Goal: Task Accomplishment & Management: Manage account settings

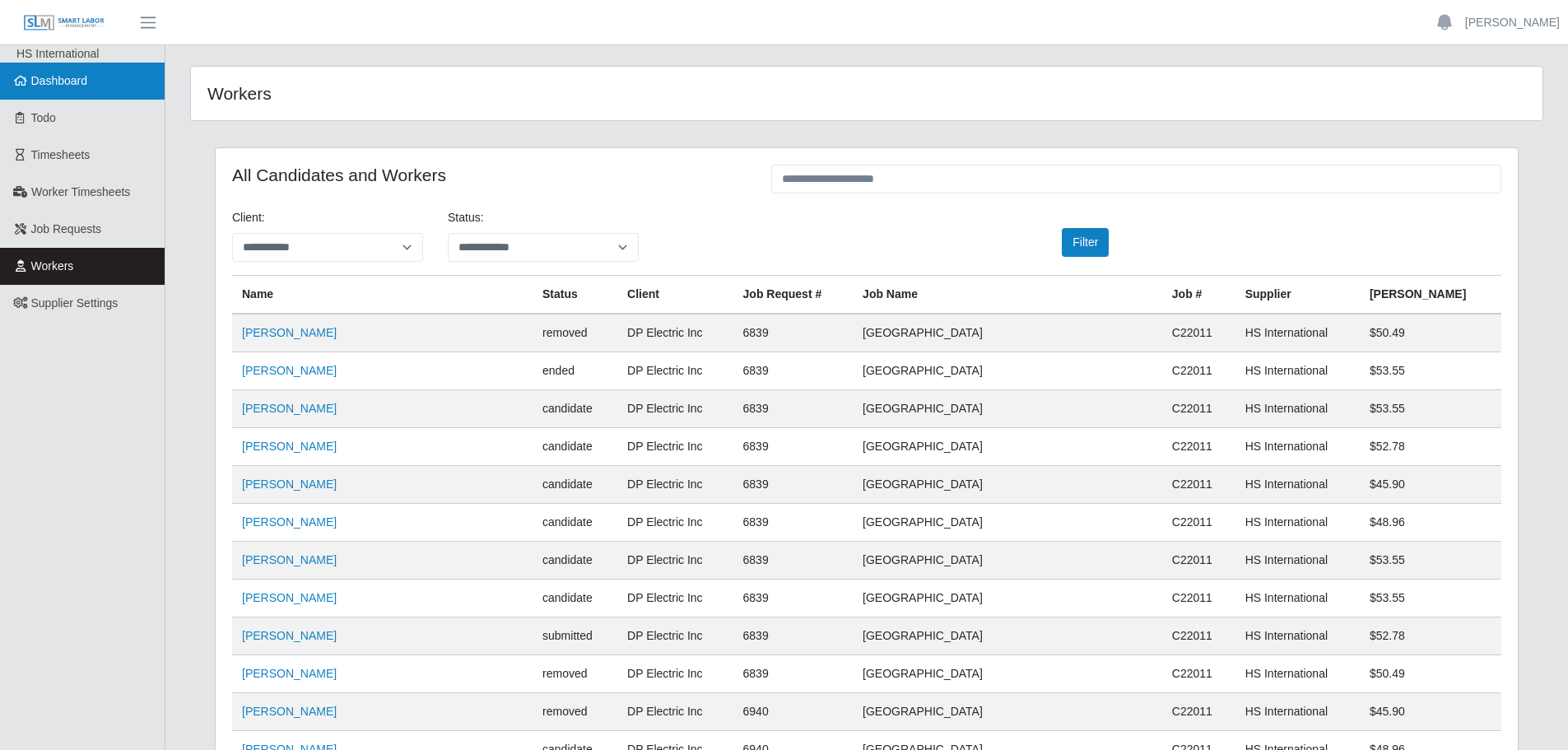
click at [46, 77] on span "Dashboard" at bounding box center [59, 80] width 57 height 13
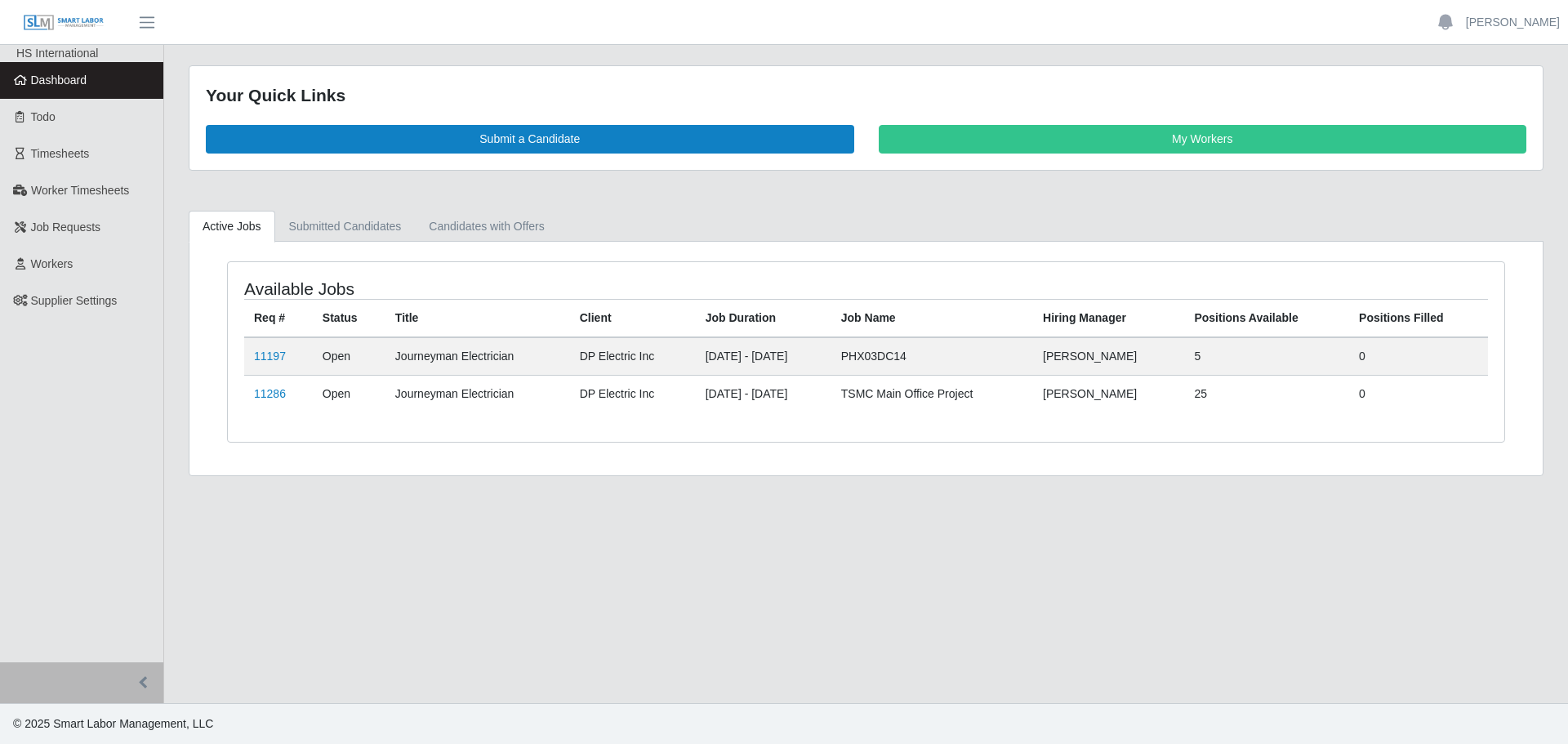
click at [268, 347] on td "11197" at bounding box center [278, 356] width 68 height 38
click at [265, 361] on link "11197" at bounding box center [269, 356] width 32 height 13
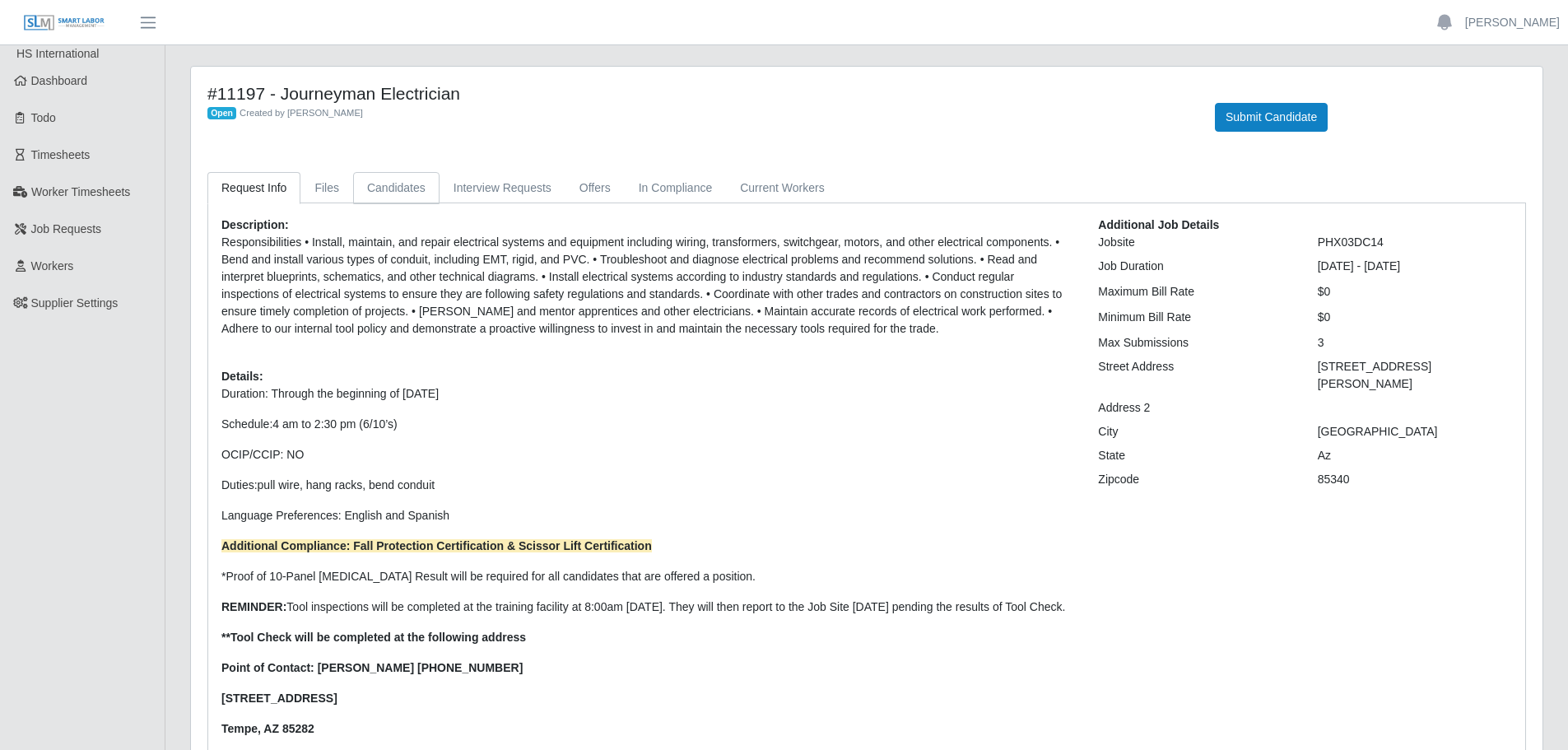
click at [395, 193] on link "Candidates" at bounding box center [396, 188] width 86 height 32
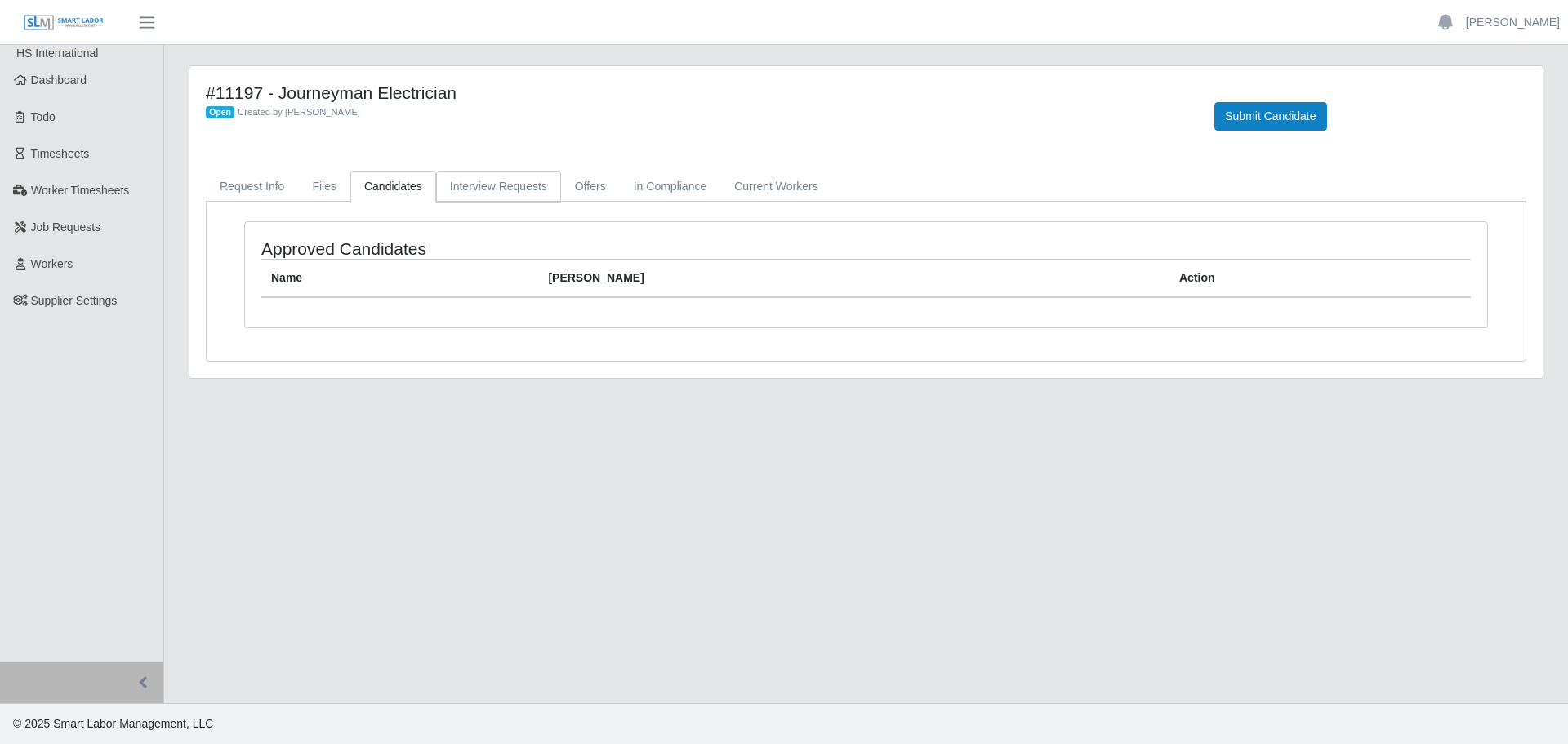
click at [522, 178] on link "Interview Requests" at bounding box center [498, 186] width 125 height 32
click at [582, 186] on link "Offers" at bounding box center [591, 186] width 59 height 32
click at [645, 177] on link "In Compliance" at bounding box center [670, 186] width 101 height 32
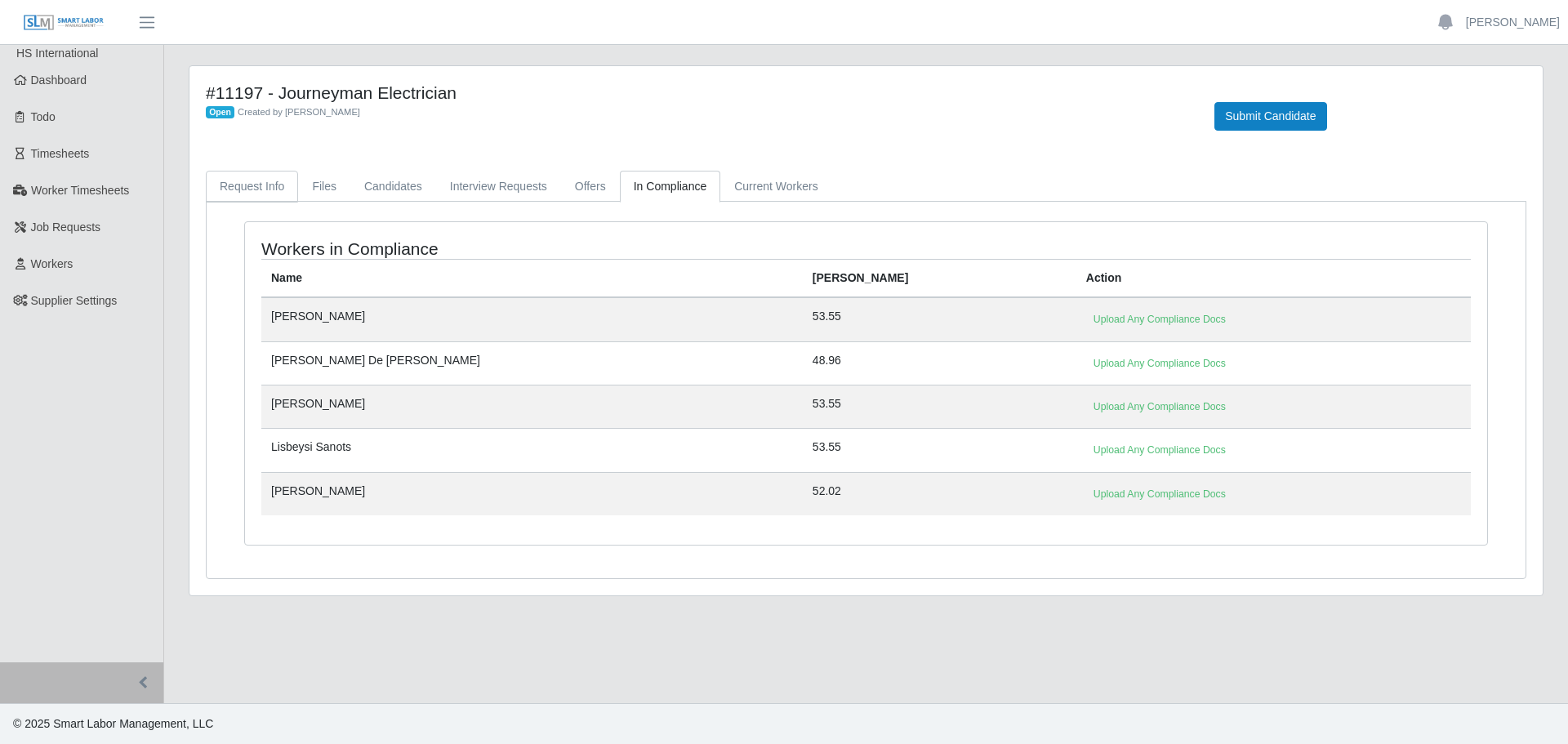
click at [229, 189] on link "Request Info" at bounding box center [251, 186] width 92 height 32
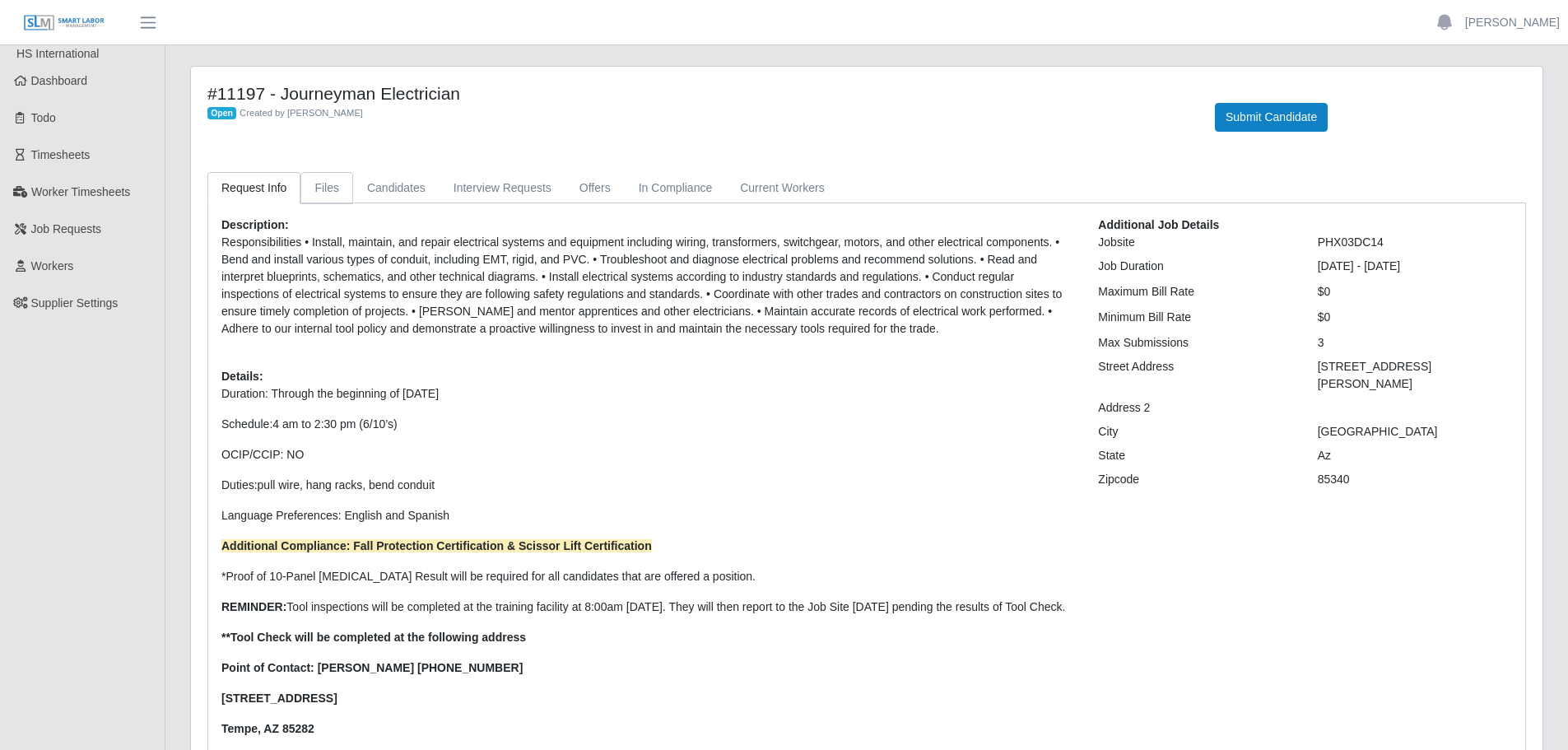
click at [332, 184] on link "Files" at bounding box center [326, 188] width 53 height 32
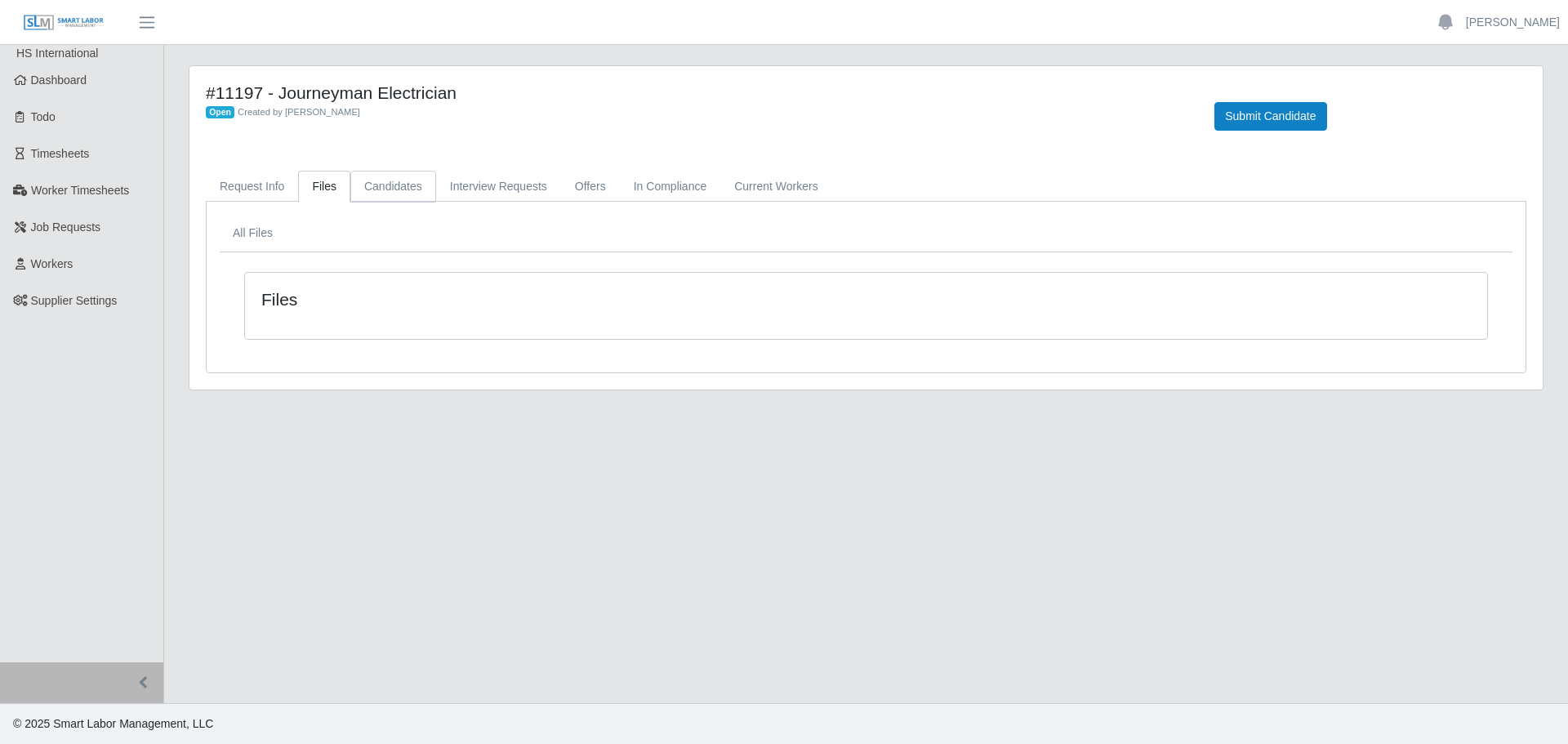
click at [372, 186] on link "Candidates" at bounding box center [393, 186] width 85 height 32
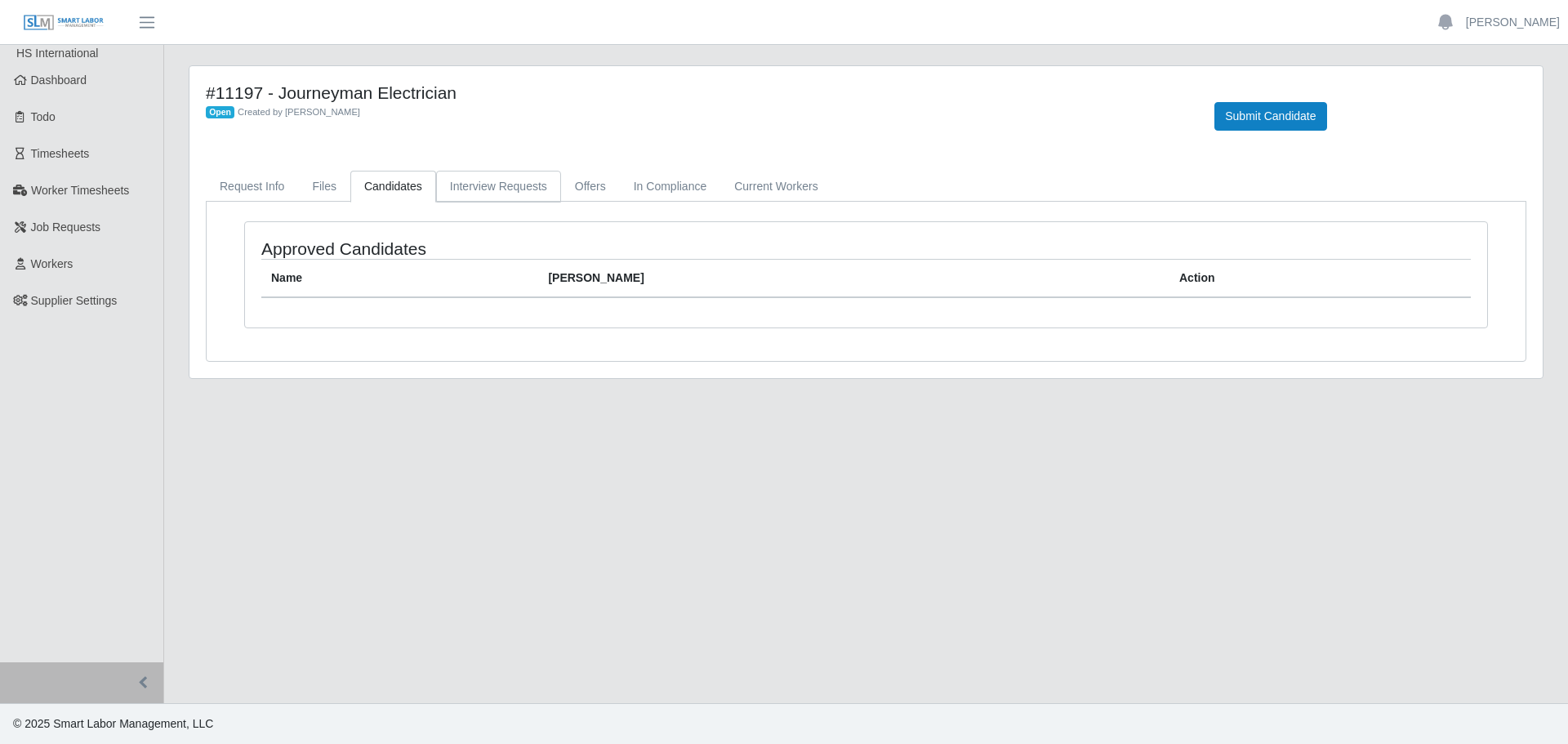
click at [468, 185] on link "Interview Requests" at bounding box center [498, 186] width 125 height 32
click at [570, 178] on link "Offers" at bounding box center [591, 186] width 59 height 32
click at [646, 178] on link "In Compliance" at bounding box center [670, 186] width 101 height 32
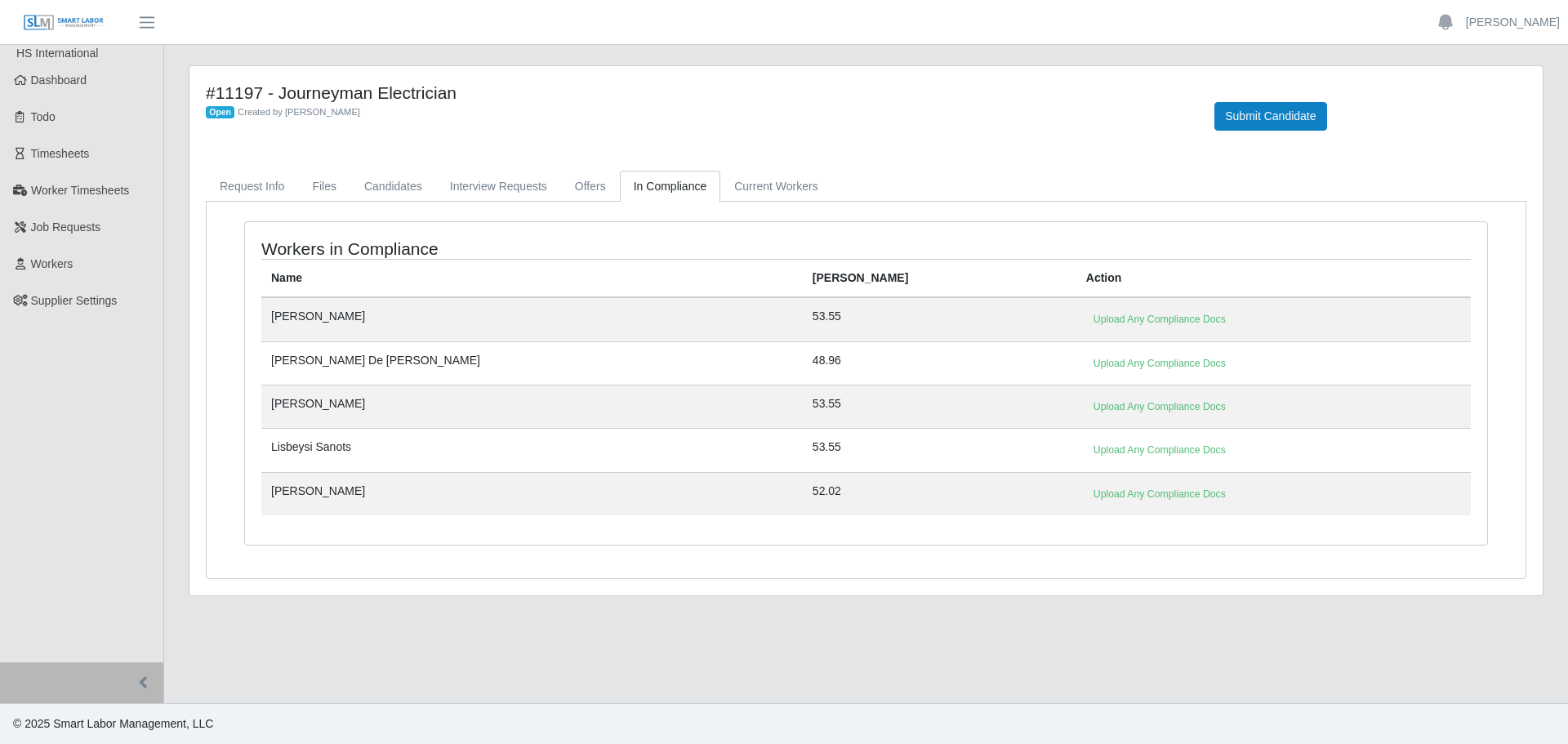
click at [740, 167] on div "#11197 - Journeyman Electrician Open Created by [PERSON_NAME] Submit Candidate …" at bounding box center [866, 331] width 1354 height 529
click at [730, 187] on link "Current Workers" at bounding box center [775, 186] width 111 height 32
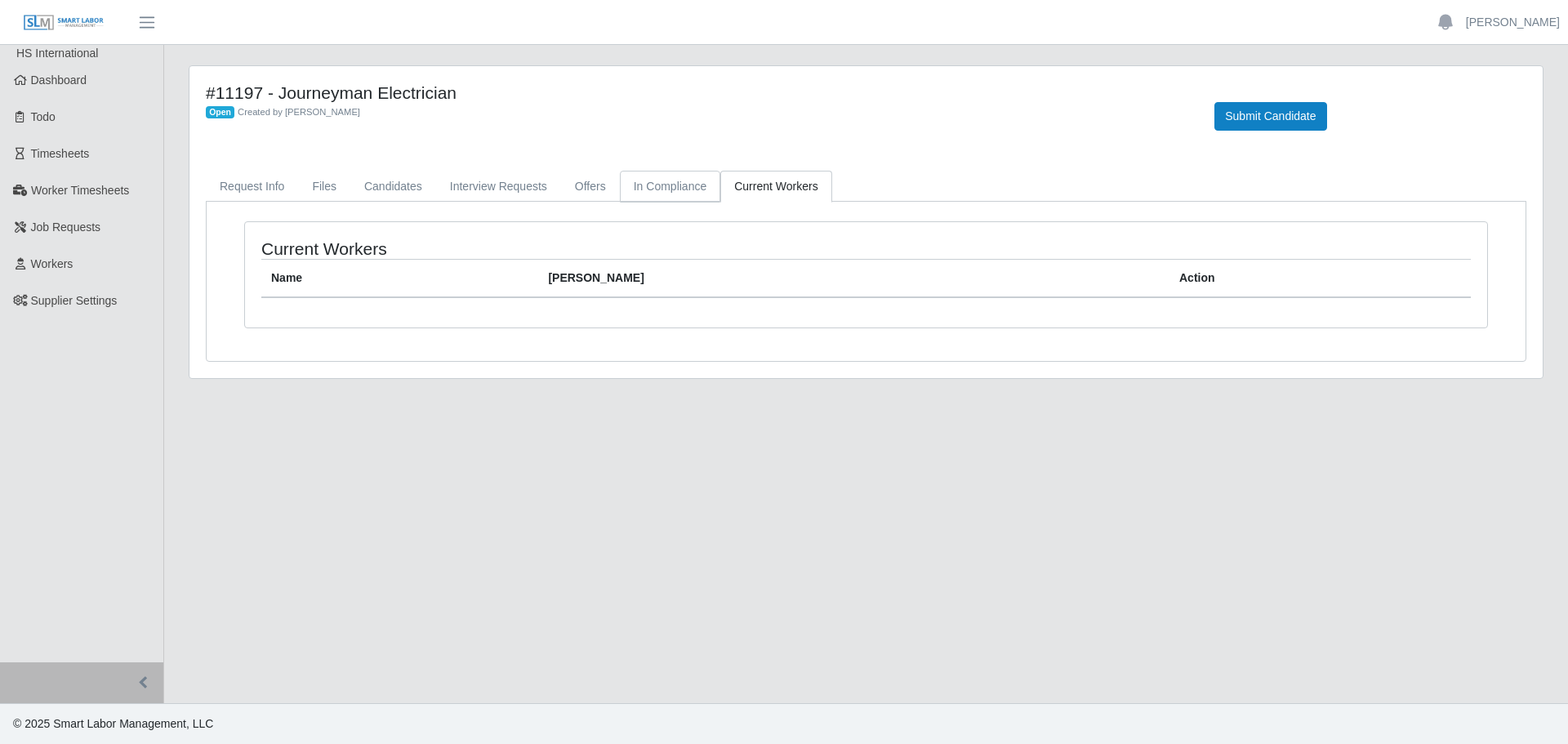
click at [659, 187] on link "In Compliance" at bounding box center [670, 186] width 101 height 32
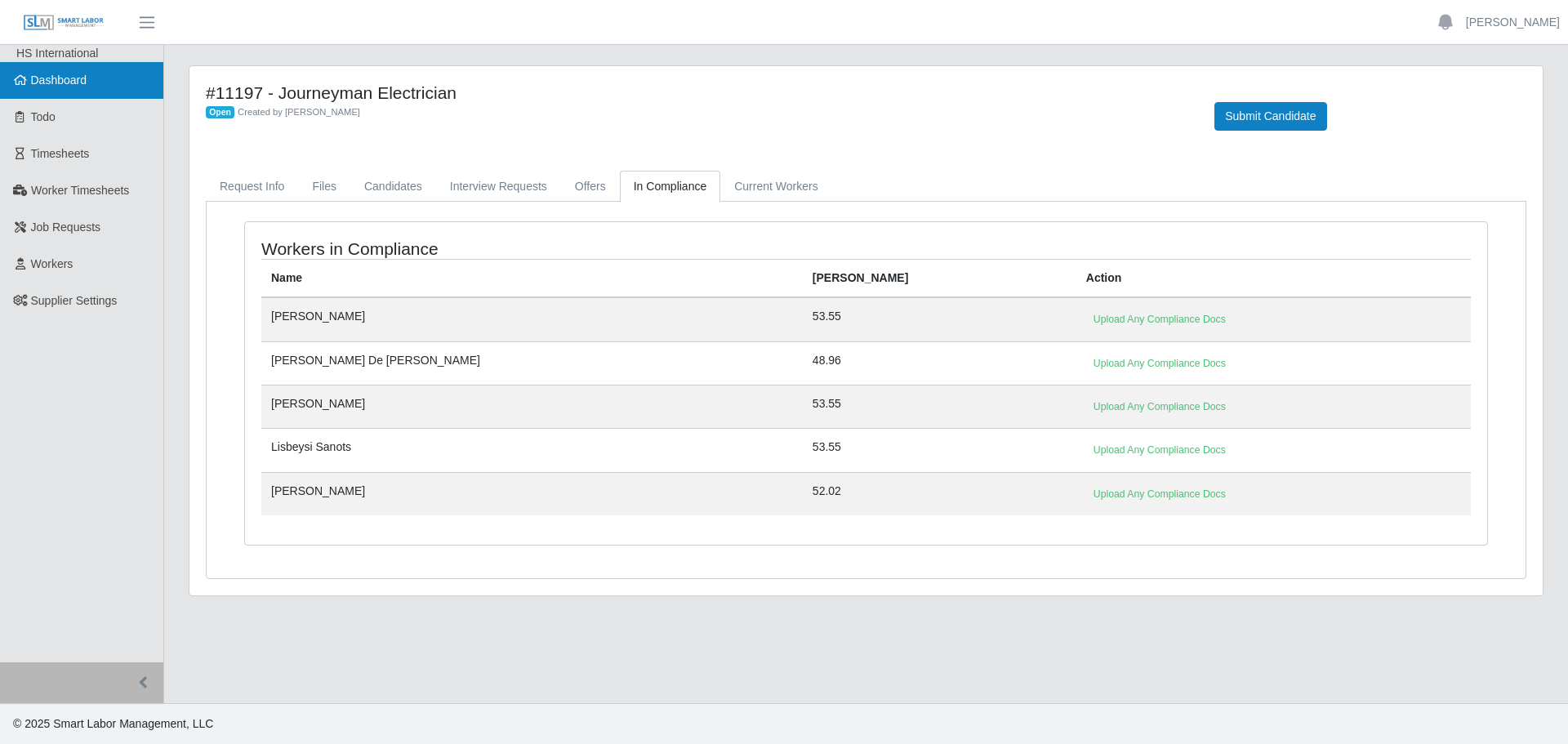
click at [61, 88] on link "Dashboard" at bounding box center [81, 80] width 163 height 37
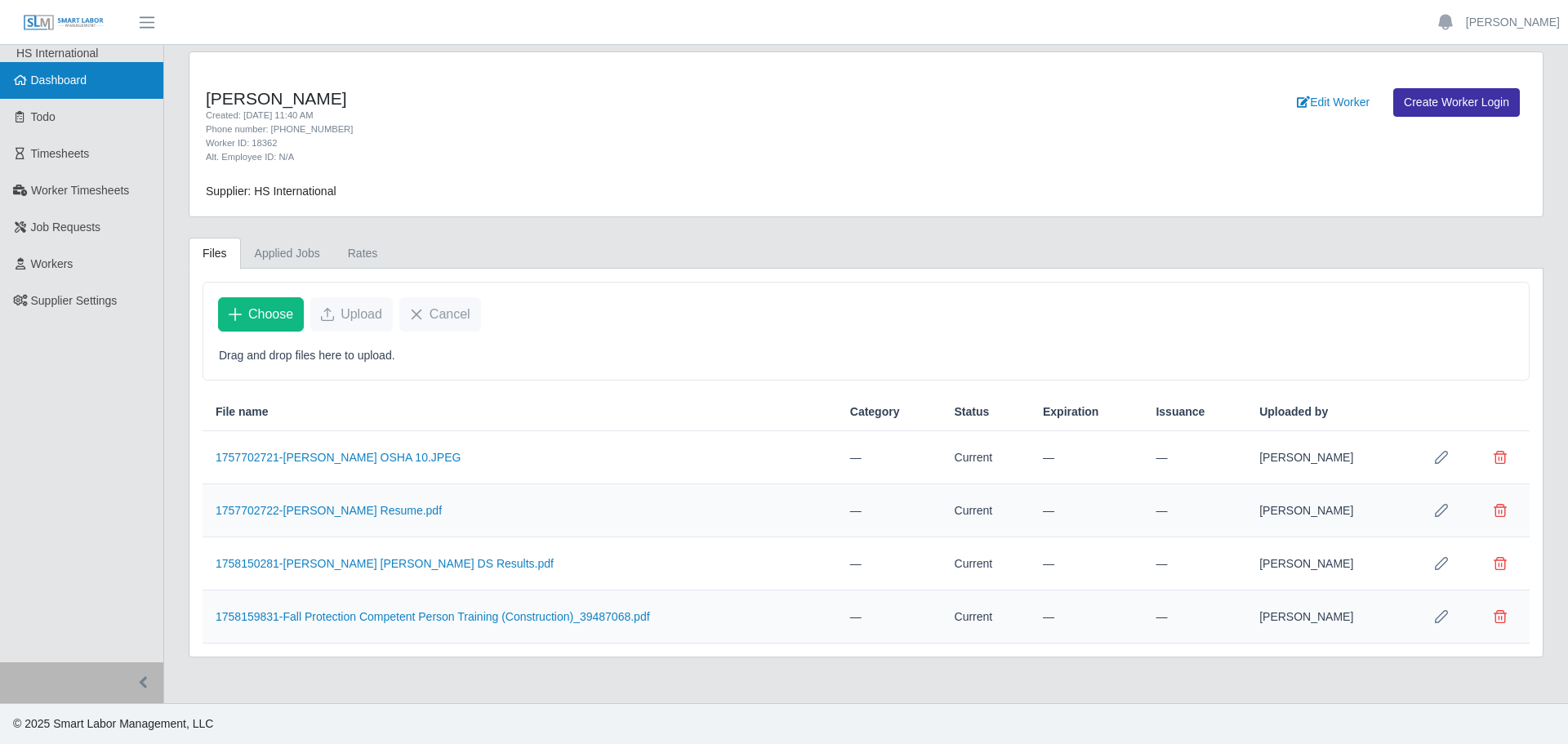
click at [74, 88] on link "Dashboard" at bounding box center [81, 80] width 163 height 37
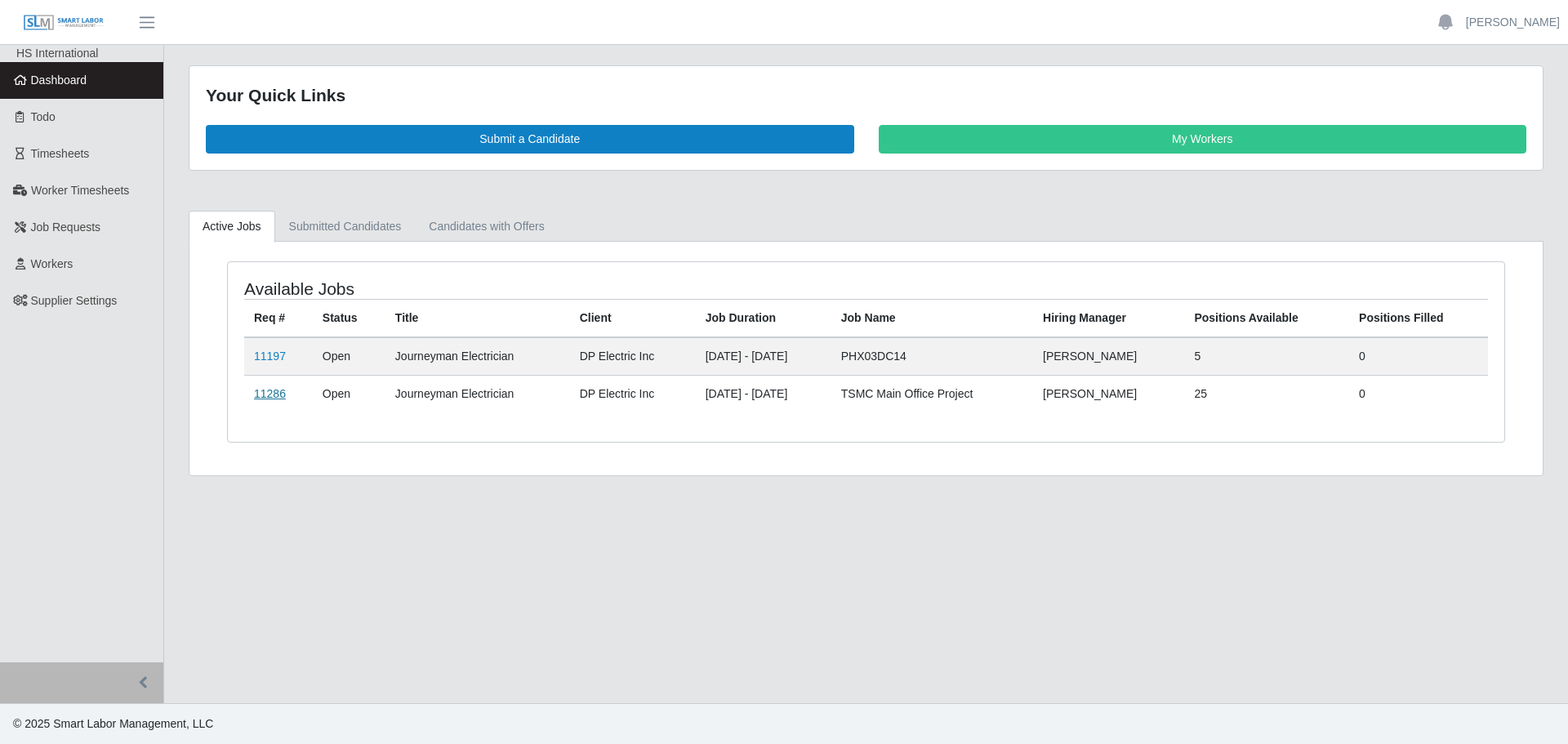
click at [260, 396] on link "11286" at bounding box center [269, 393] width 32 height 13
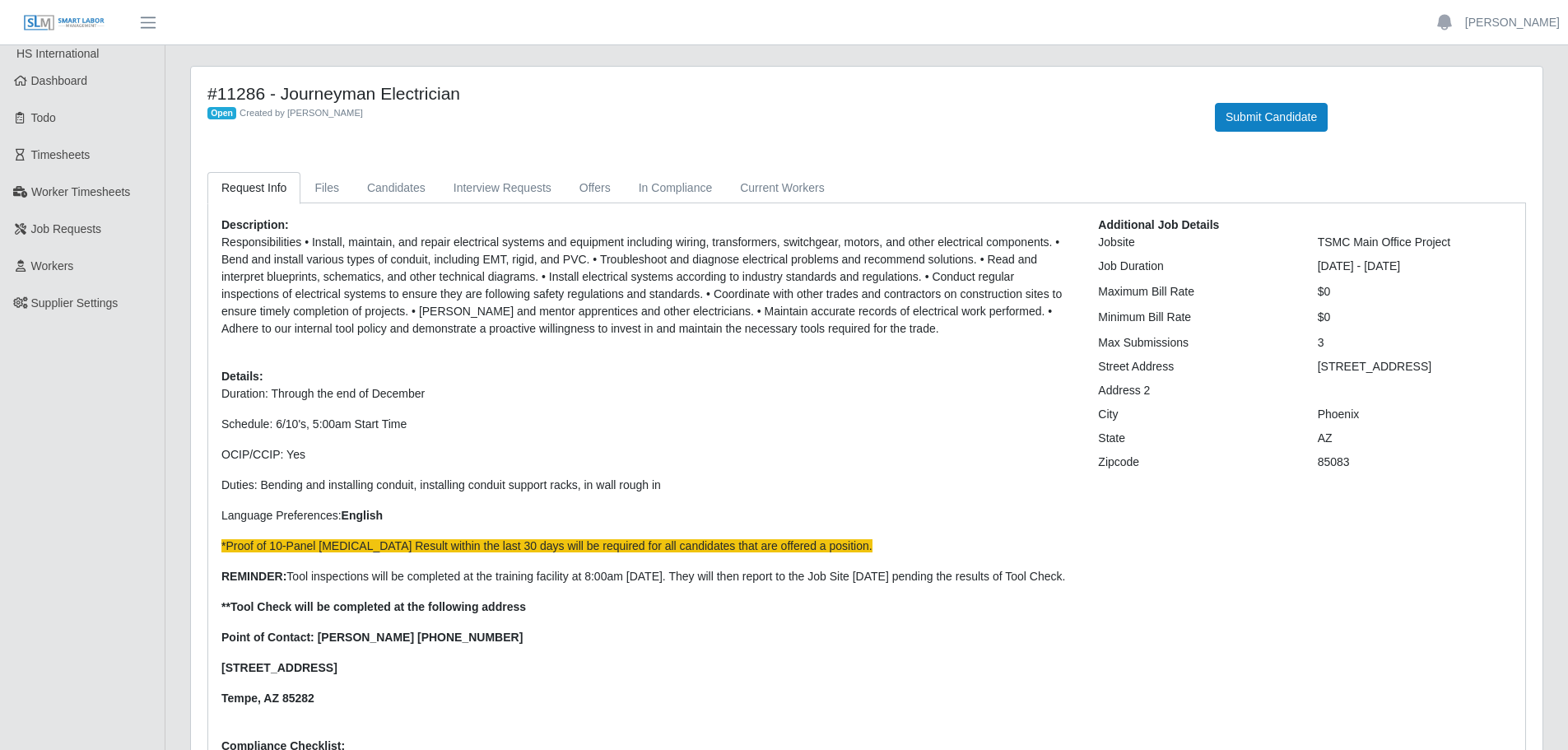
click at [410, 204] on div "Description: Responsibilities • Install, maintain, and repair electrical system…" at bounding box center [867, 501] width 1317 height 595
click at [410, 194] on link "Candidates" at bounding box center [396, 188] width 86 height 32
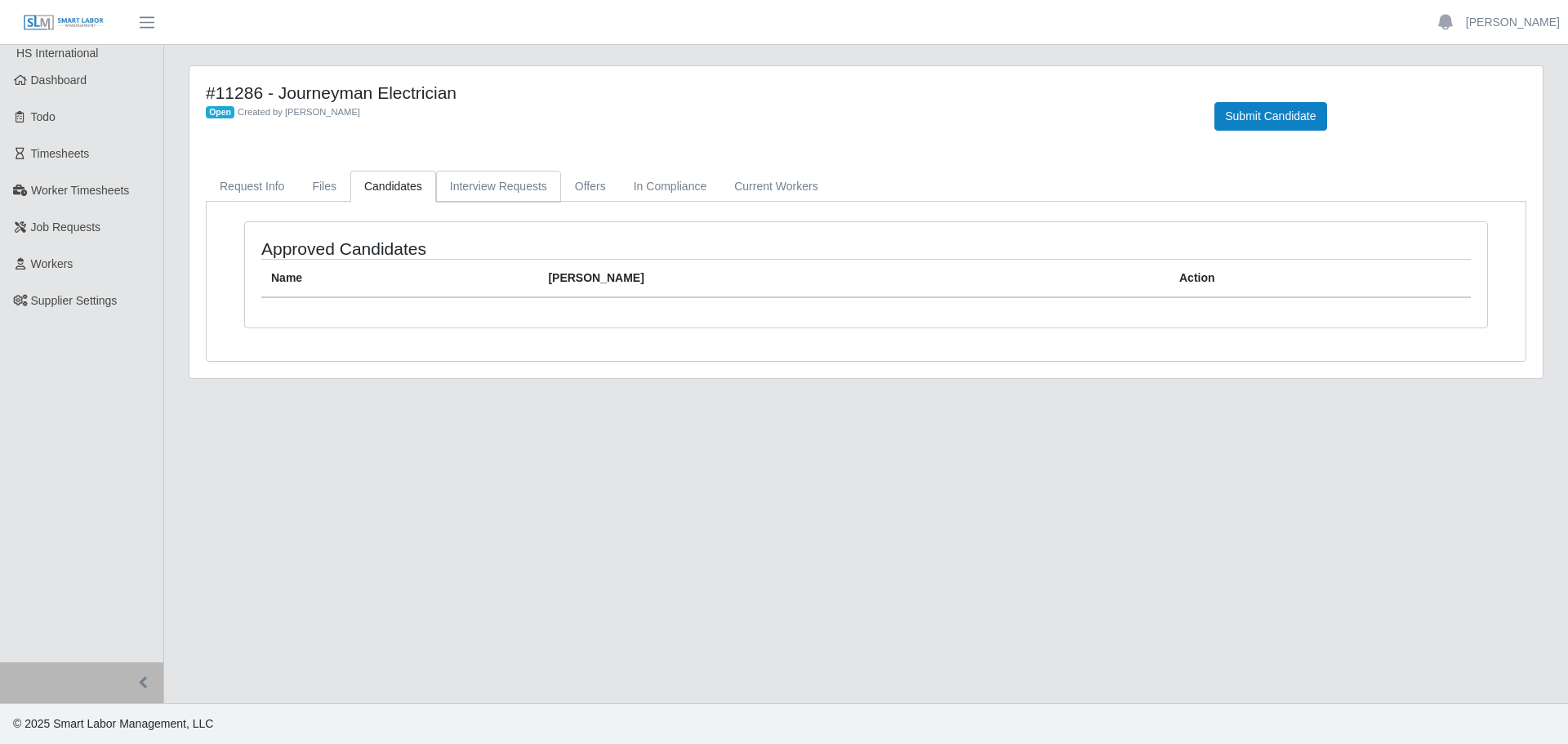
click at [505, 183] on link "Interview Requests" at bounding box center [498, 186] width 125 height 32
click at [581, 183] on link "Offers" at bounding box center [591, 186] width 59 height 32
click at [657, 180] on link "In Compliance" at bounding box center [670, 186] width 101 height 32
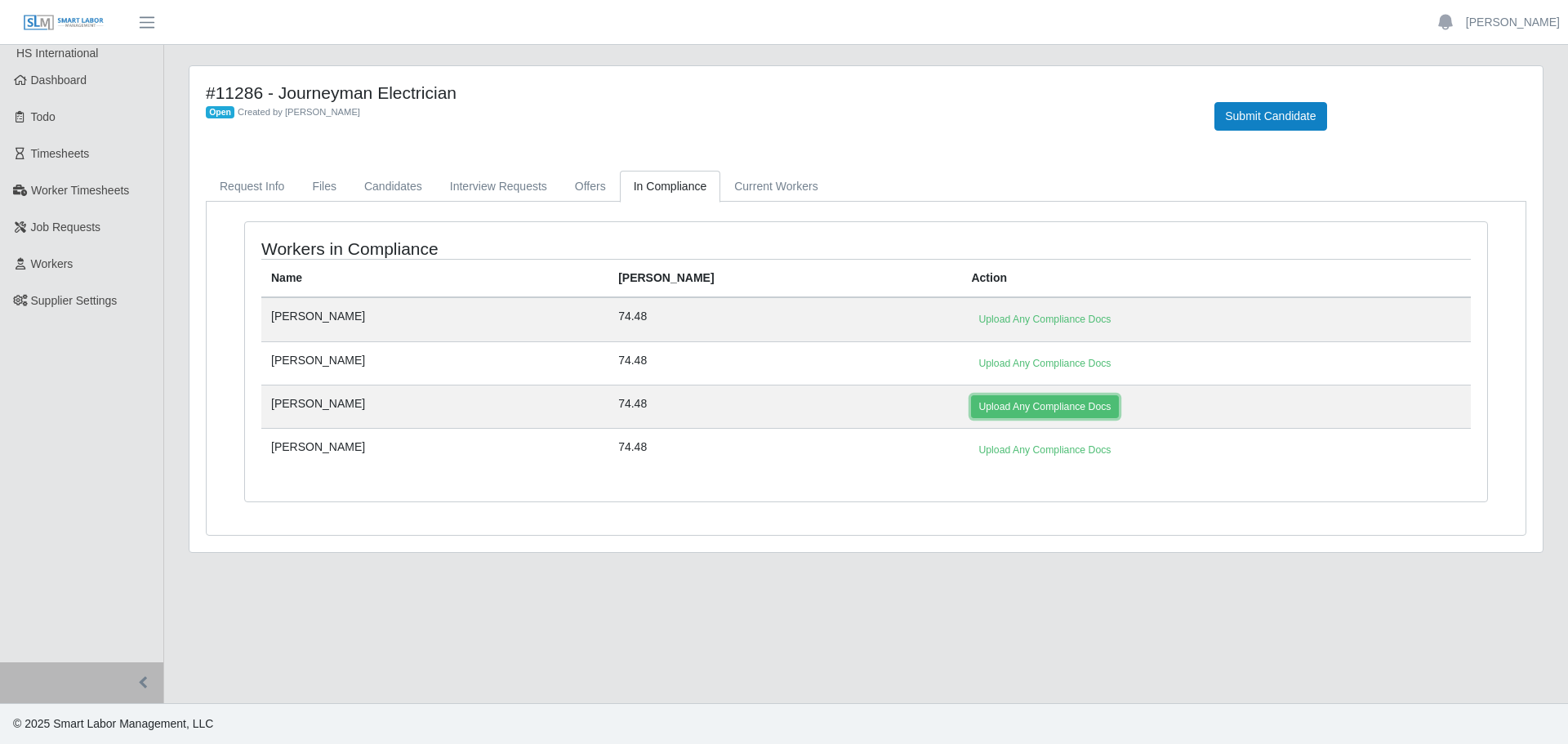
click at [971, 408] on link "Upload Any Compliance Docs" at bounding box center [1045, 407] width 147 height 22
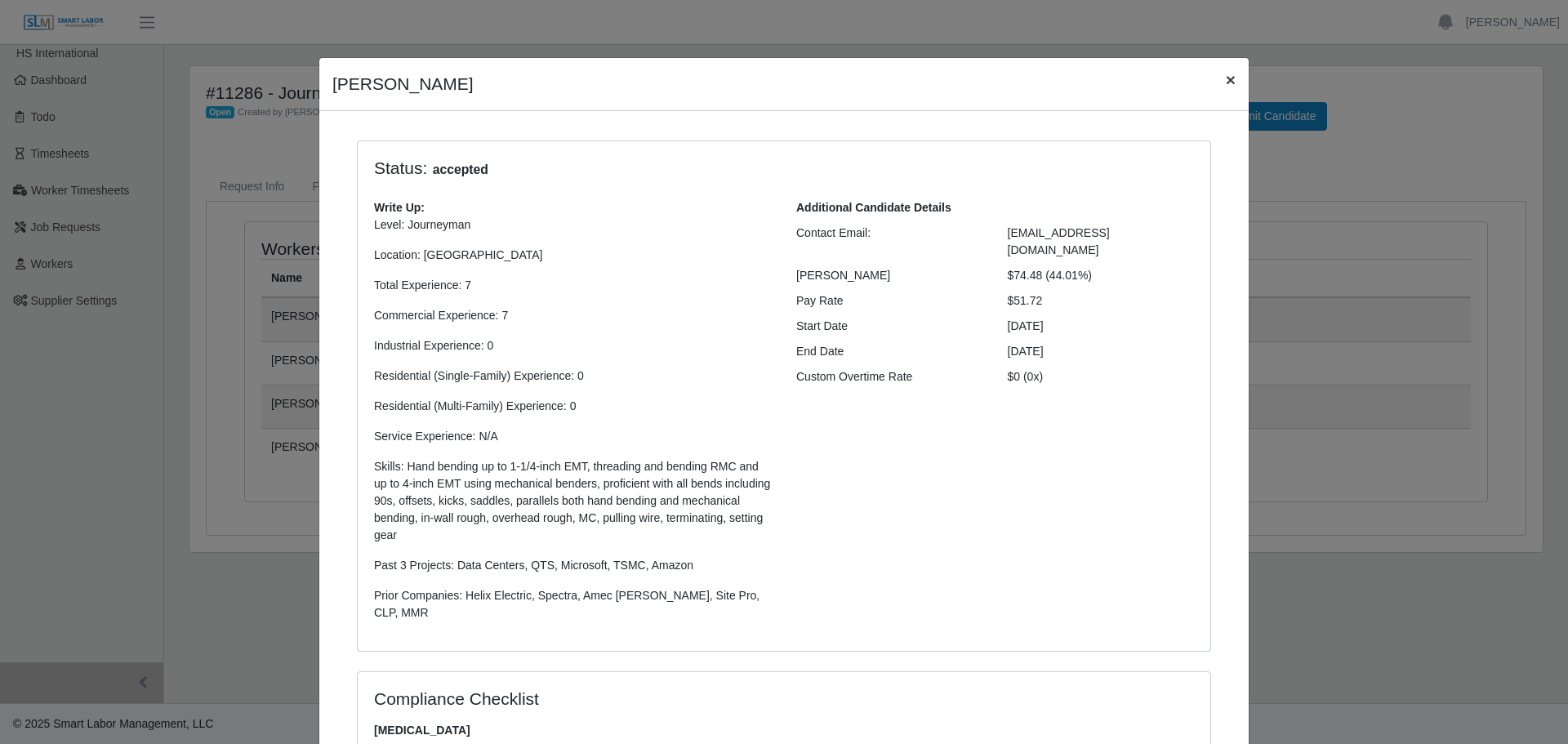
click at [1226, 85] on span "×" at bounding box center [1230, 79] width 9 height 19
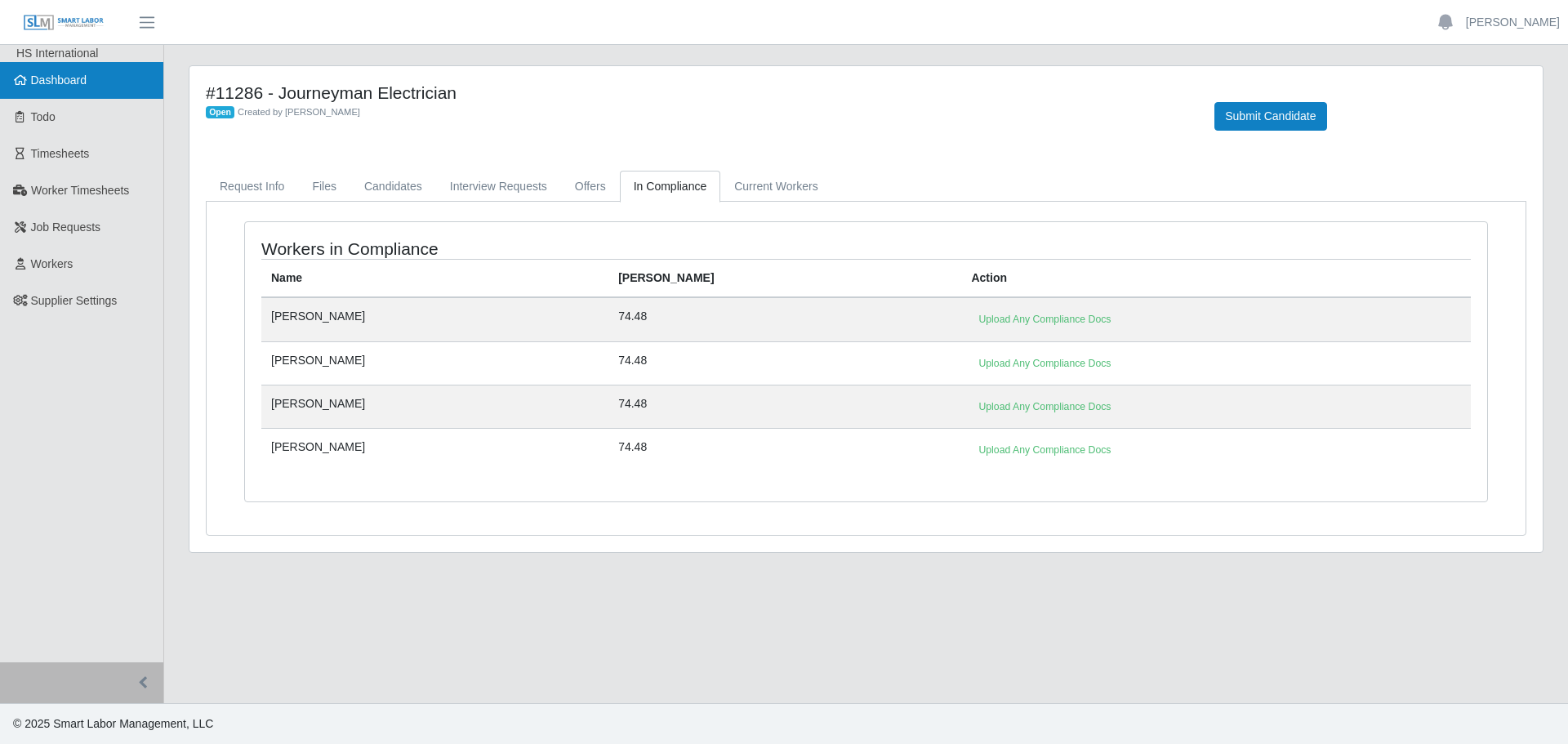
click at [33, 83] on span "Dashboard" at bounding box center [59, 79] width 56 height 13
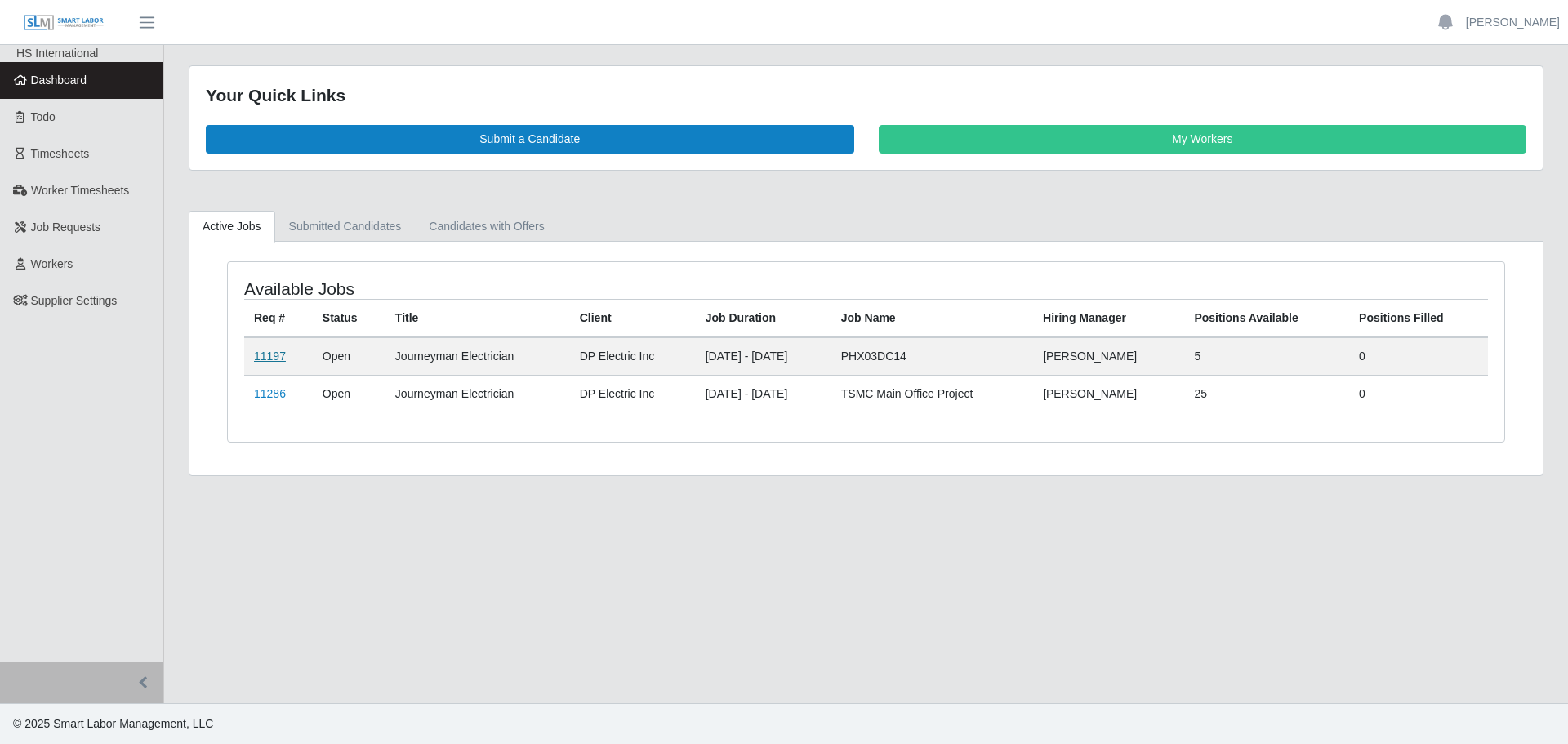
click at [264, 356] on link "11197" at bounding box center [269, 356] width 32 height 13
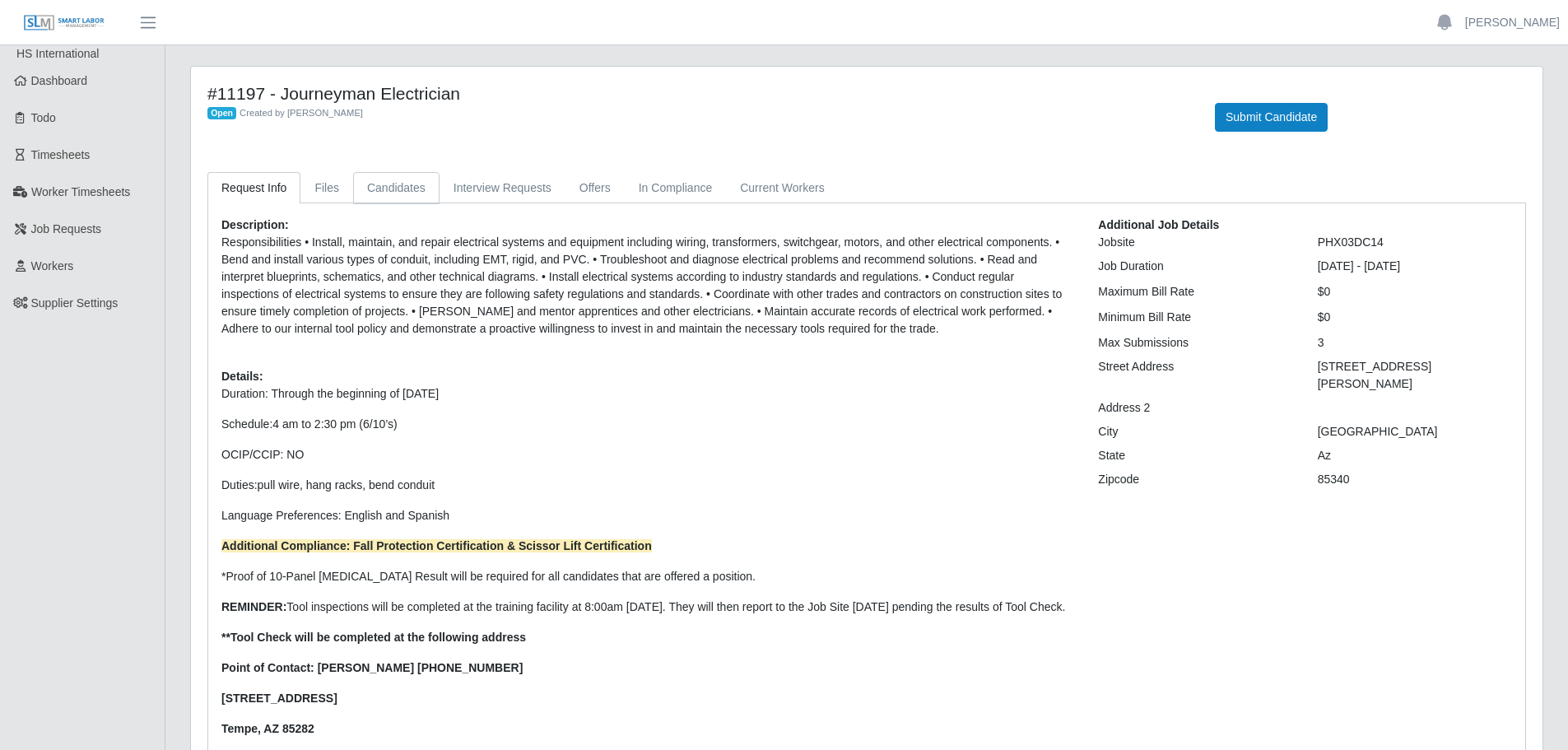
click at [356, 193] on link "Candidates" at bounding box center [396, 188] width 86 height 32
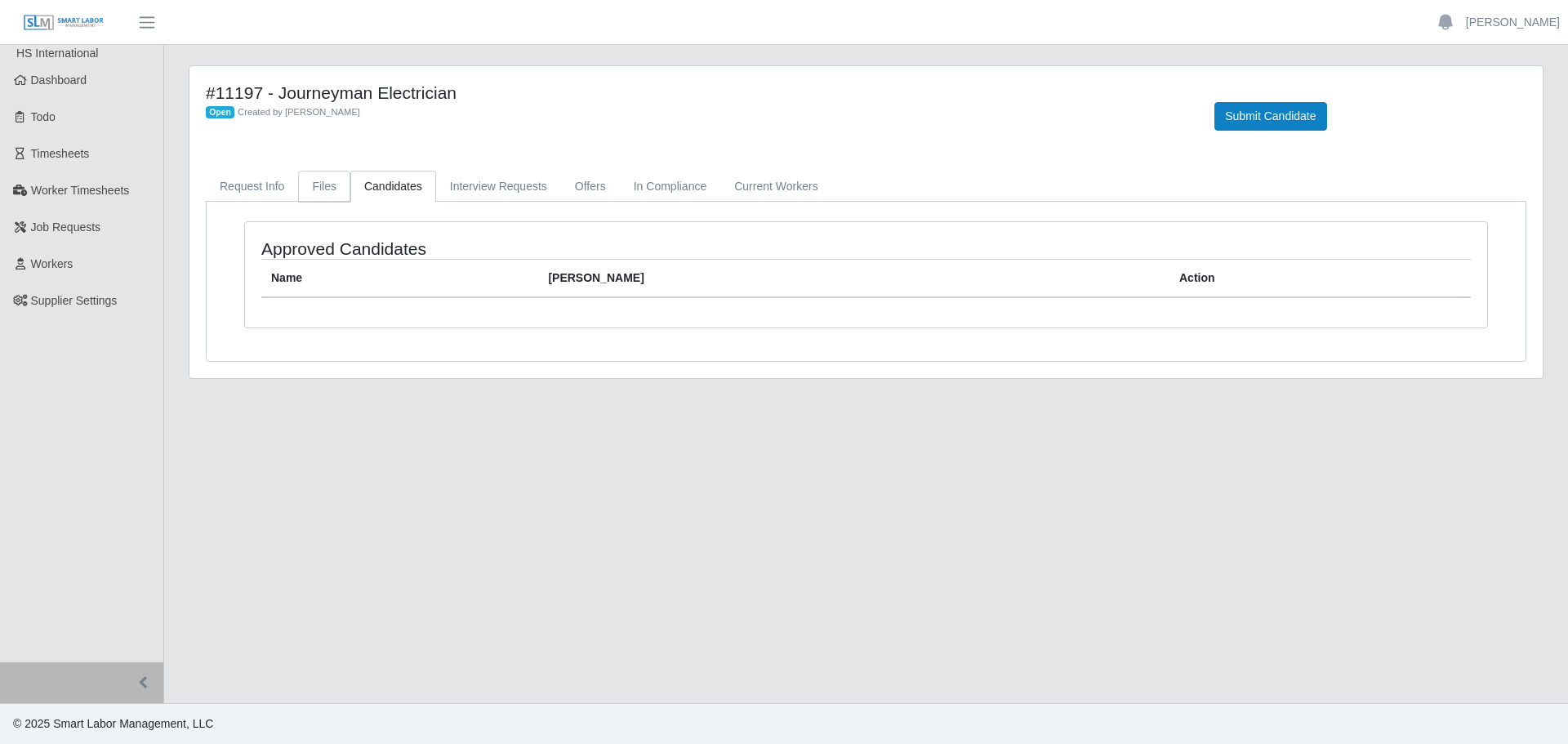
click at [338, 190] on link "Files" at bounding box center [324, 186] width 53 height 32
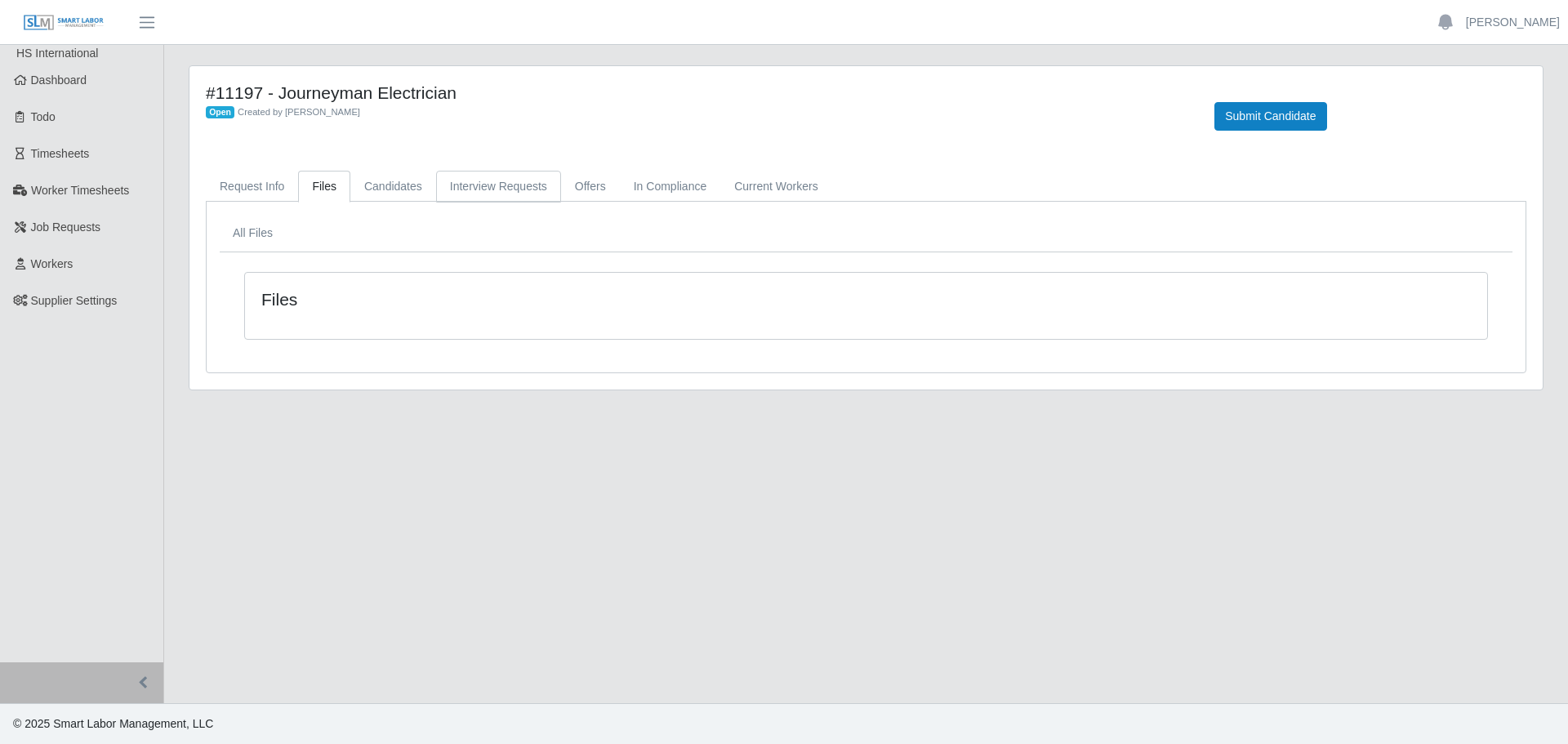
click at [454, 176] on link "Interview Requests" at bounding box center [498, 186] width 125 height 32
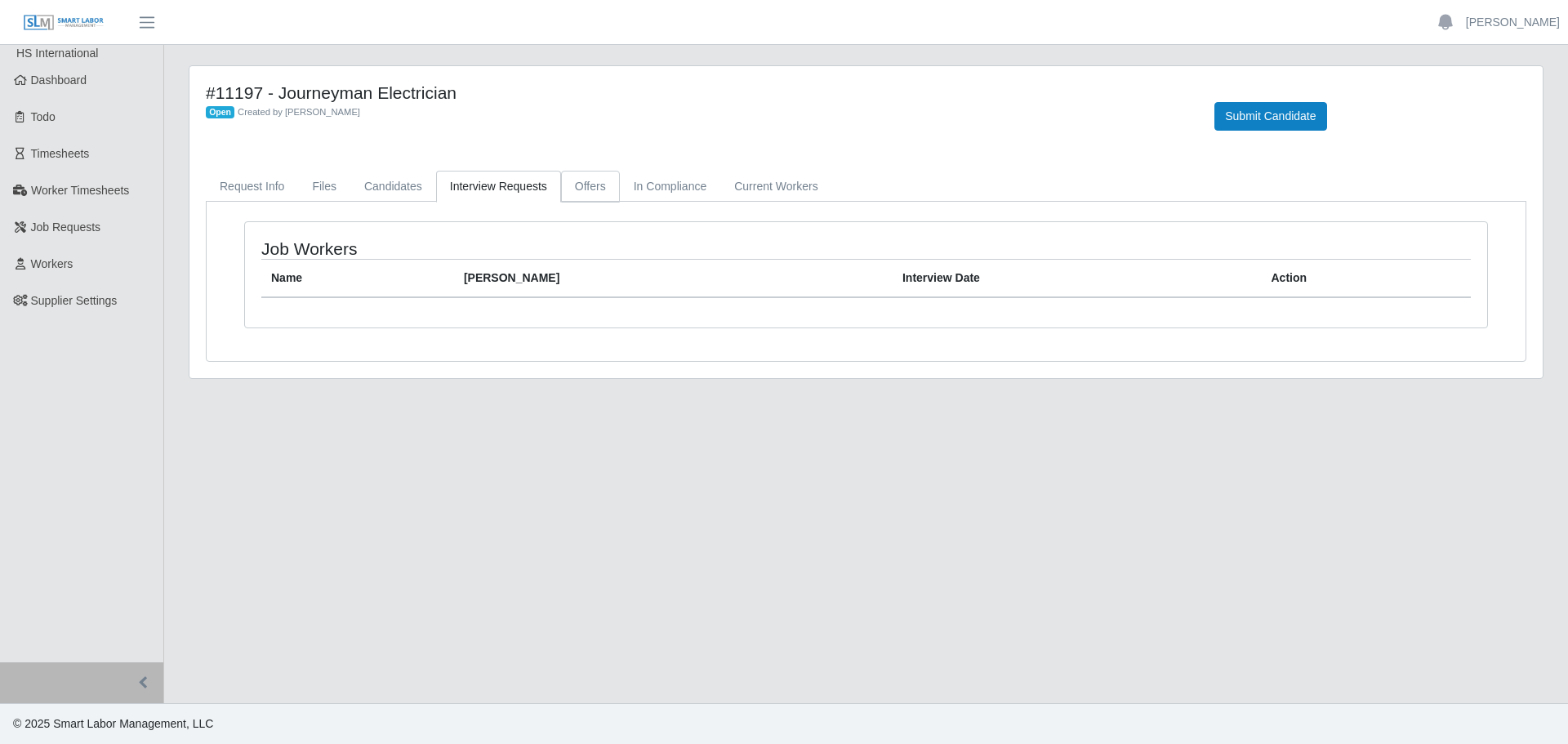
click at [585, 182] on link "Offers" at bounding box center [591, 186] width 59 height 32
click at [657, 184] on link "In Compliance" at bounding box center [670, 186] width 101 height 32
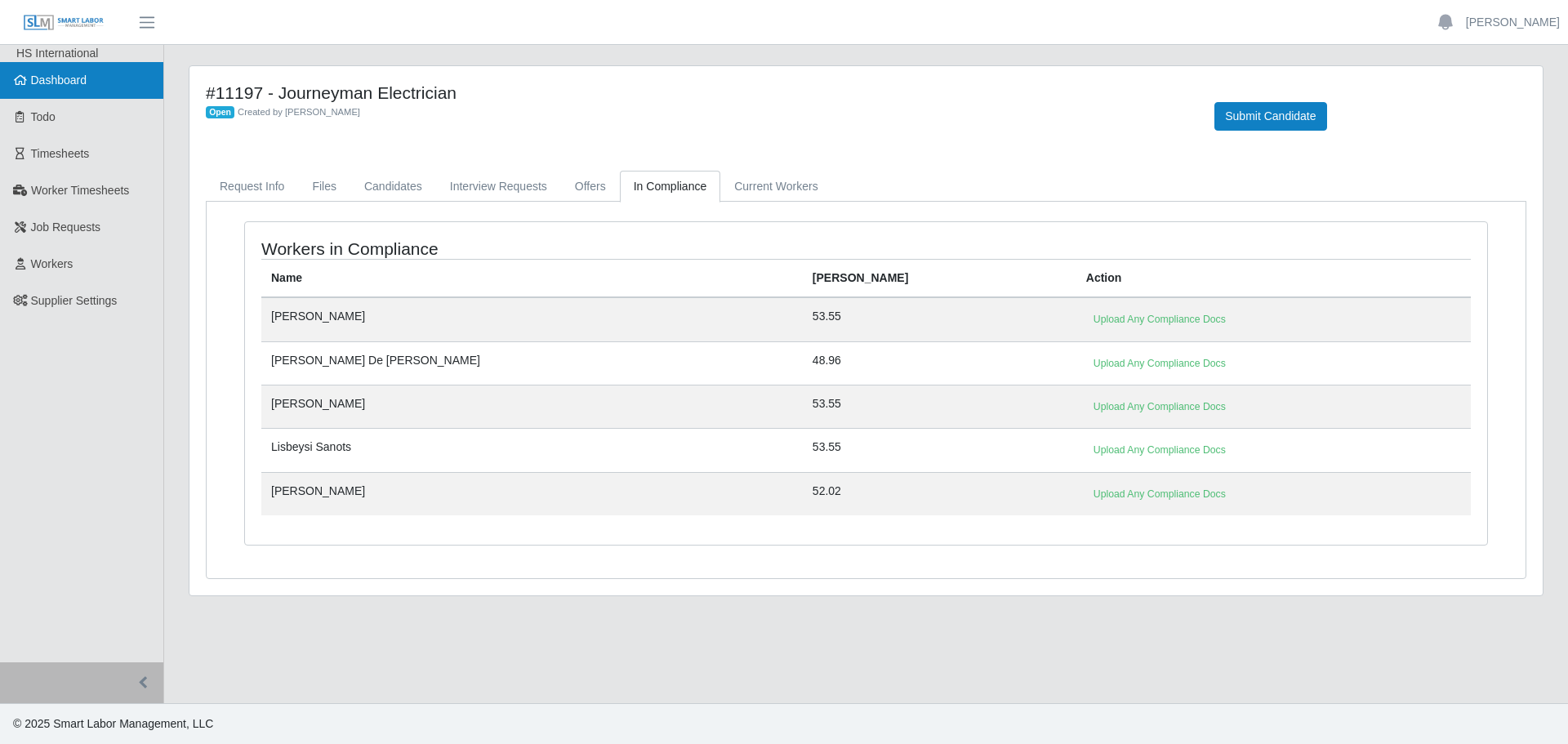
click at [91, 93] on link "Dashboard" at bounding box center [81, 80] width 163 height 37
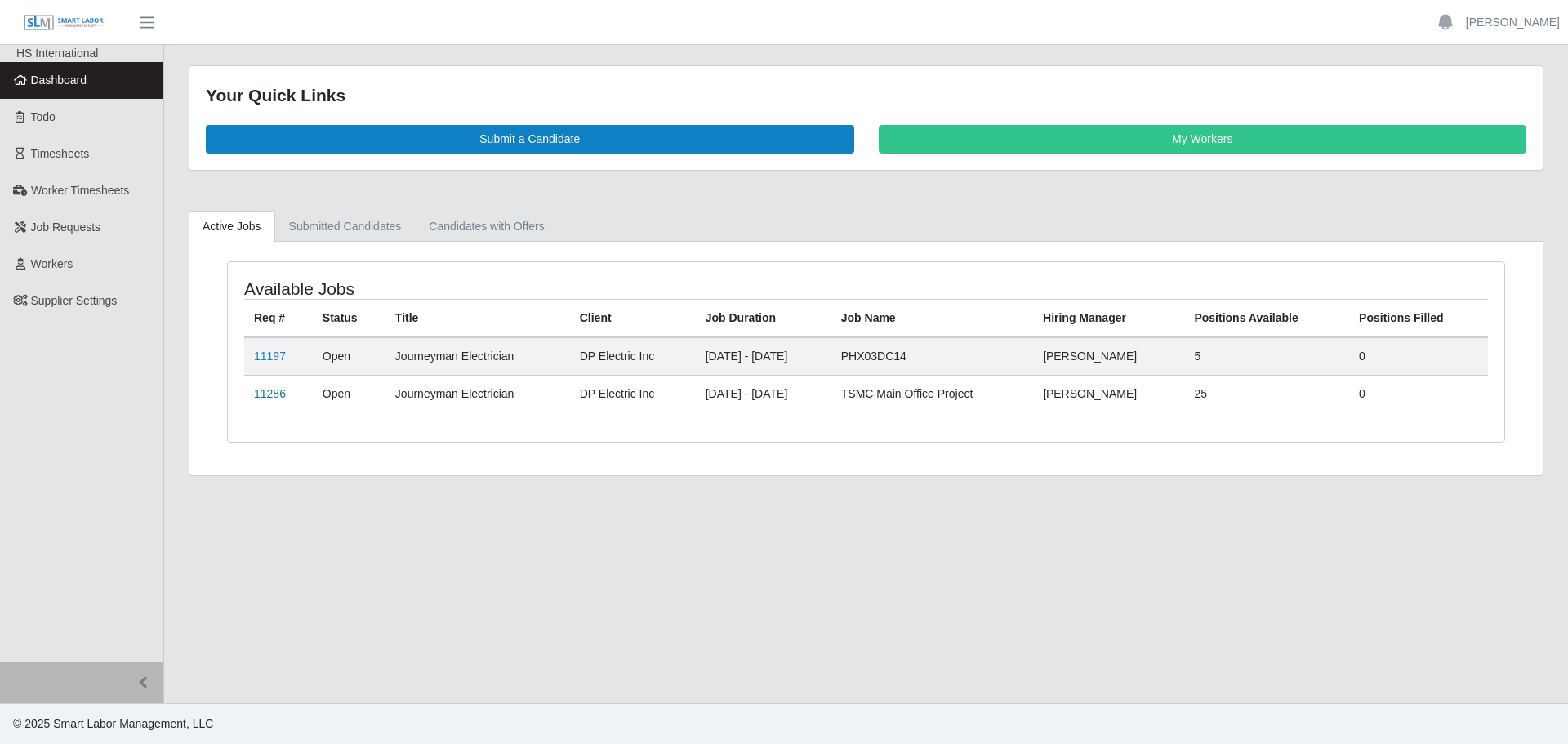
click at [280, 394] on link "11286" at bounding box center [269, 393] width 32 height 13
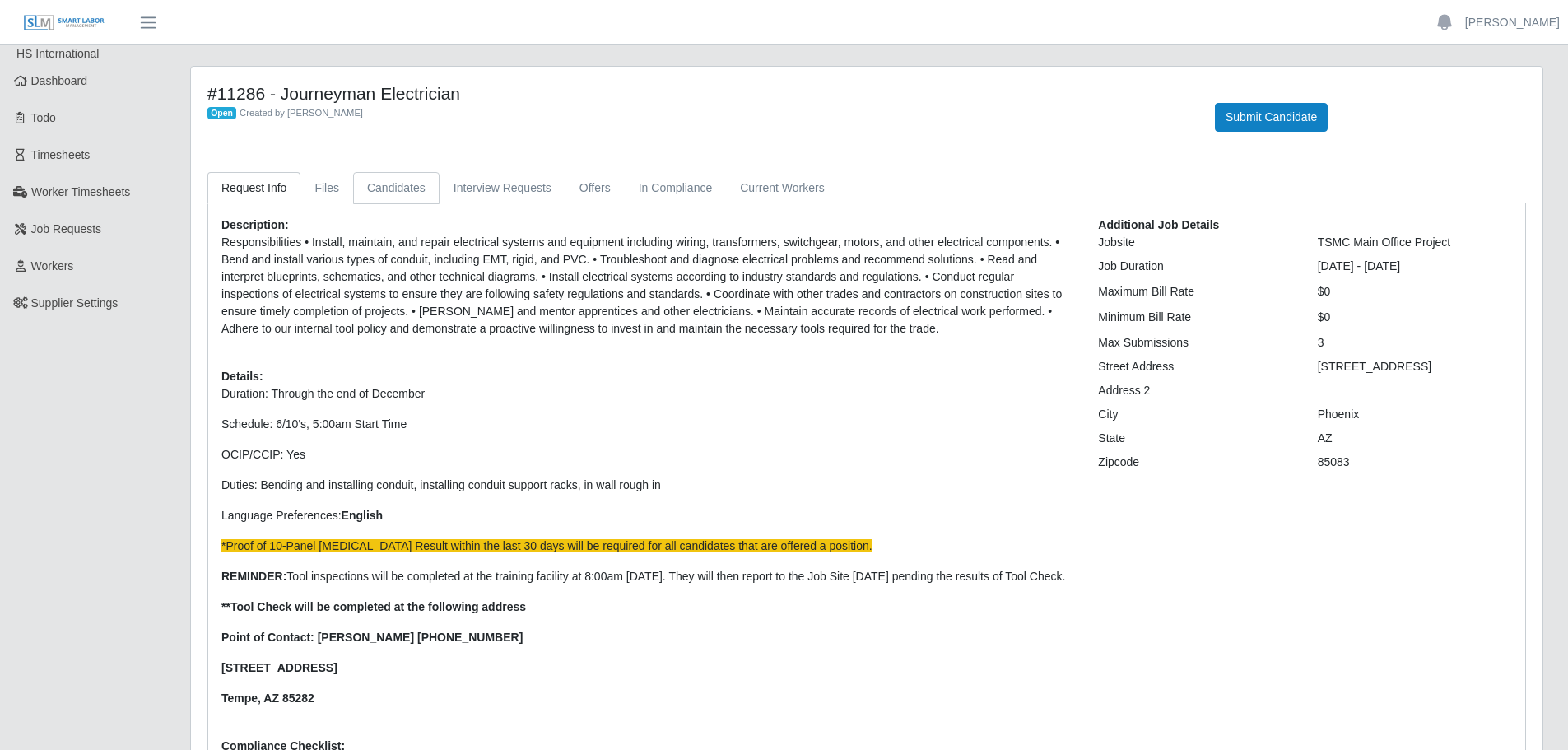
click at [385, 181] on link "Candidates" at bounding box center [396, 188] width 86 height 32
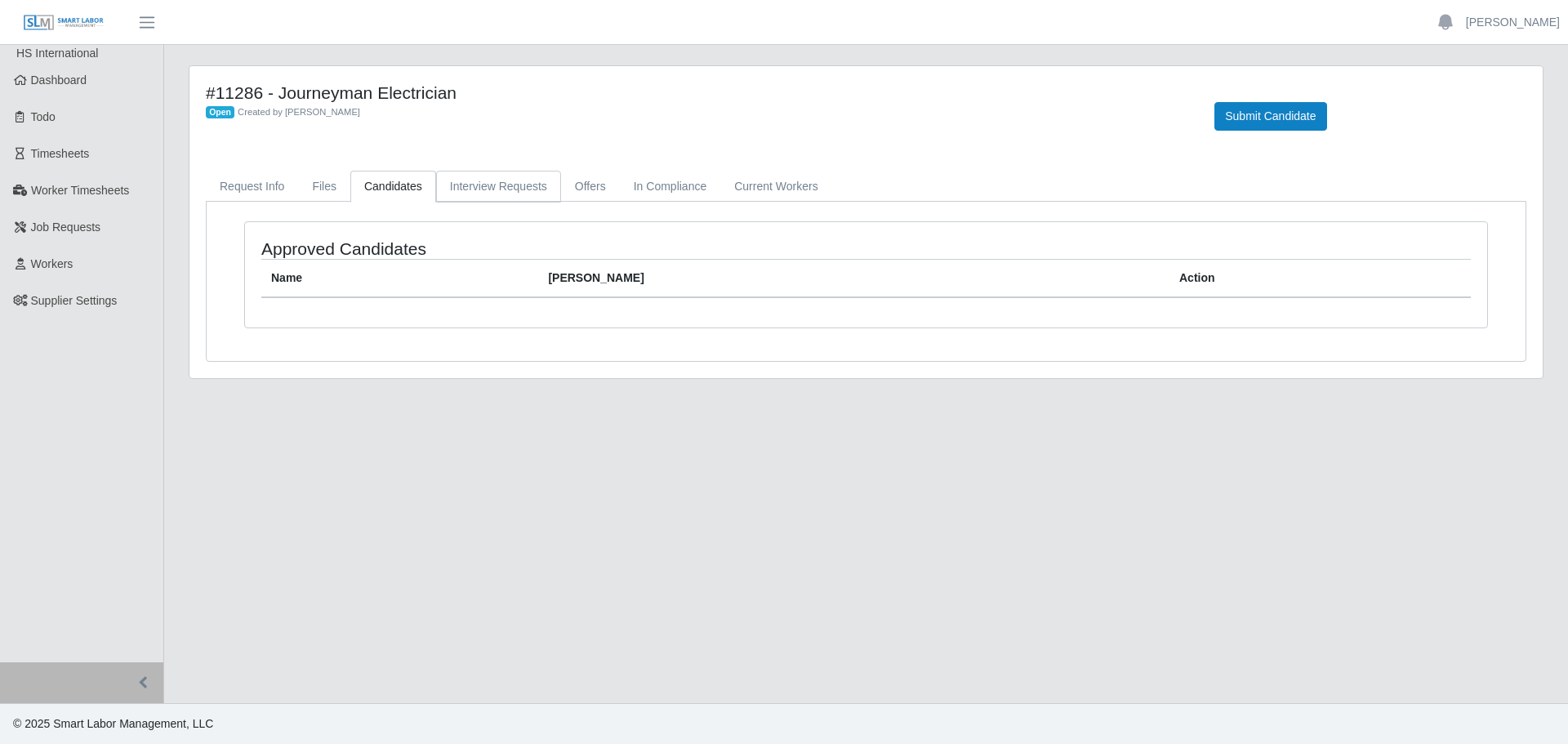
click at [522, 192] on link "Interview Requests" at bounding box center [498, 186] width 125 height 32
click at [273, 177] on link "Request Info" at bounding box center [251, 186] width 92 height 32
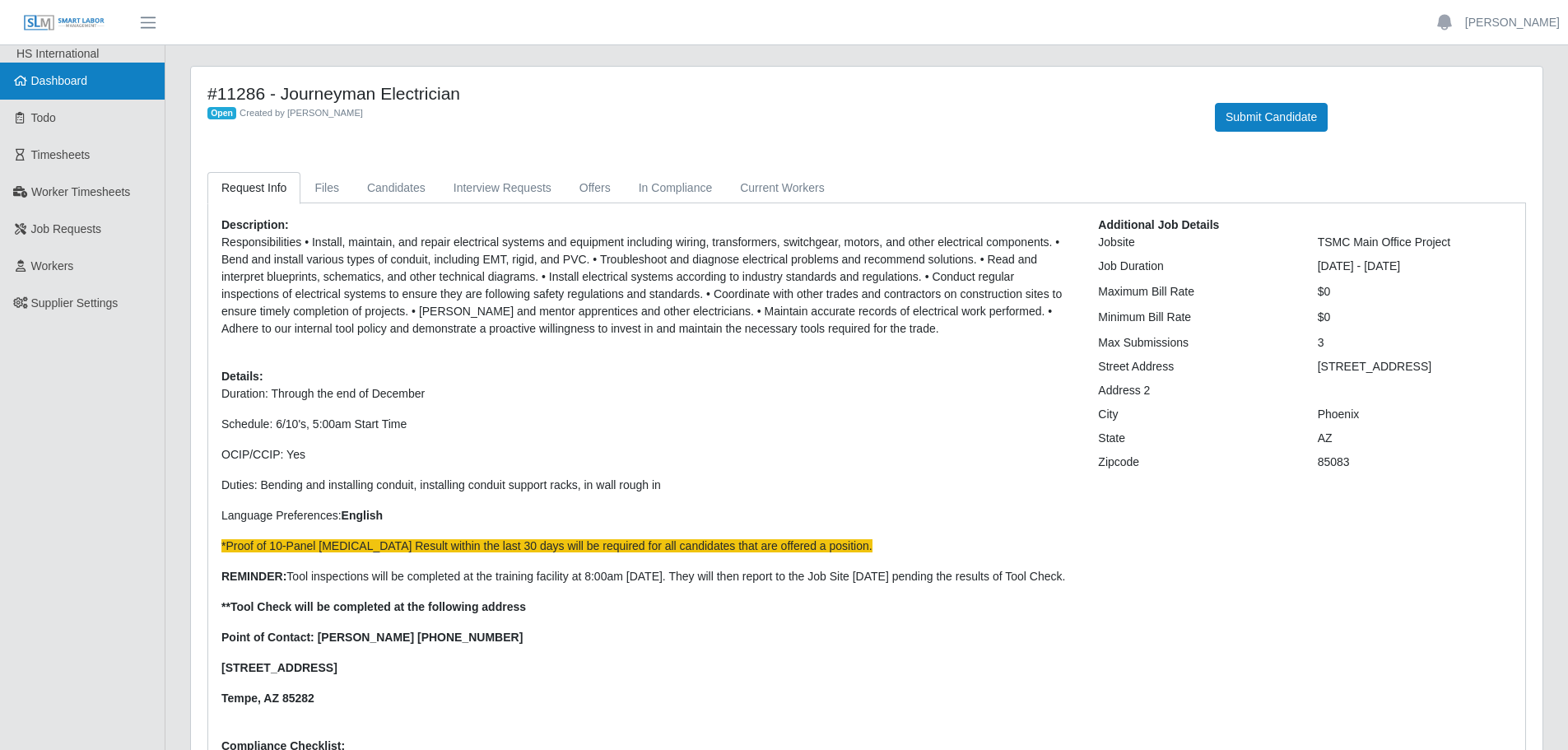
click at [54, 79] on span "Dashboard" at bounding box center [59, 80] width 57 height 13
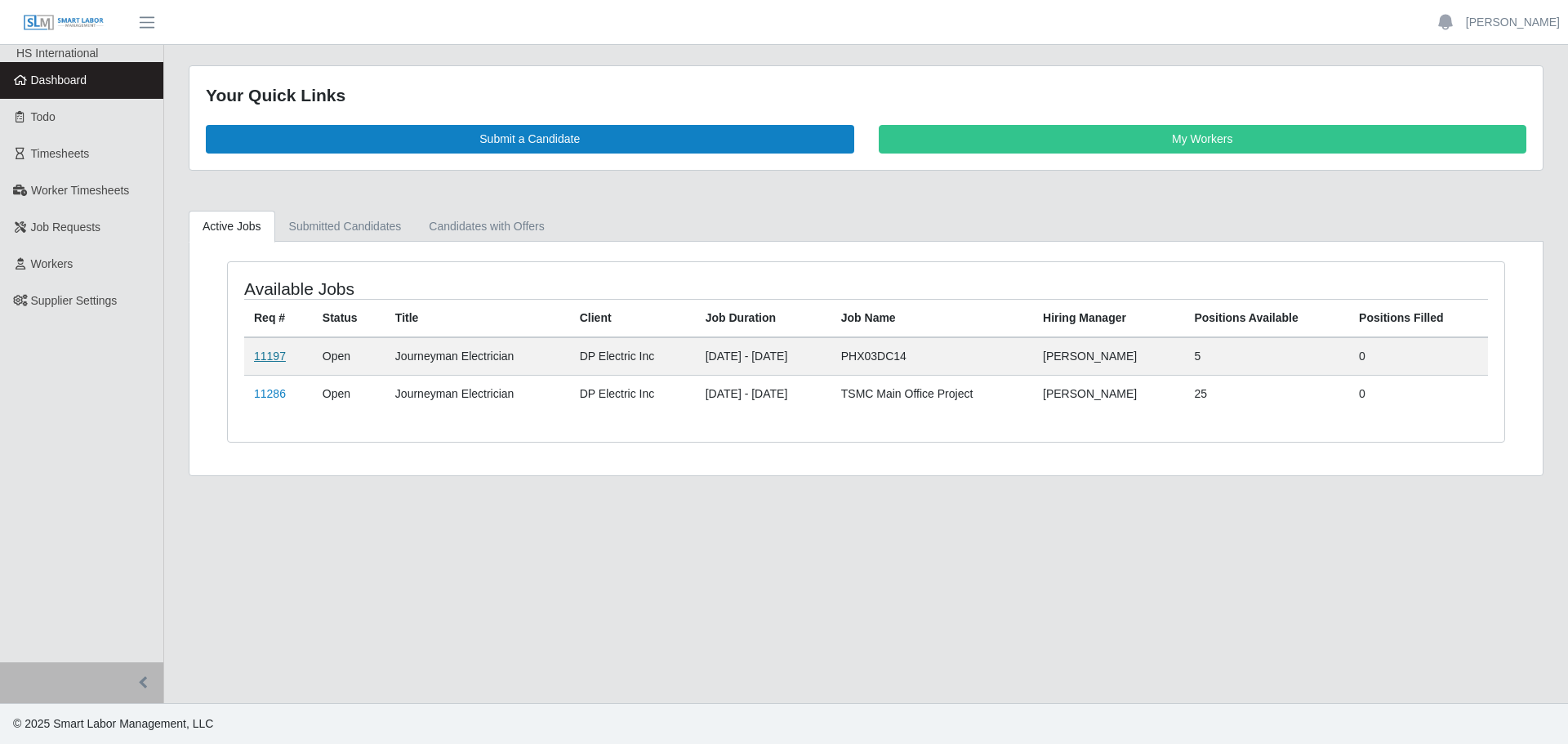
click at [262, 350] on link "11197" at bounding box center [269, 356] width 32 height 13
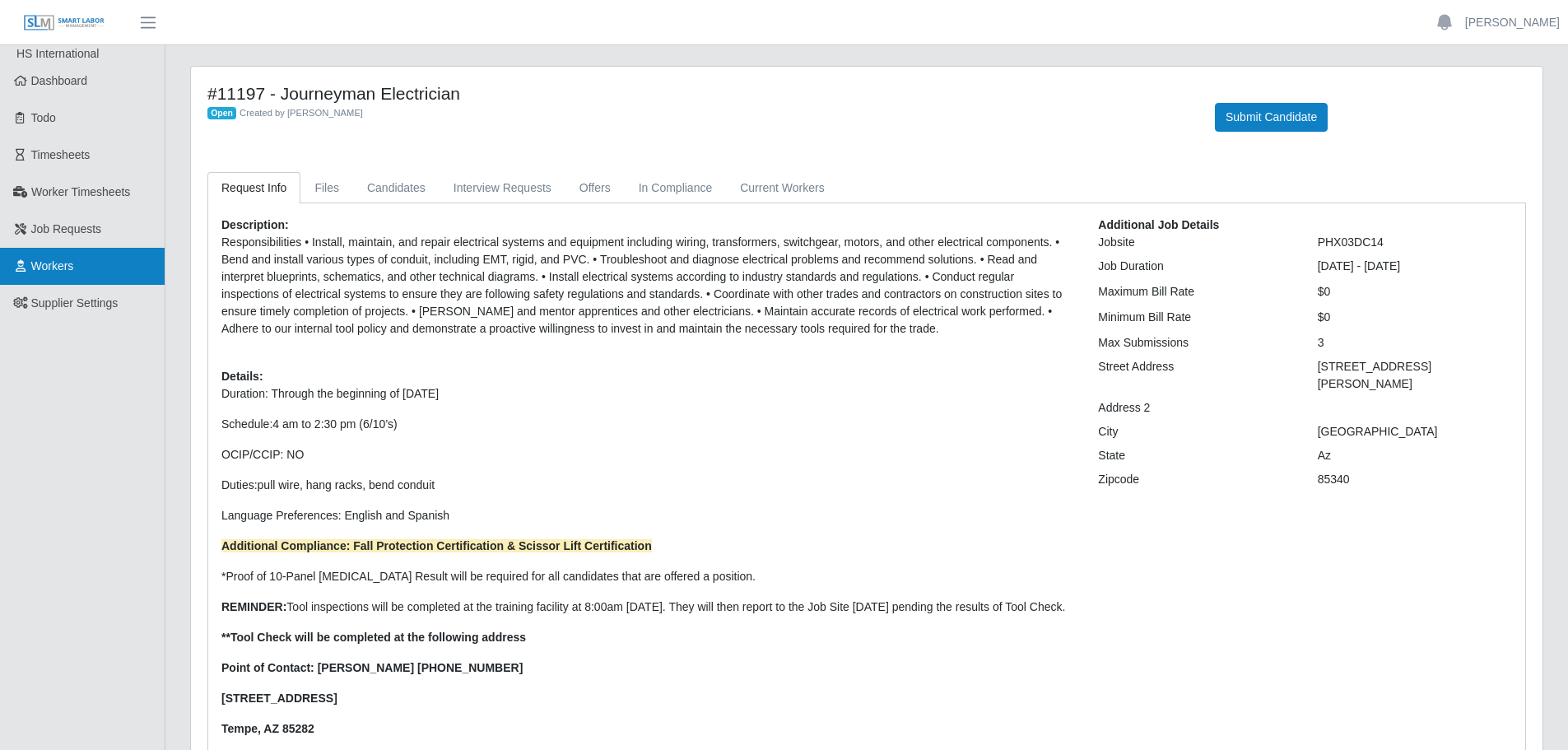
click at [97, 273] on link "Workers" at bounding box center [82, 266] width 164 height 37
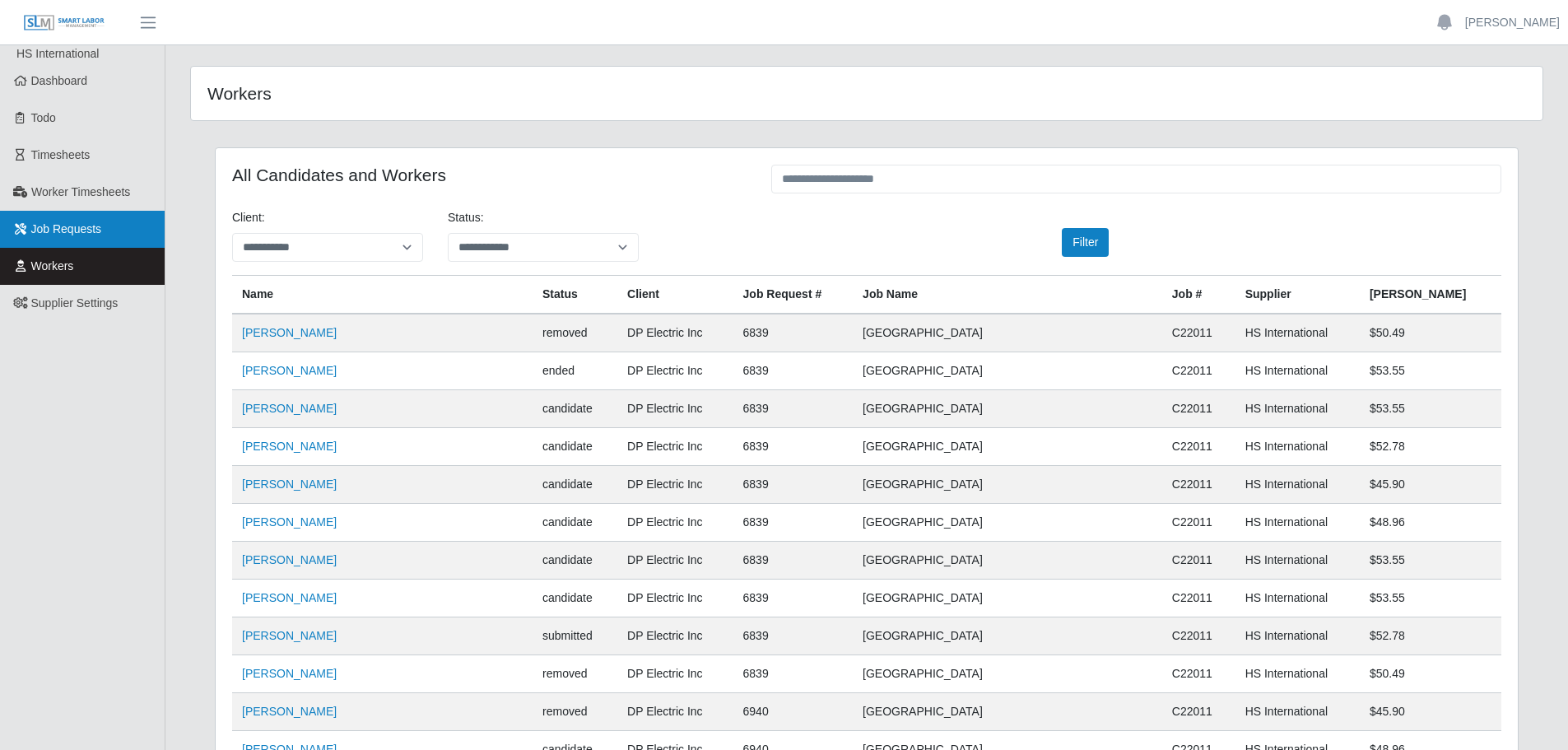
click at [79, 233] on span "Job Requests" at bounding box center [66, 228] width 70 height 13
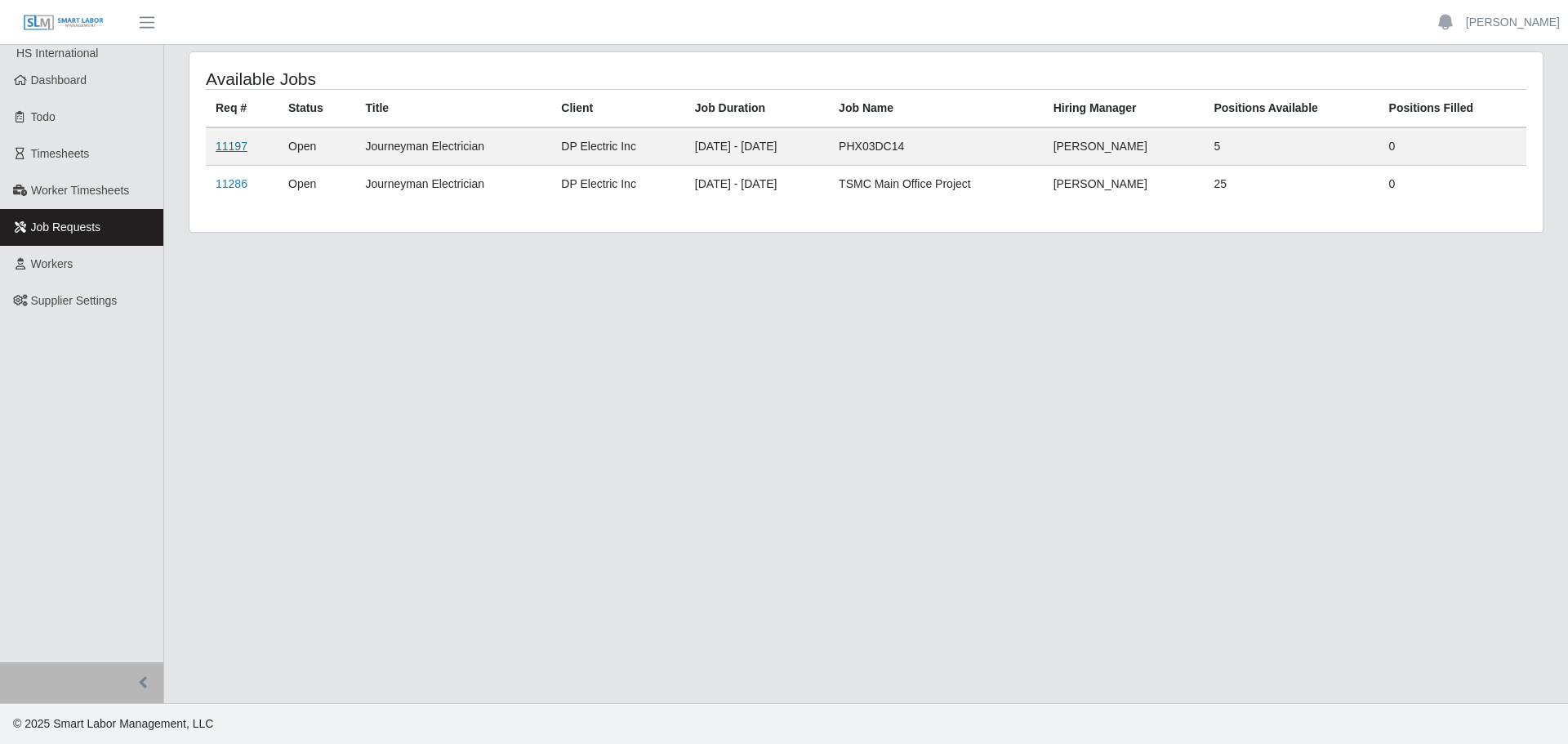
click at [227, 144] on link "11197" at bounding box center [231, 146] width 32 height 13
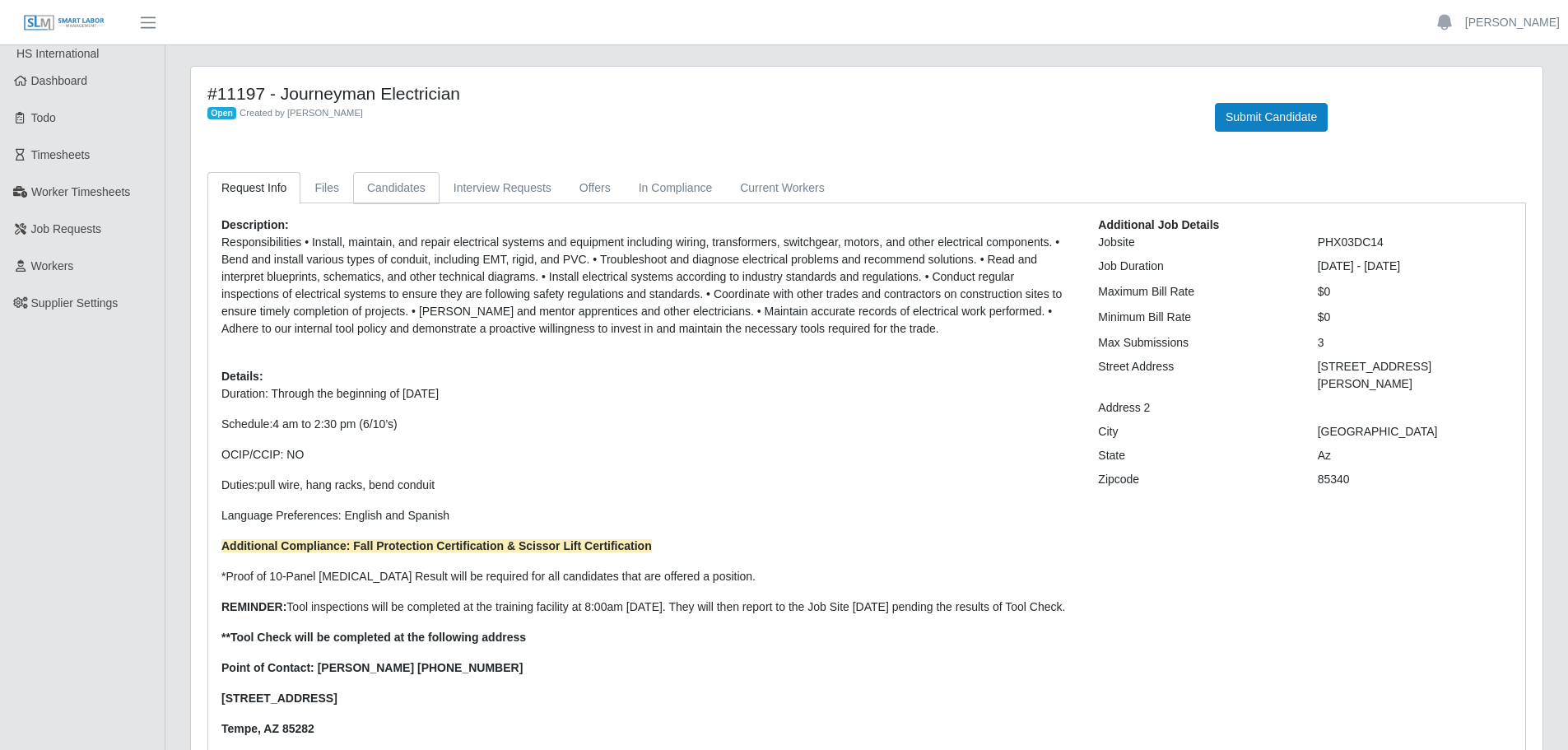
click at [397, 189] on link "Candidates" at bounding box center [396, 188] width 86 height 32
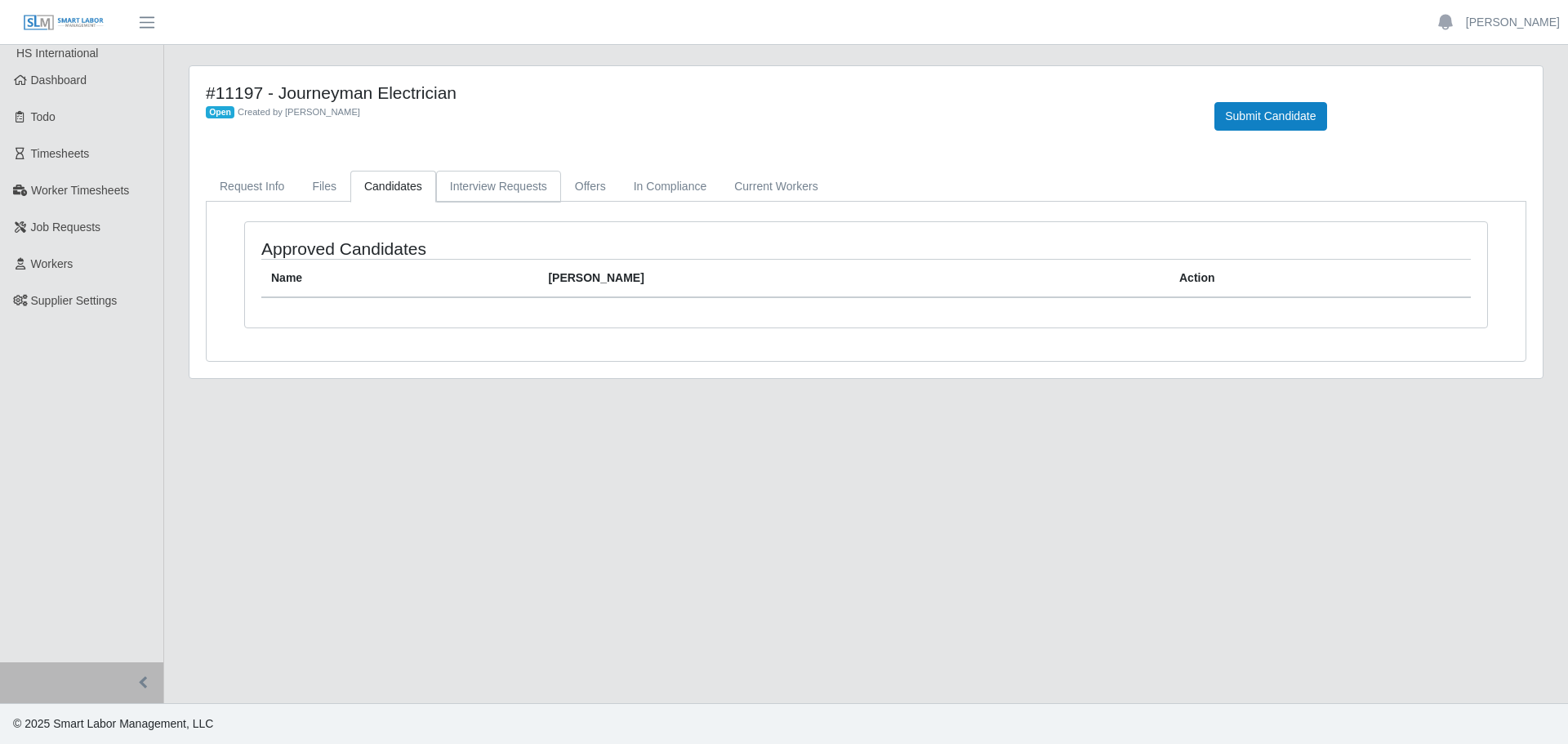
click at [468, 188] on link "Interview Requests" at bounding box center [498, 186] width 125 height 32
click at [573, 189] on link "Offers" at bounding box center [591, 186] width 59 height 32
click at [668, 192] on link "In Compliance" at bounding box center [670, 186] width 101 height 32
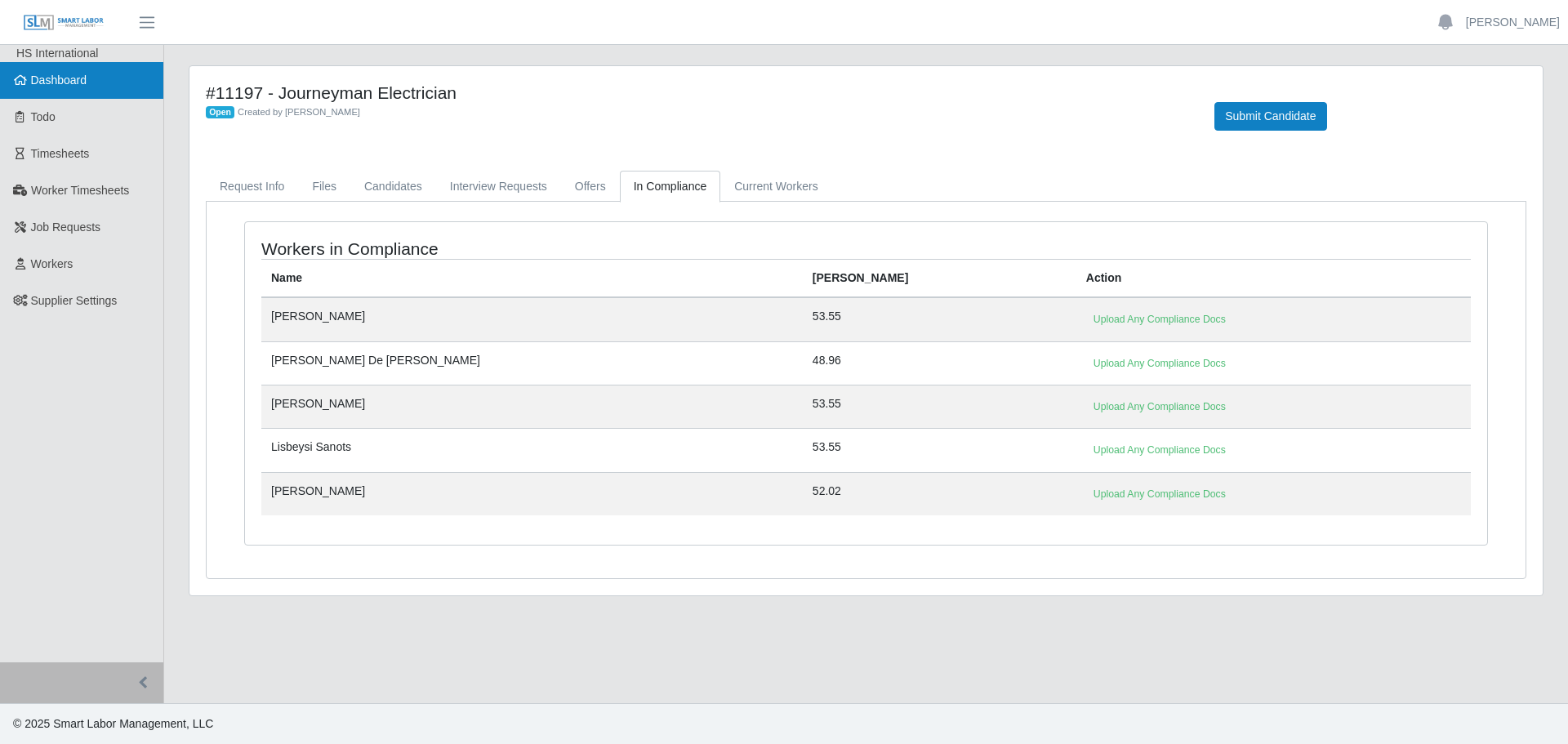
click at [73, 96] on link "Dashboard" at bounding box center [81, 80] width 163 height 37
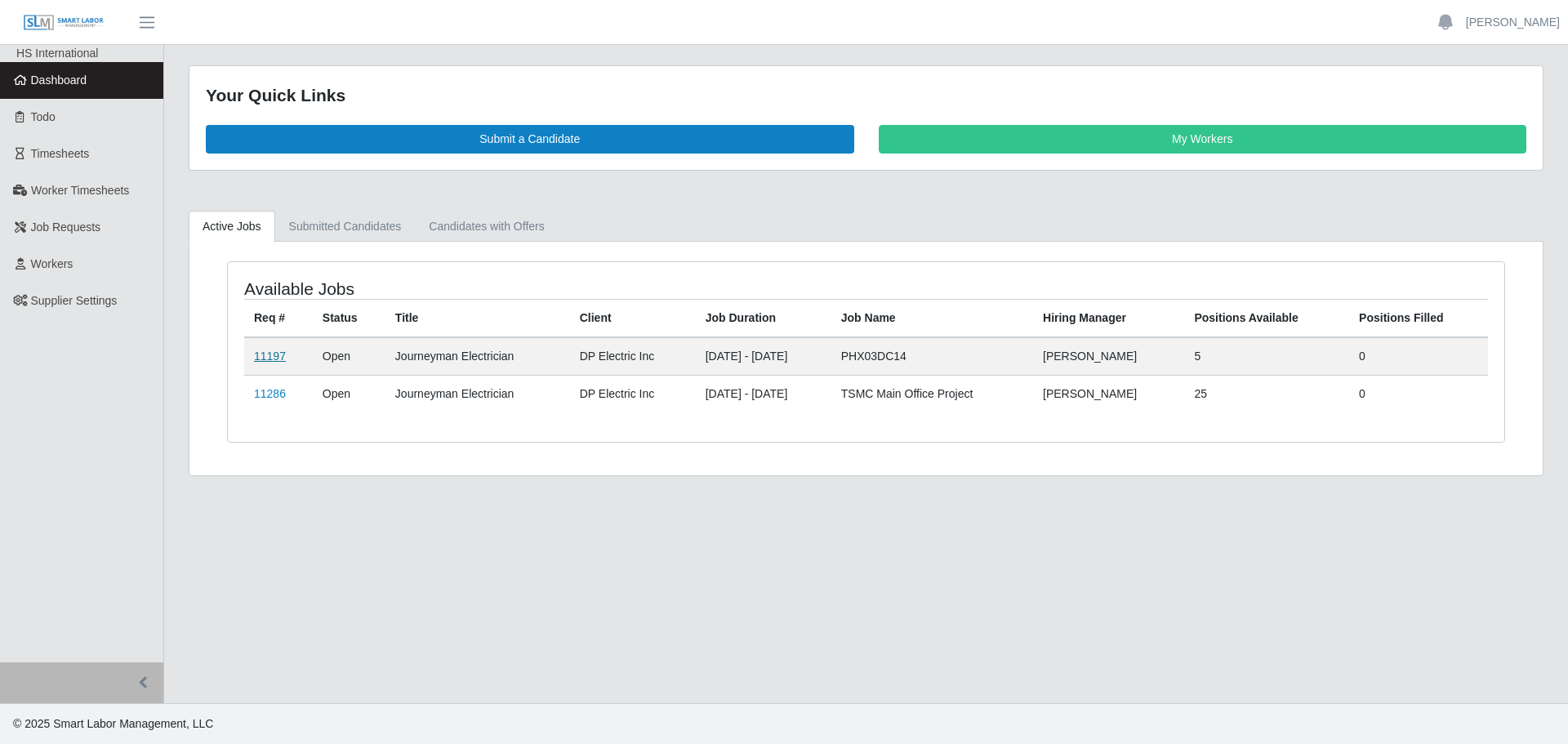
click at [269, 360] on link "11197" at bounding box center [269, 356] width 32 height 13
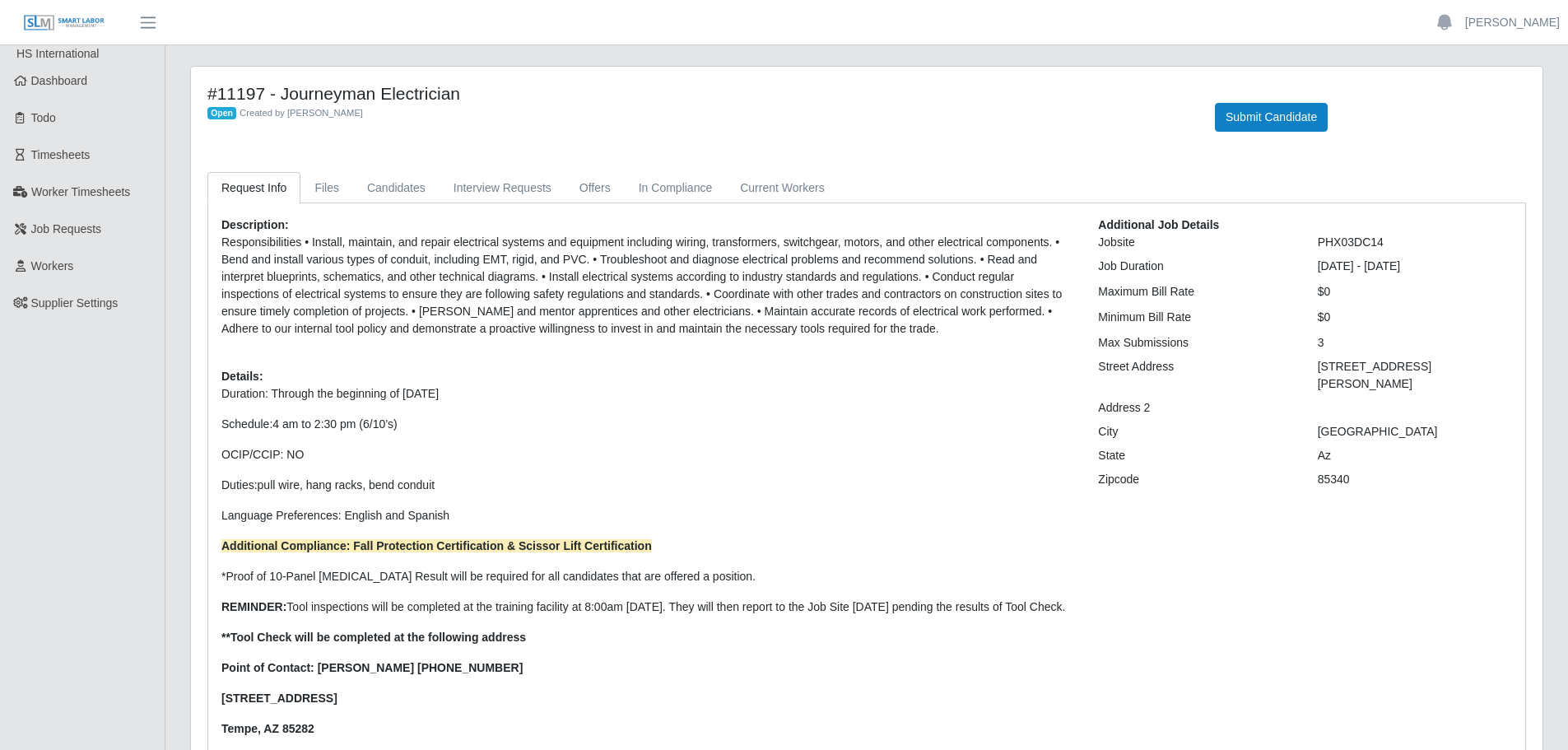
click at [505, 171] on div "#11197 - Journeyman Electrician Open Created by Jerrin Jaramillo Submit Candida…" at bounding box center [866, 457] width 1351 height 780
click at [505, 186] on link "Interview Requests" at bounding box center [502, 188] width 126 height 32
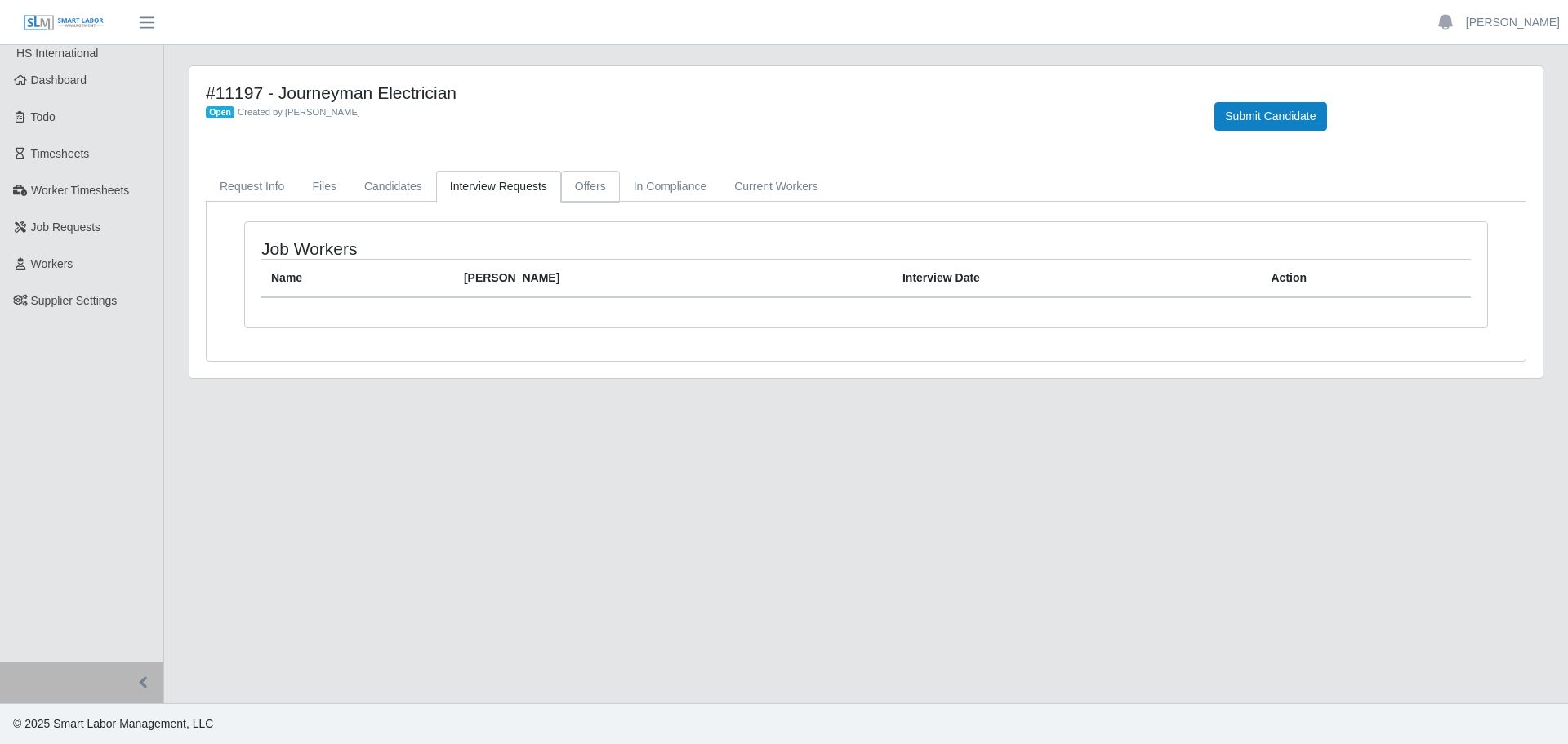
click at [579, 189] on link "Offers" at bounding box center [591, 186] width 59 height 32
click at [639, 191] on link "In Compliance" at bounding box center [670, 186] width 101 height 32
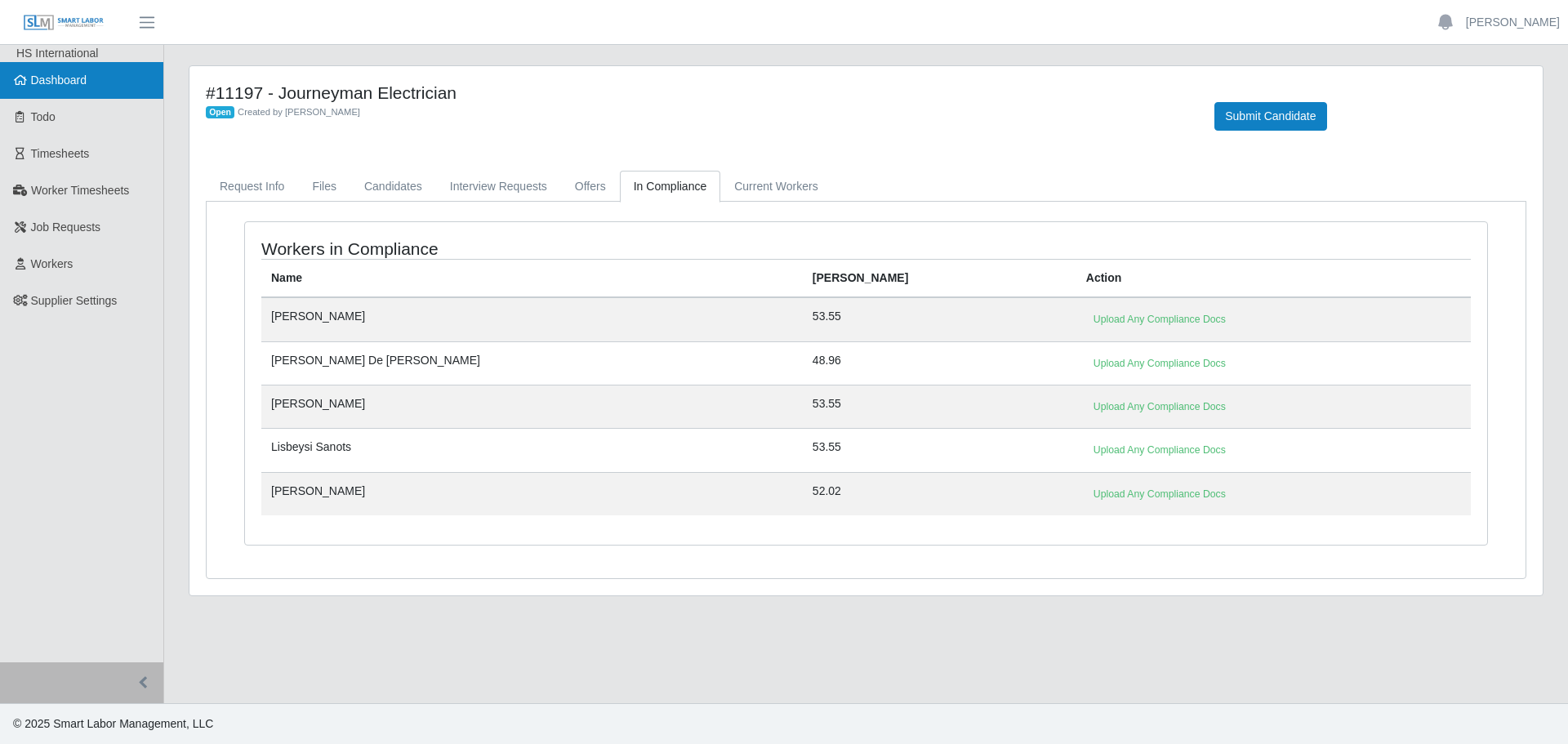
click at [56, 68] on link "Dashboard" at bounding box center [81, 80] width 163 height 37
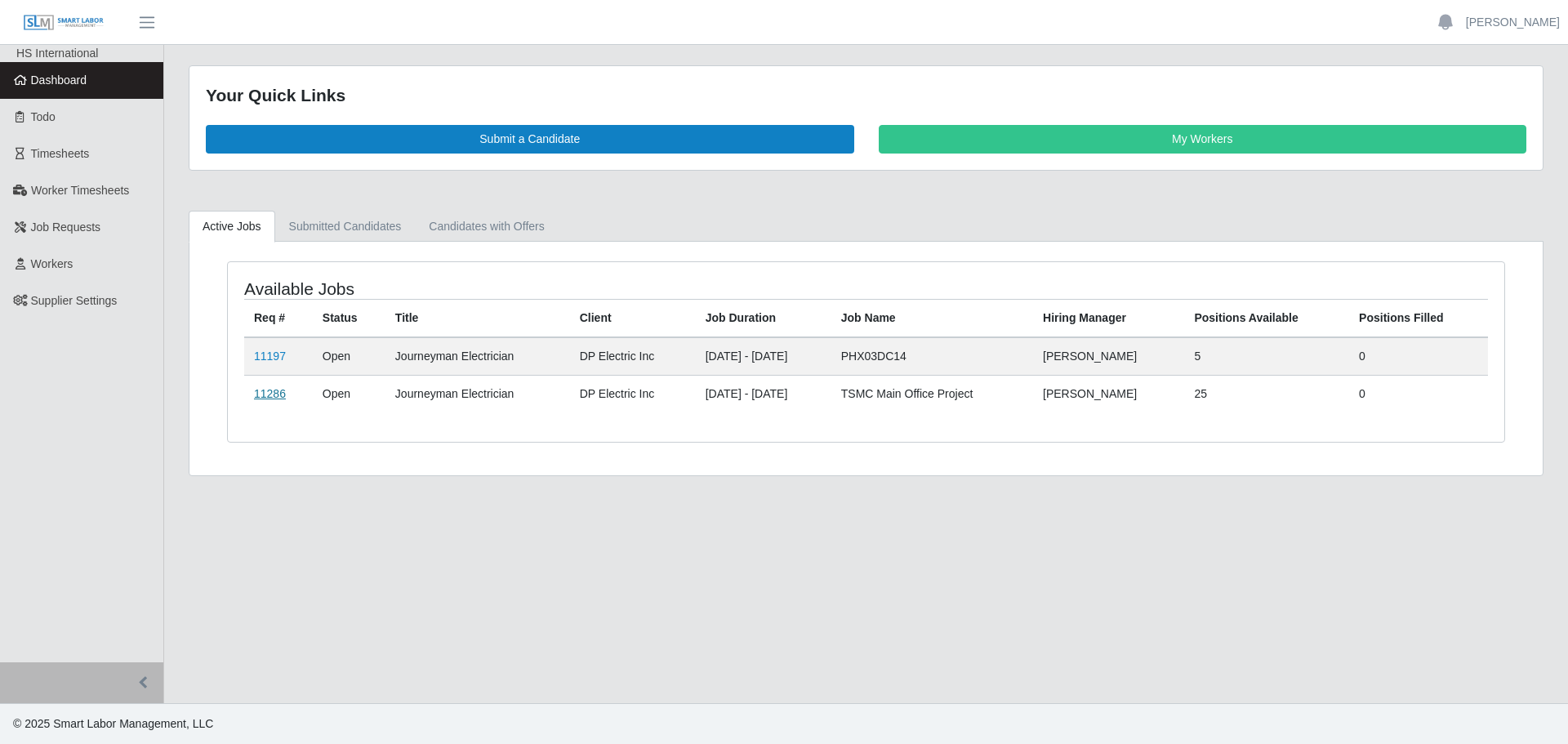
click at [281, 400] on link "11286" at bounding box center [269, 393] width 32 height 13
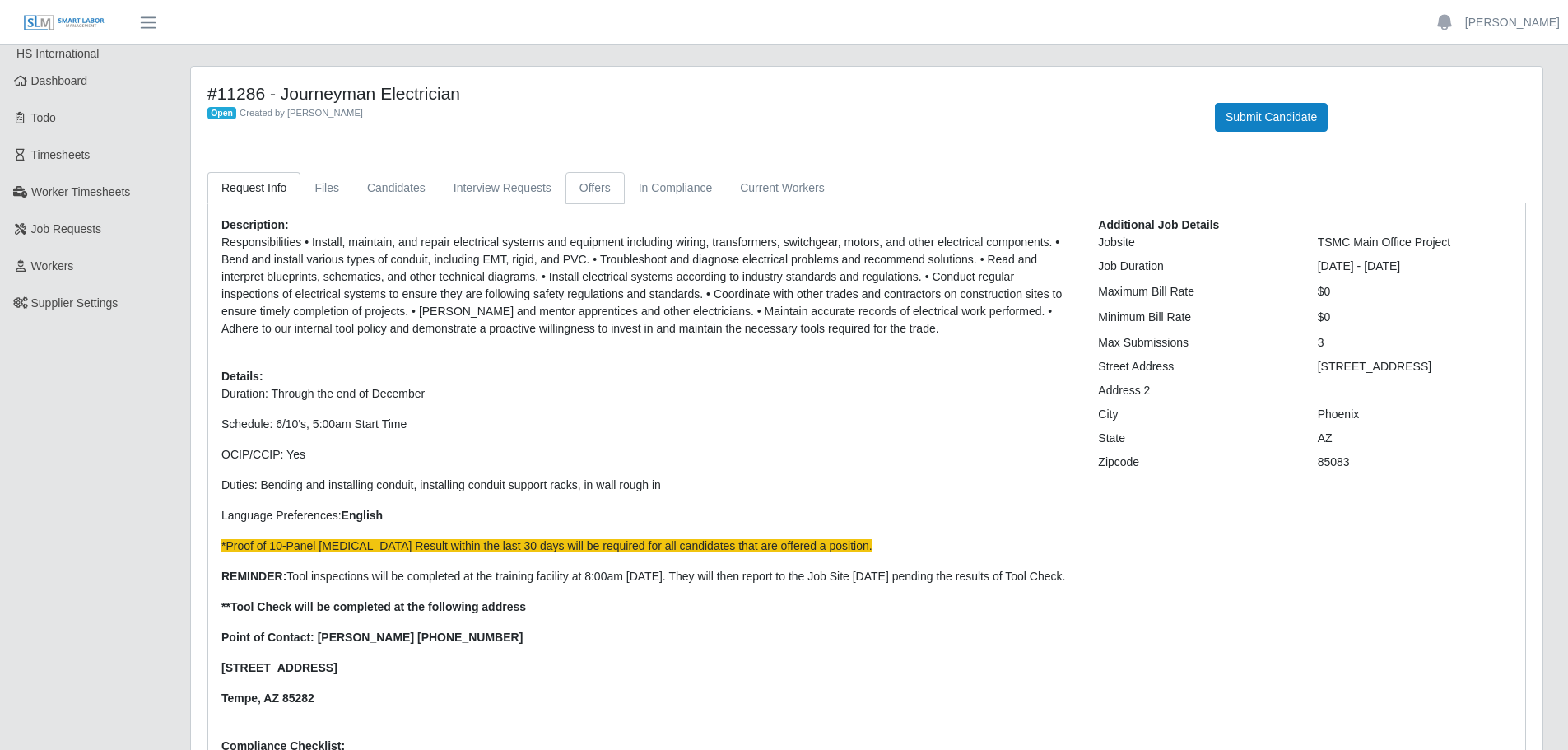
click at [580, 180] on link "Offers" at bounding box center [595, 188] width 59 height 32
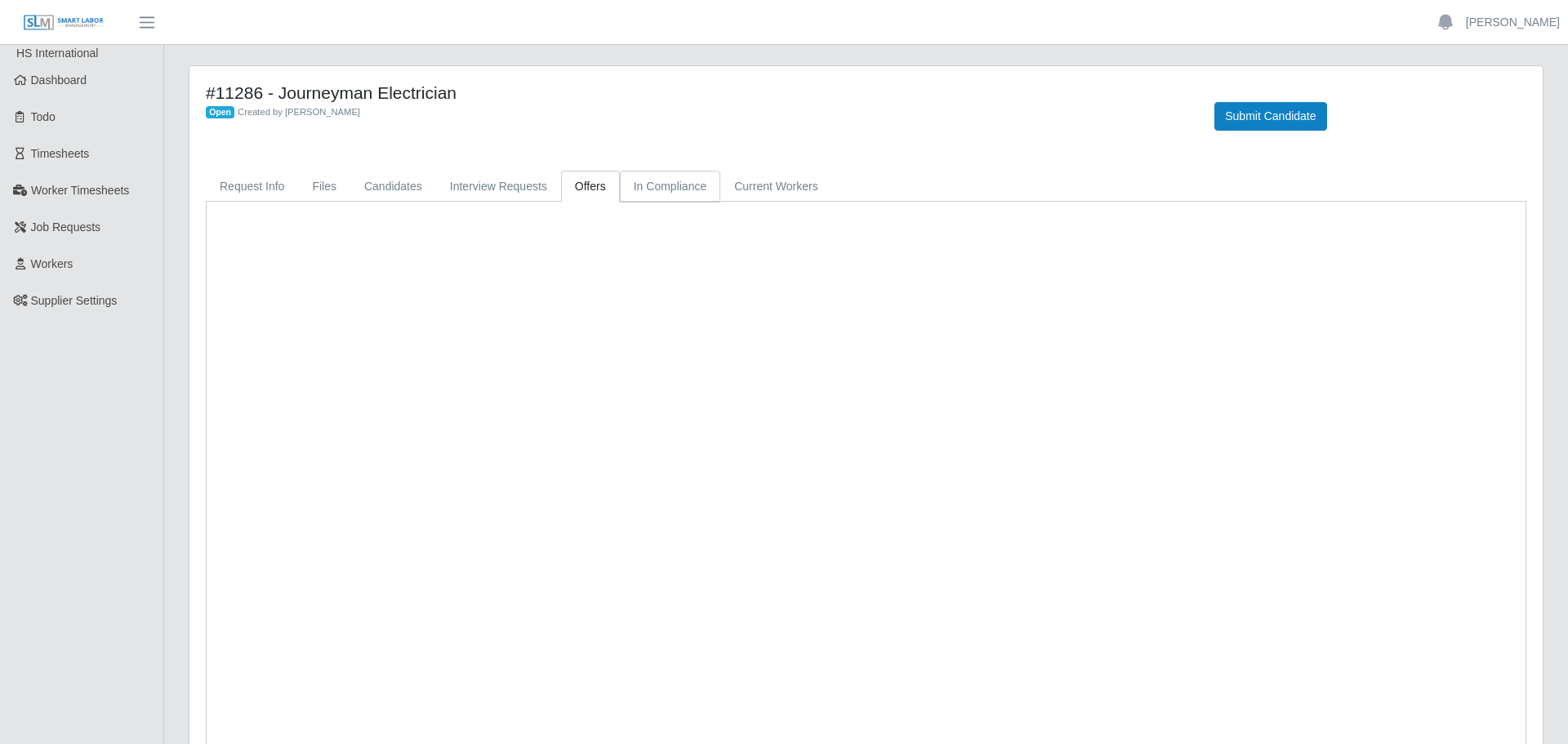
click at [667, 179] on link "In Compliance" at bounding box center [670, 186] width 101 height 32
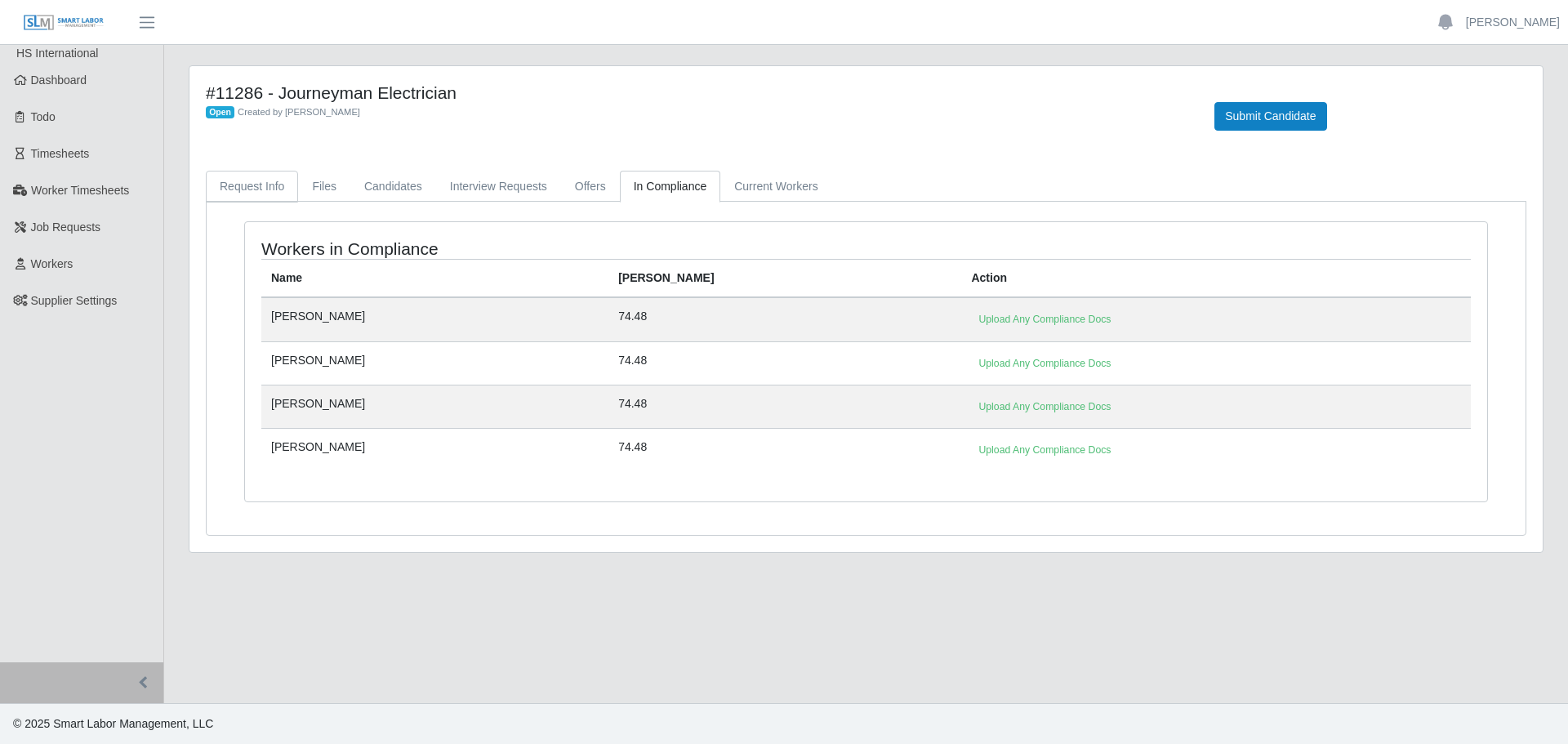
click at [234, 197] on link "Request Info" at bounding box center [251, 186] width 92 height 32
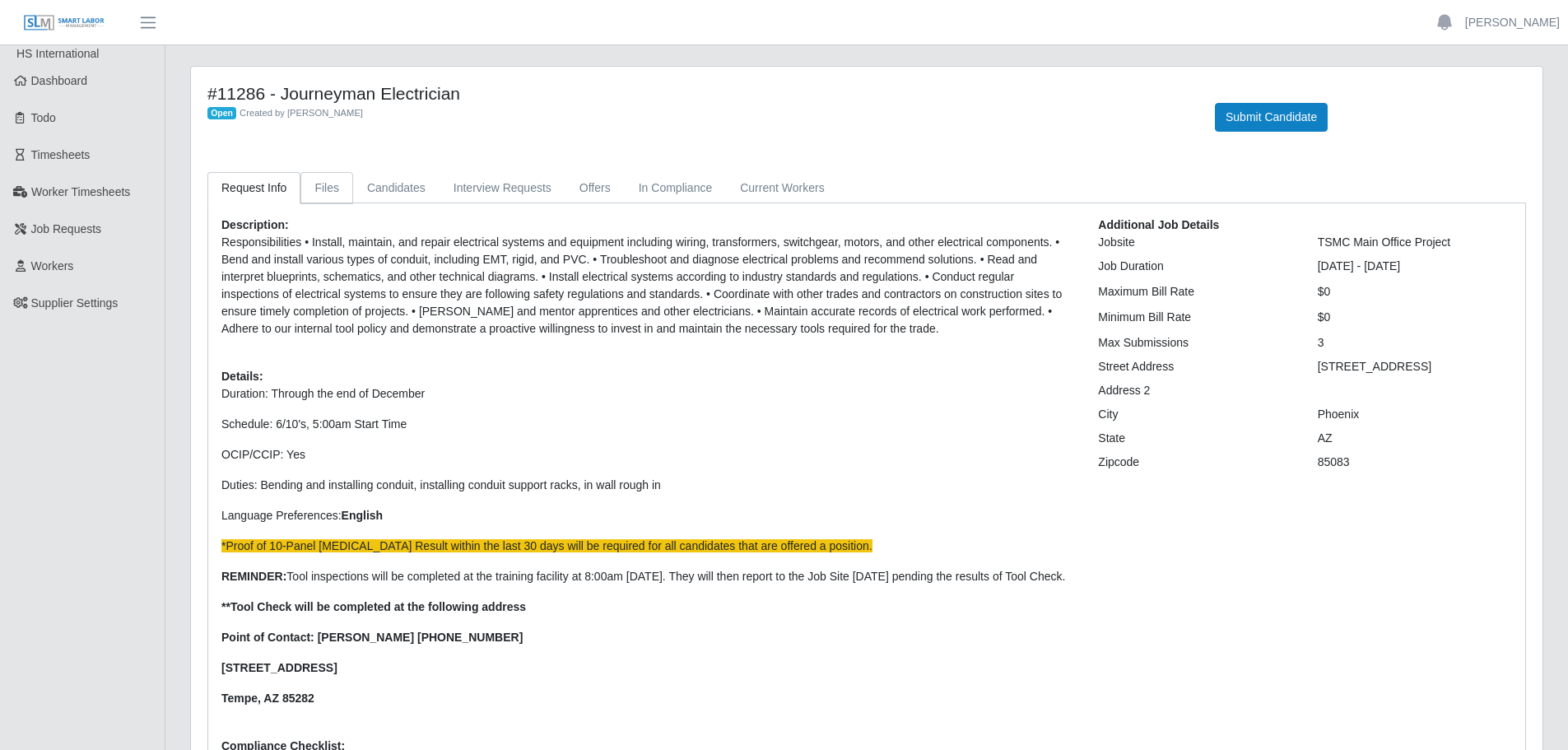
click at [312, 191] on link "Files" at bounding box center [326, 188] width 53 height 32
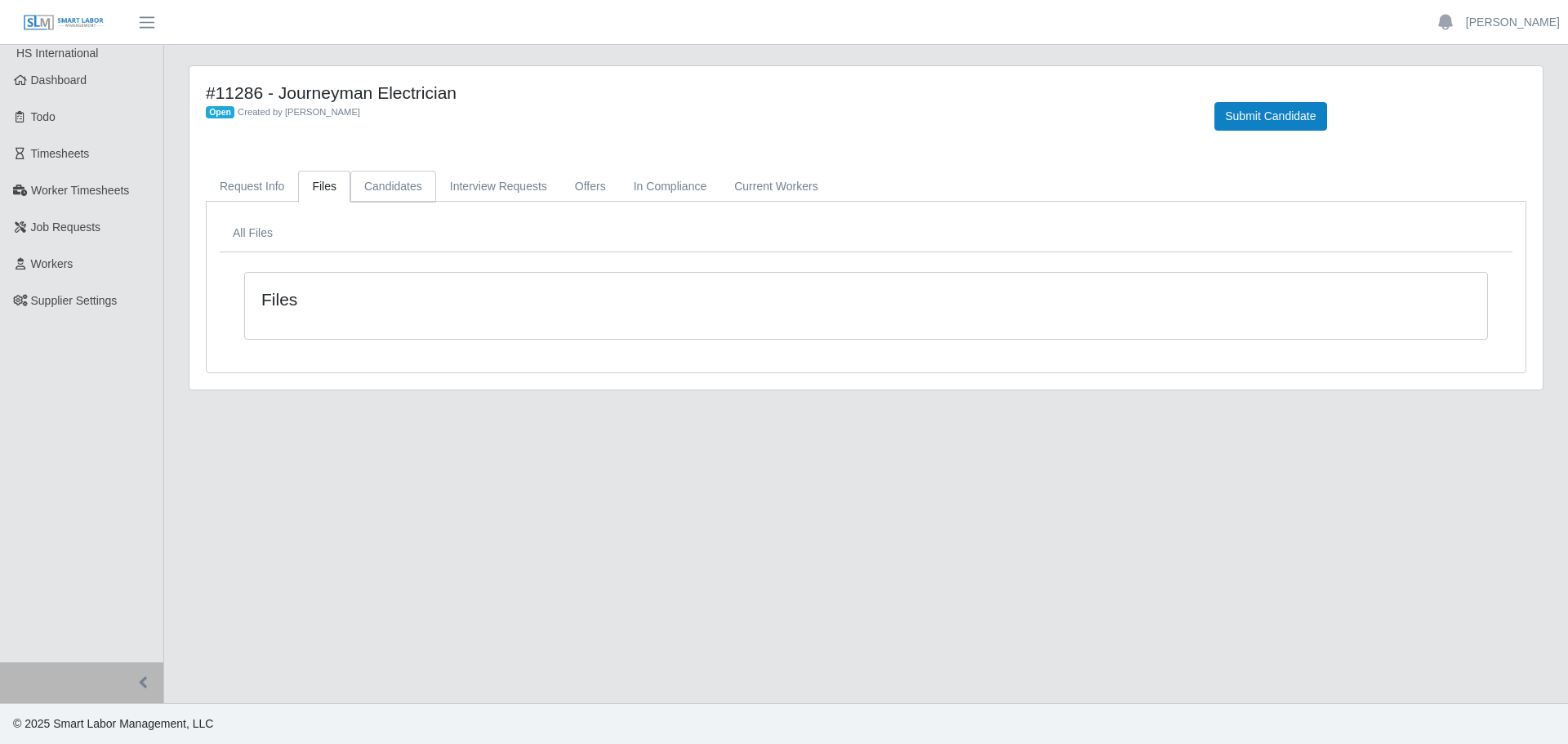
click at [363, 186] on link "Candidates" at bounding box center [393, 186] width 85 height 32
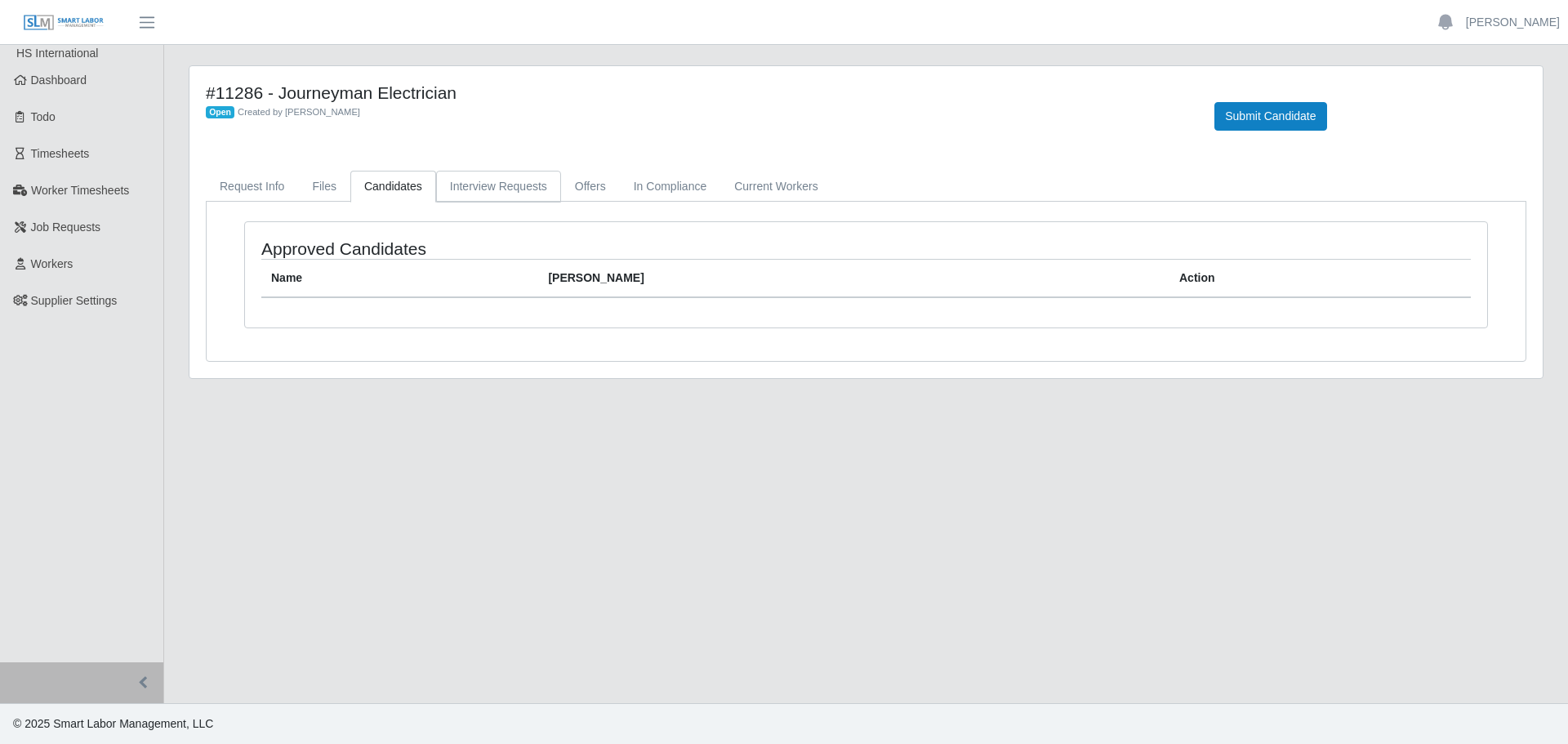
click at [451, 189] on link "Interview Requests" at bounding box center [498, 186] width 125 height 32
click at [597, 185] on link "Offers" at bounding box center [591, 186] width 59 height 32
click at [673, 184] on link "In Compliance" at bounding box center [670, 186] width 101 height 32
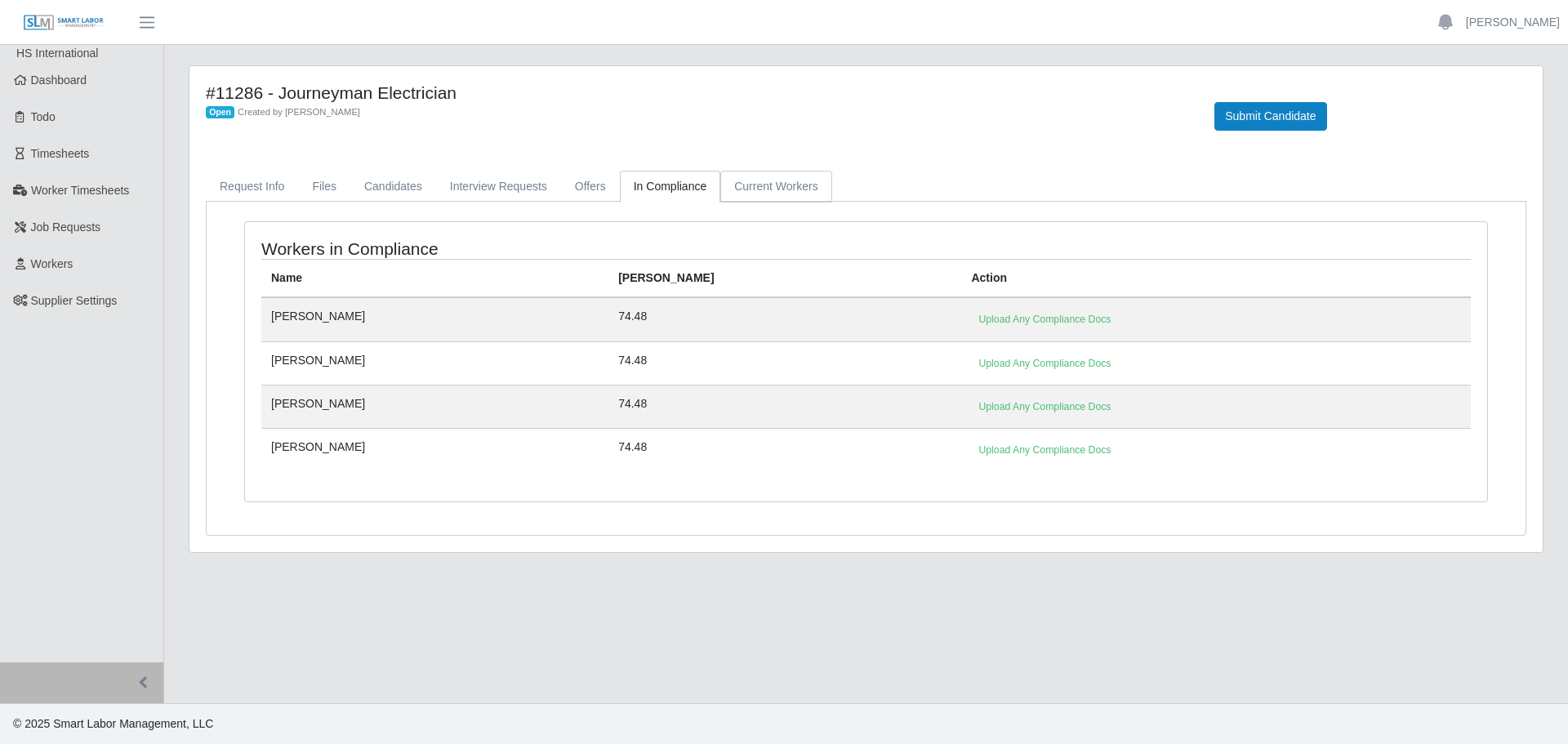
click at [812, 177] on link "Current Workers" at bounding box center [775, 186] width 111 height 32
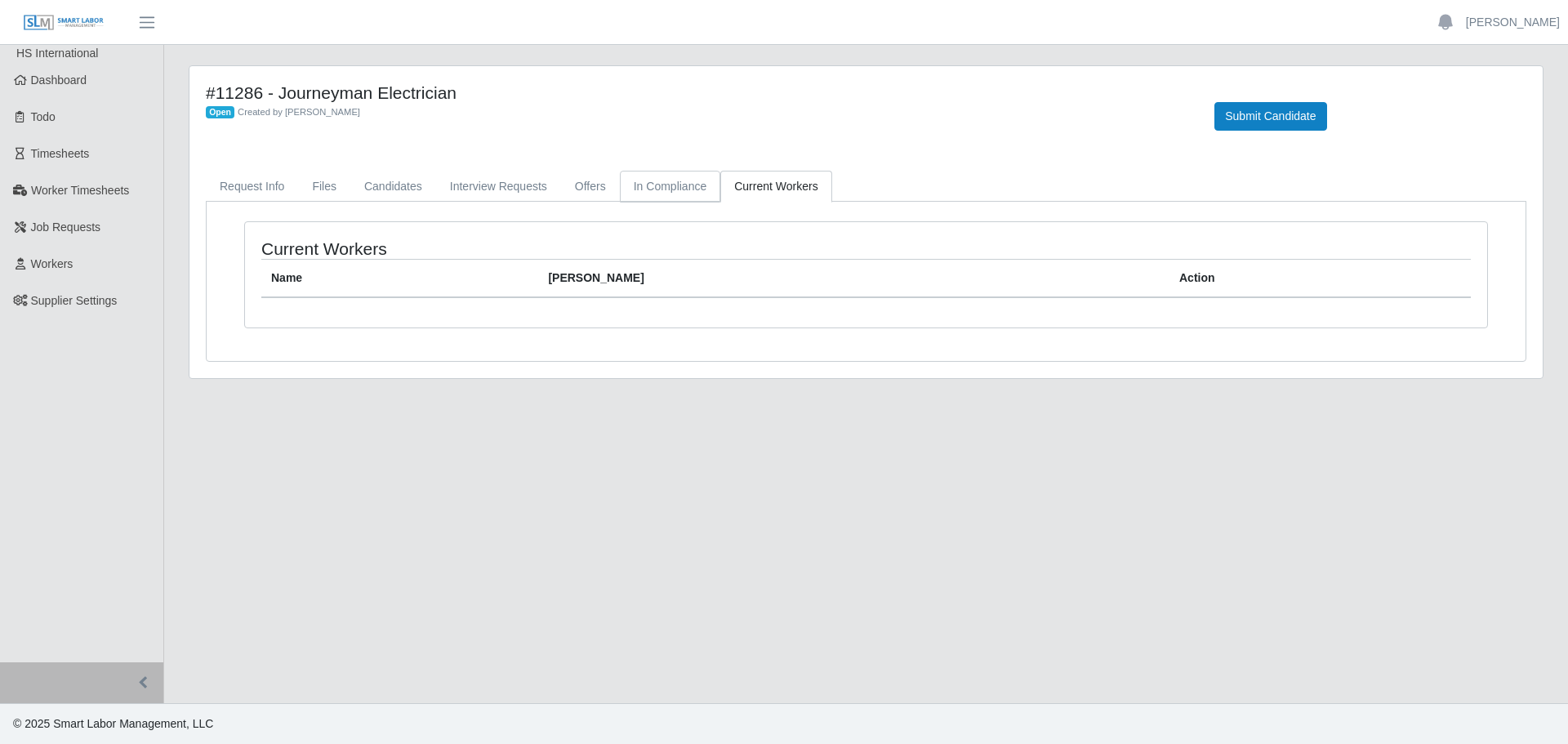
click at [699, 176] on link "In Compliance" at bounding box center [670, 186] width 101 height 32
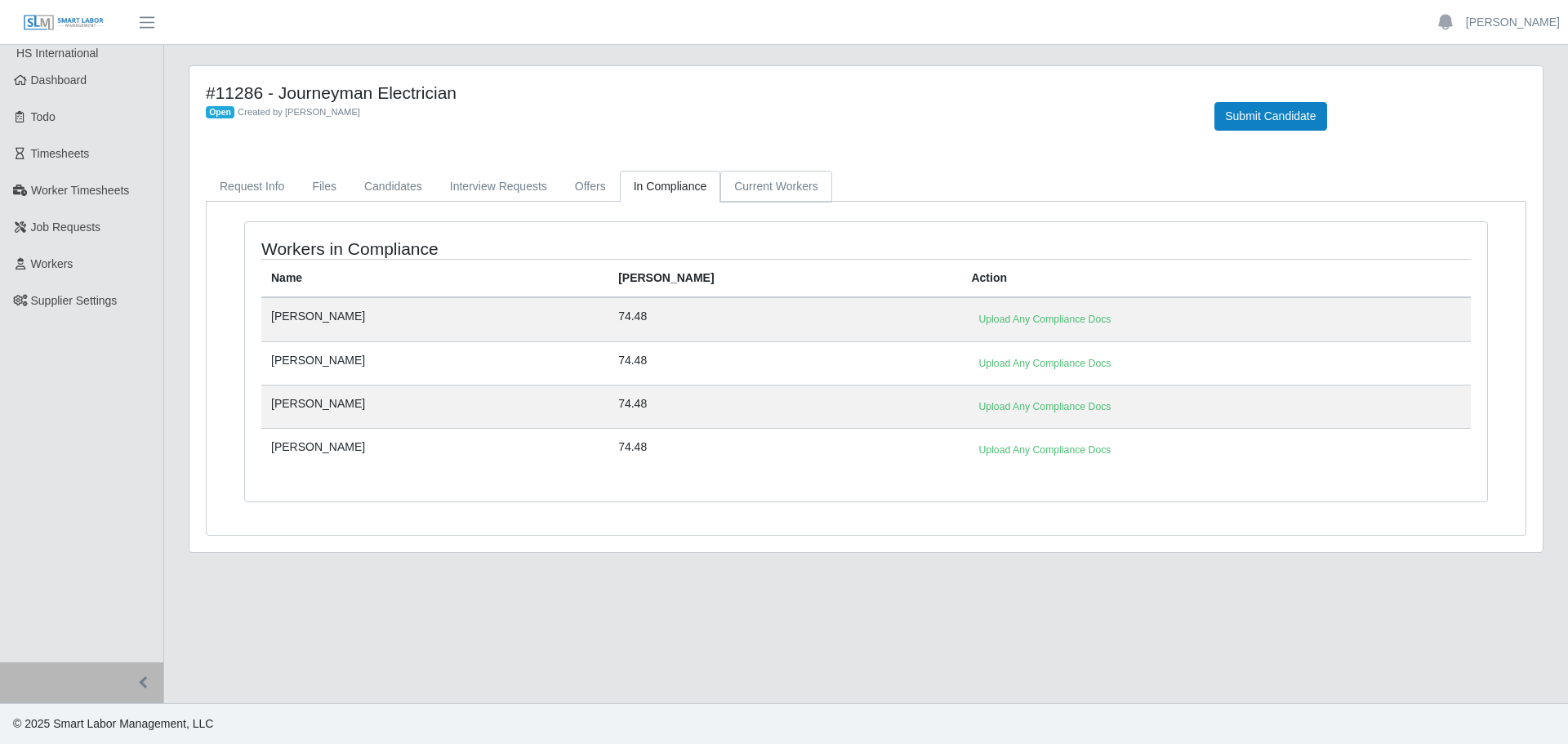
click at [752, 184] on link "Current Workers" at bounding box center [775, 186] width 111 height 32
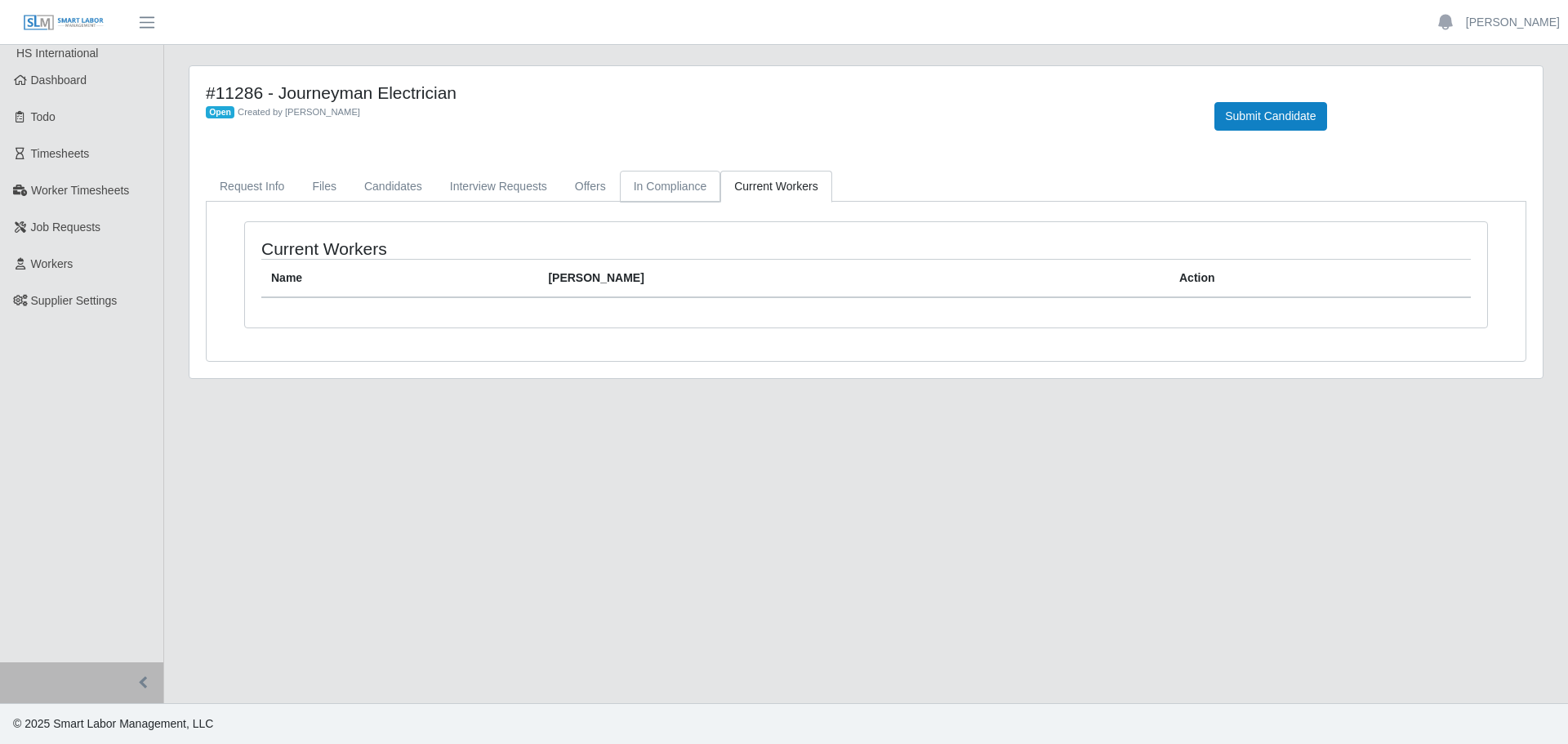
click at [662, 182] on link "In Compliance" at bounding box center [670, 186] width 101 height 32
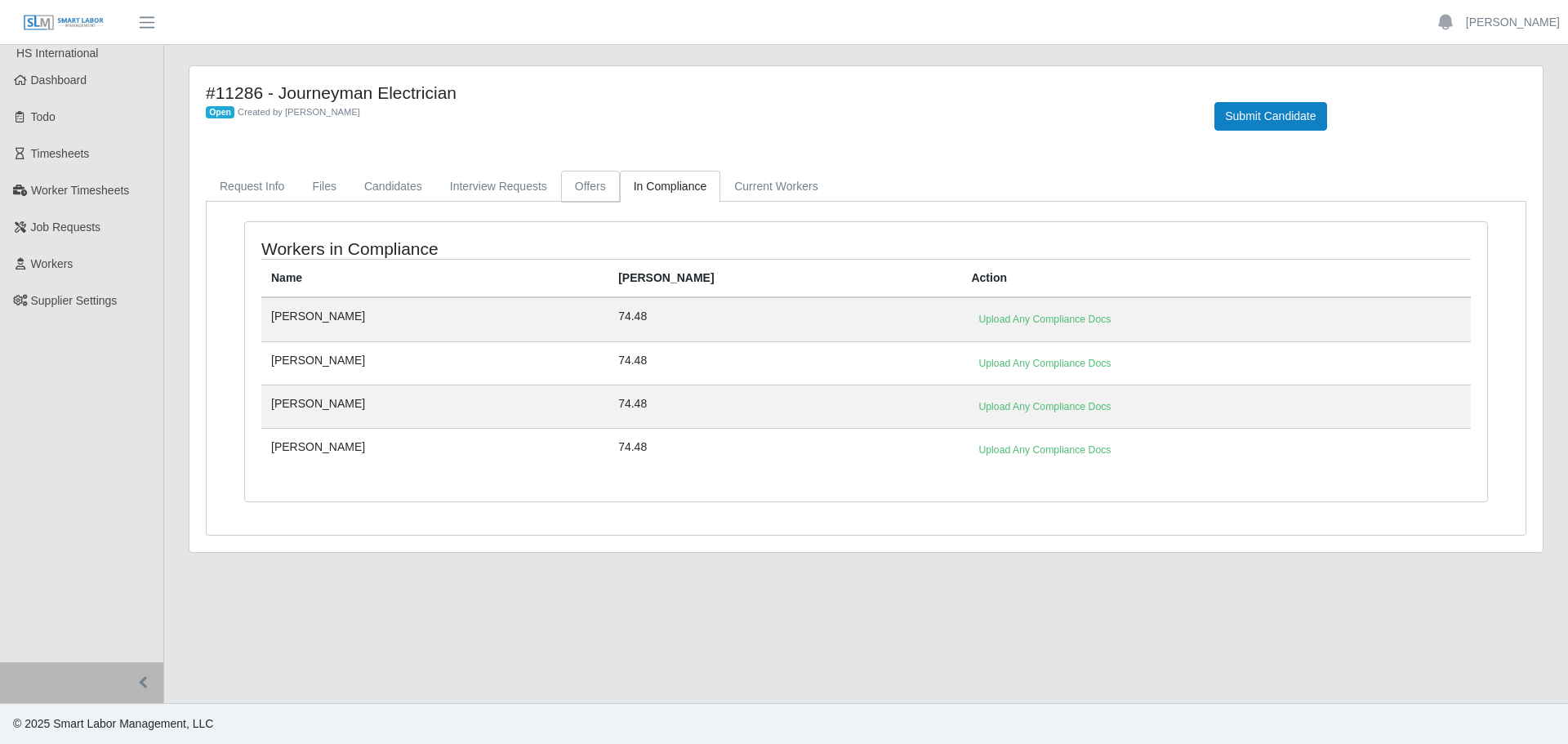
click at [569, 186] on link "Offers" at bounding box center [591, 186] width 59 height 32
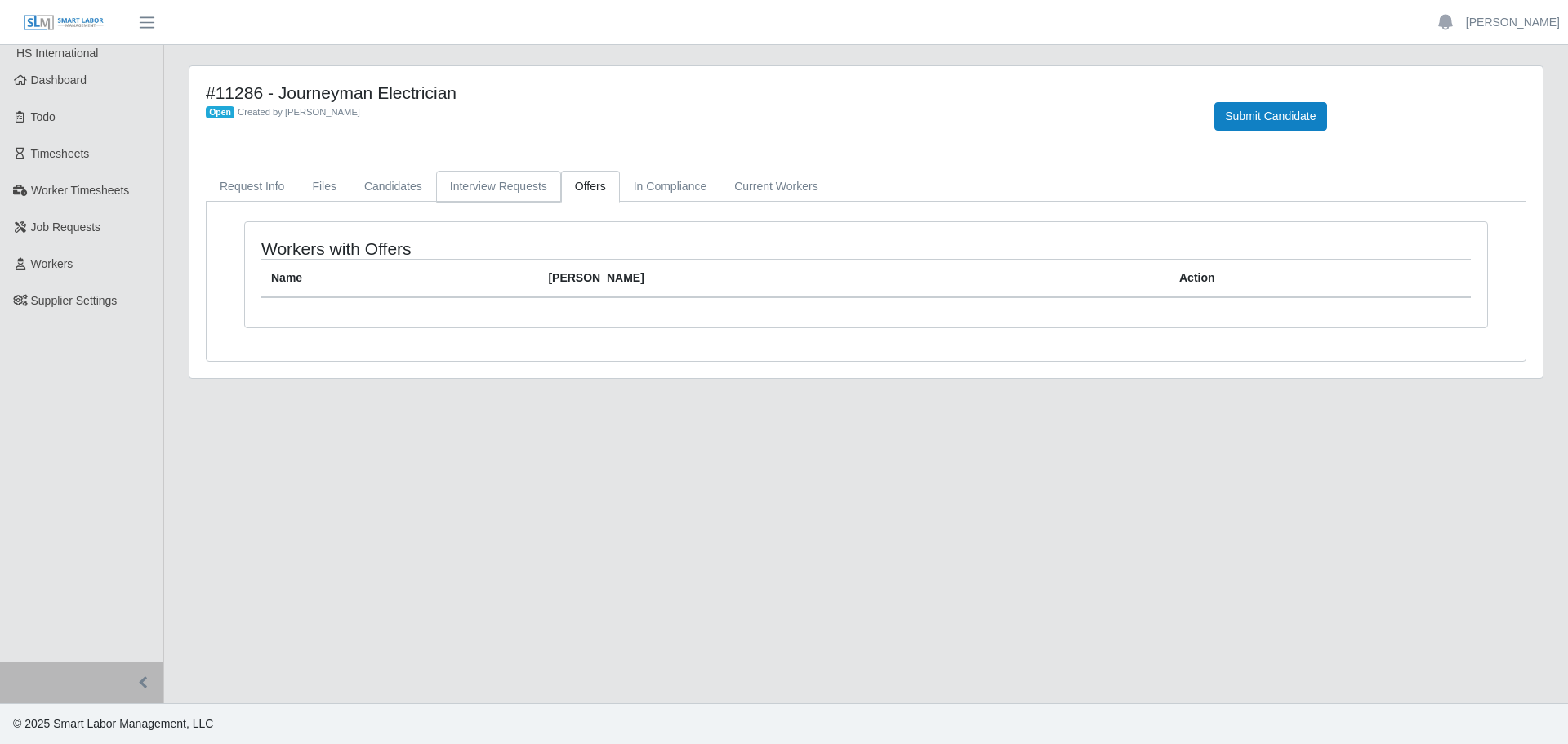
click at [477, 187] on link "Interview Requests" at bounding box center [498, 186] width 125 height 32
click at [354, 186] on link "Candidates" at bounding box center [393, 186] width 85 height 32
click at [307, 185] on link "Files" at bounding box center [324, 186] width 53 height 32
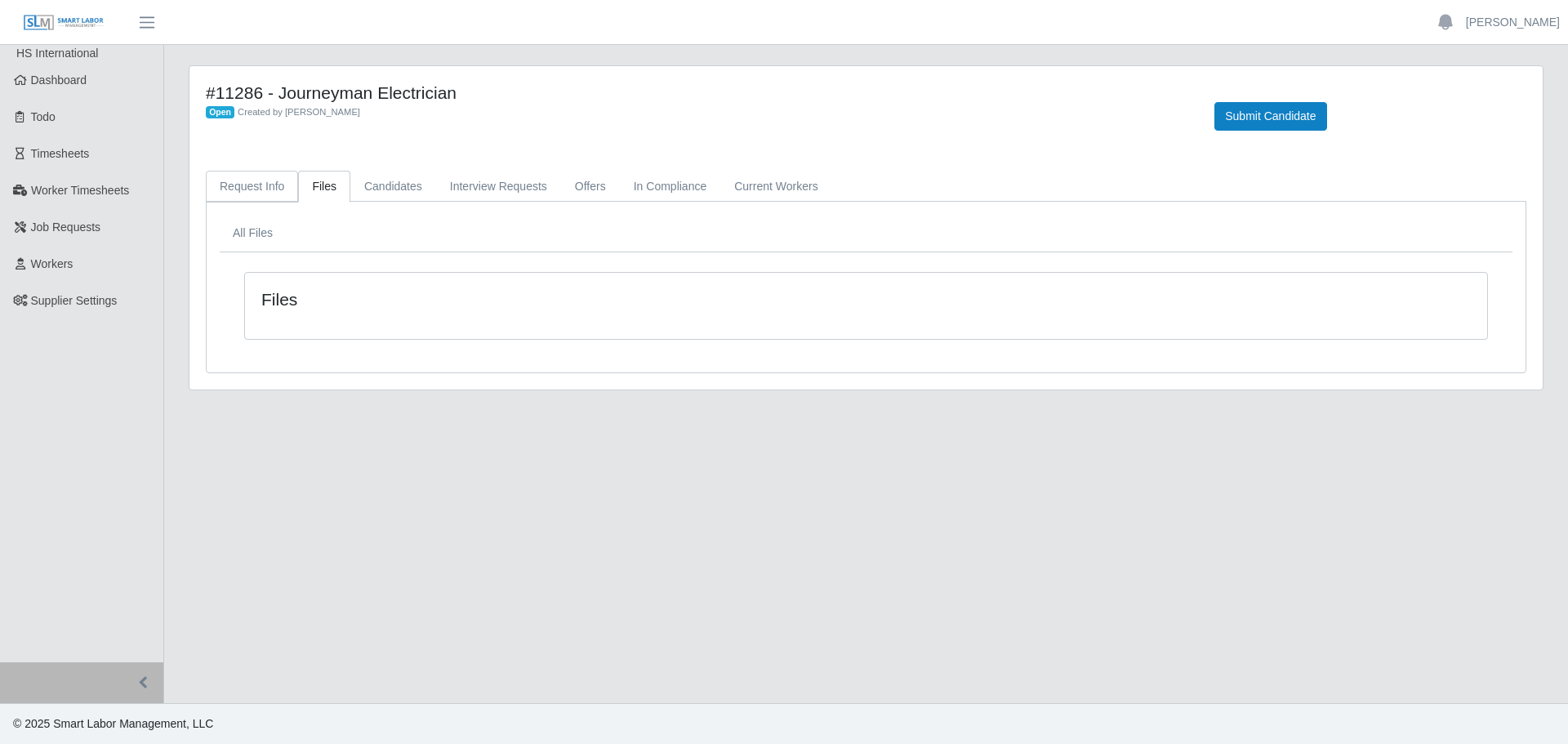
click at [248, 195] on link "Request Info" at bounding box center [251, 186] width 92 height 32
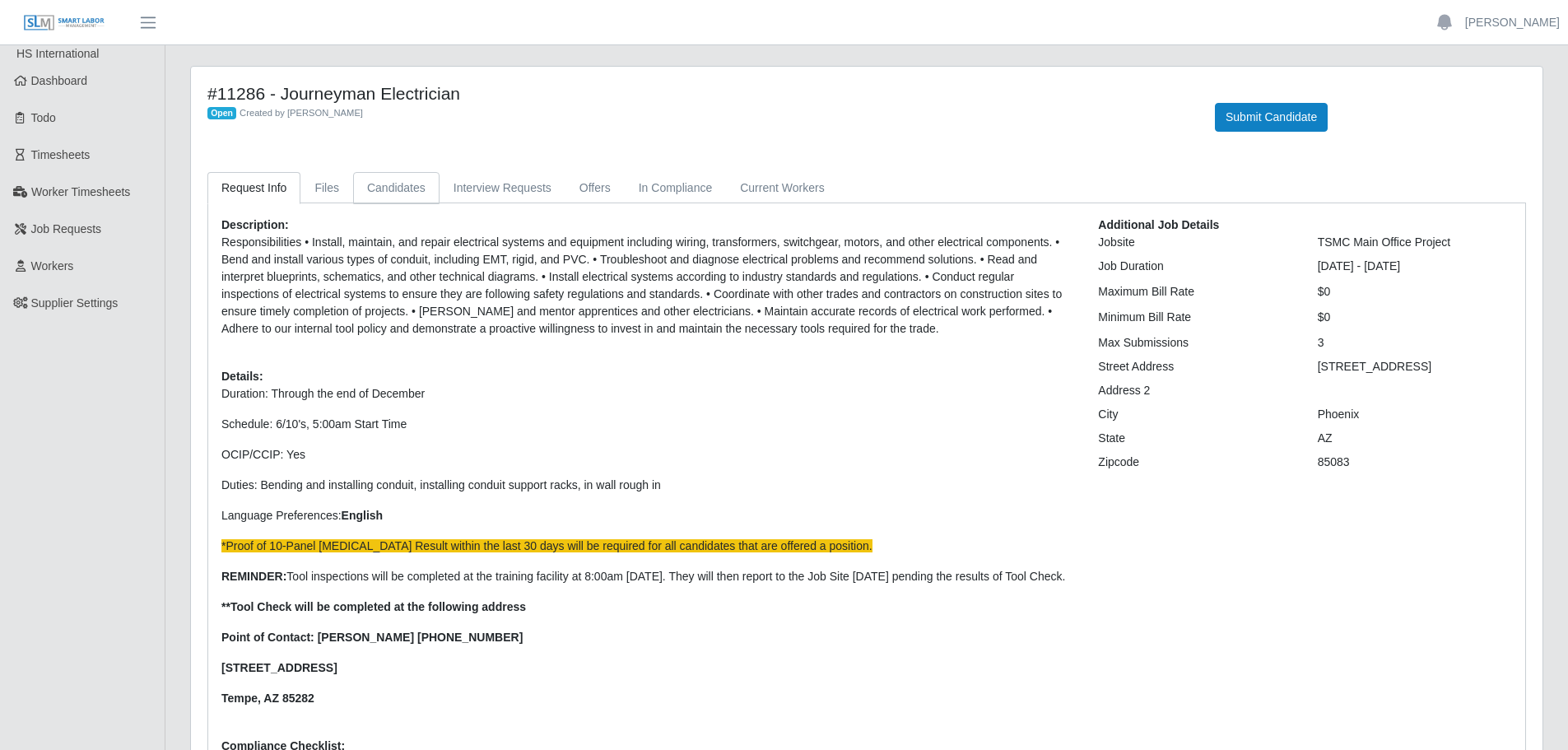
click at [377, 190] on link "Candidates" at bounding box center [396, 188] width 86 height 32
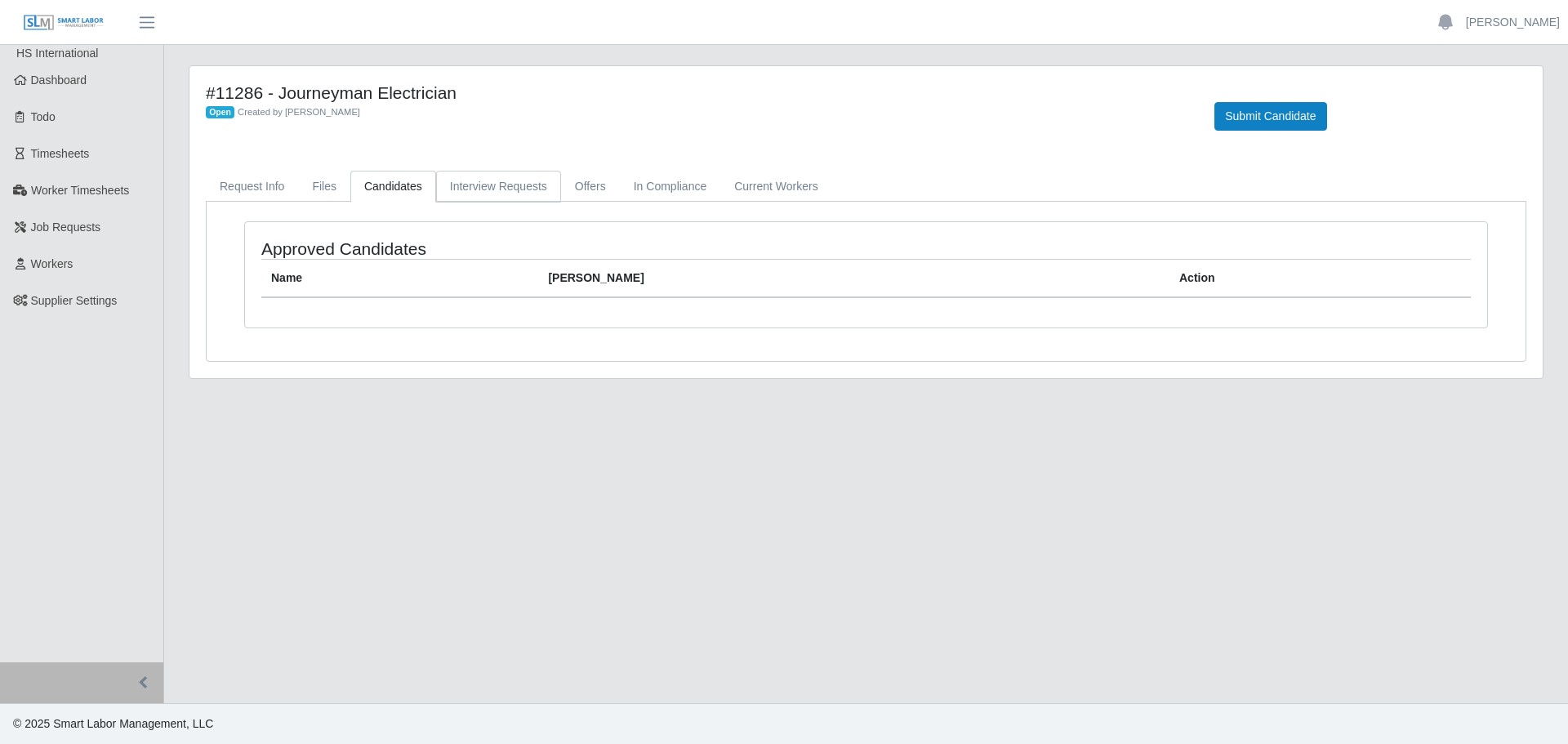
click at [477, 182] on link "Interview Requests" at bounding box center [498, 186] width 125 height 32
click at [402, 192] on link "Candidates" at bounding box center [393, 186] width 85 height 32
click at [44, 78] on span "Dashboard" at bounding box center [59, 79] width 56 height 13
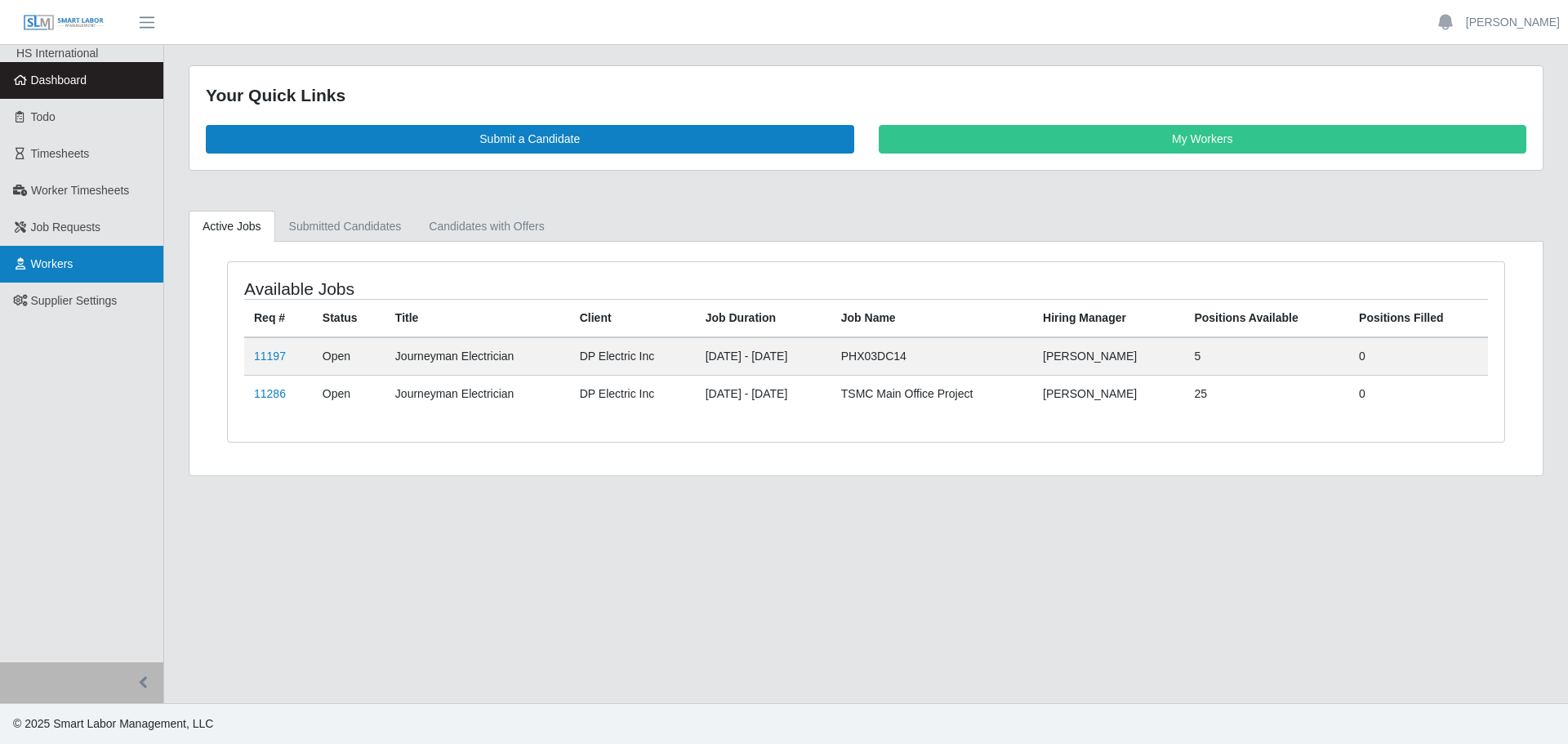
click at [66, 259] on span "Workers" at bounding box center [52, 263] width 42 height 13
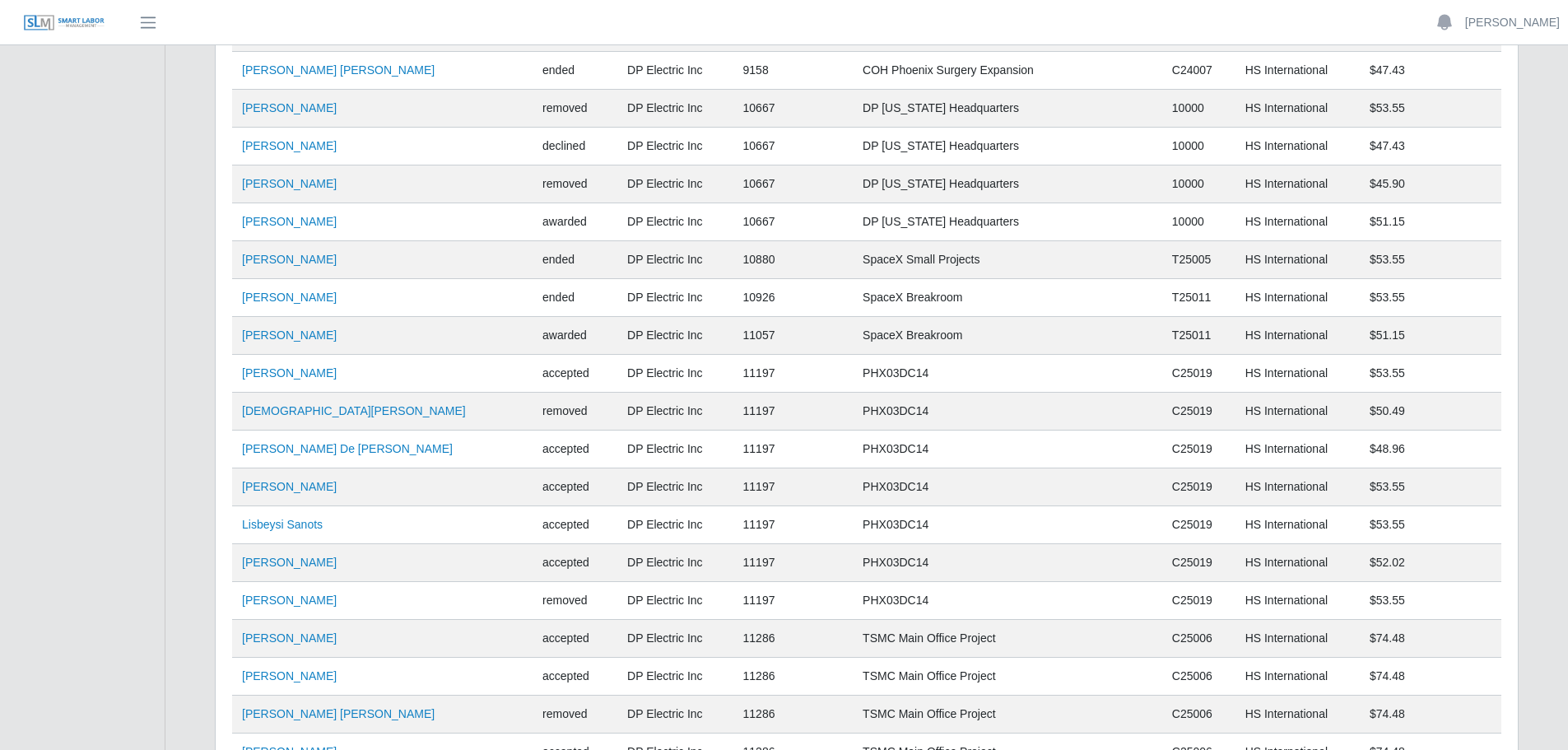
scroll to position [10938, 0]
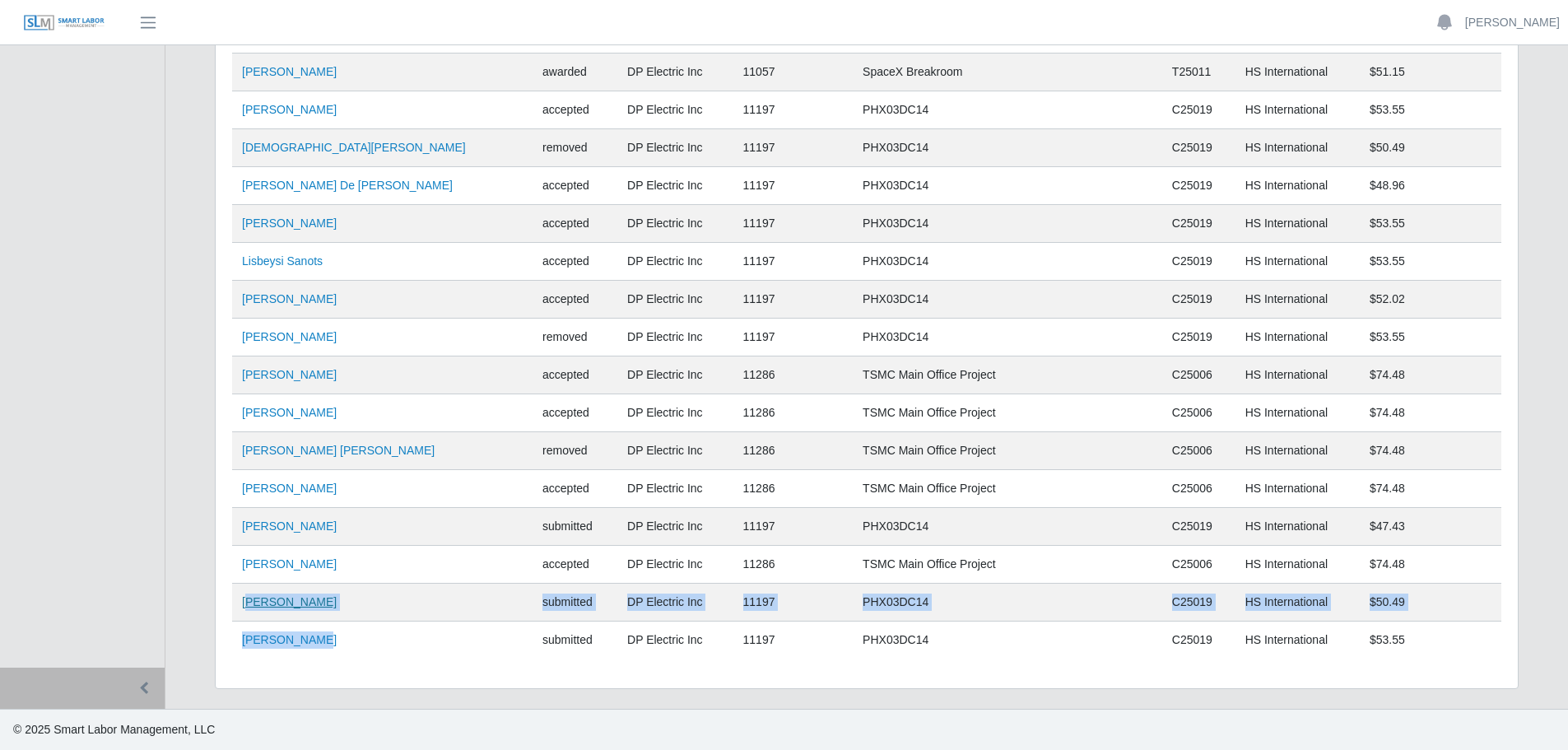
drag, startPoint x: 334, startPoint y: 642, endPoint x: 248, endPoint y: 599, distance: 96.2
click at [376, 636] on td "Samuel Perea" at bounding box center [382, 640] width 300 height 38
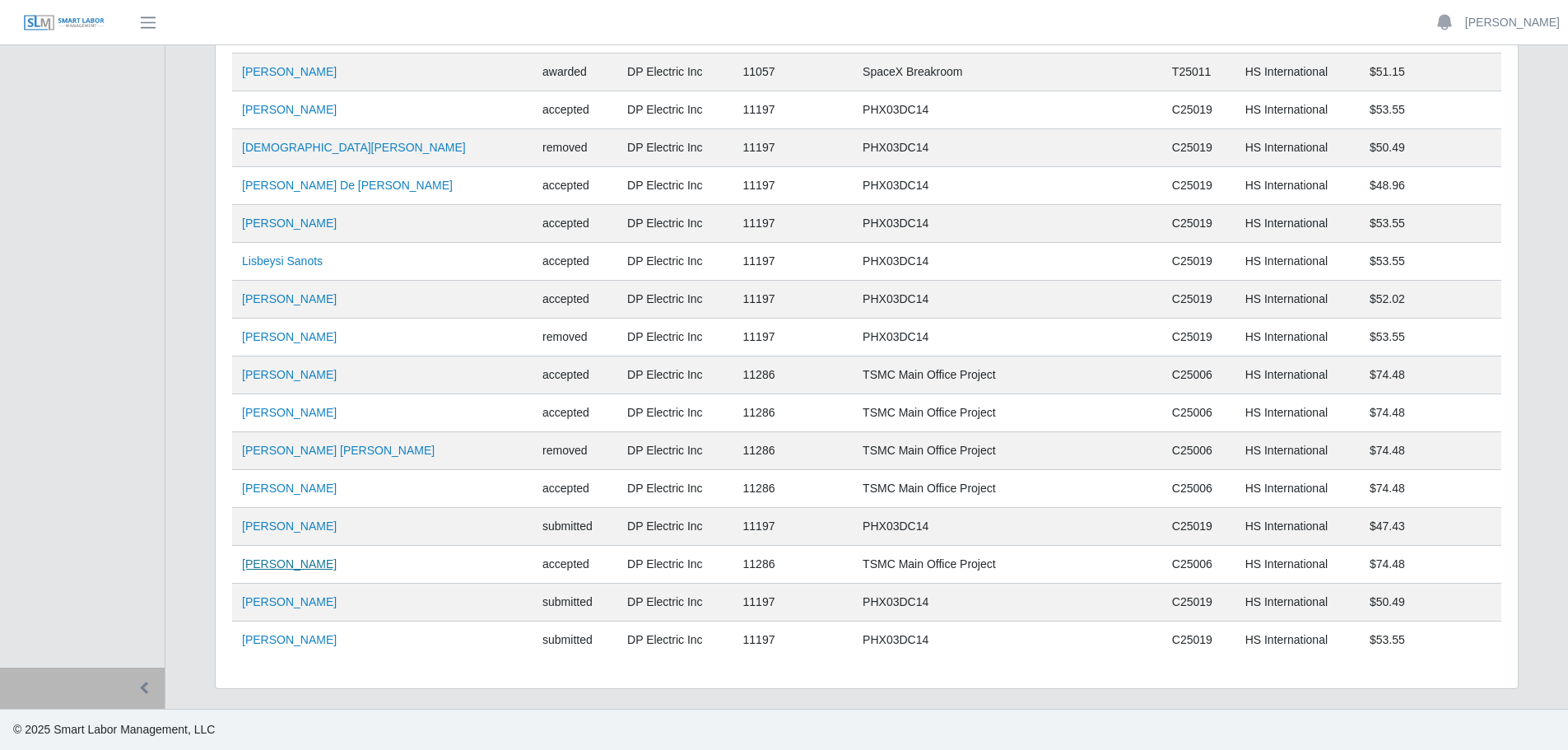
click at [310, 564] on link "[PERSON_NAME]" at bounding box center [289, 563] width 95 height 13
click at [294, 569] on link "[PERSON_NAME]" at bounding box center [289, 563] width 95 height 13
click at [305, 608] on link "Jose Rendon Macias" at bounding box center [289, 601] width 95 height 13
click at [298, 611] on td "Jose Rendon Macias" at bounding box center [382, 603] width 300 height 38
click at [312, 600] on link "Jose Rendon Macias" at bounding box center [289, 601] width 95 height 13
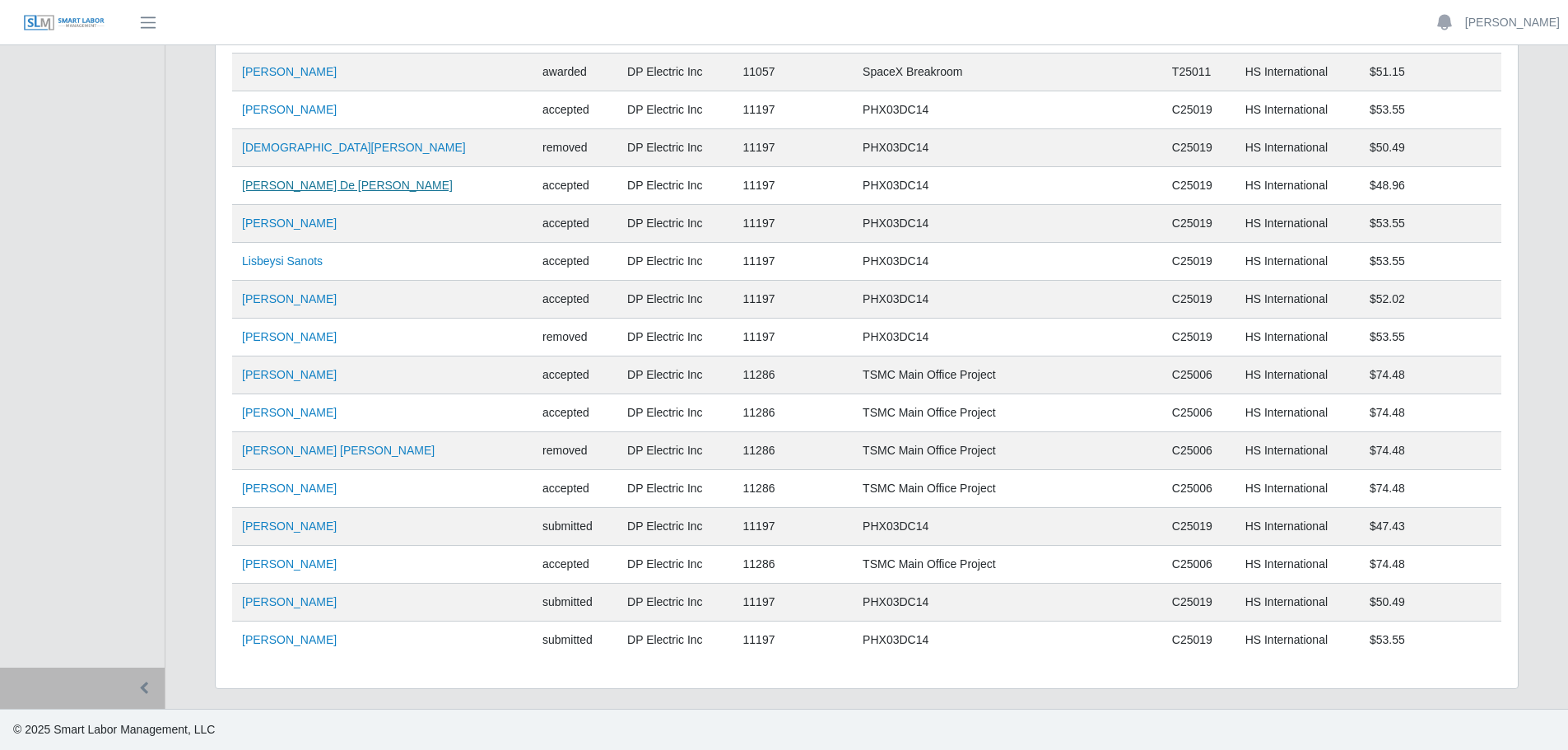
click at [310, 191] on link "Guillermo De Jesus Olivas" at bounding box center [347, 184] width 211 height 13
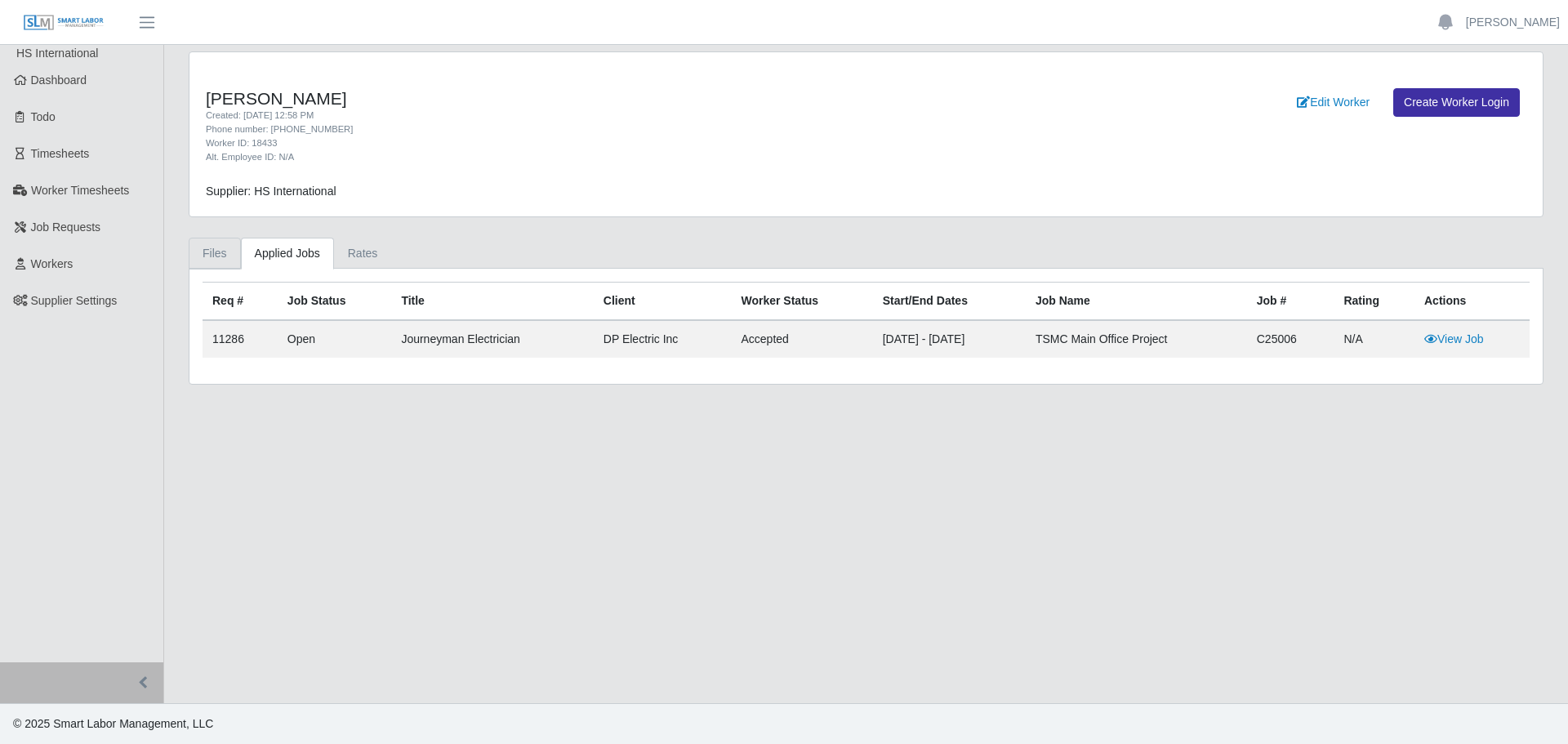
click at [215, 254] on link "Files" at bounding box center [215, 253] width 53 height 32
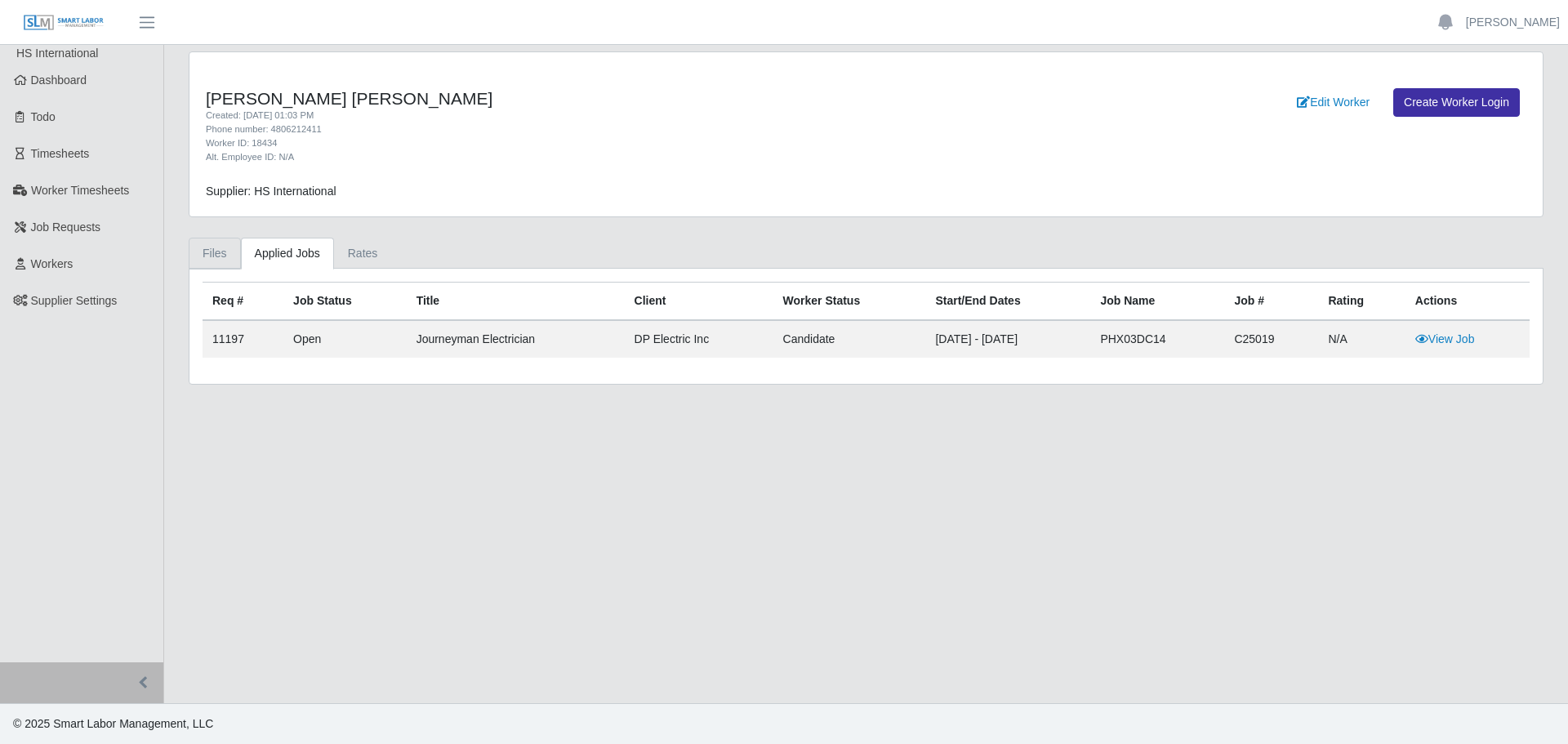
click at [218, 255] on link "Files" at bounding box center [215, 253] width 53 height 32
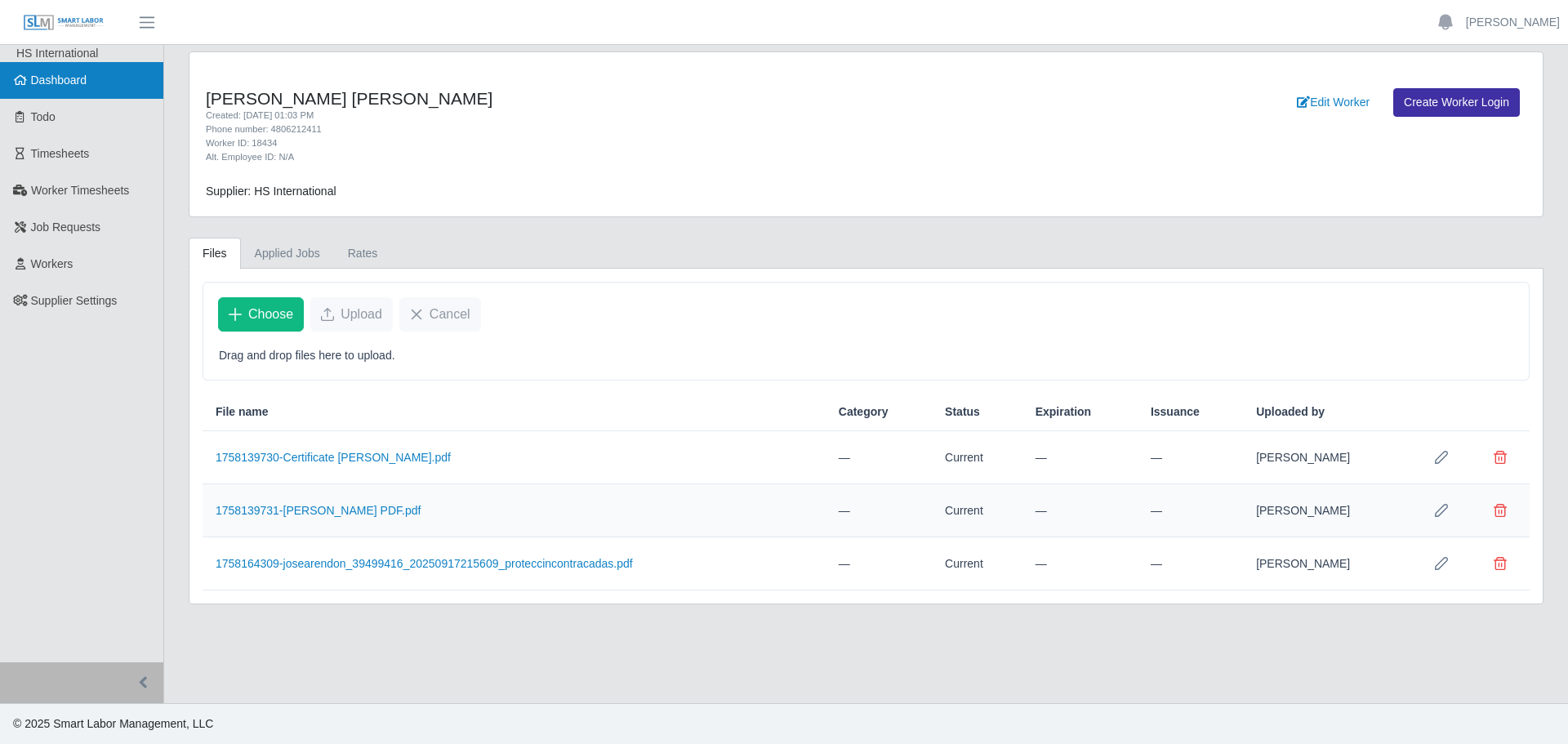
click at [50, 86] on span "Dashboard" at bounding box center [59, 79] width 56 height 13
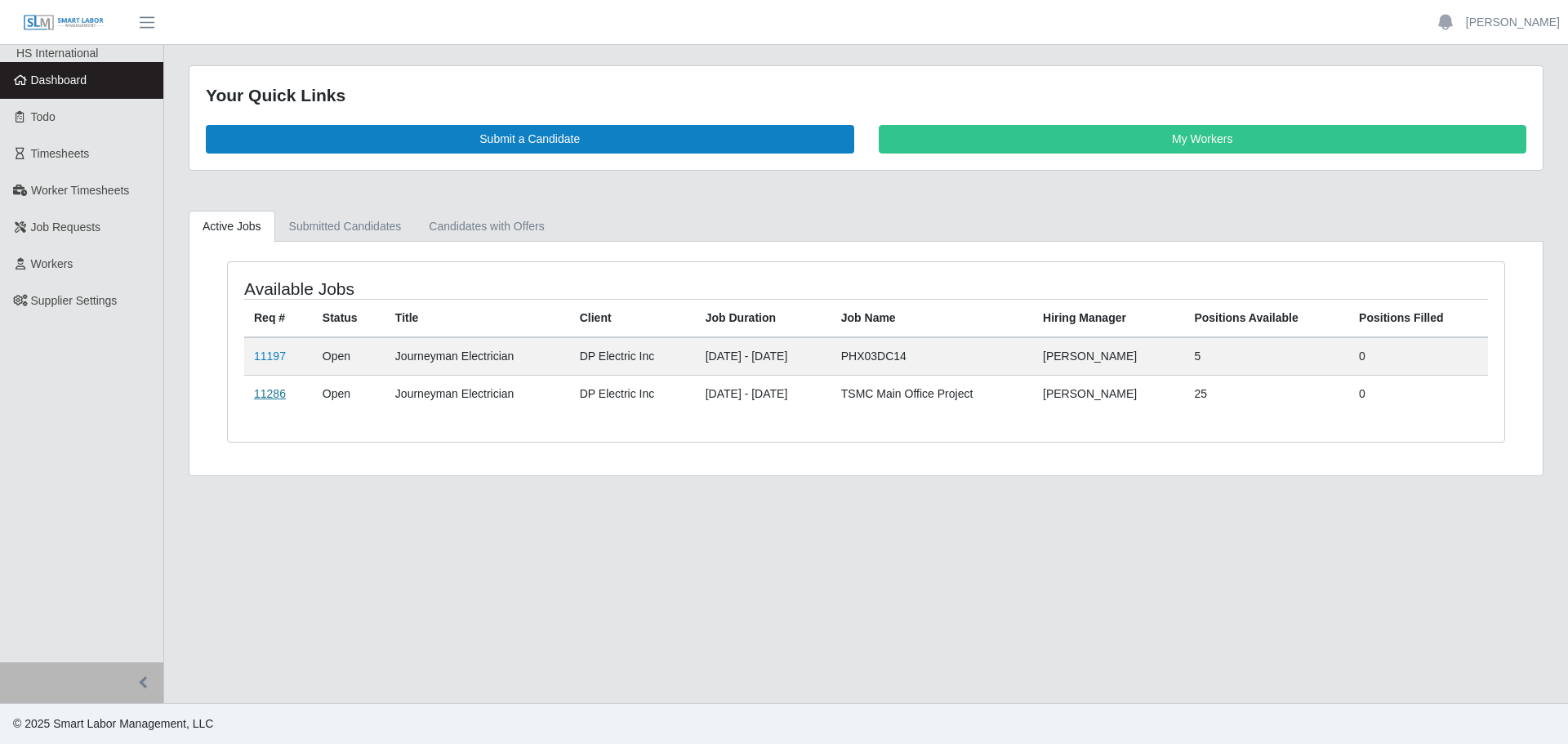
click at [277, 388] on link "11286" at bounding box center [269, 393] width 32 height 13
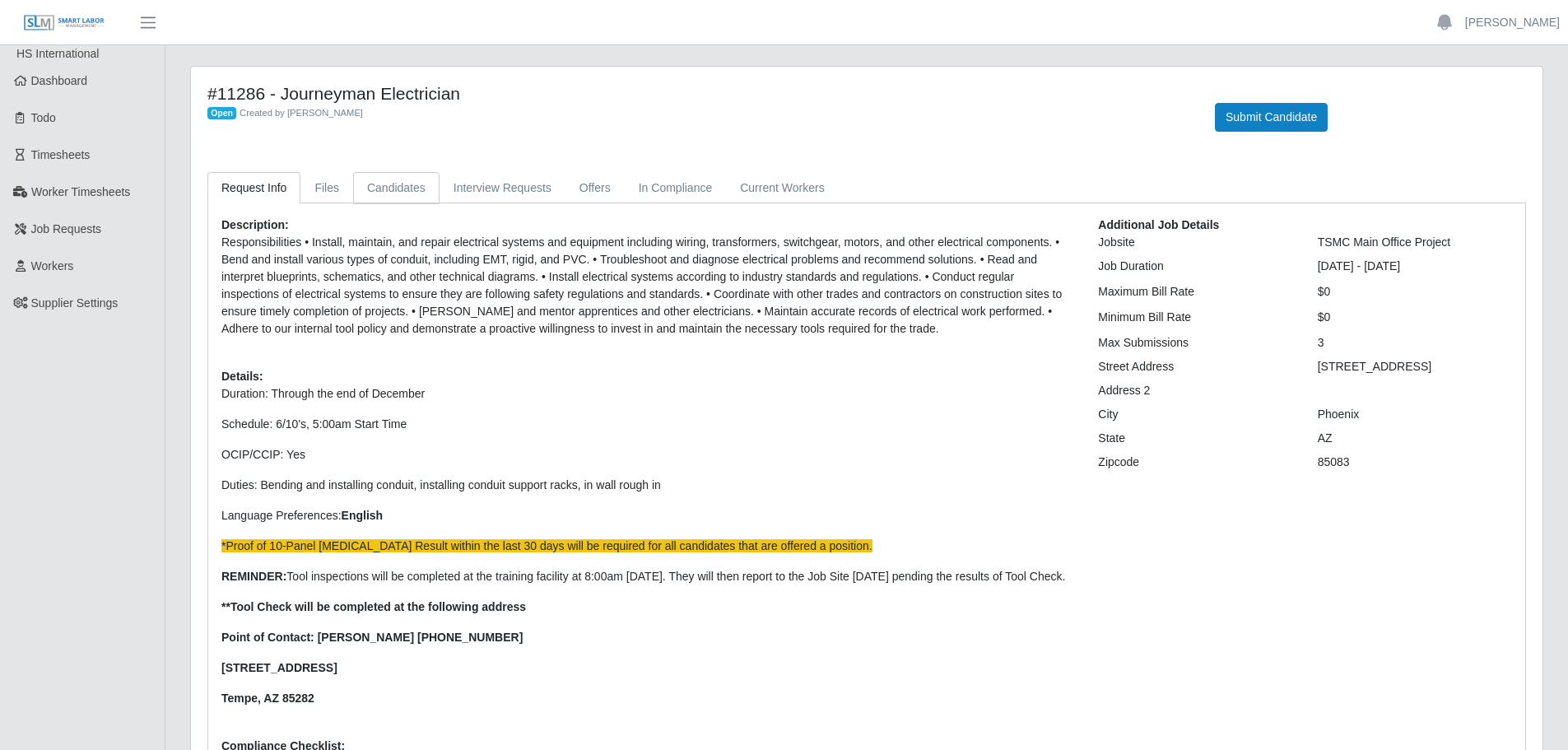
click at [389, 189] on link "Candidates" at bounding box center [396, 188] width 86 height 32
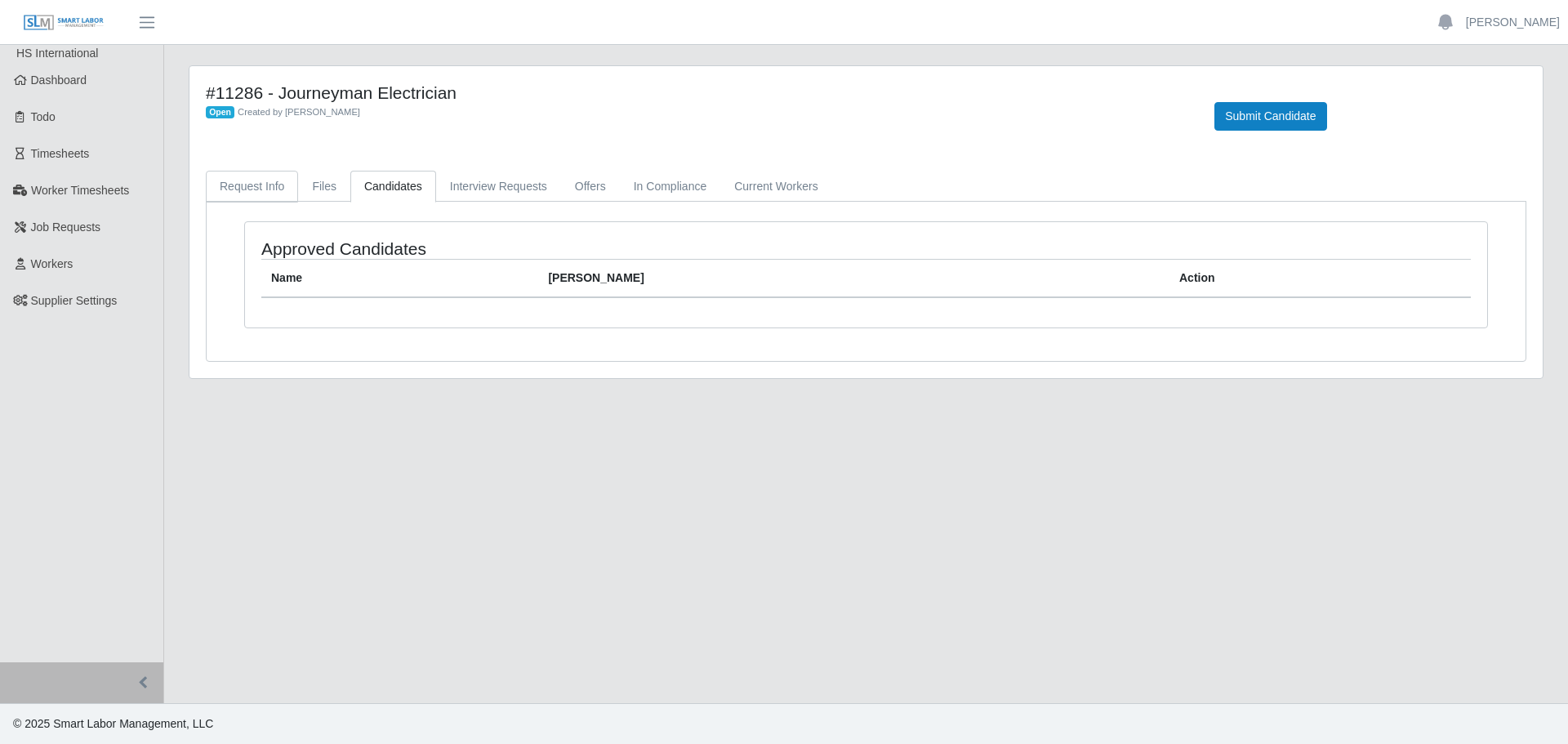
click at [237, 192] on link "Request Info" at bounding box center [251, 186] width 92 height 32
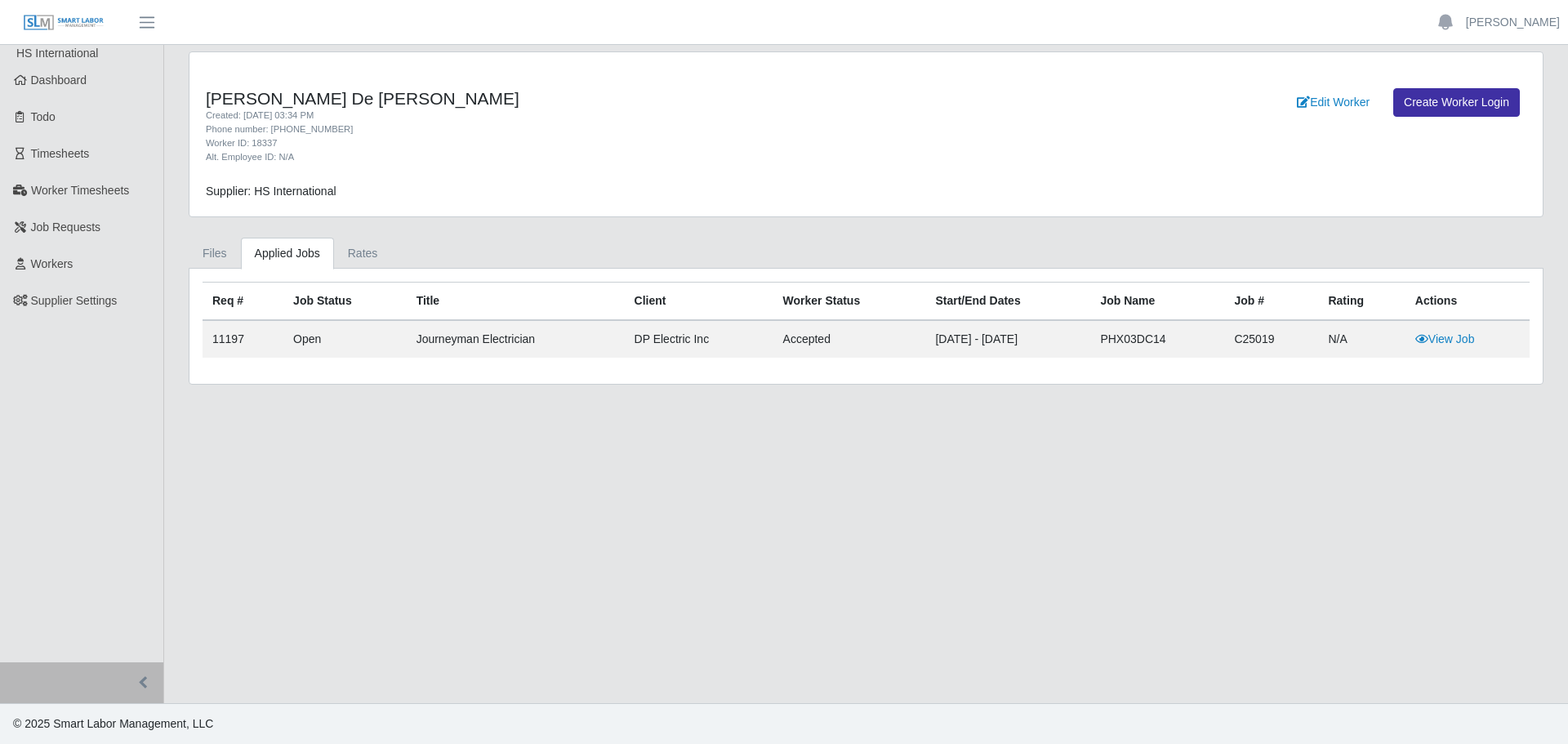
drag, startPoint x: 1114, startPoint y: 400, endPoint x: 1091, endPoint y: 405, distance: 23.5
click at [1114, 400] on main "Guillermo De Jesus Olivas Created: 09/10/2025 03:34 PM Phone number: 602-754-10…" at bounding box center [866, 374] width 1404 height 658
click at [1455, 331] on td "View Job" at bounding box center [1468, 339] width 124 height 38
click at [1459, 344] on link "View Job" at bounding box center [1445, 338] width 60 height 13
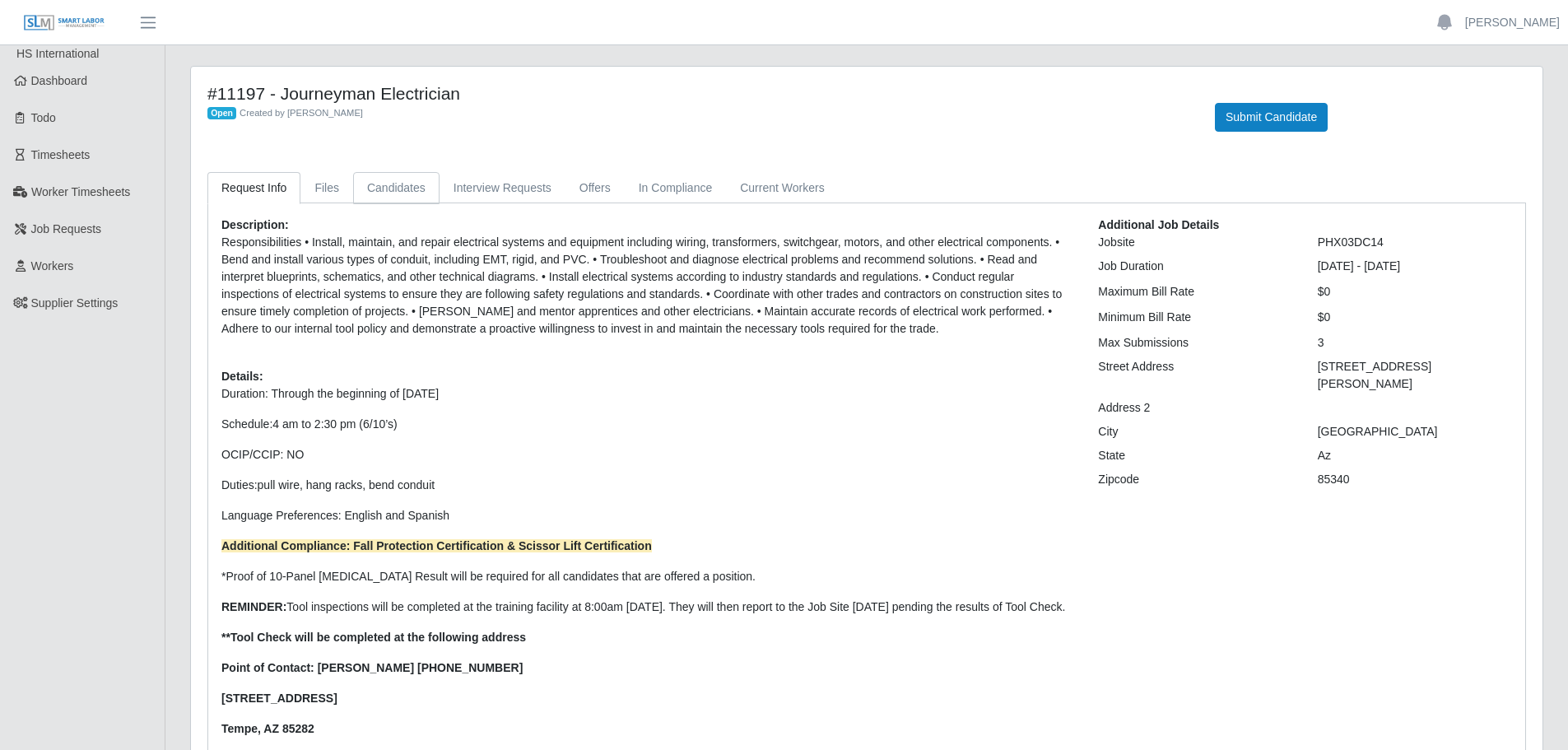
click at [376, 184] on link "Candidates" at bounding box center [396, 188] width 86 height 32
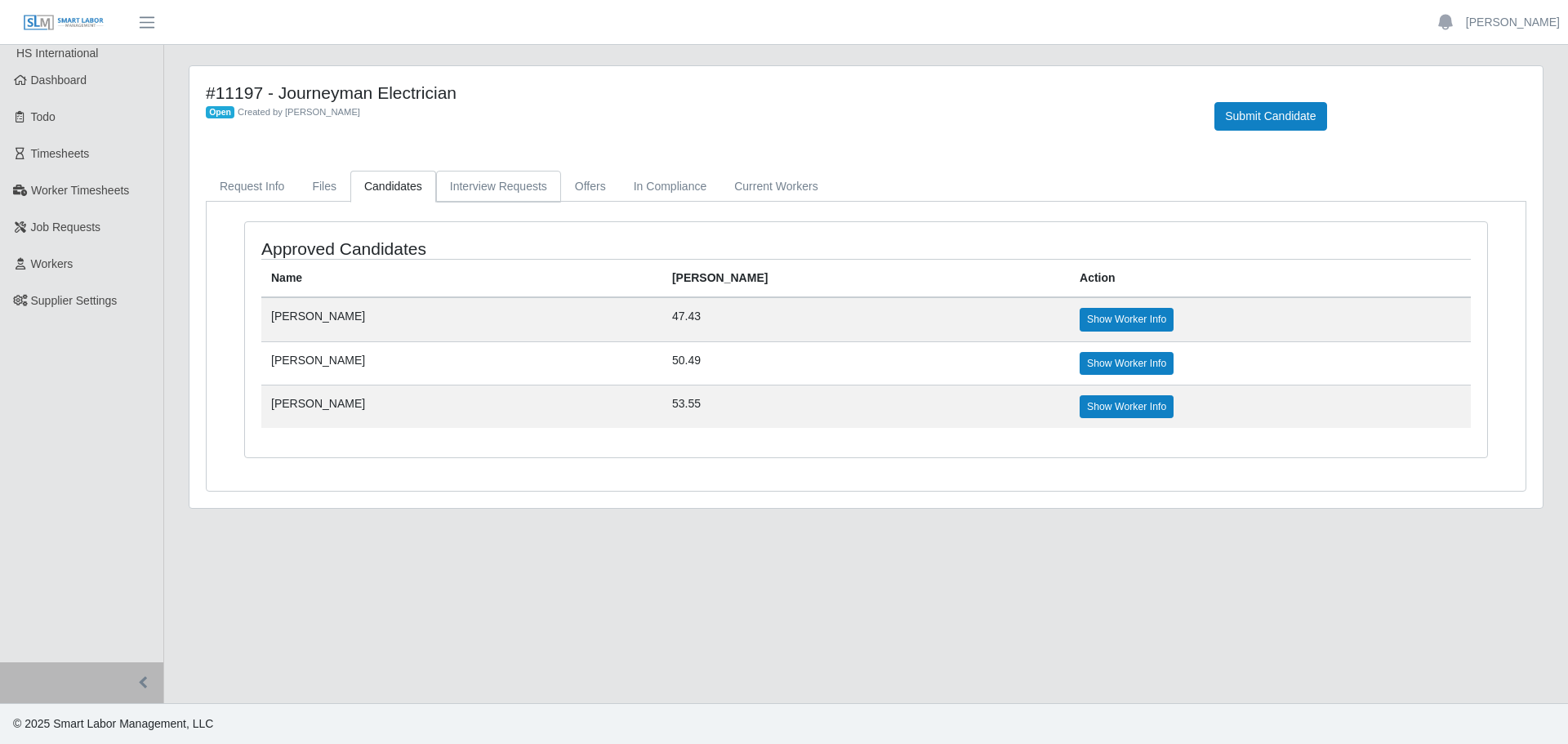
click at [479, 182] on link "Interview Requests" at bounding box center [498, 186] width 125 height 32
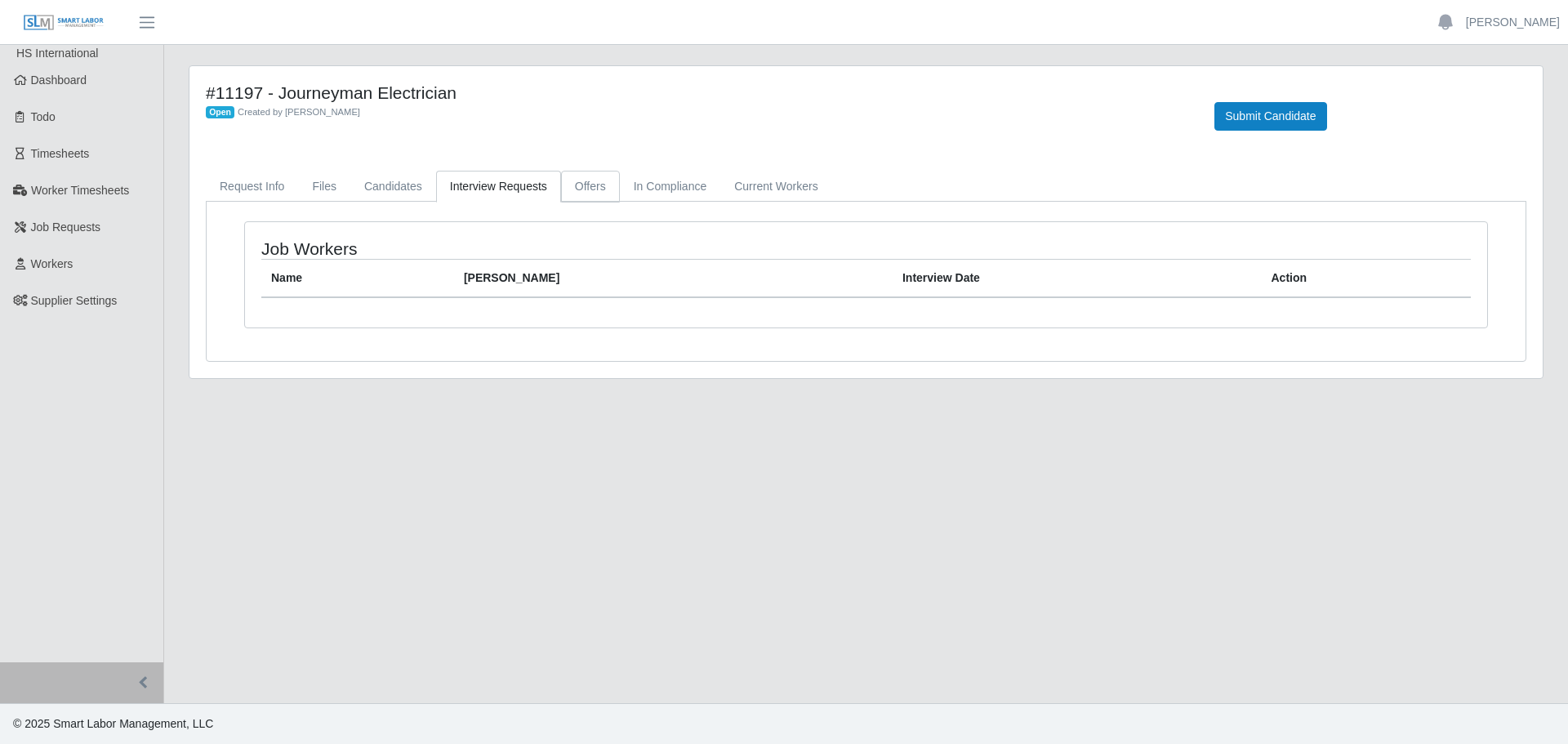
click at [591, 173] on link "Offers" at bounding box center [591, 186] width 59 height 32
click at [686, 182] on link "In Compliance" at bounding box center [670, 186] width 101 height 32
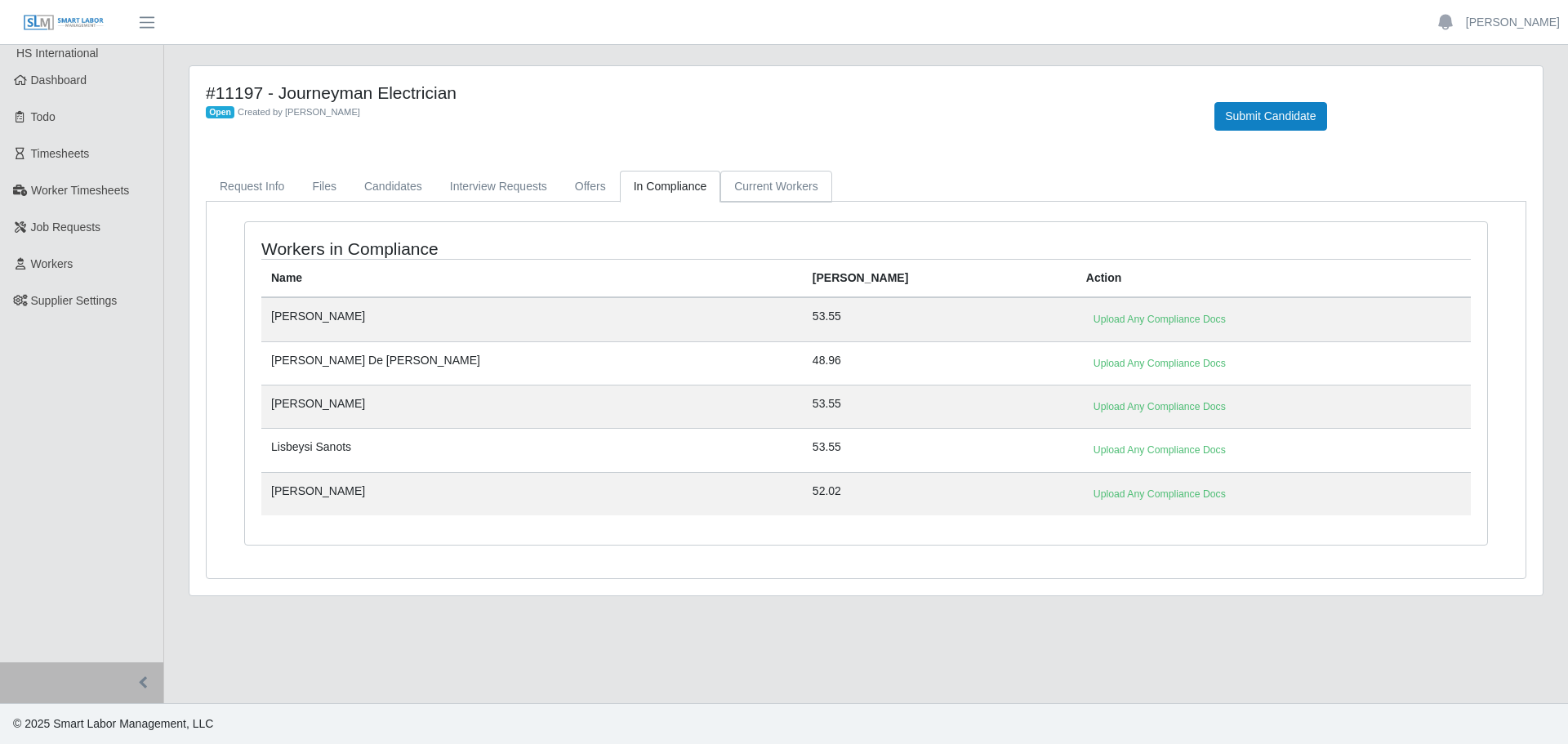
click at [756, 186] on link "Current Workers" at bounding box center [775, 186] width 111 height 32
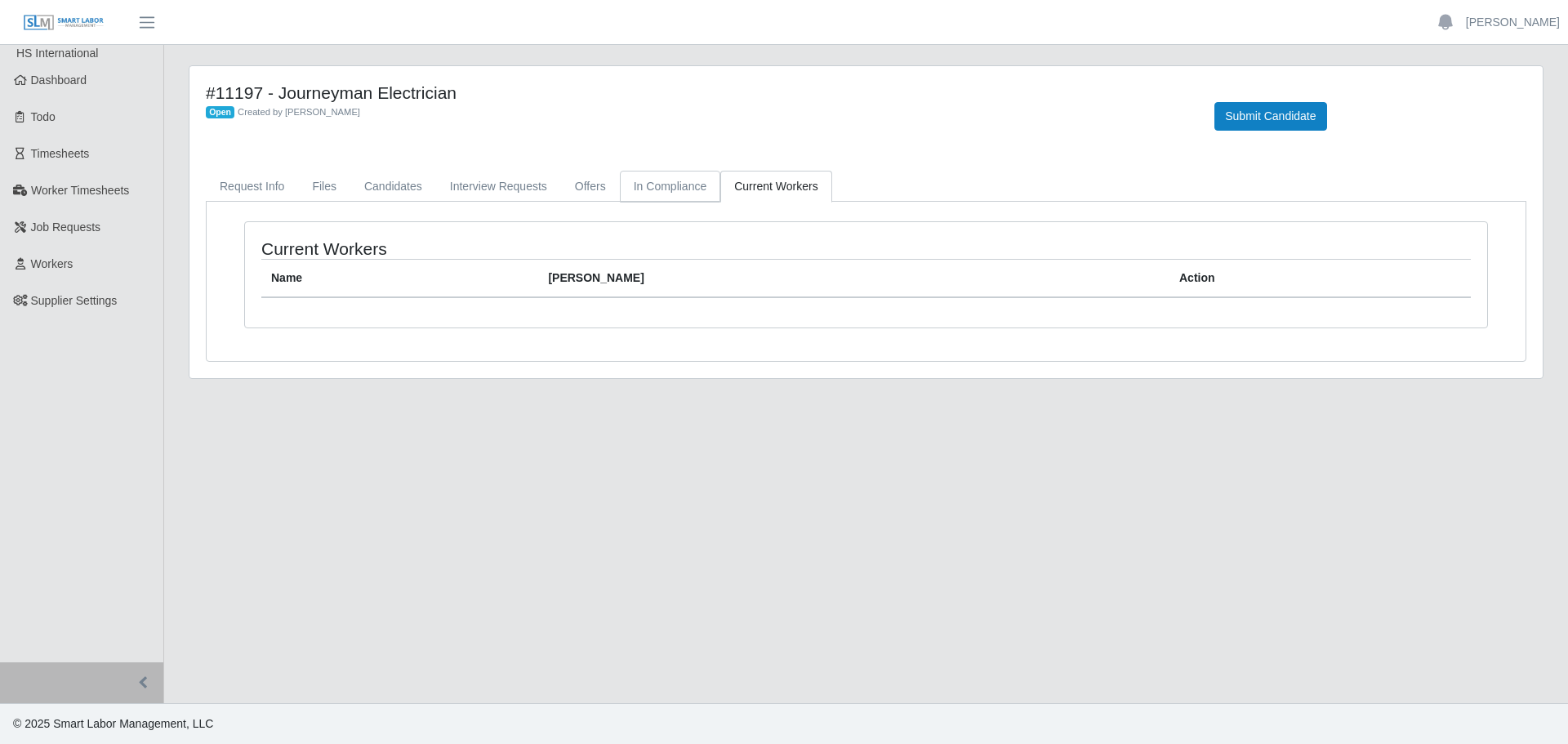
click at [701, 182] on link "In Compliance" at bounding box center [670, 186] width 101 height 32
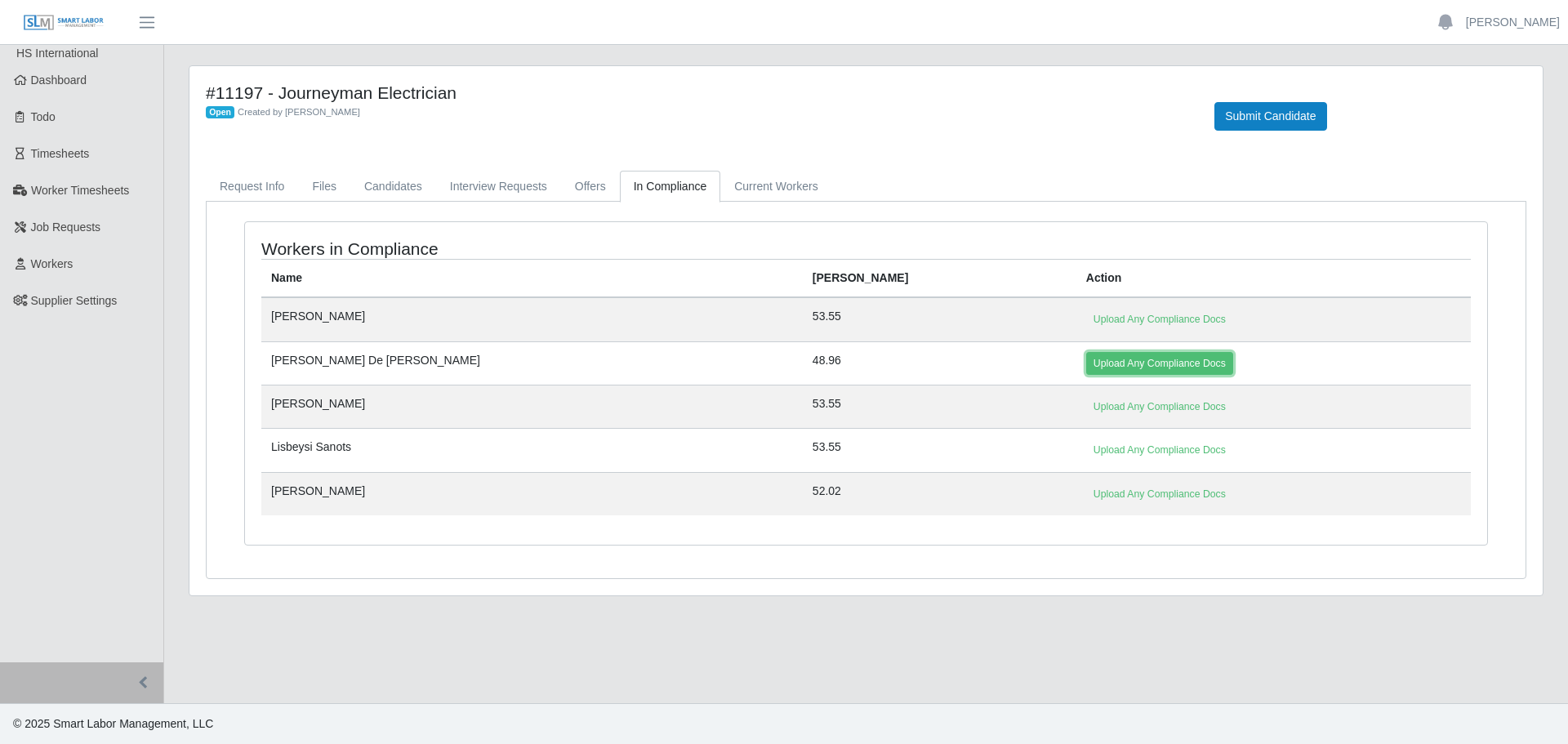
click at [1086, 358] on link "Upload Any Compliance Docs" at bounding box center [1160, 363] width 147 height 22
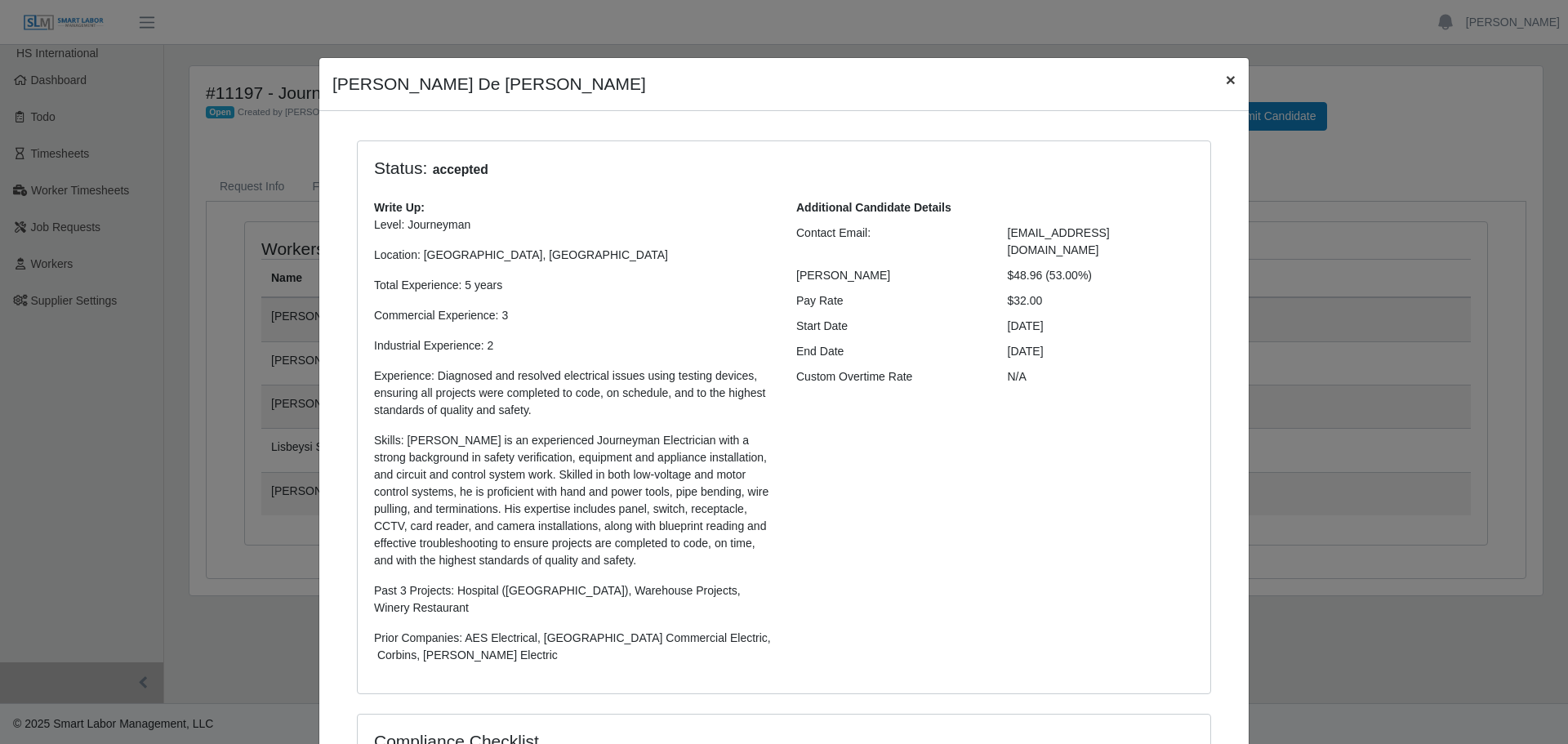
click at [1226, 83] on span "×" at bounding box center [1230, 79] width 9 height 19
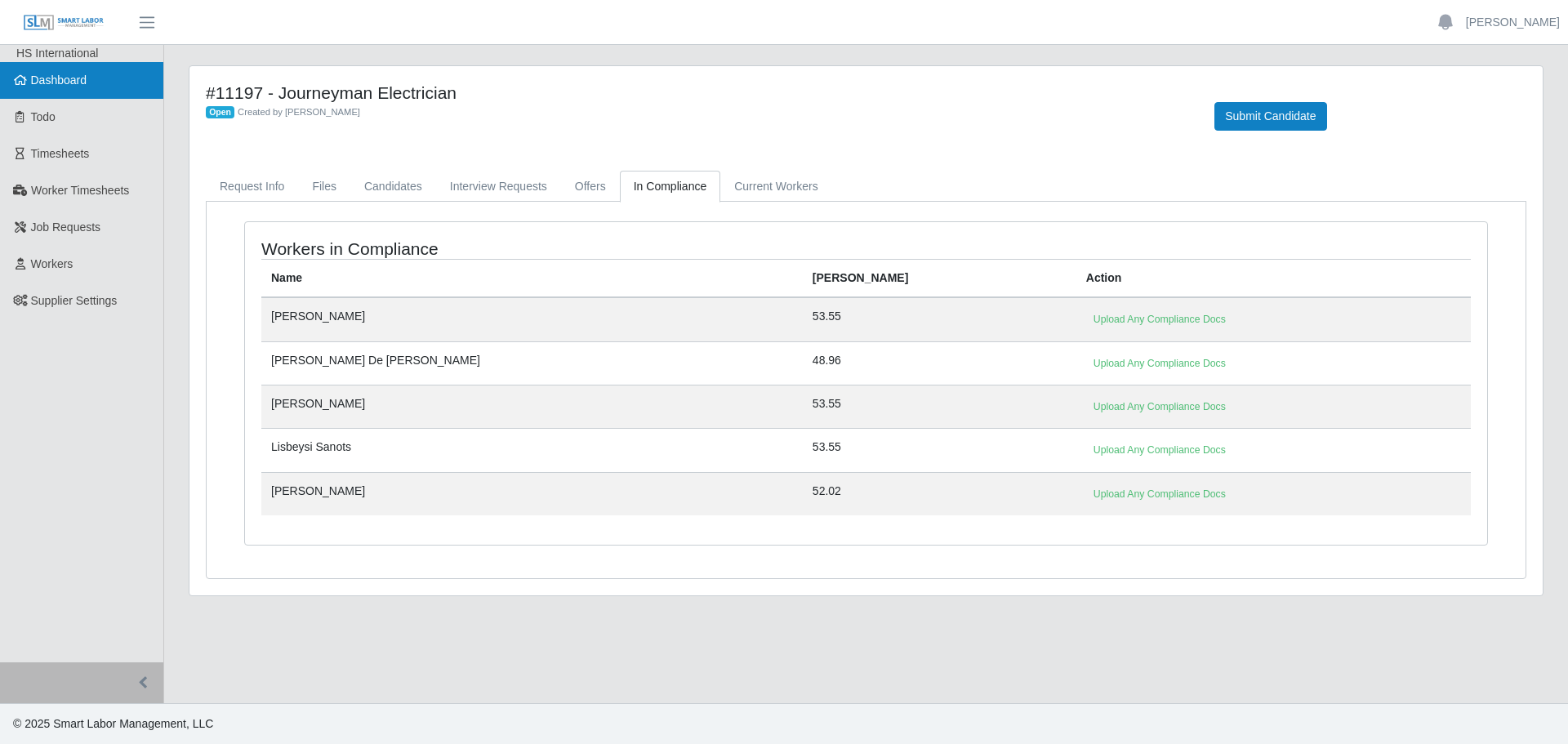
click at [48, 74] on span "Dashboard" at bounding box center [59, 79] width 56 height 13
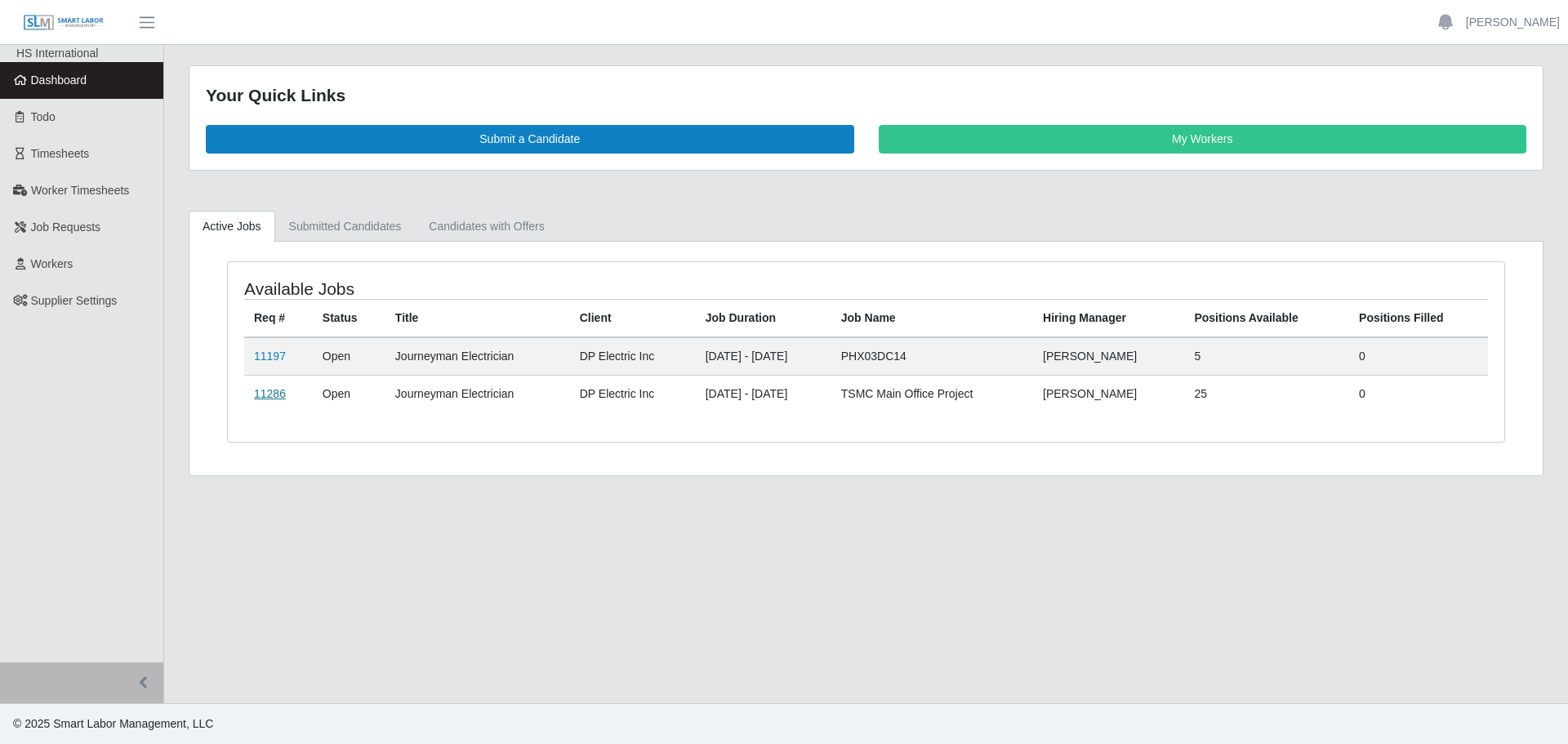
click at [256, 391] on link "11286" at bounding box center [269, 393] width 32 height 13
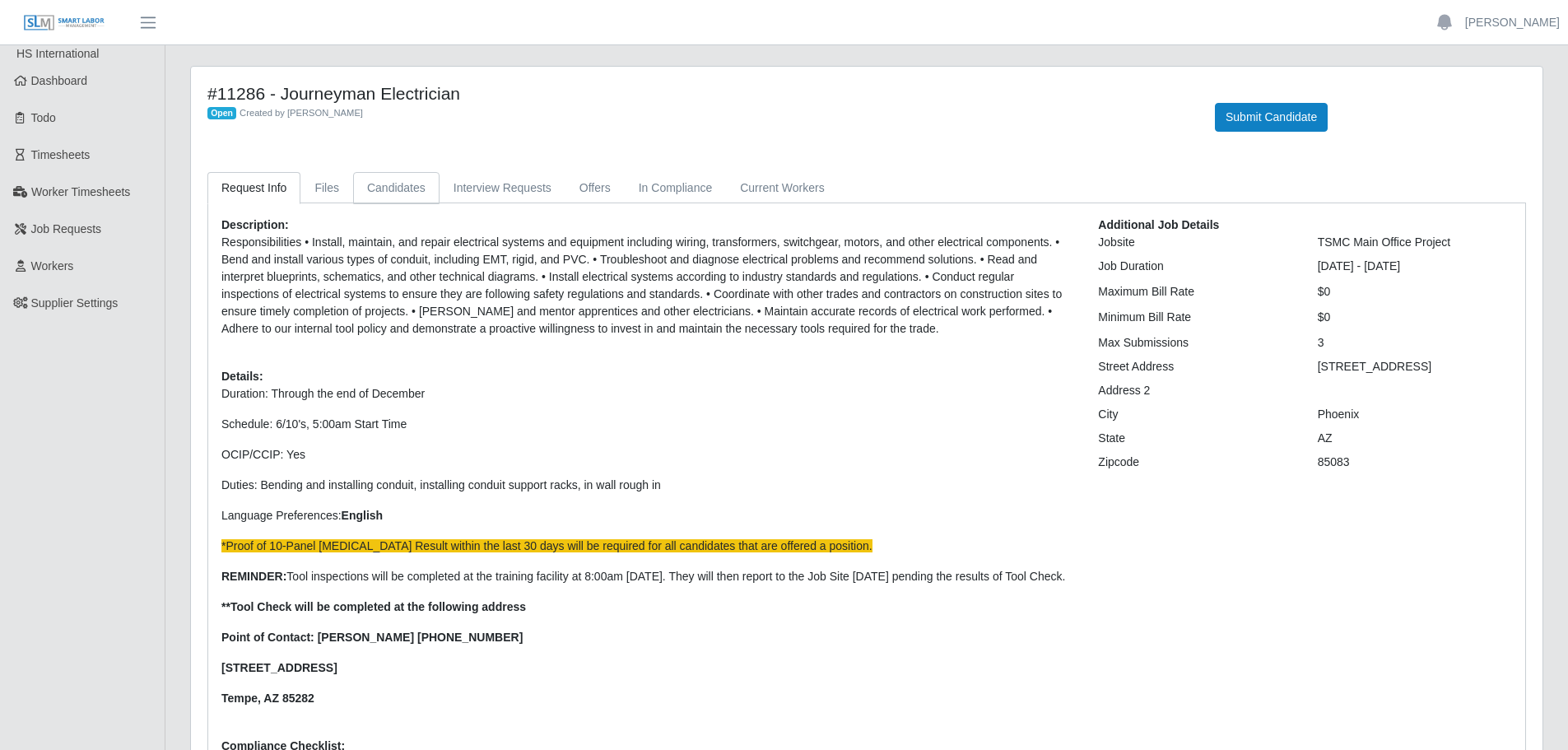
click at [371, 177] on link "Candidates" at bounding box center [396, 188] width 86 height 32
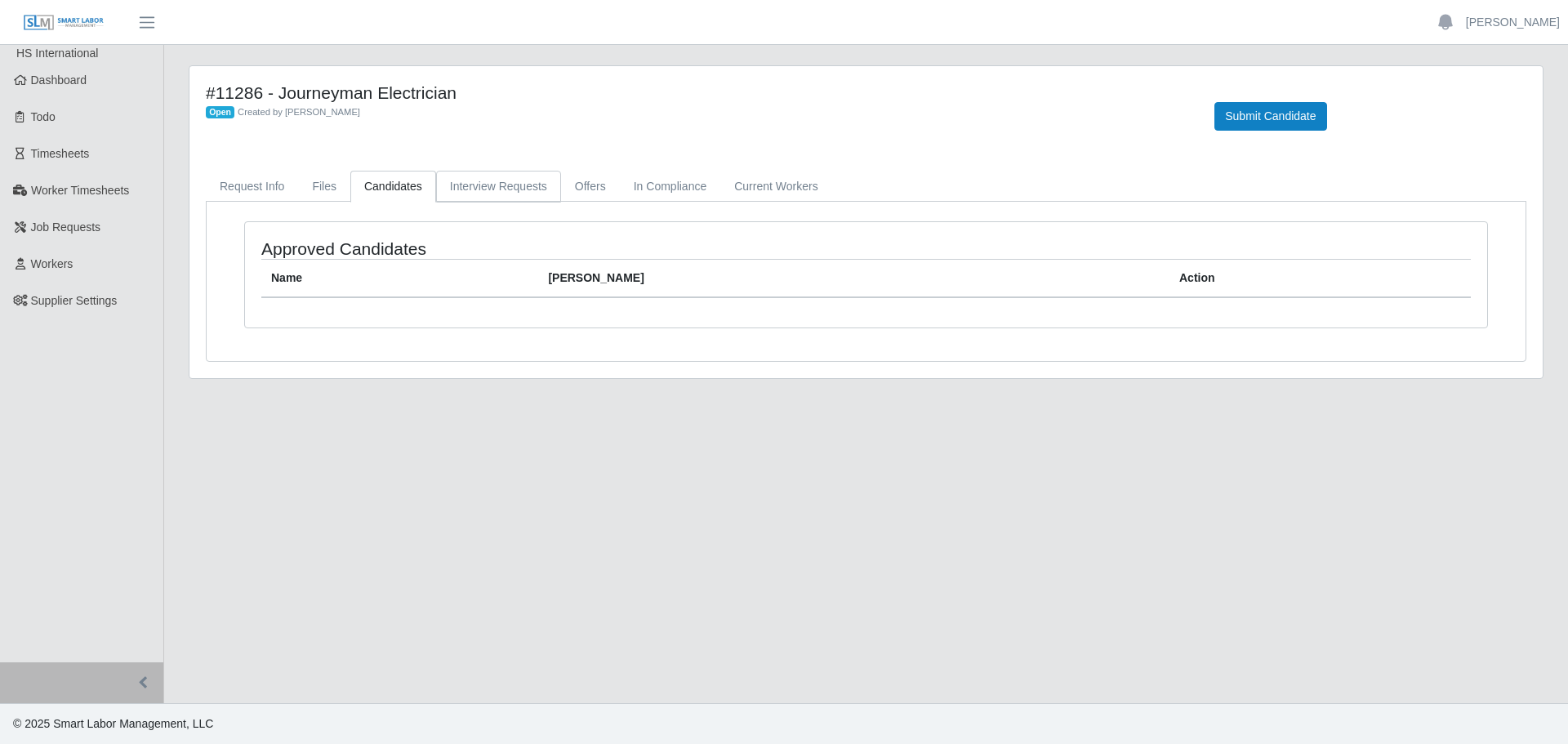
click at [503, 192] on link "Interview Requests" at bounding box center [498, 186] width 125 height 32
click at [646, 176] on link "In Compliance" at bounding box center [670, 186] width 101 height 32
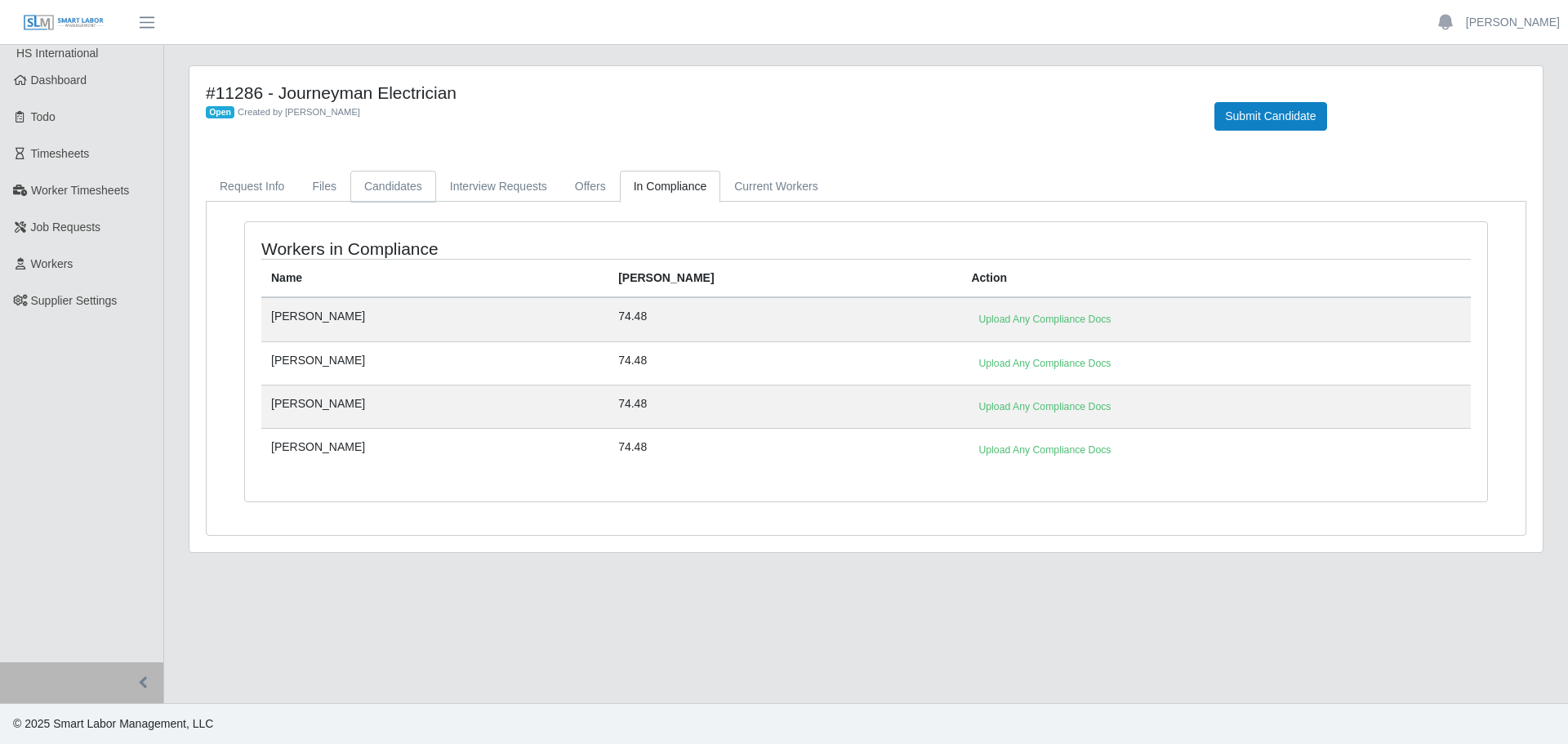
click at [375, 182] on link "Candidates" at bounding box center [393, 186] width 85 height 32
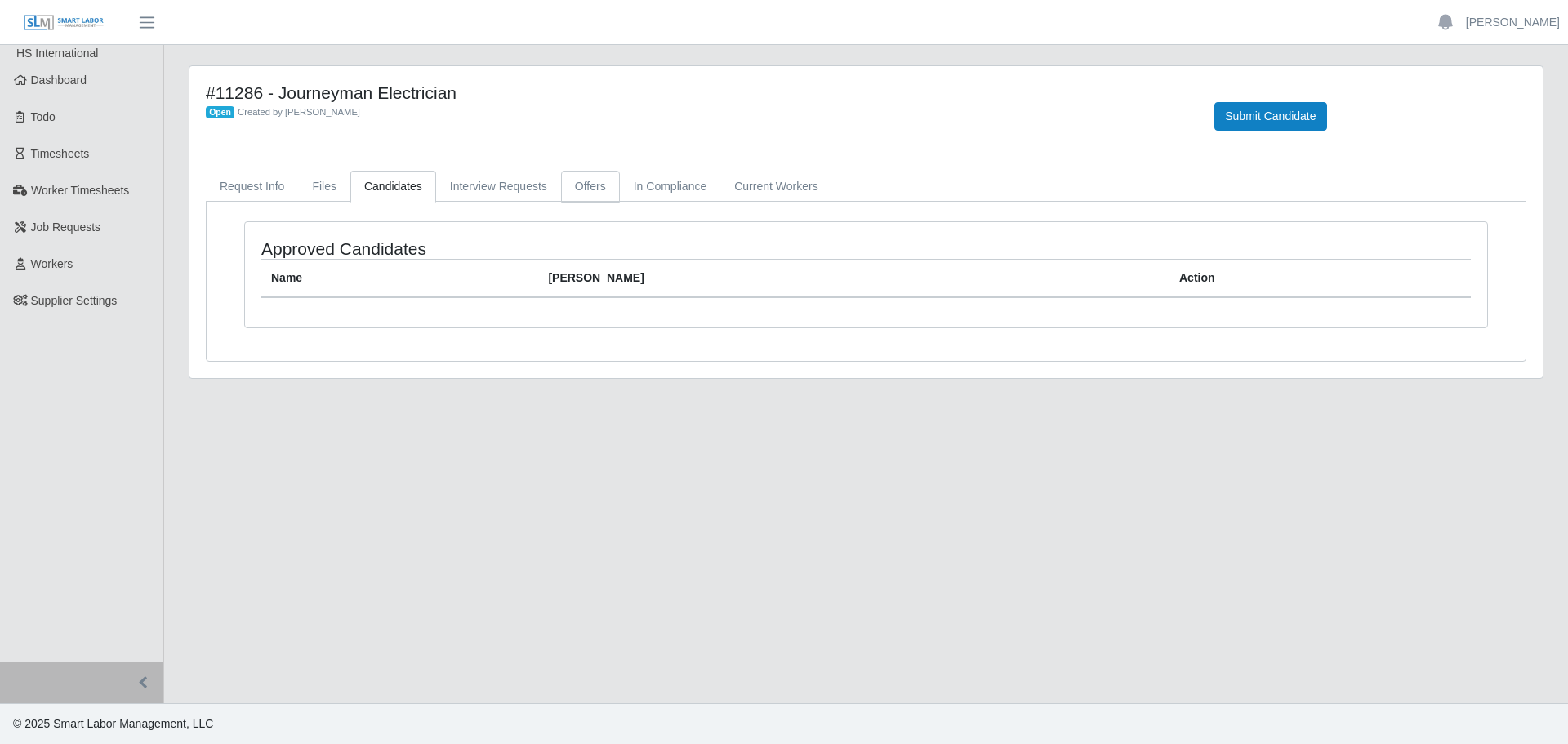
click at [603, 177] on link "Offers" at bounding box center [591, 186] width 59 height 32
click at [639, 180] on link "In Compliance" at bounding box center [670, 186] width 101 height 32
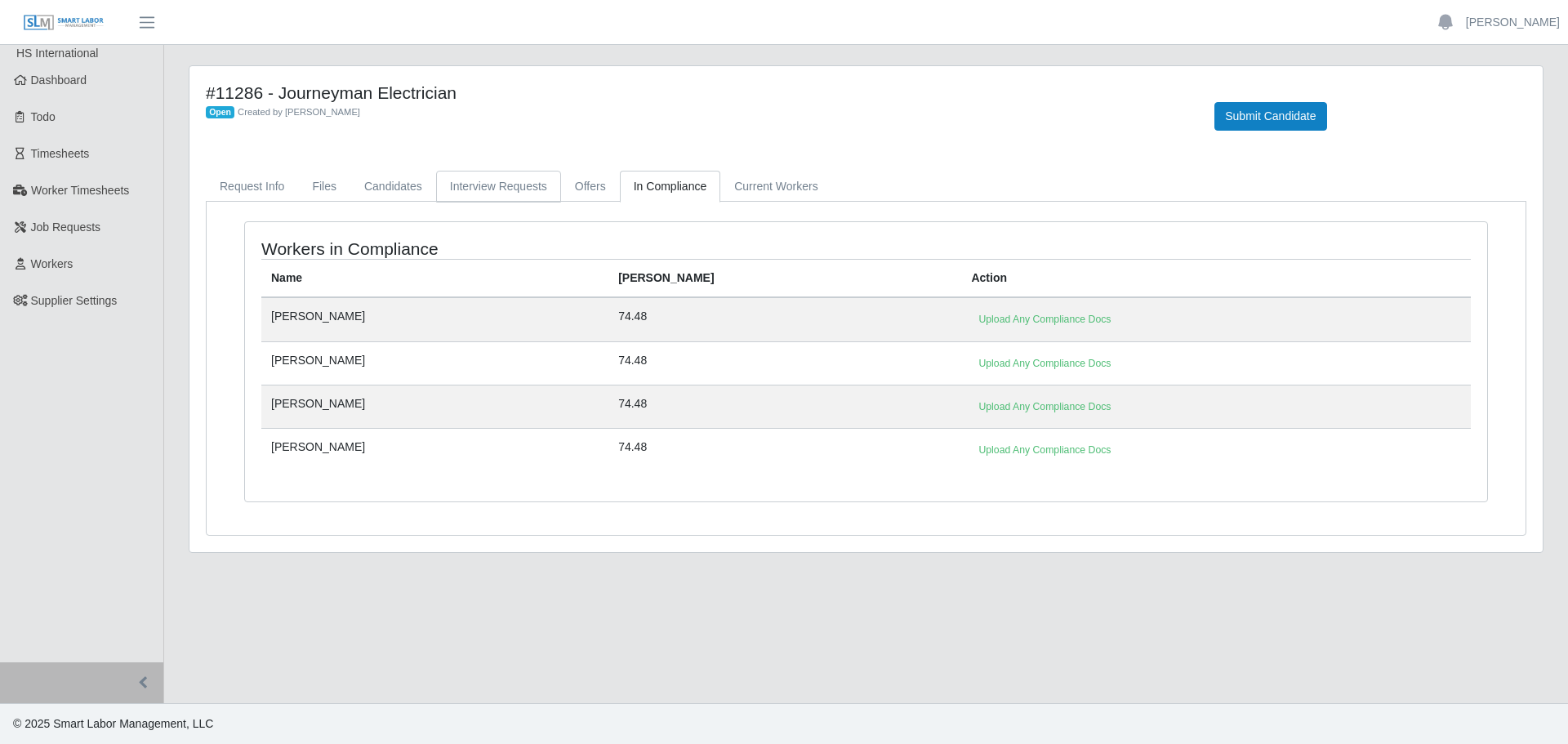
click at [509, 183] on link "Interview Requests" at bounding box center [498, 186] width 125 height 32
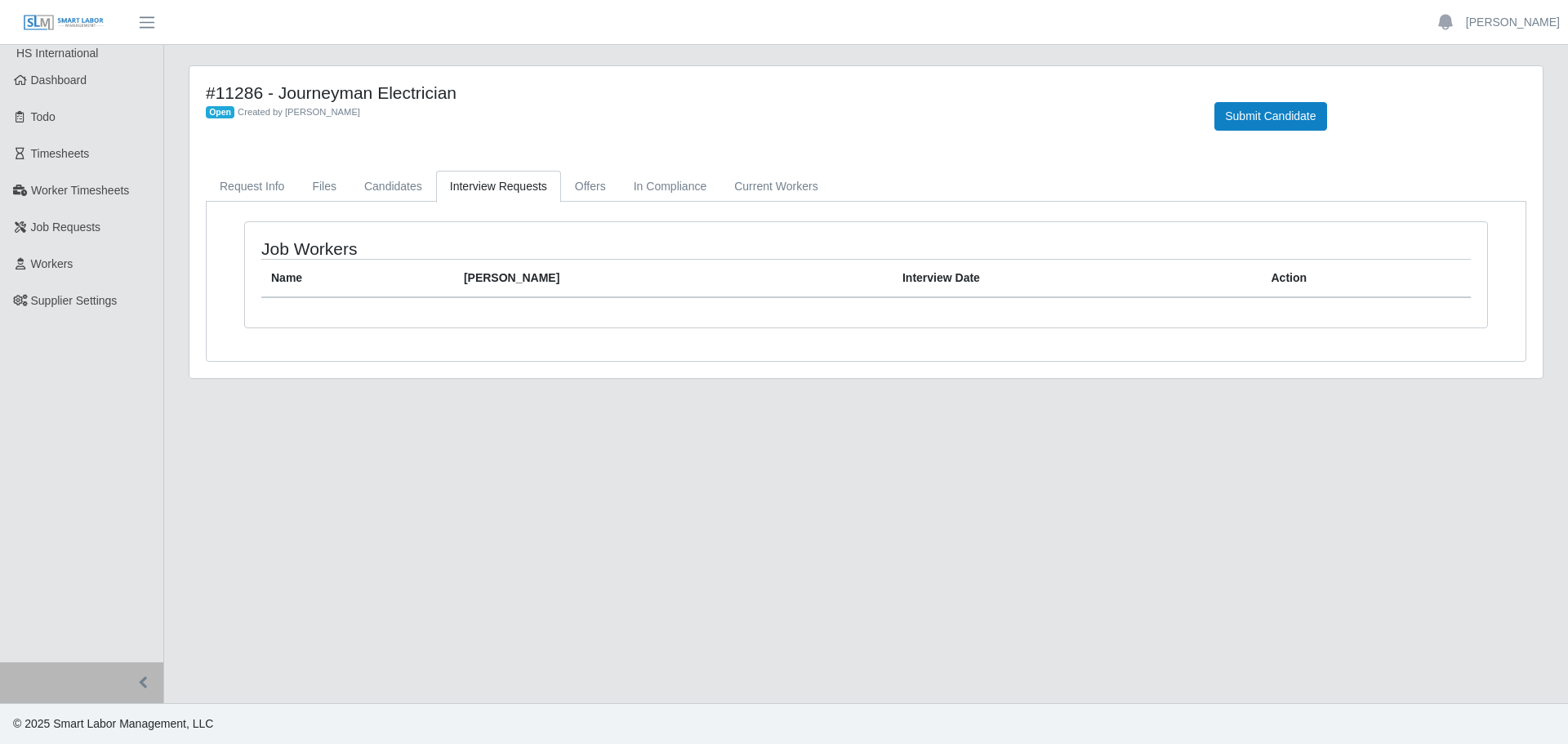
click at [402, 161] on div "#11286 - Journeyman Electrician Open Created by Jerrin Jaramillo Submit Candida…" at bounding box center [866, 222] width 1354 height 312
click at [405, 180] on link "Candidates" at bounding box center [393, 186] width 85 height 32
click at [649, 178] on link "In Compliance" at bounding box center [670, 186] width 101 height 32
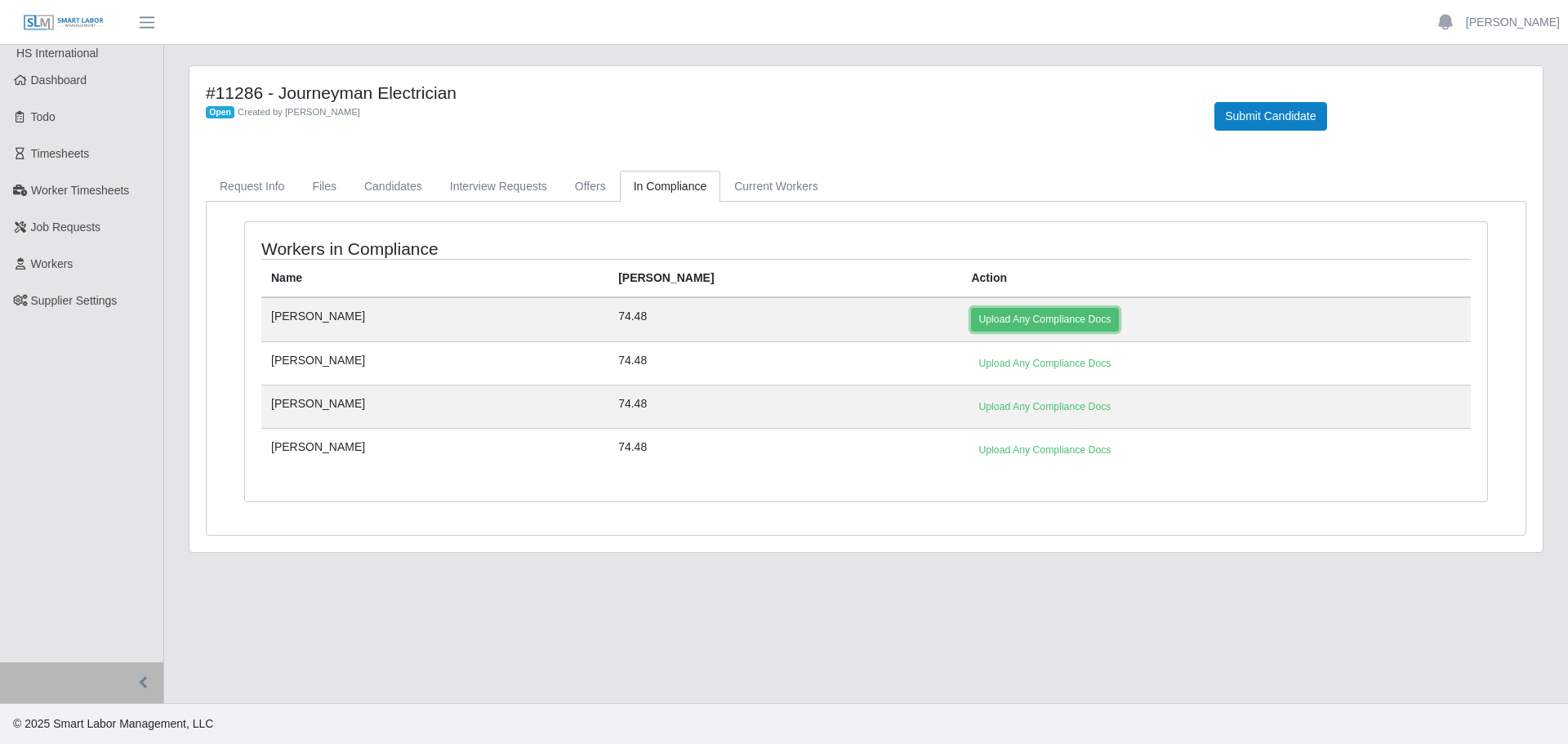
click at [971, 319] on link "Upload Any Compliance Docs" at bounding box center [1045, 319] width 147 height 22
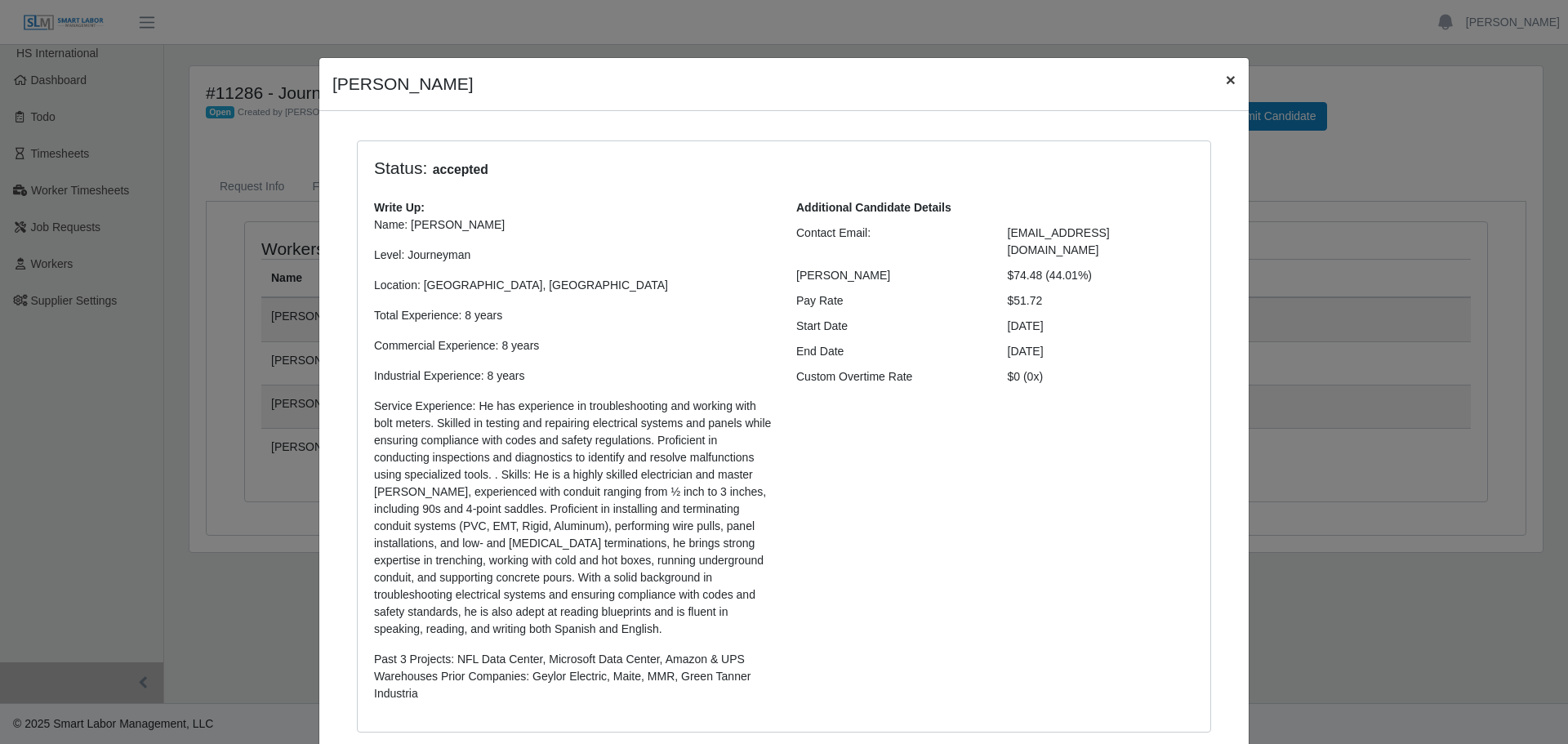
click at [1226, 78] on span "×" at bounding box center [1230, 79] width 9 height 19
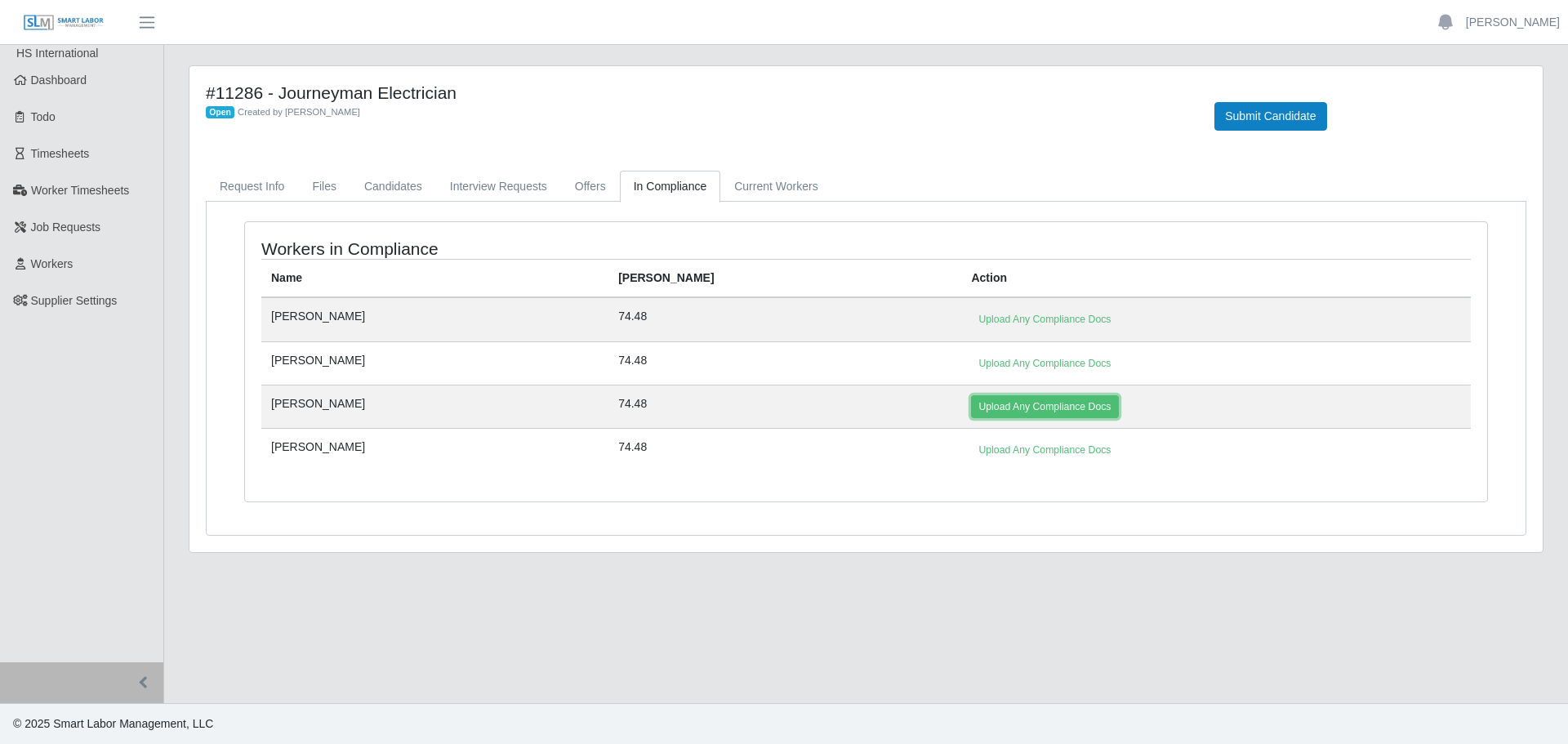
click at [971, 409] on link "Upload Any Compliance Docs" at bounding box center [1045, 407] width 147 height 22
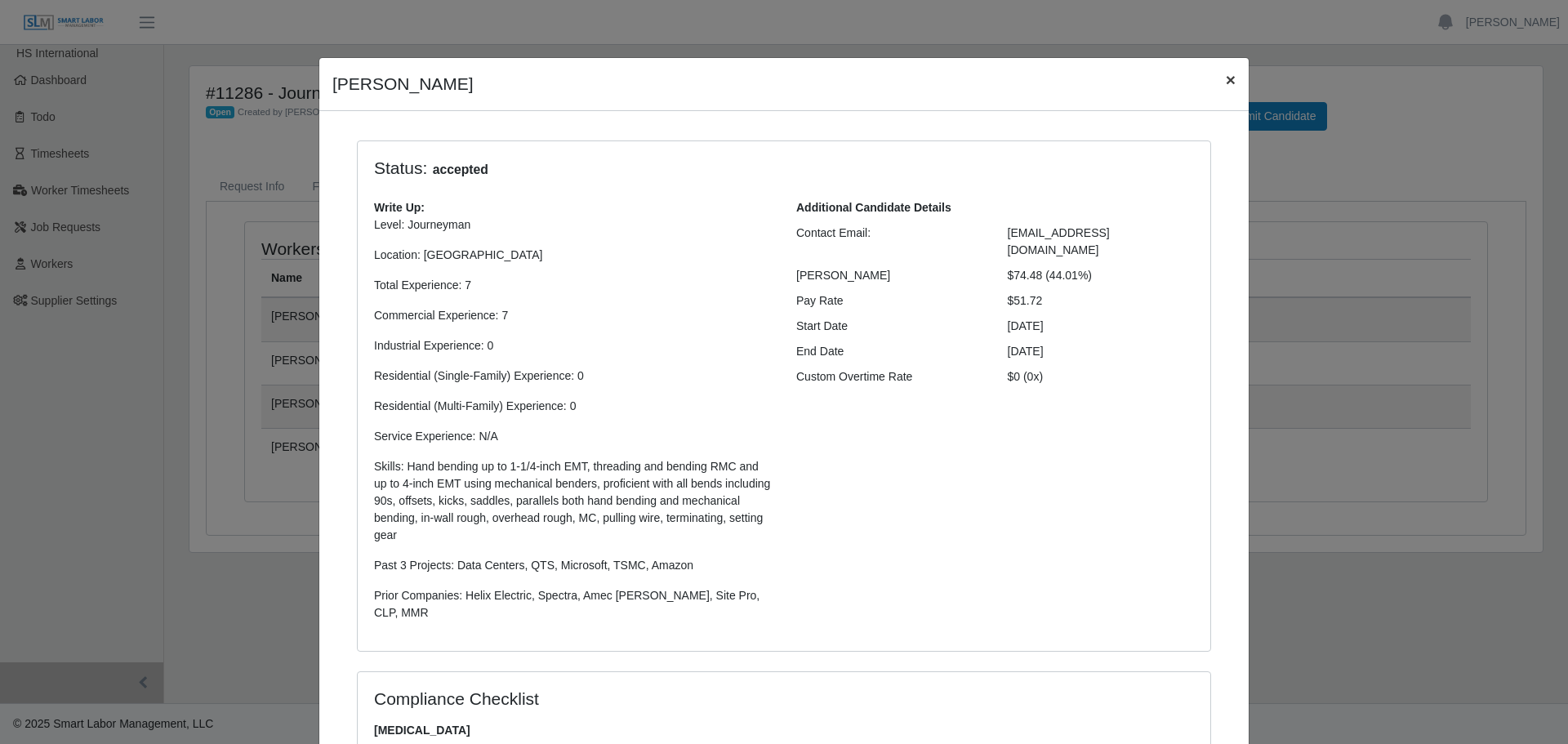
click at [1226, 81] on span "×" at bounding box center [1230, 79] width 9 height 19
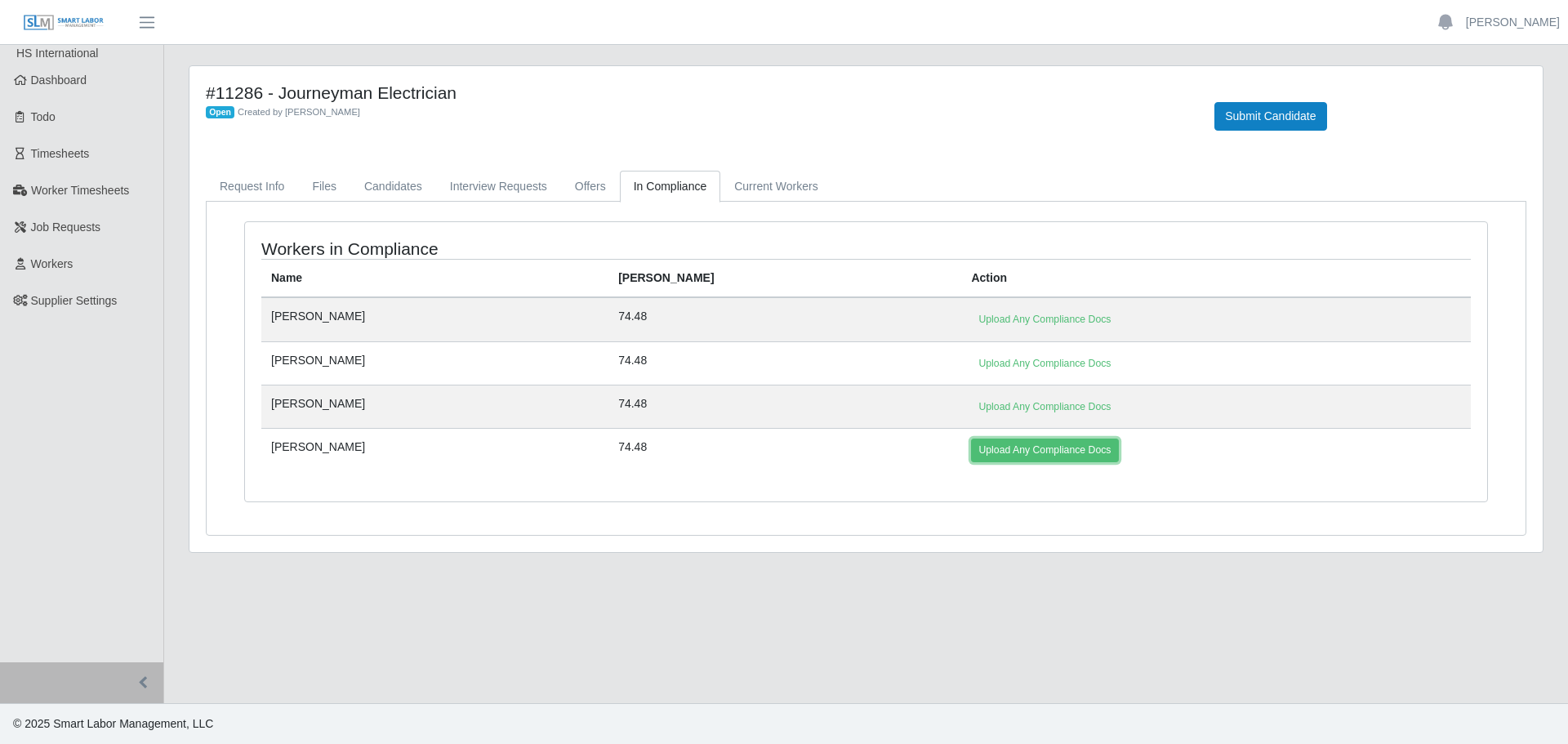
click at [971, 445] on link "Upload Any Compliance Docs" at bounding box center [1045, 450] width 147 height 22
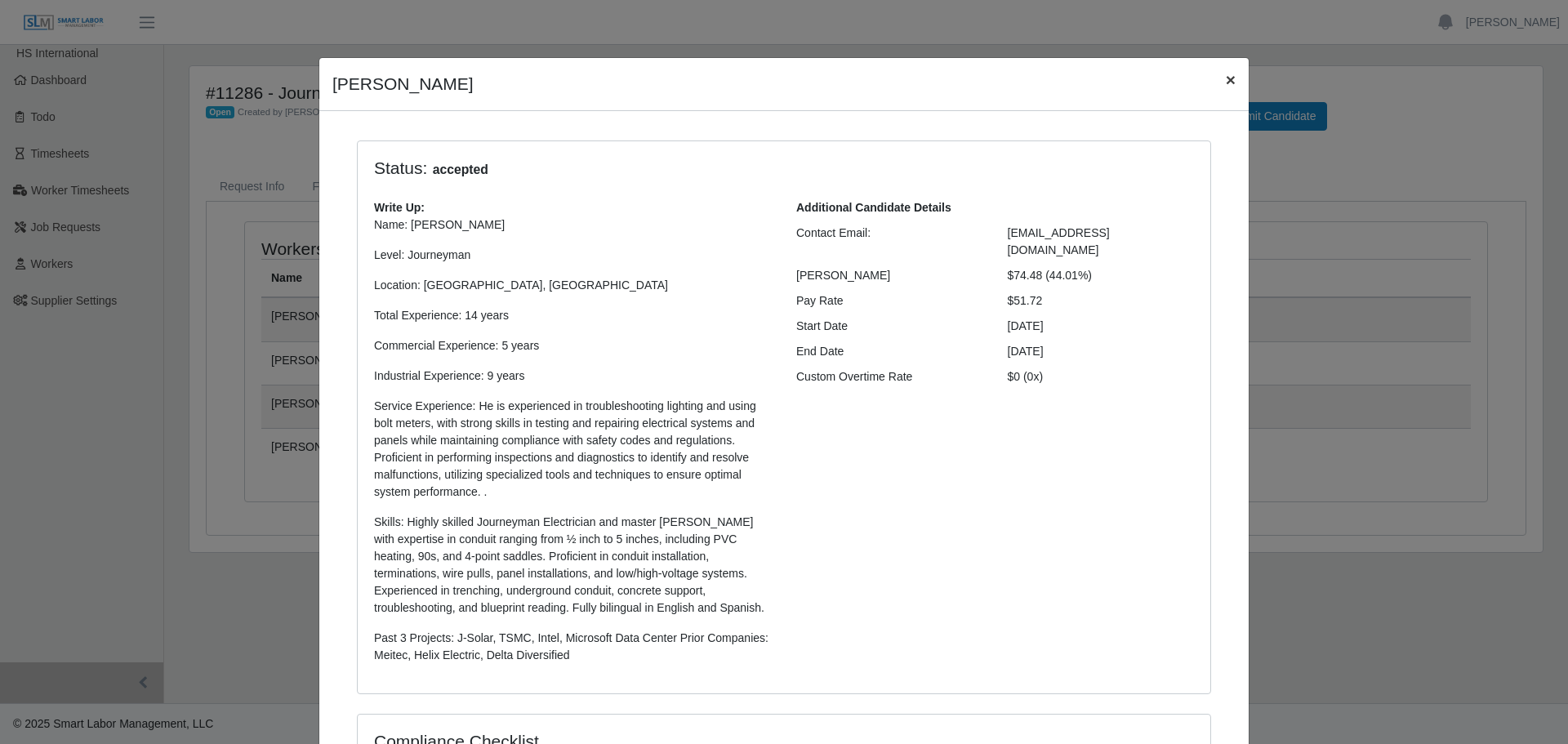
click at [1230, 84] on span "×" at bounding box center [1230, 79] width 9 height 19
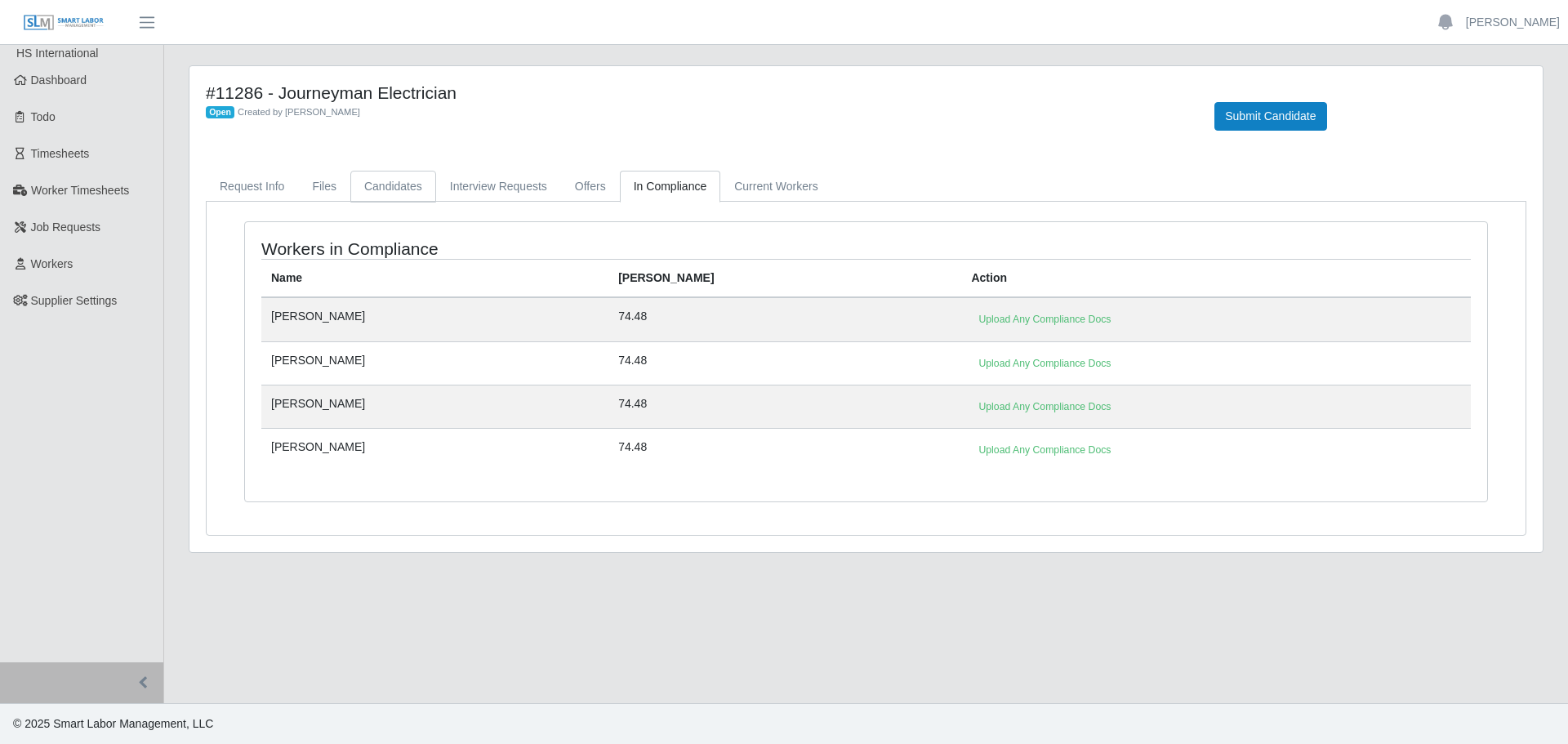
click at [381, 184] on link "Candidates" at bounding box center [393, 186] width 85 height 32
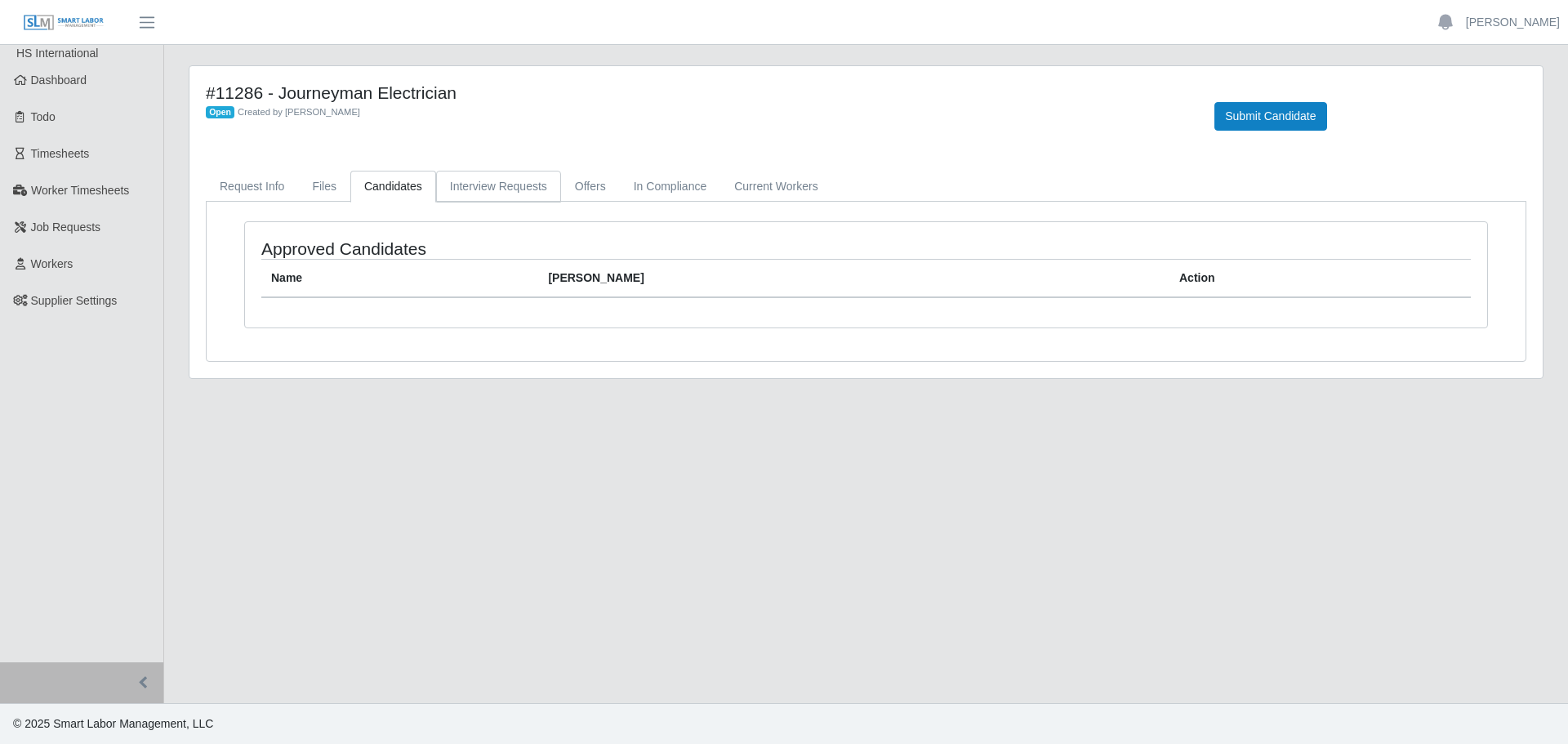
click at [484, 183] on link "Interview Requests" at bounding box center [498, 186] width 125 height 32
click at [332, 190] on link "Files" at bounding box center [324, 186] width 53 height 32
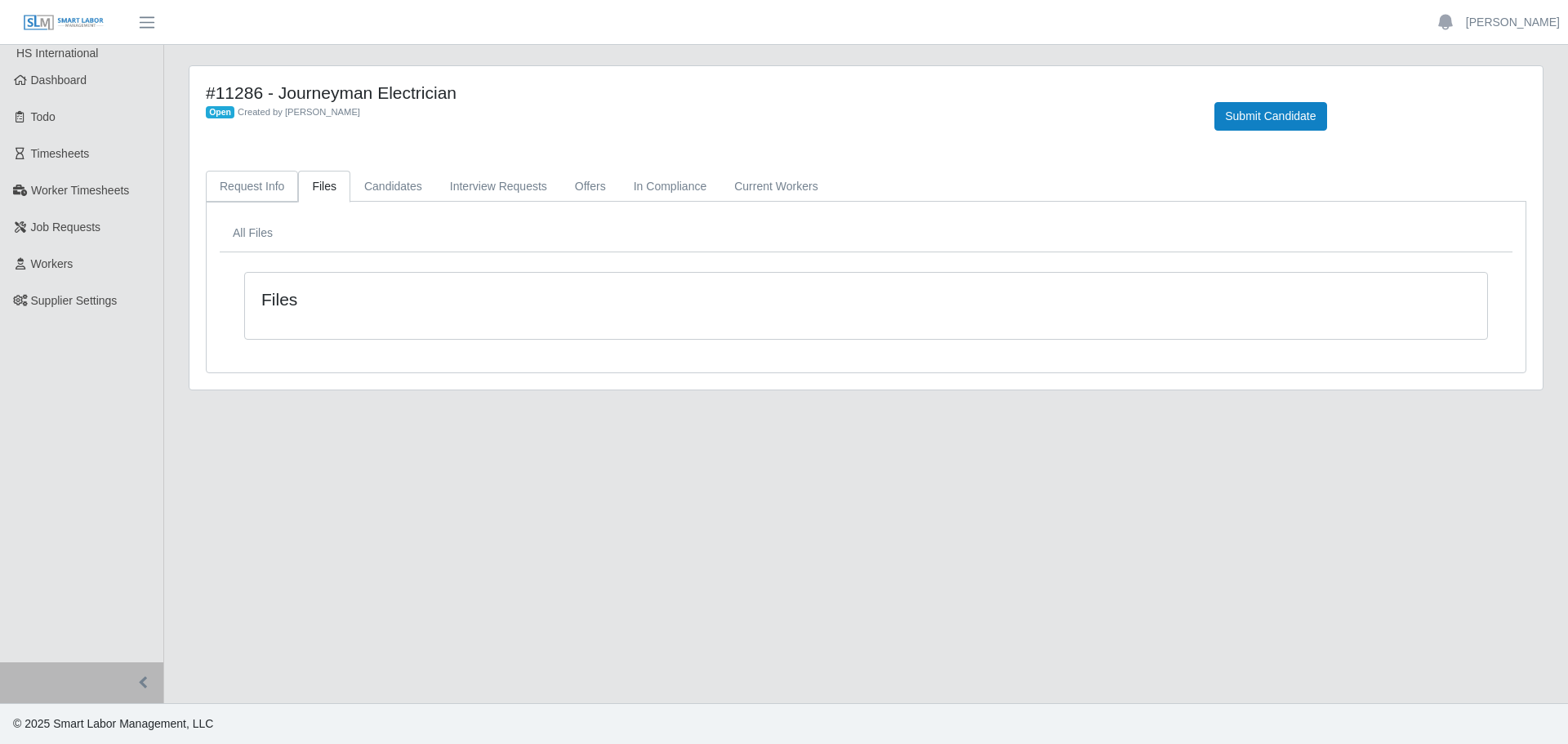
click at [256, 183] on link "Request Info" at bounding box center [251, 186] width 92 height 32
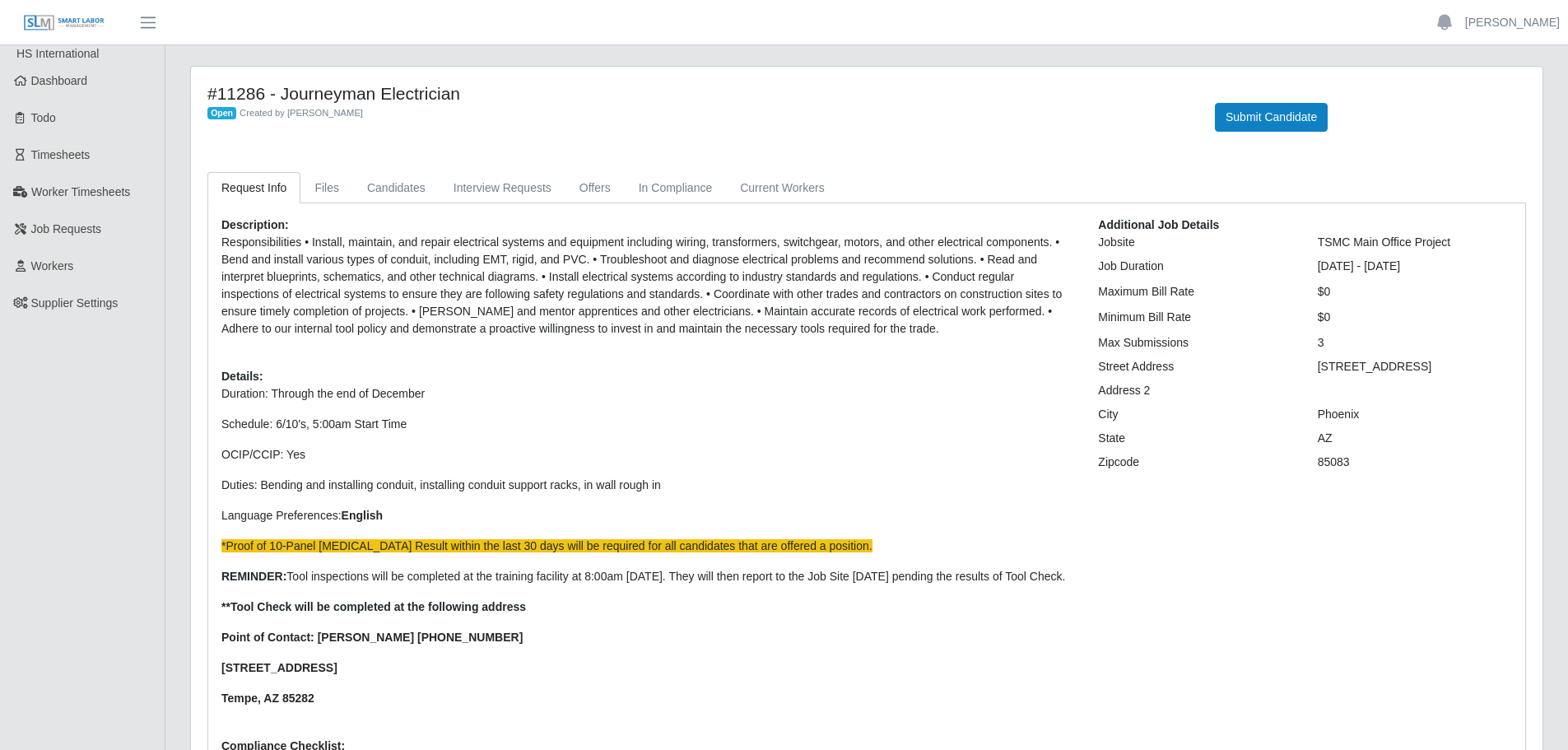
click at [395, 169] on div "#11286 - Journeyman Electrician Open Created by Jerrin Jaramillo Submit Candida…" at bounding box center [866, 441] width 1351 height 749
click at [393, 184] on link "Candidates" at bounding box center [396, 188] width 86 height 32
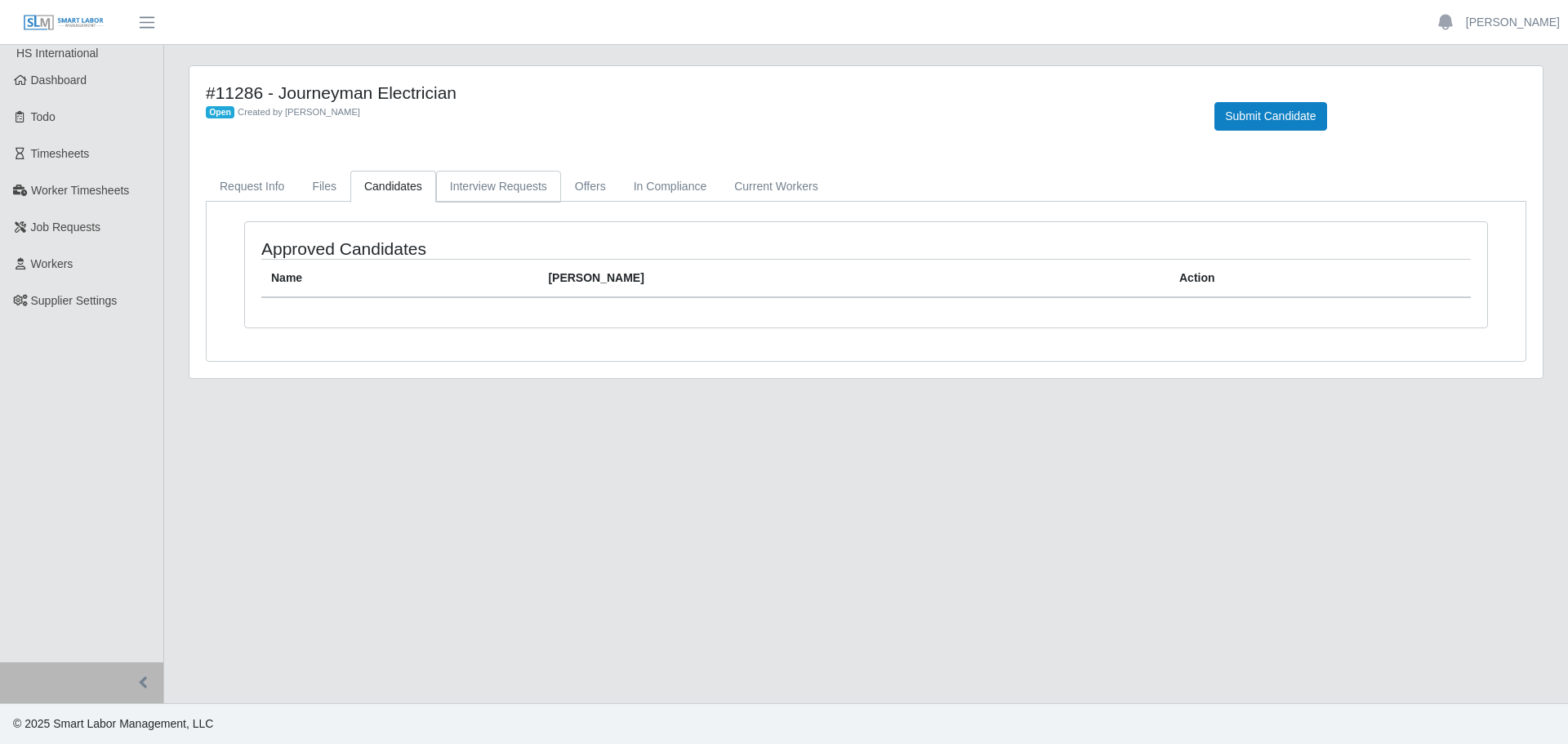
click at [484, 179] on link "Interview Requests" at bounding box center [498, 186] width 125 height 32
click at [653, 185] on link "In Compliance" at bounding box center [670, 186] width 101 height 32
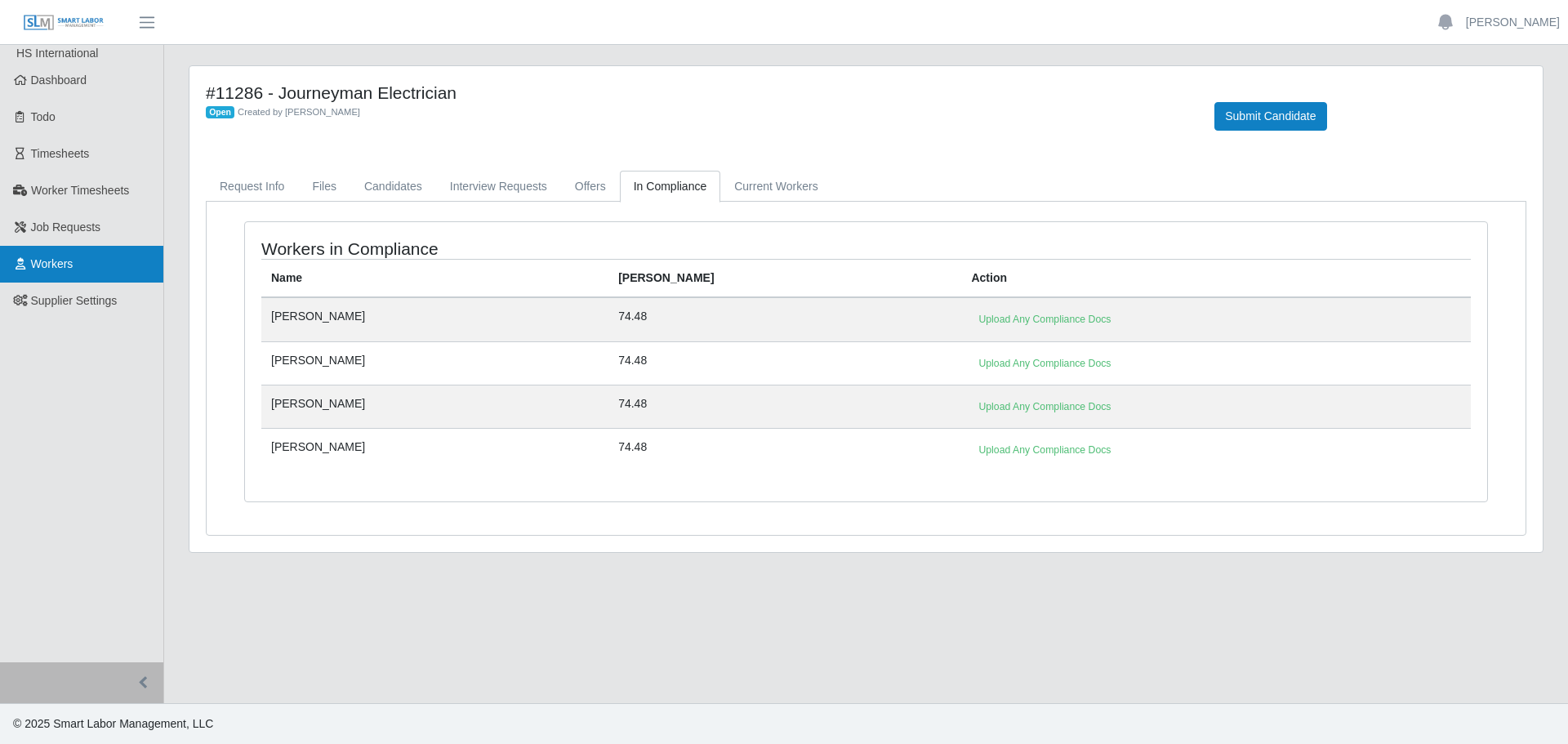
click at [53, 257] on span "Workers" at bounding box center [52, 263] width 42 height 13
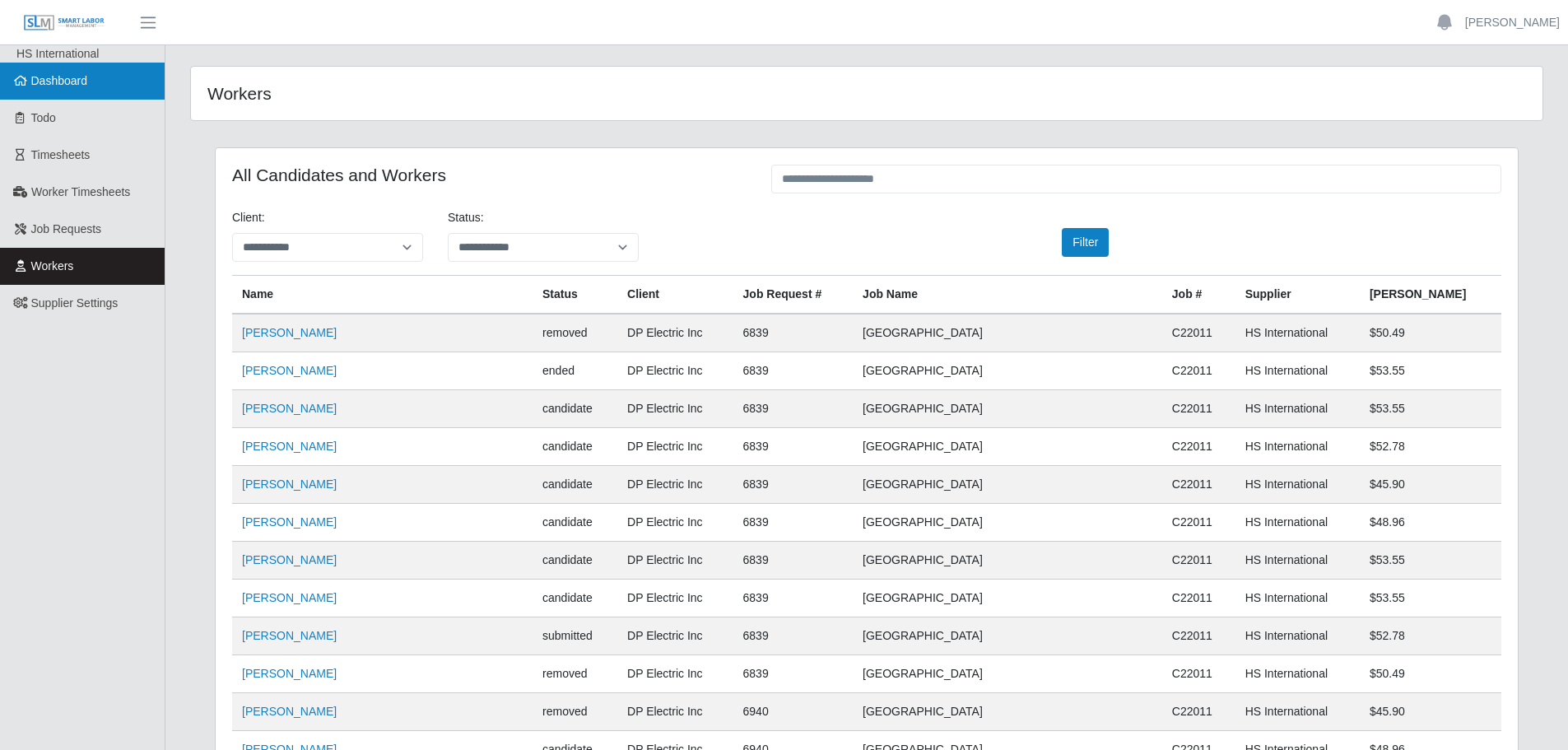
click at [43, 91] on link "Dashboard" at bounding box center [82, 81] width 164 height 37
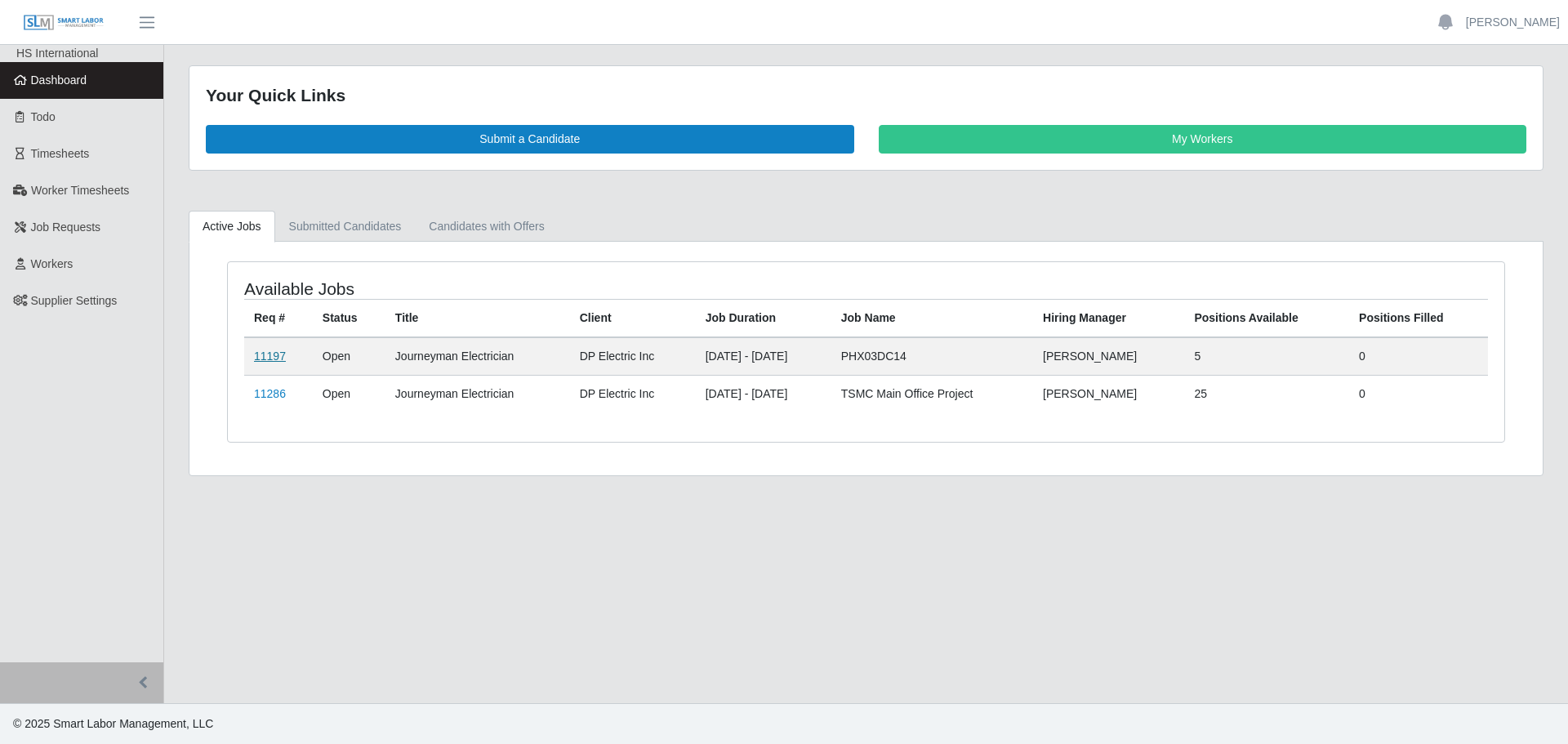
click at [257, 354] on link "11197" at bounding box center [269, 356] width 32 height 13
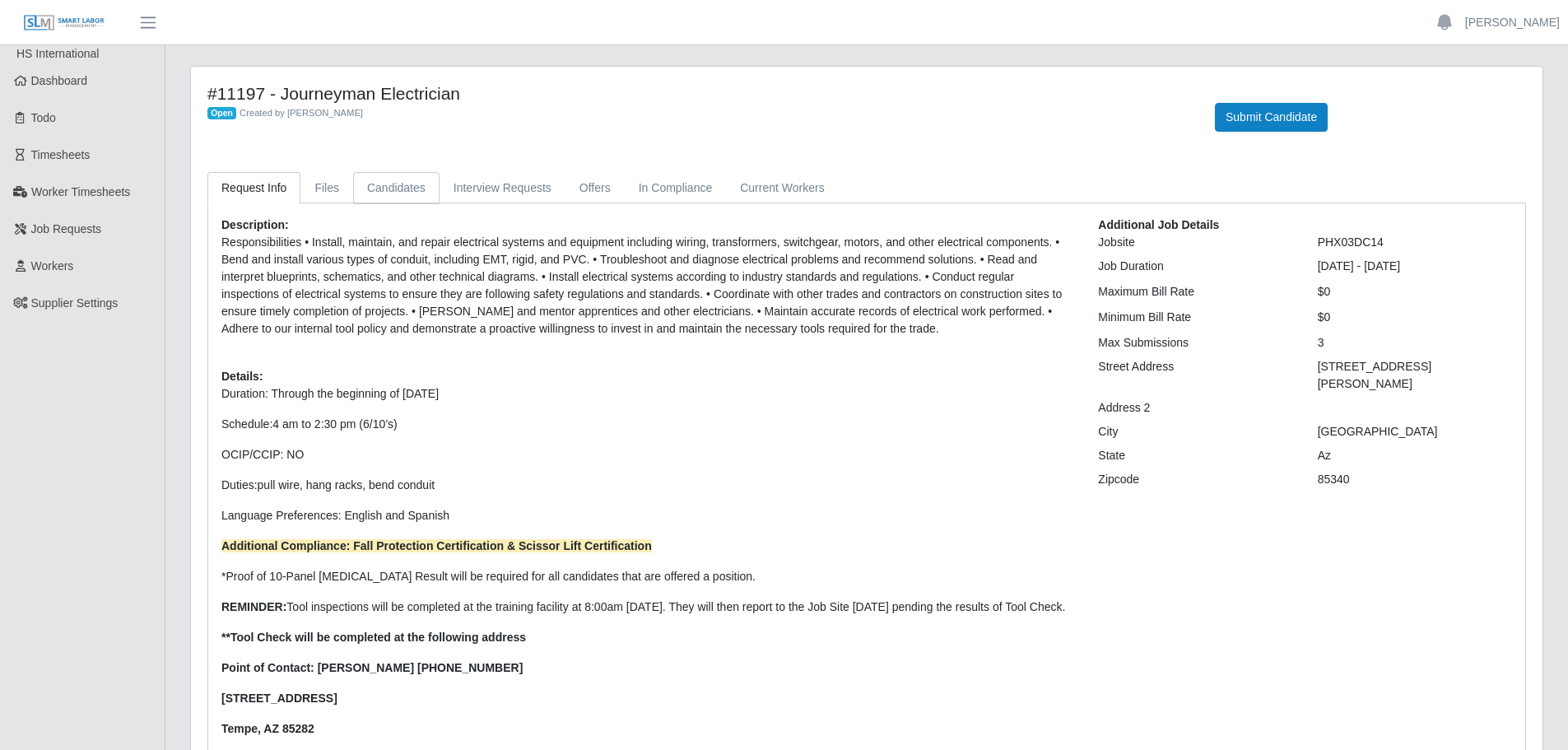
click at [386, 191] on link "Candidates" at bounding box center [396, 188] width 86 height 32
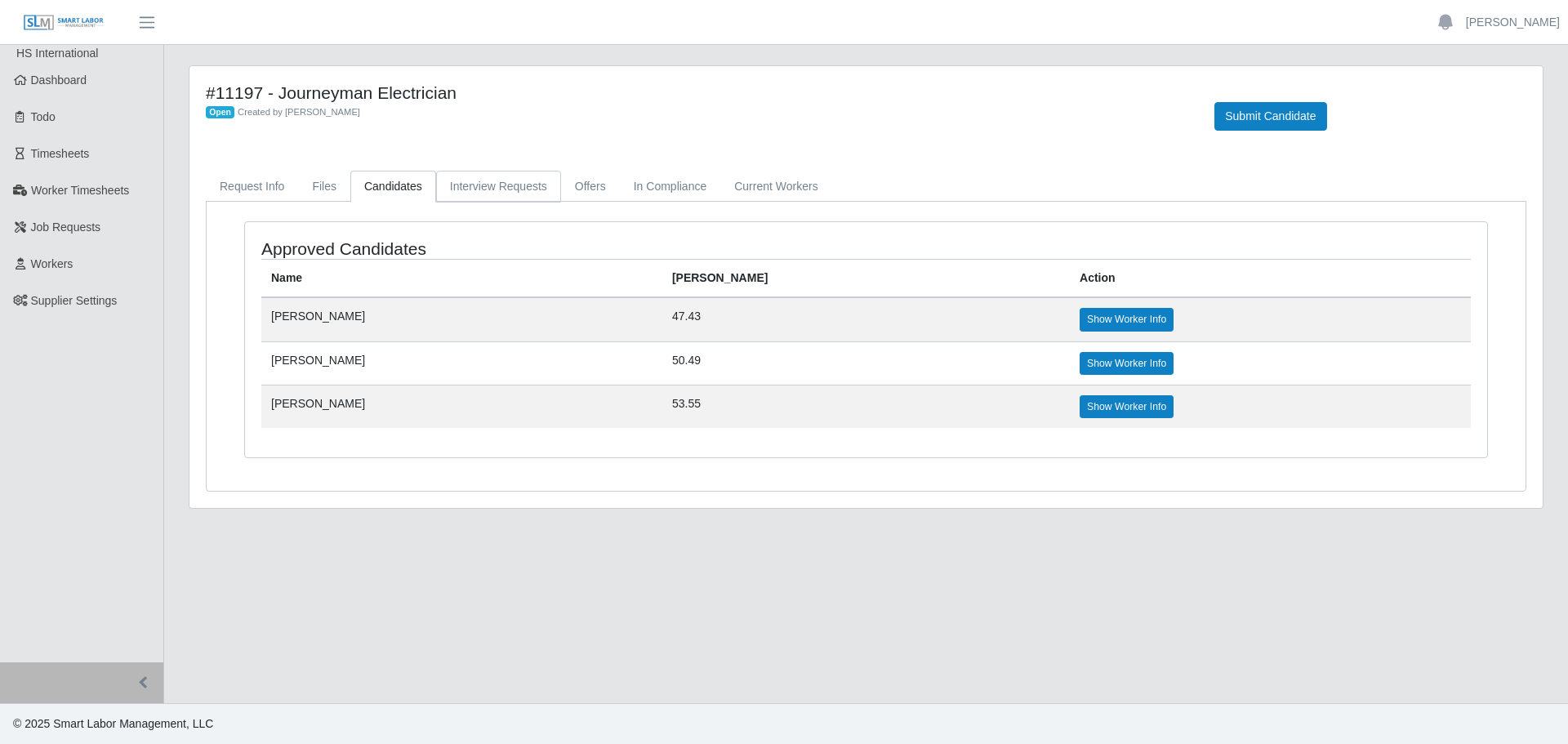
click at [522, 179] on link "Interview Requests" at bounding box center [498, 186] width 125 height 32
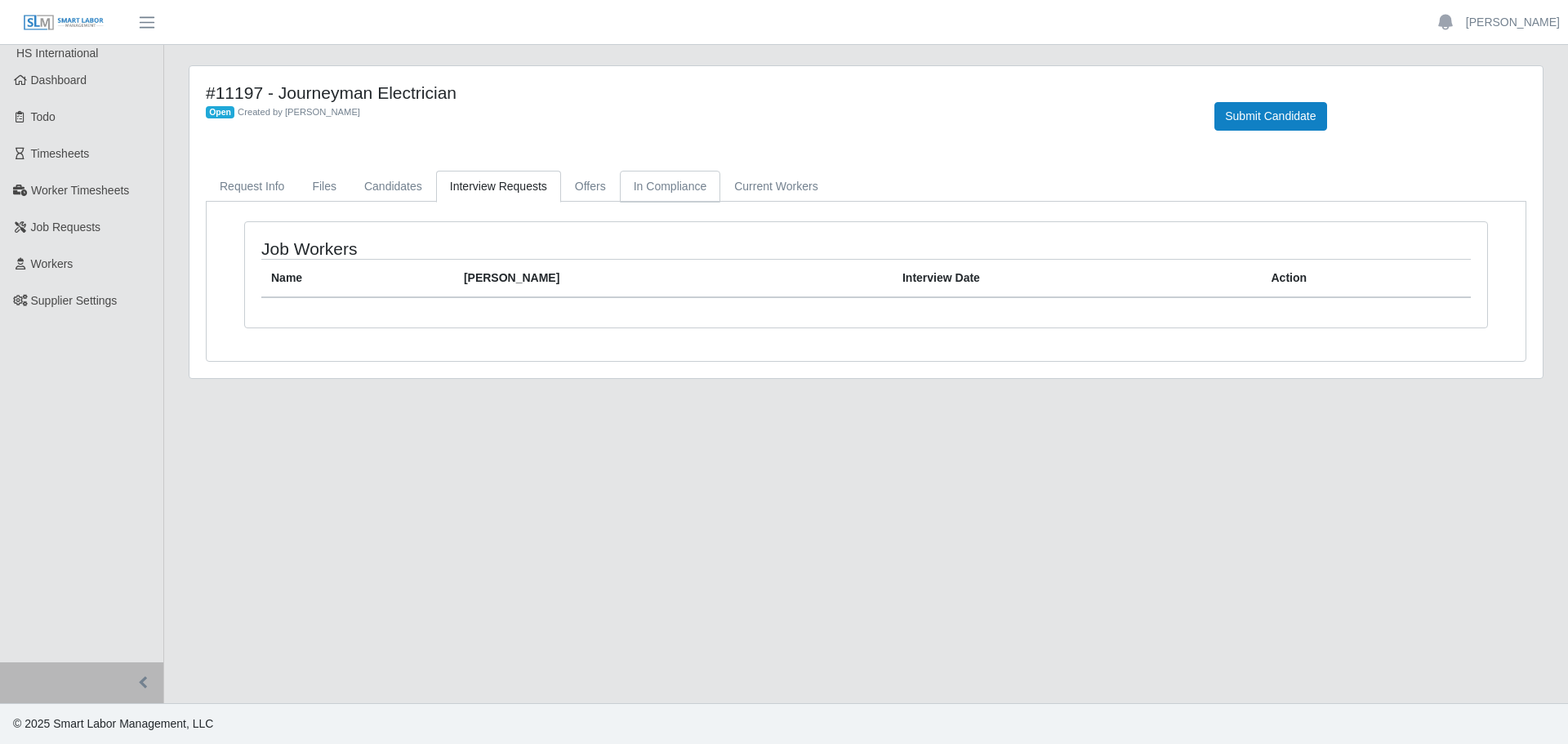
click at [651, 184] on link "In Compliance" at bounding box center [670, 186] width 101 height 32
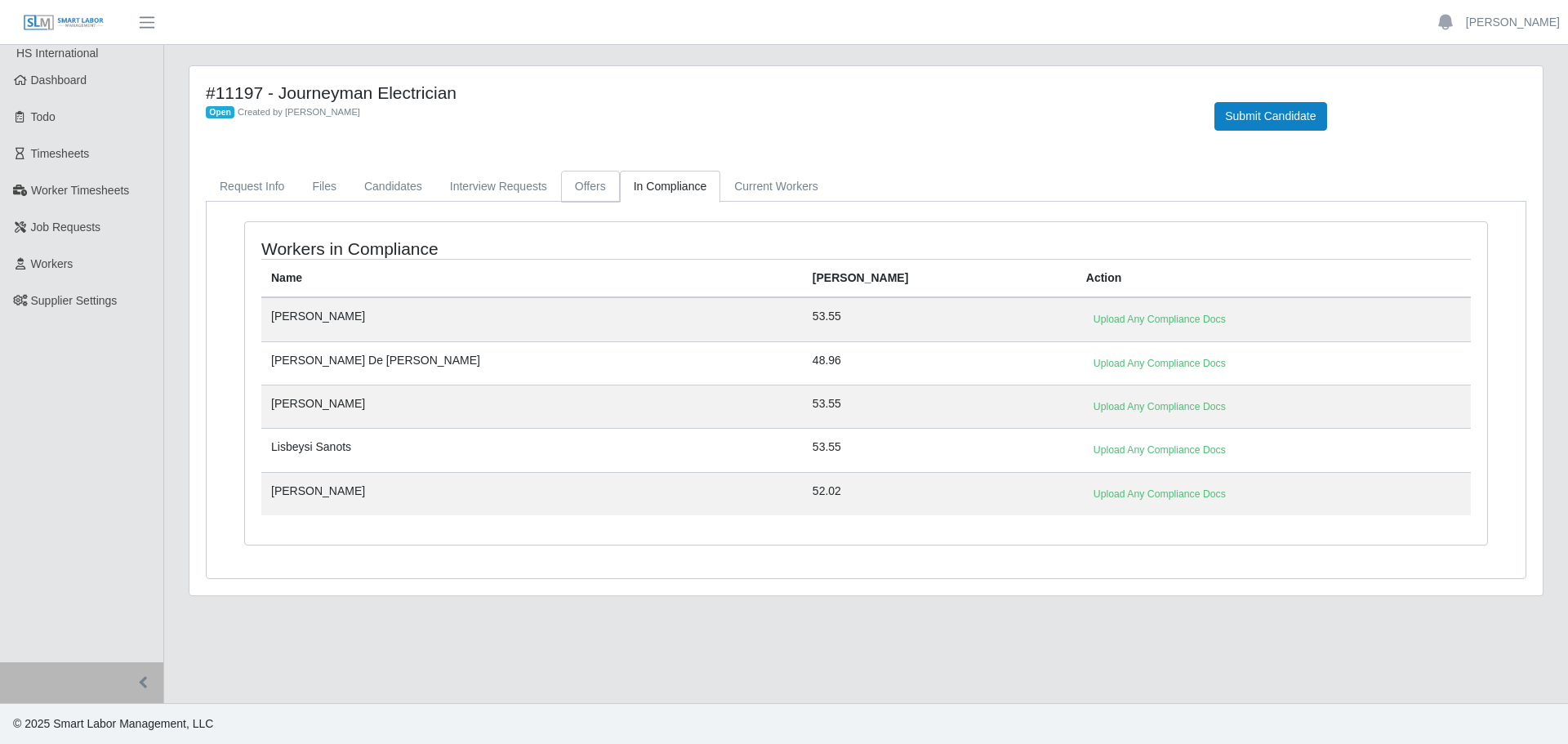
click at [573, 184] on link "Offers" at bounding box center [591, 186] width 59 height 32
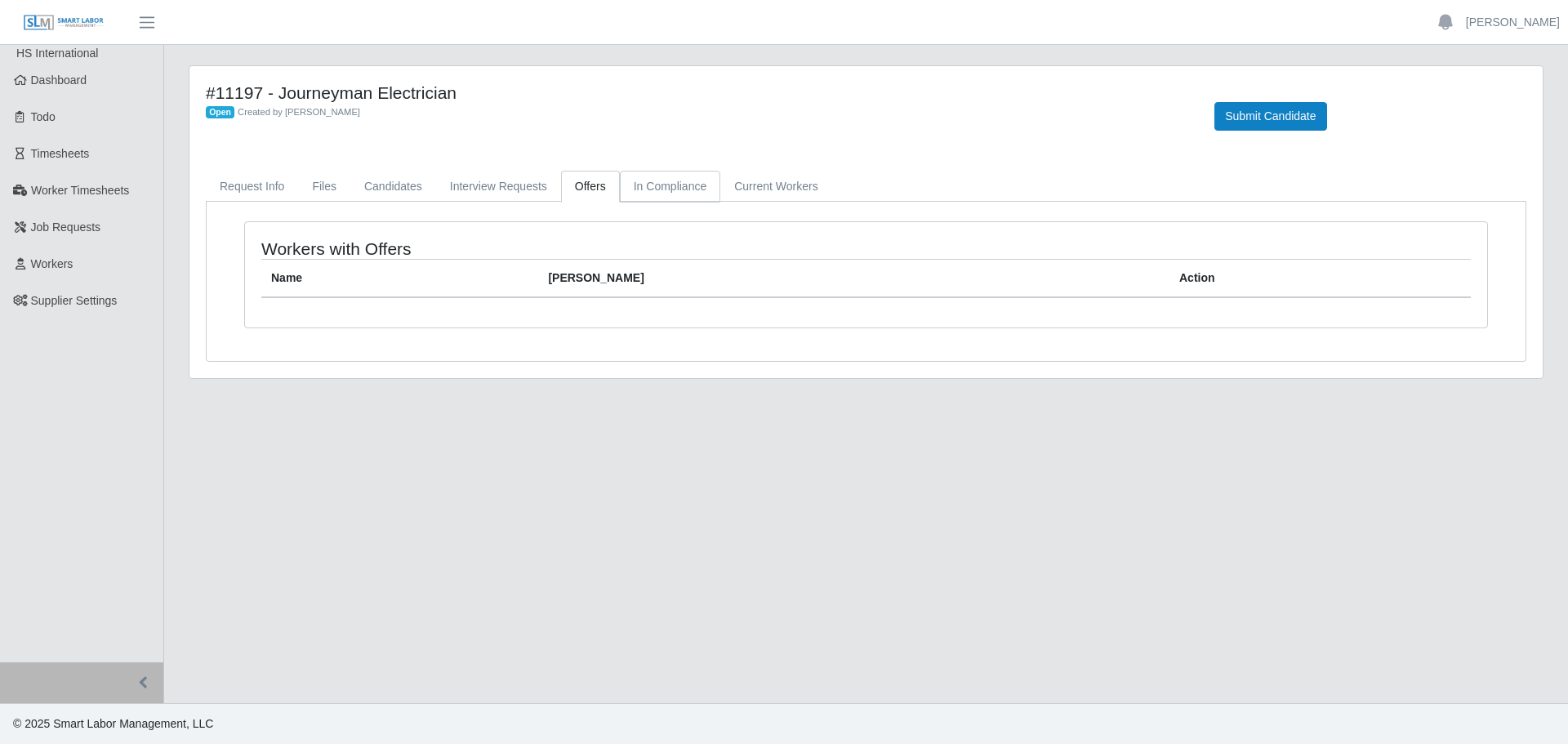
click at [650, 184] on link "In Compliance" at bounding box center [670, 186] width 101 height 32
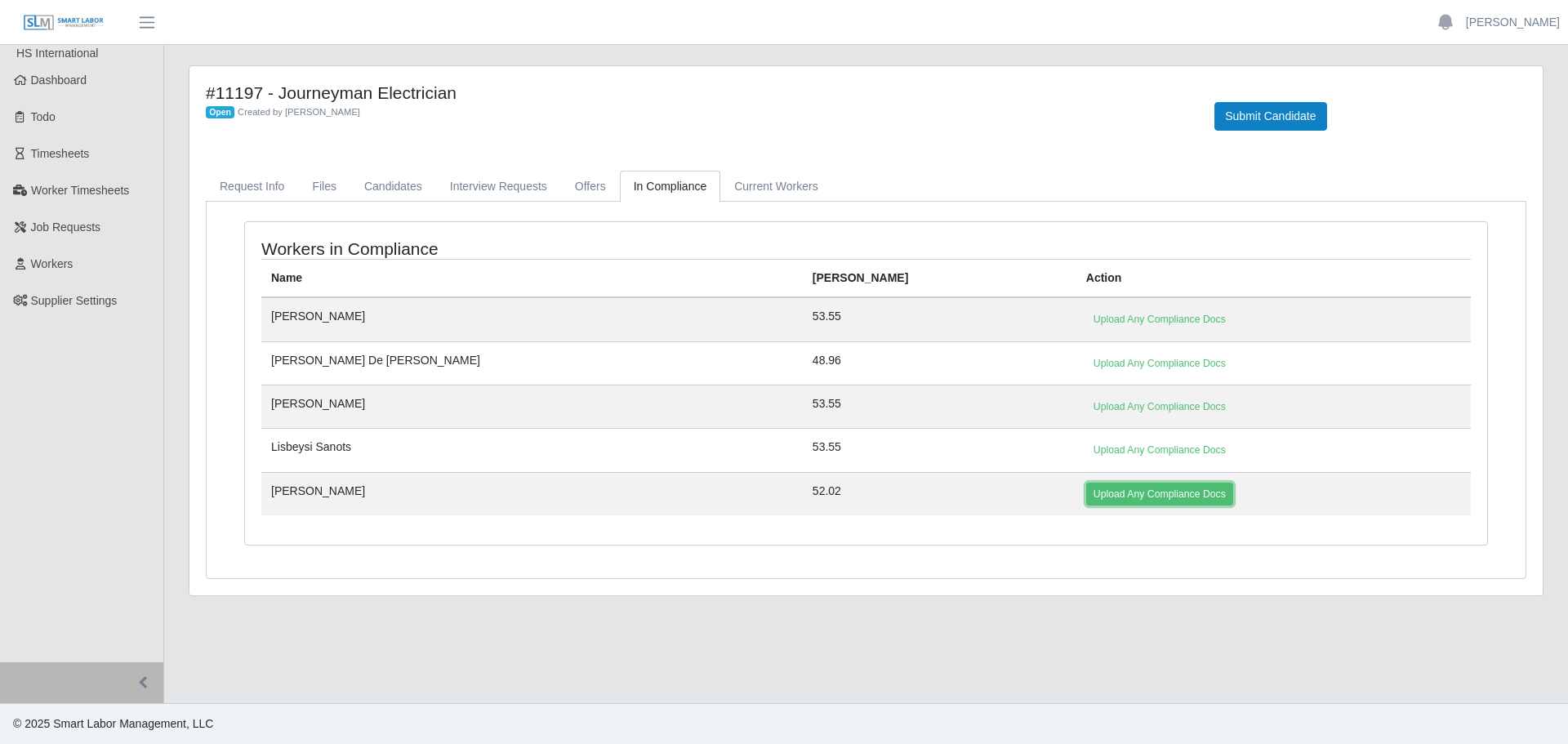
click at [1086, 506] on link "Upload Any Compliance Docs" at bounding box center [1160, 494] width 147 height 22
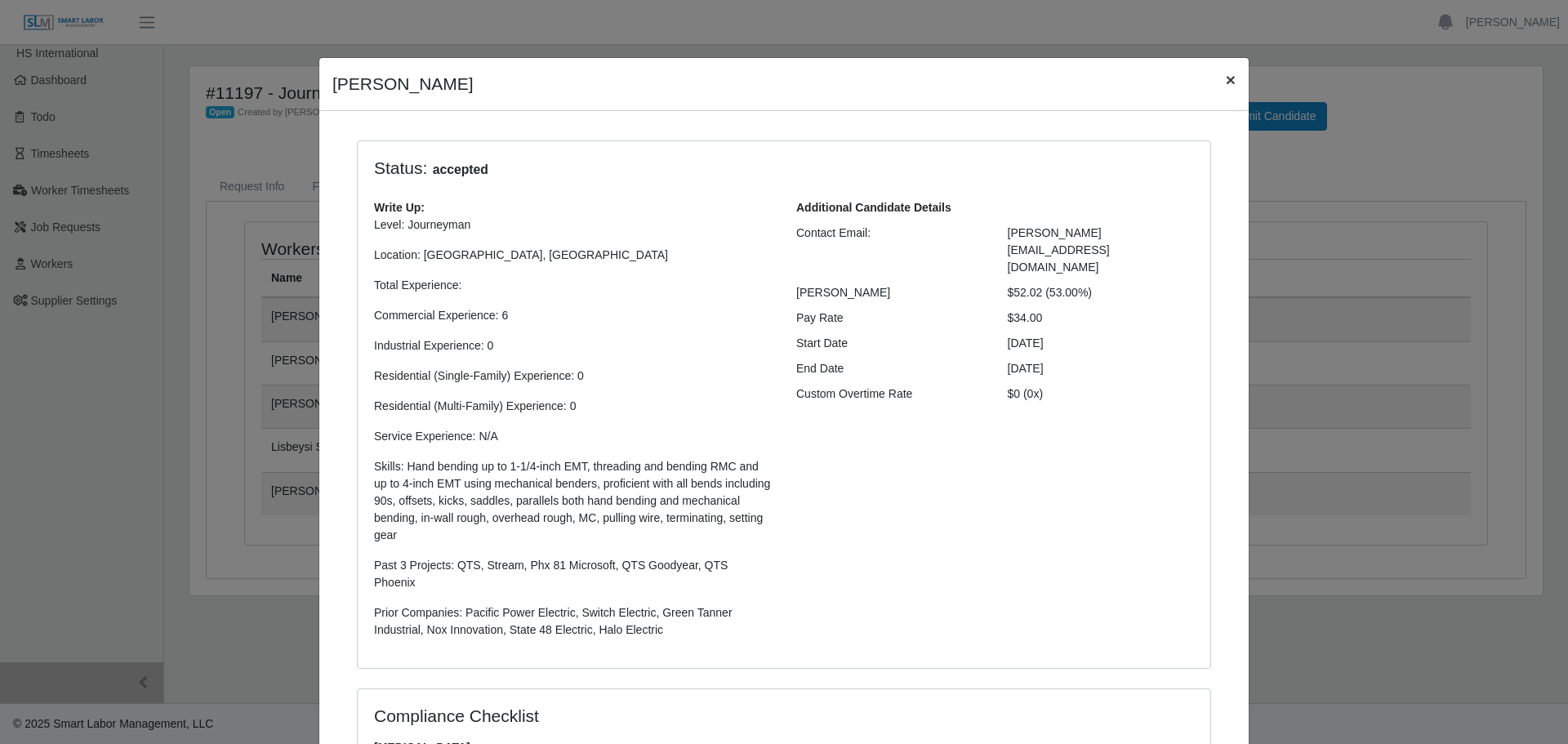
click at [1226, 83] on span "×" at bounding box center [1230, 79] width 9 height 19
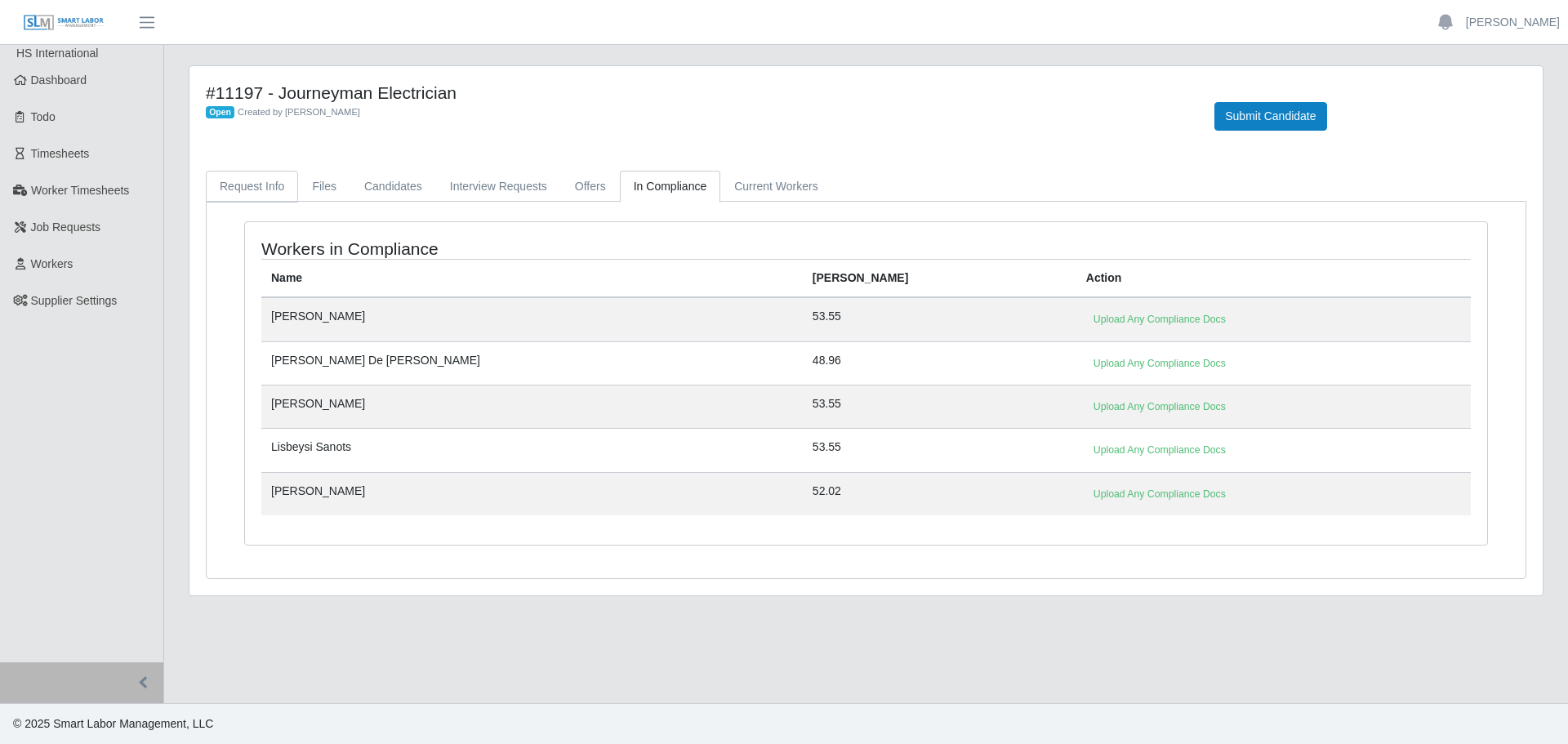
click at [259, 180] on link "Request Info" at bounding box center [251, 186] width 92 height 32
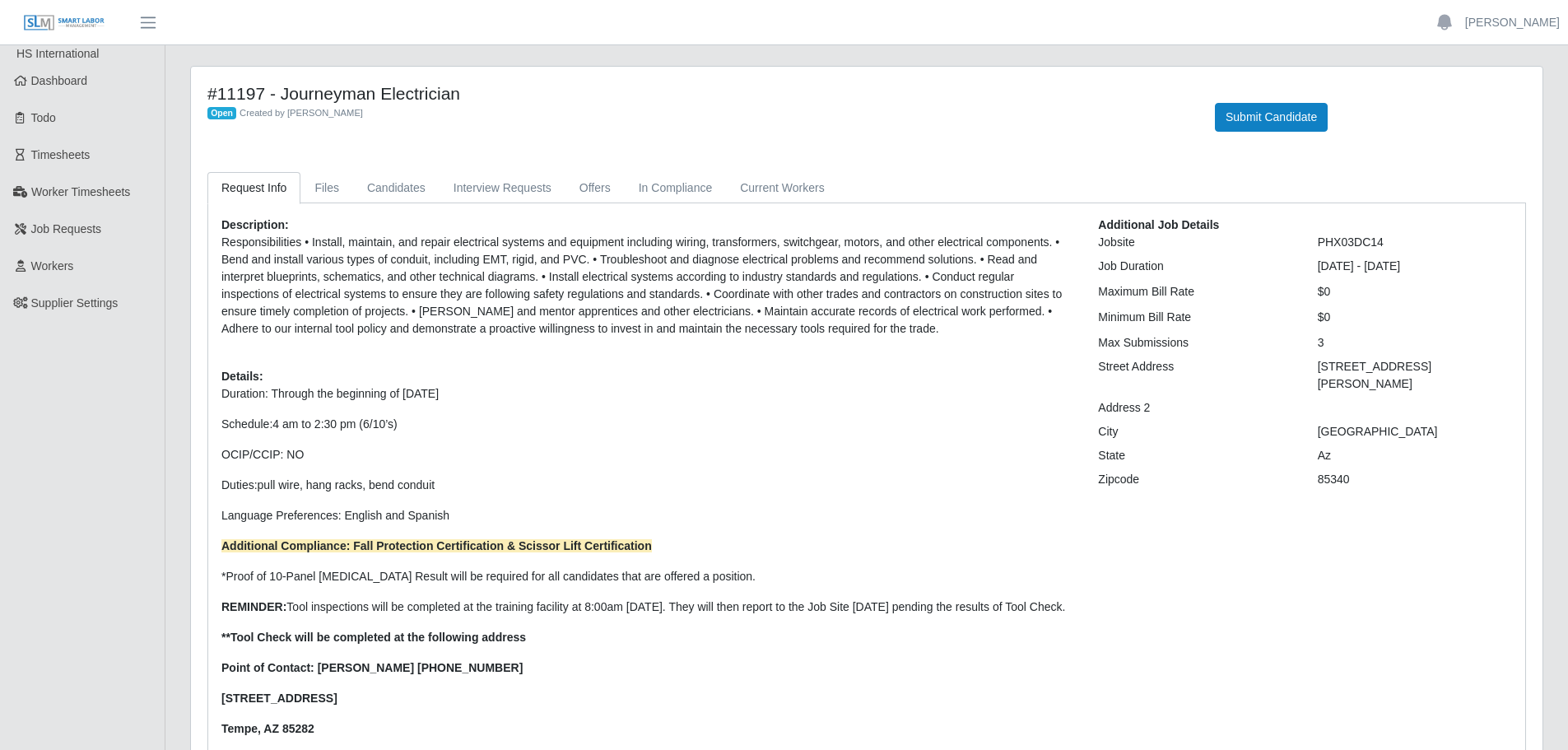
click at [298, 164] on div "#11197 - Journeyman Electrician Open Created by Jerrin Jaramillo Submit Candida…" at bounding box center [866, 457] width 1351 height 780
click at [335, 181] on link "Files" at bounding box center [326, 188] width 53 height 32
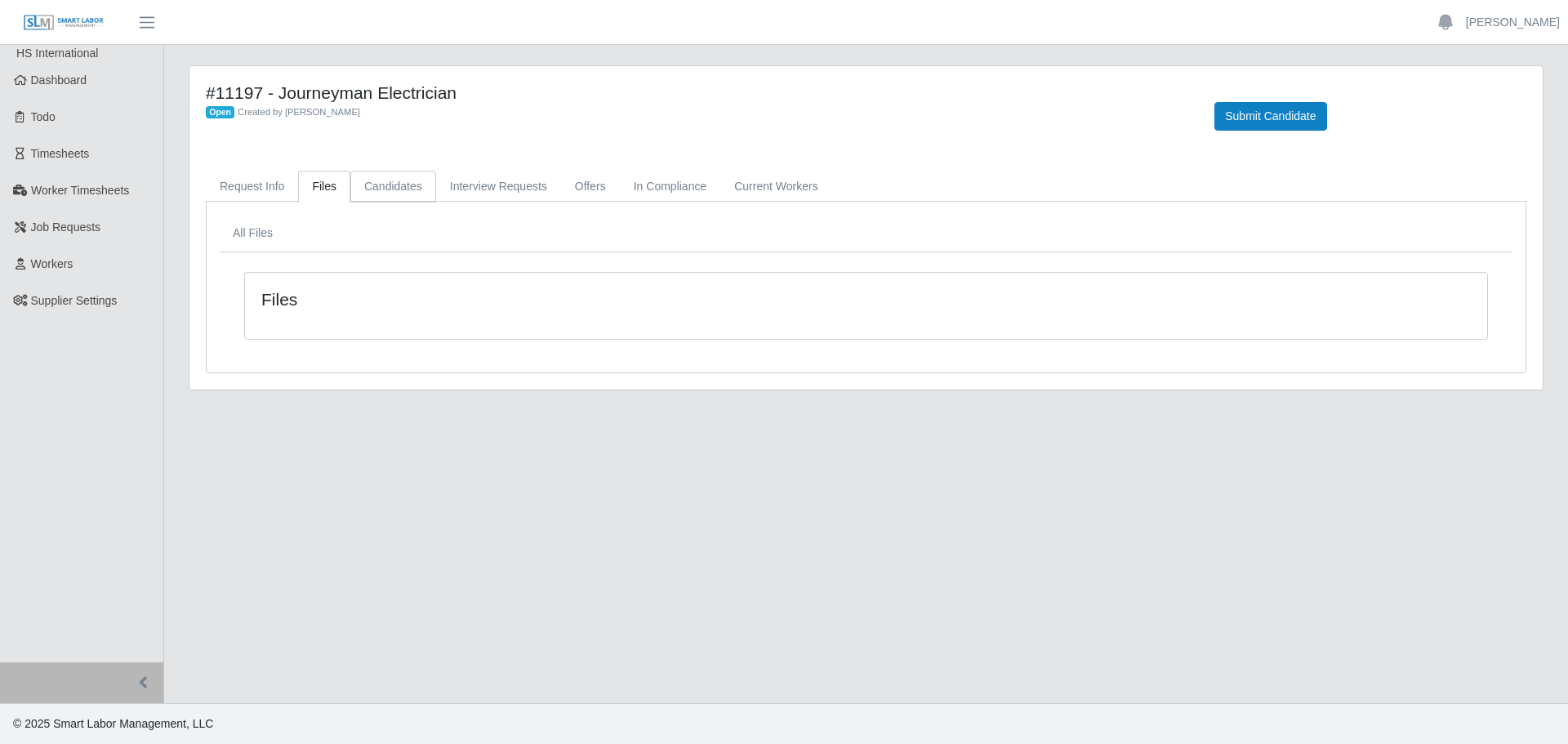
click at [407, 181] on link "Candidates" at bounding box center [393, 186] width 85 height 32
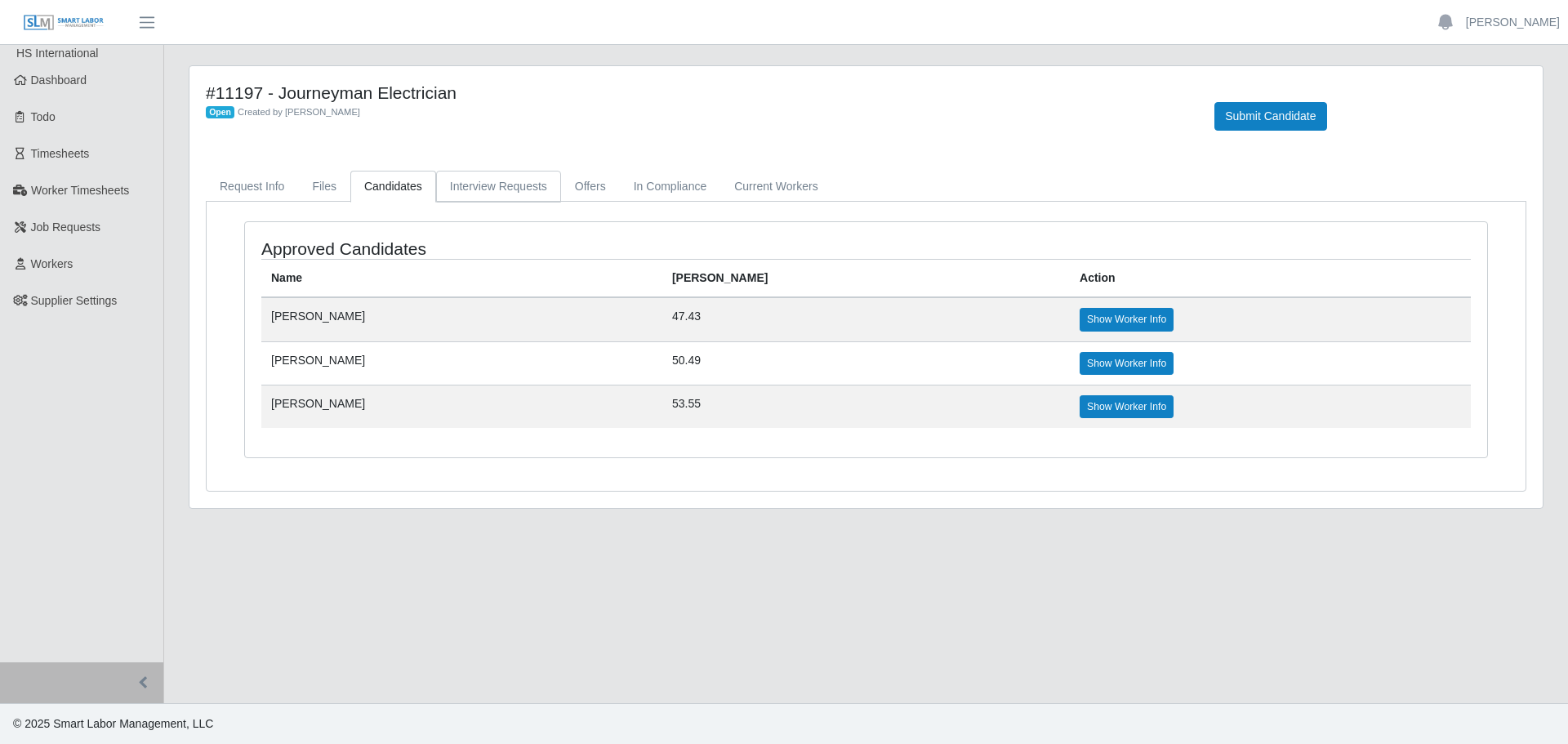
click at [534, 186] on link "Interview Requests" at bounding box center [498, 186] width 125 height 32
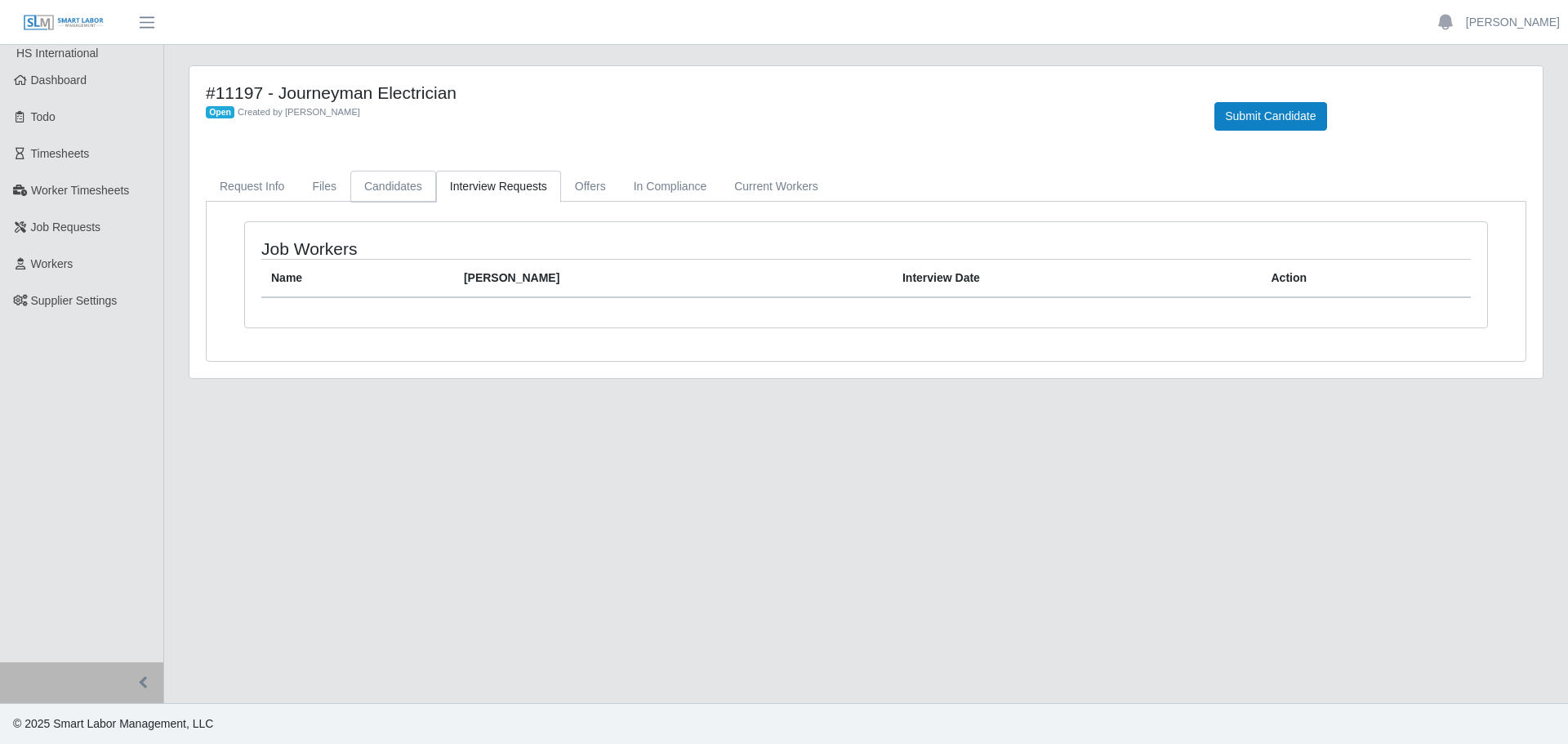
click at [362, 187] on link "Candidates" at bounding box center [393, 186] width 85 height 32
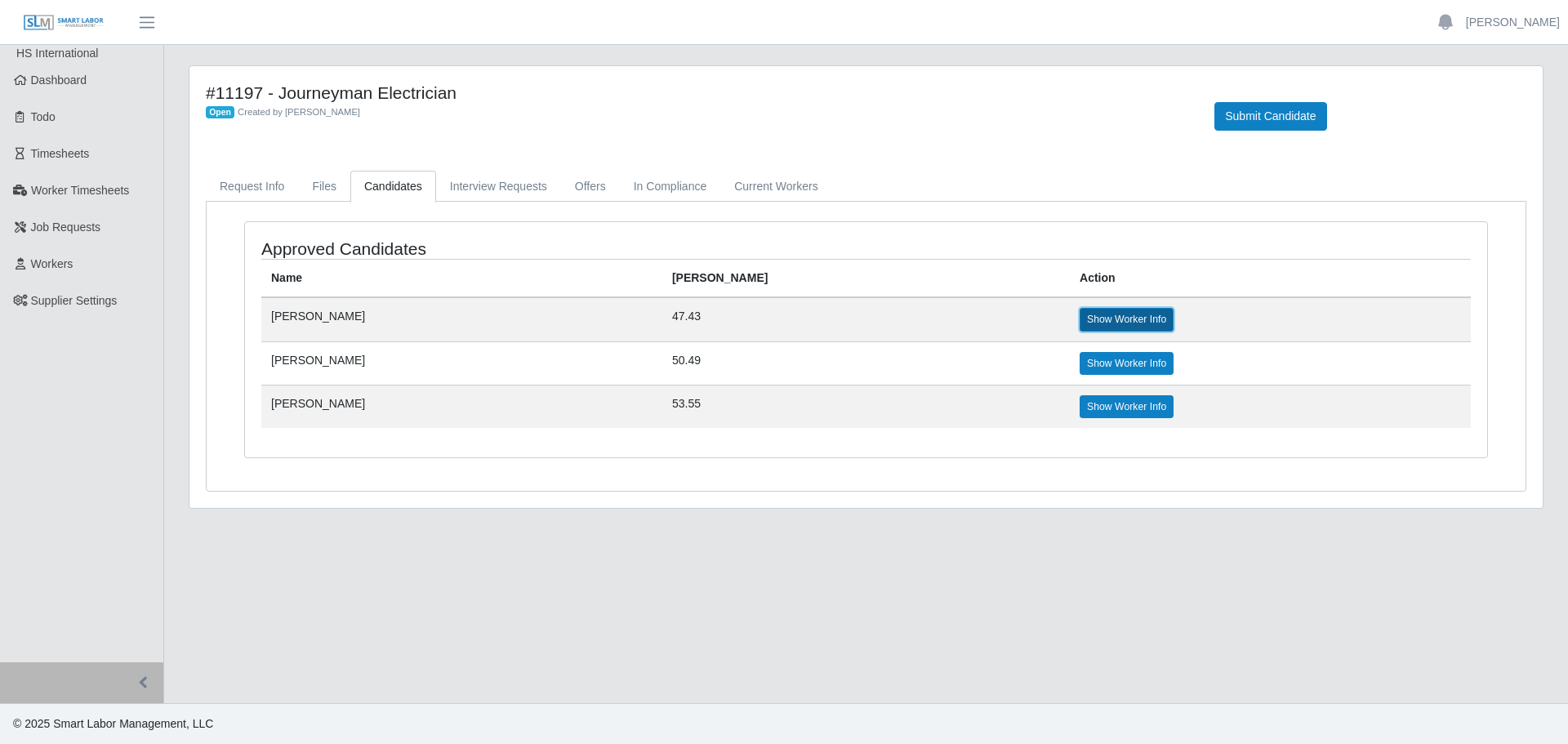
click at [1080, 308] on link "Show Worker Info" at bounding box center [1127, 319] width 94 height 22
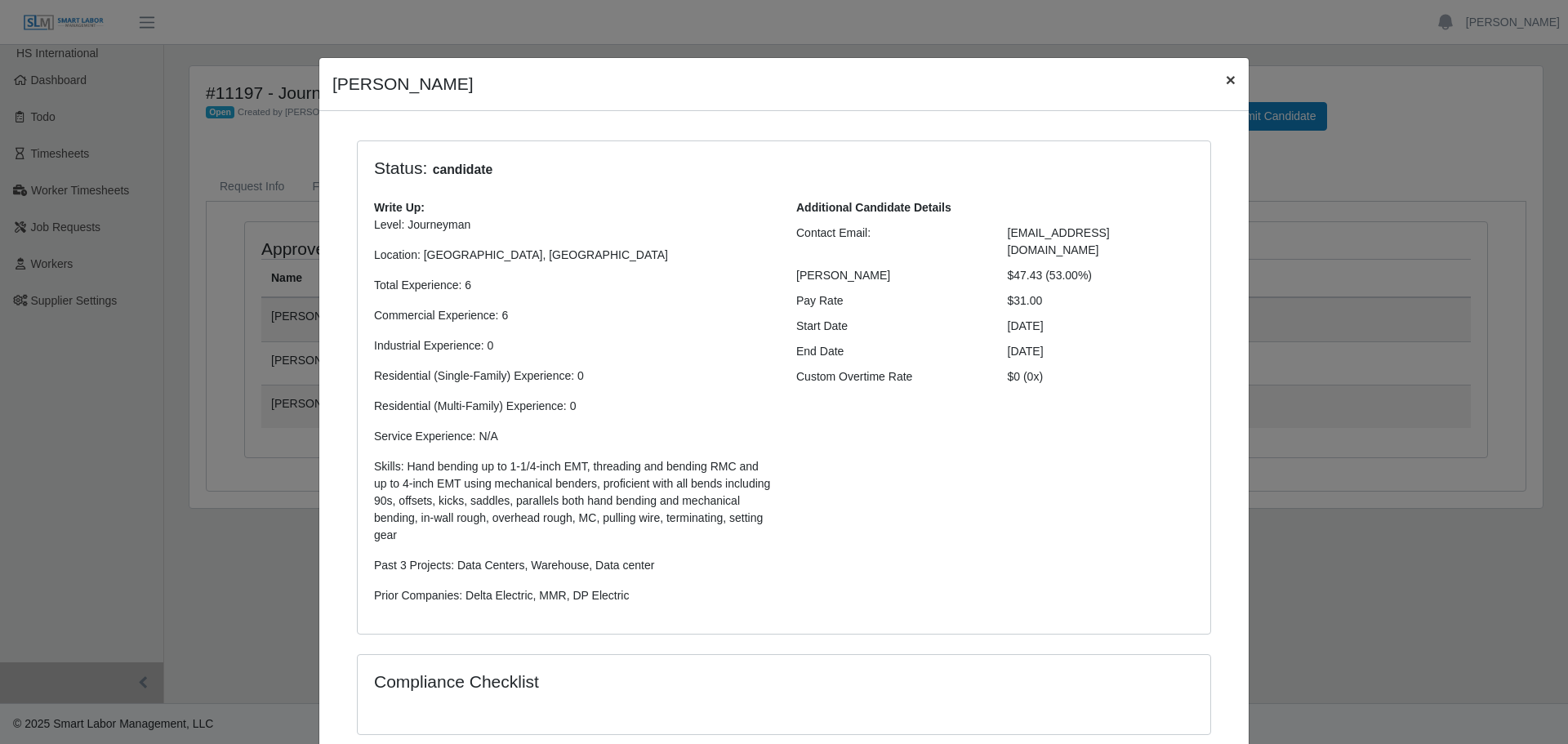
click at [1226, 85] on span "×" at bounding box center [1230, 79] width 9 height 19
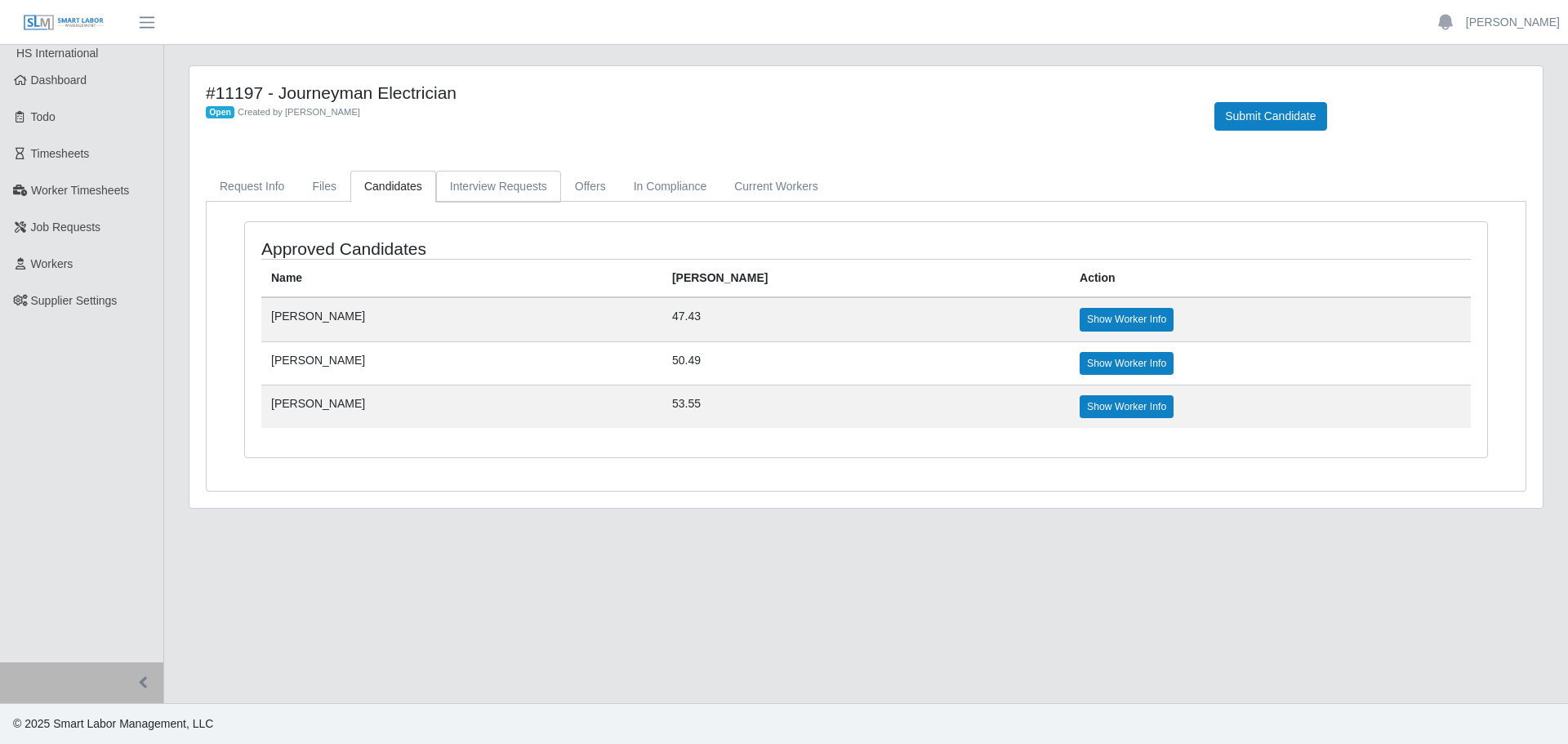
click at [527, 192] on link "Interview Requests" at bounding box center [498, 186] width 125 height 32
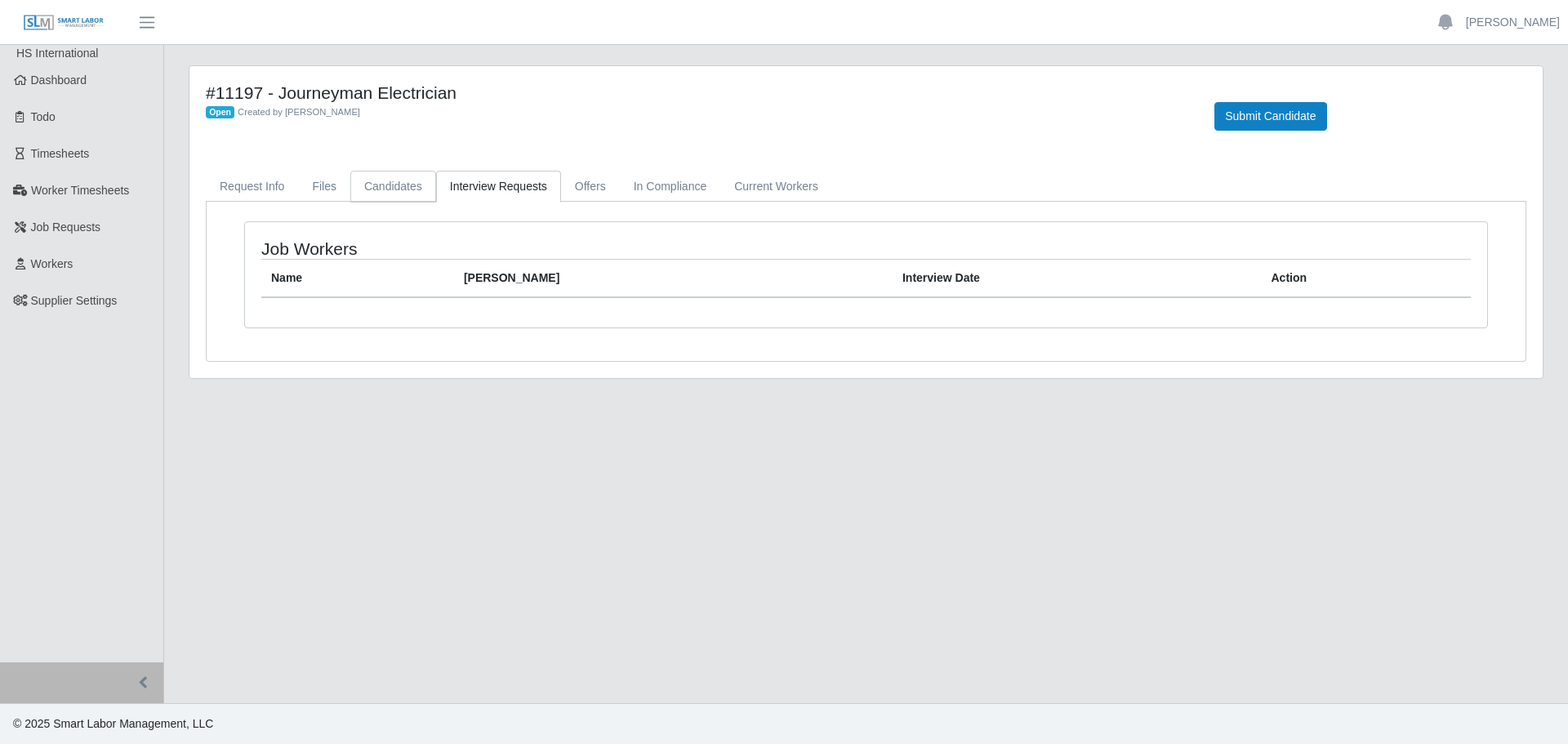
click at [407, 185] on link "Candidates" at bounding box center [393, 186] width 85 height 32
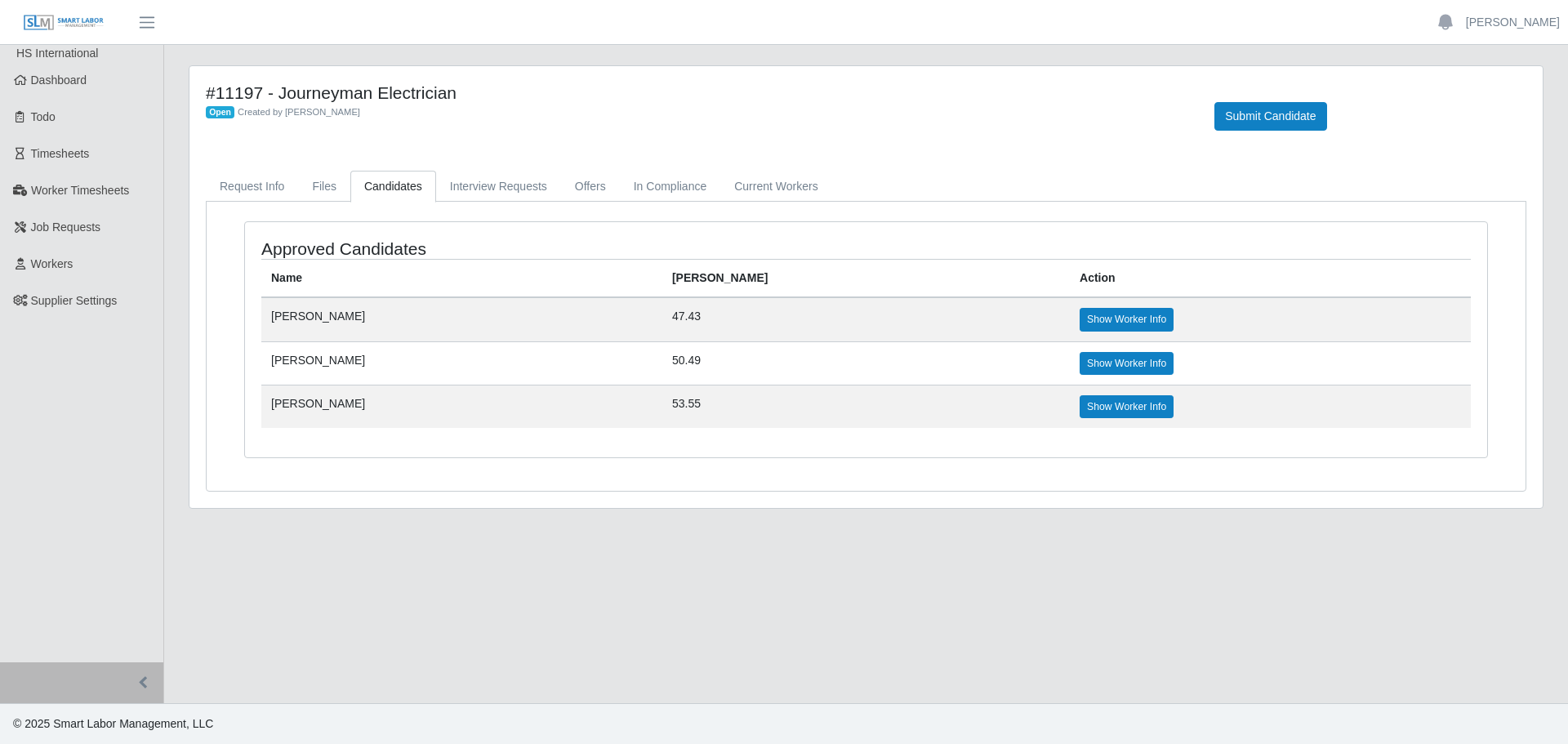
click at [984, 394] on td "53.55" at bounding box center [866, 407] width 408 height 43
click at [241, 176] on link "Request Info" at bounding box center [251, 186] width 92 height 32
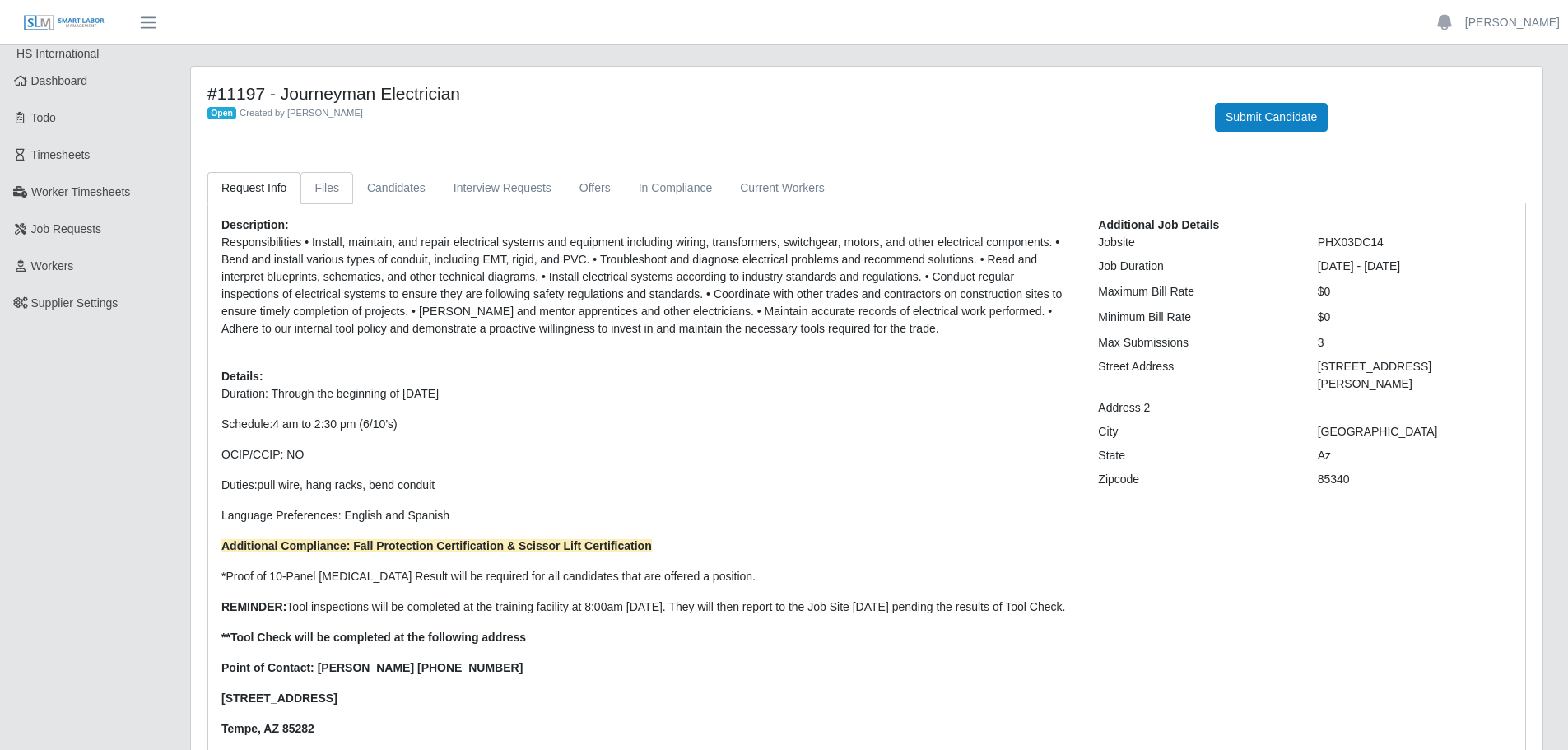
click at [329, 179] on link "Files" at bounding box center [326, 188] width 53 height 32
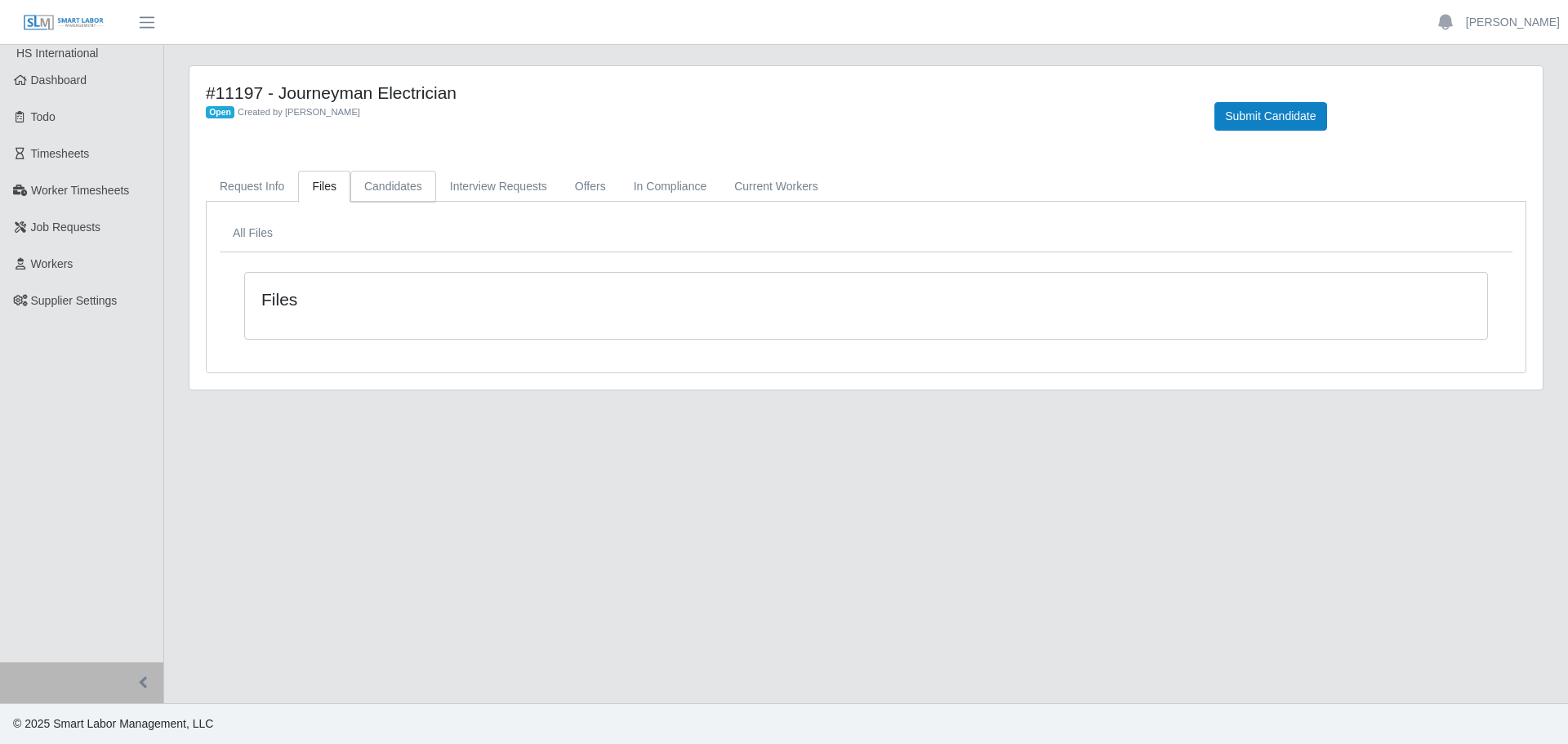
click at [383, 186] on link "Candidates" at bounding box center [393, 186] width 85 height 32
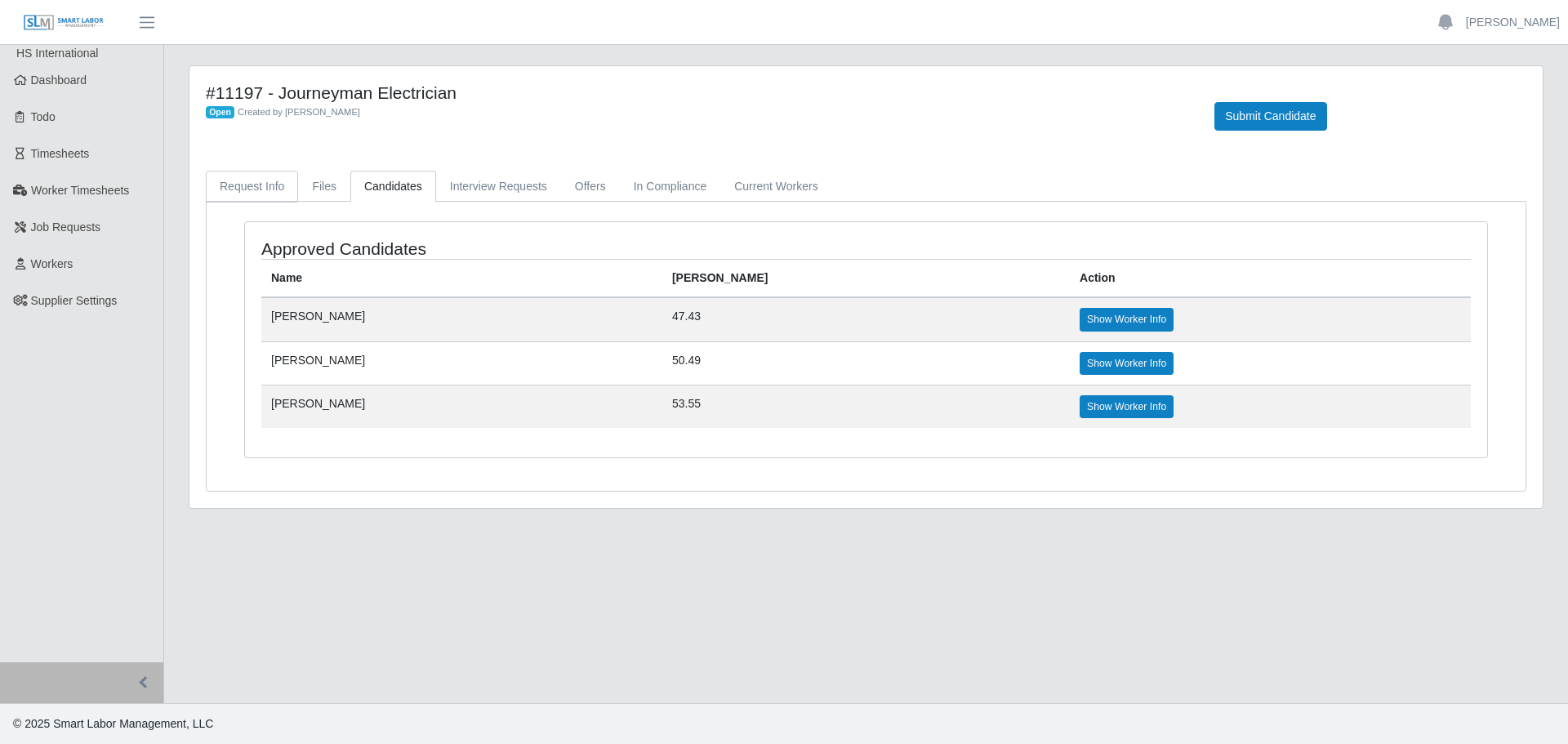
click at [241, 180] on link "Request Info" at bounding box center [251, 186] width 92 height 32
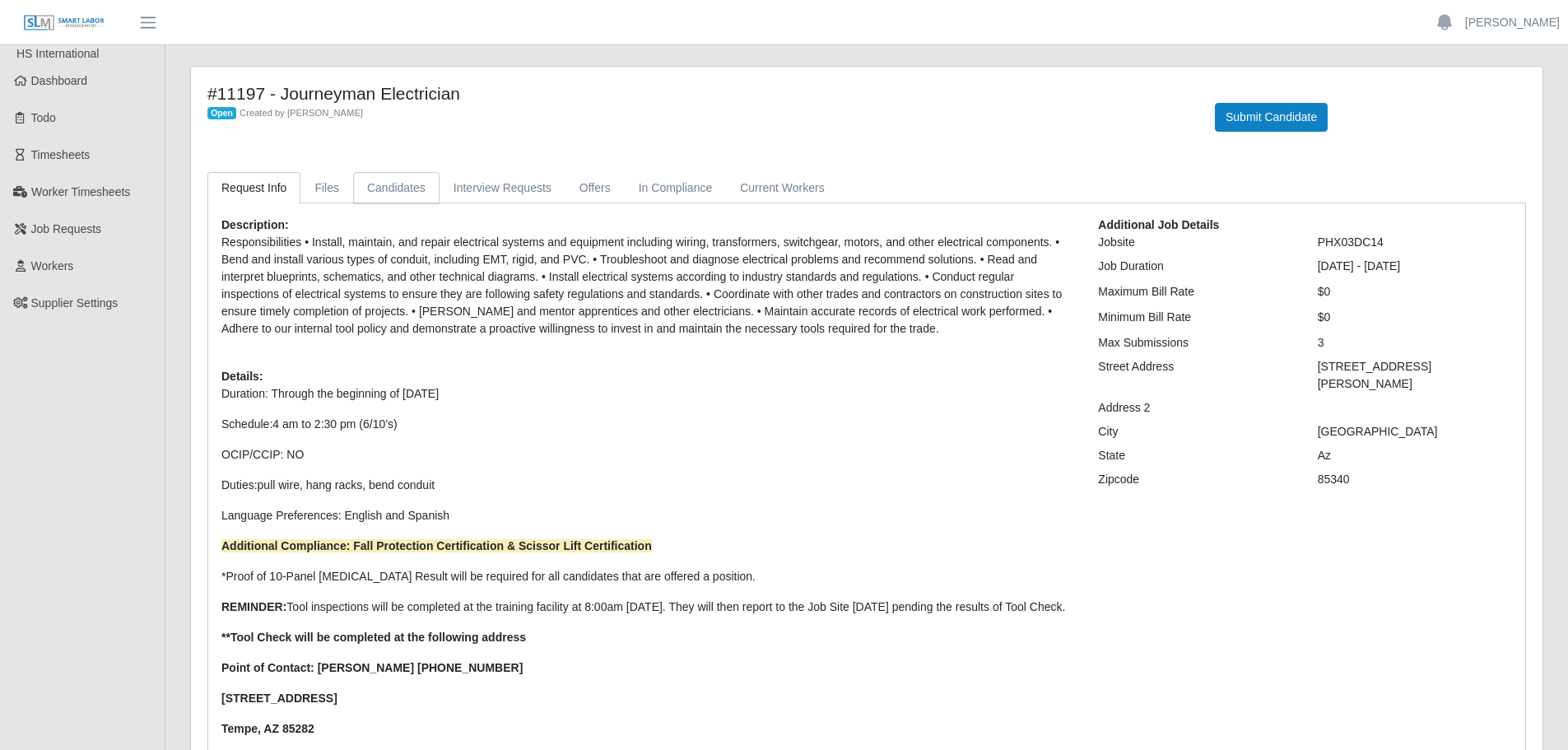
click at [427, 191] on link "Candidates" at bounding box center [396, 188] width 86 height 32
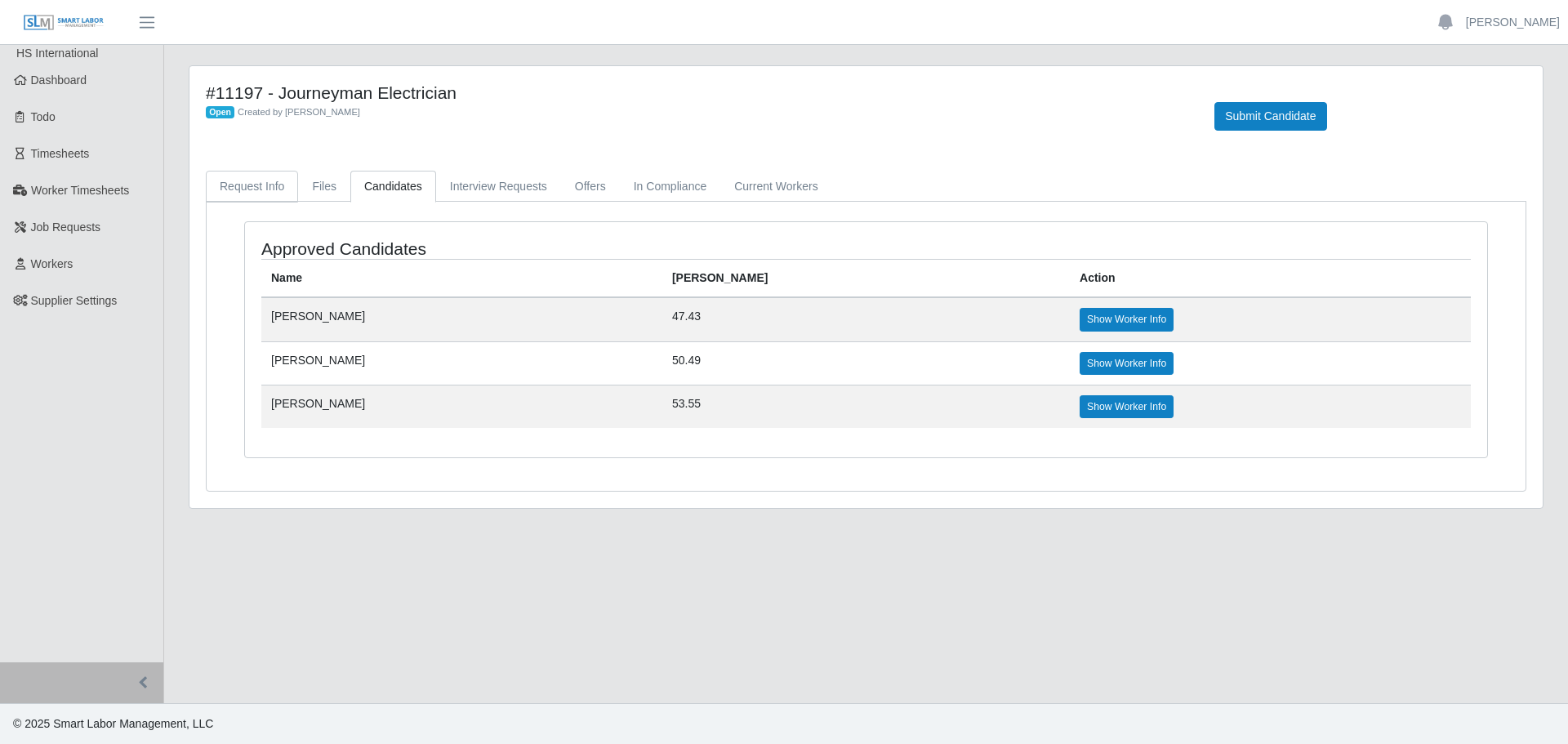
click at [237, 186] on link "Request Info" at bounding box center [251, 186] width 92 height 32
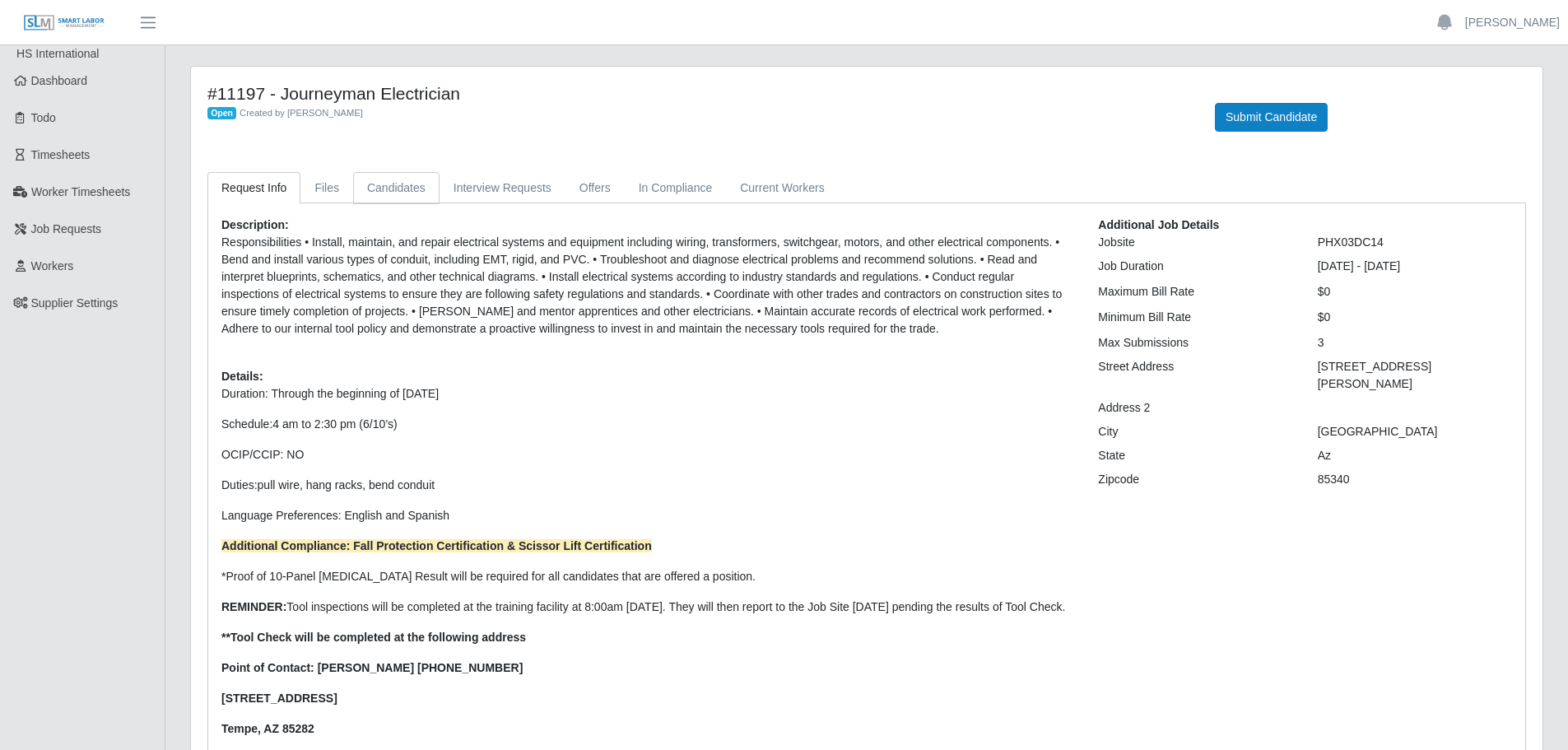
click at [367, 181] on link "Candidates" at bounding box center [396, 188] width 86 height 32
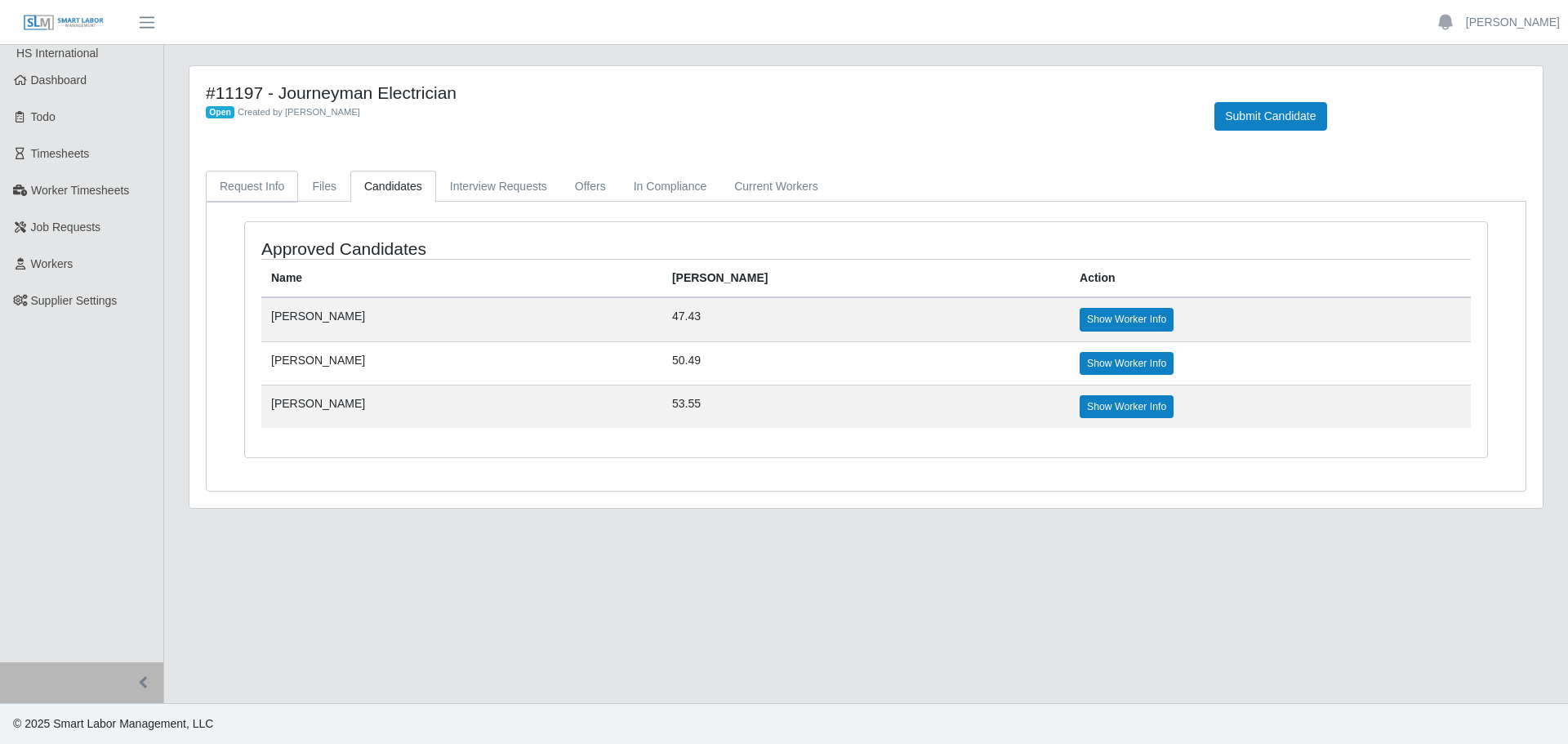
click at [211, 182] on link "Request Info" at bounding box center [251, 186] width 92 height 32
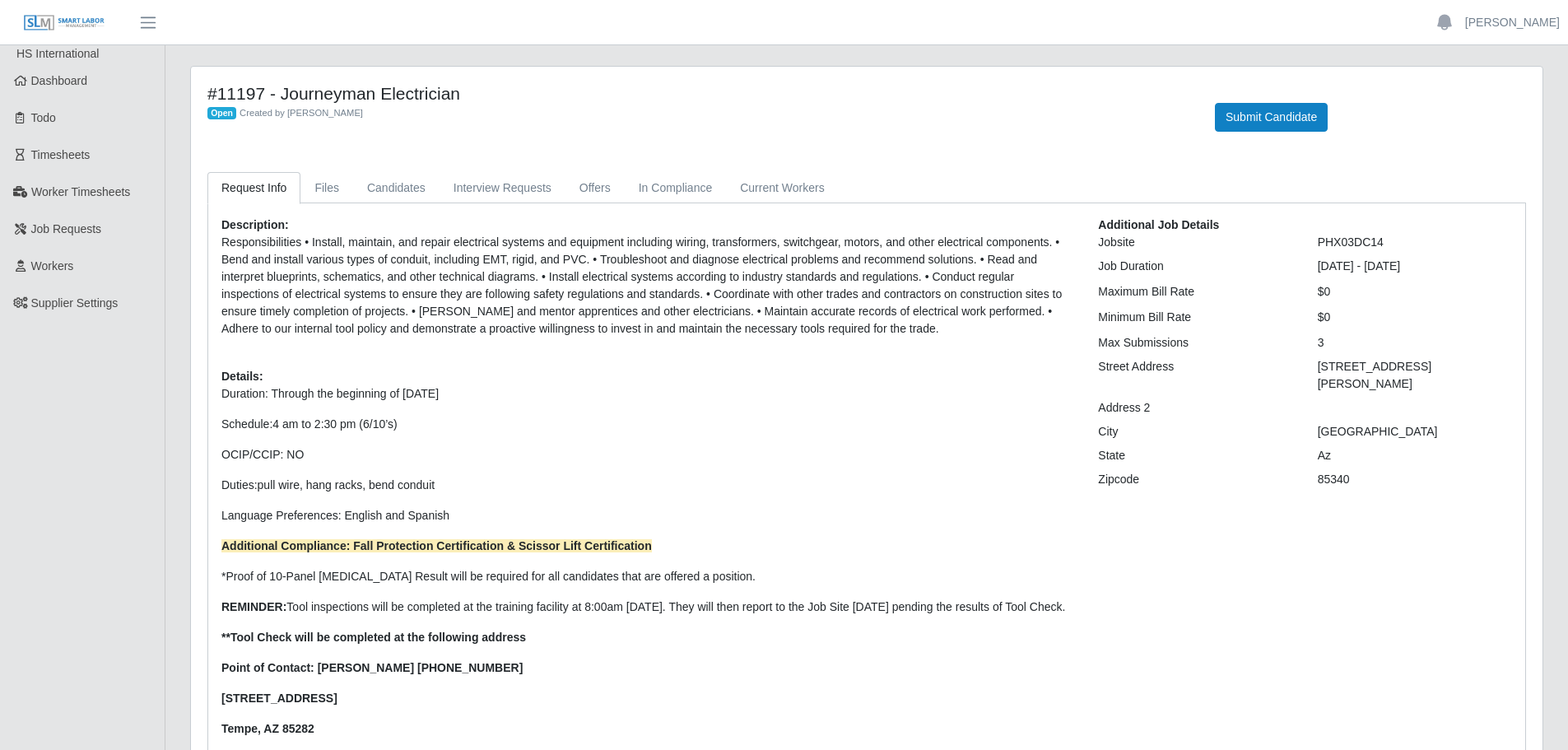
click at [292, 185] on link "Request Info" at bounding box center [253, 188] width 93 height 32
click at [305, 185] on link "Files" at bounding box center [326, 188] width 53 height 32
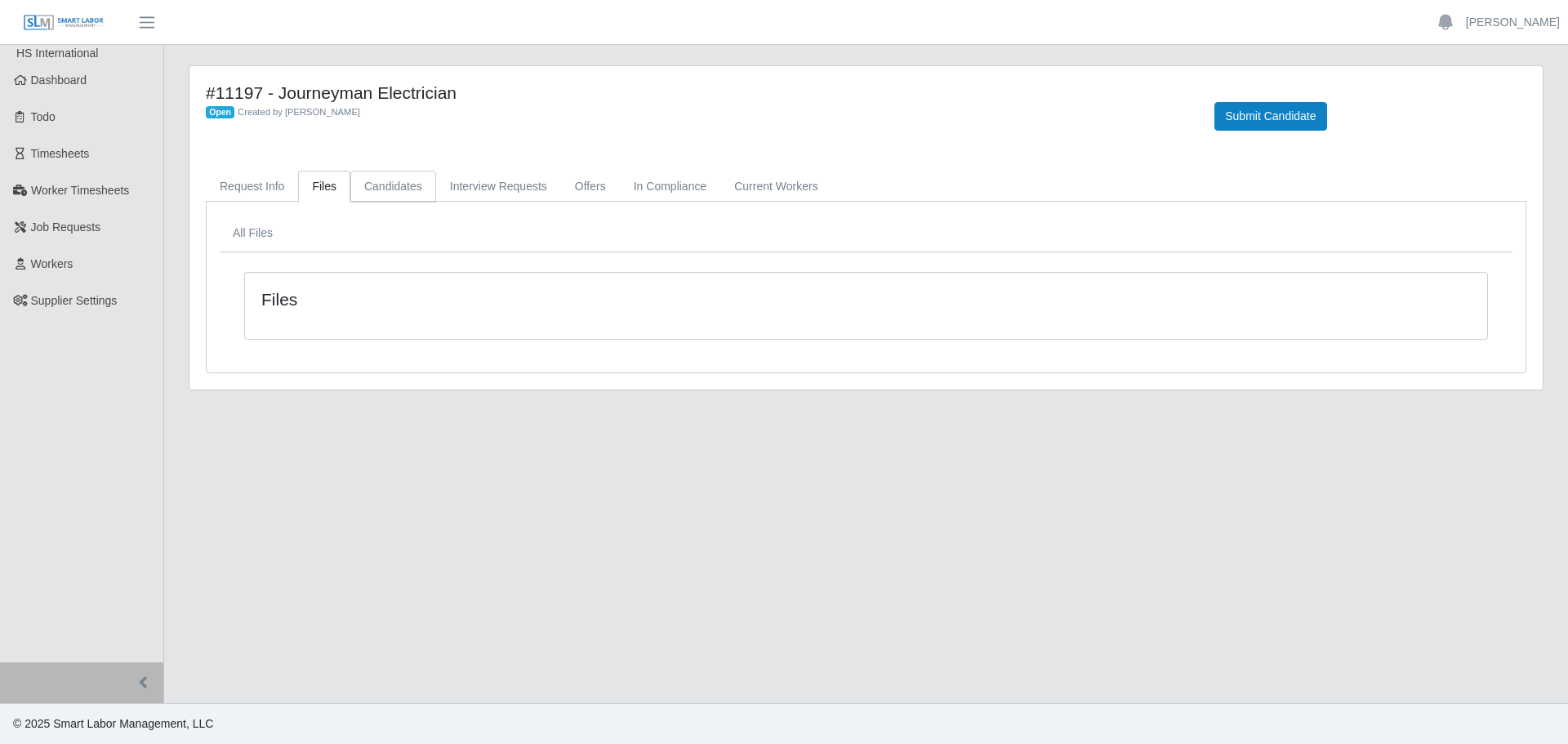
click at [400, 189] on link "Candidates" at bounding box center [393, 186] width 85 height 32
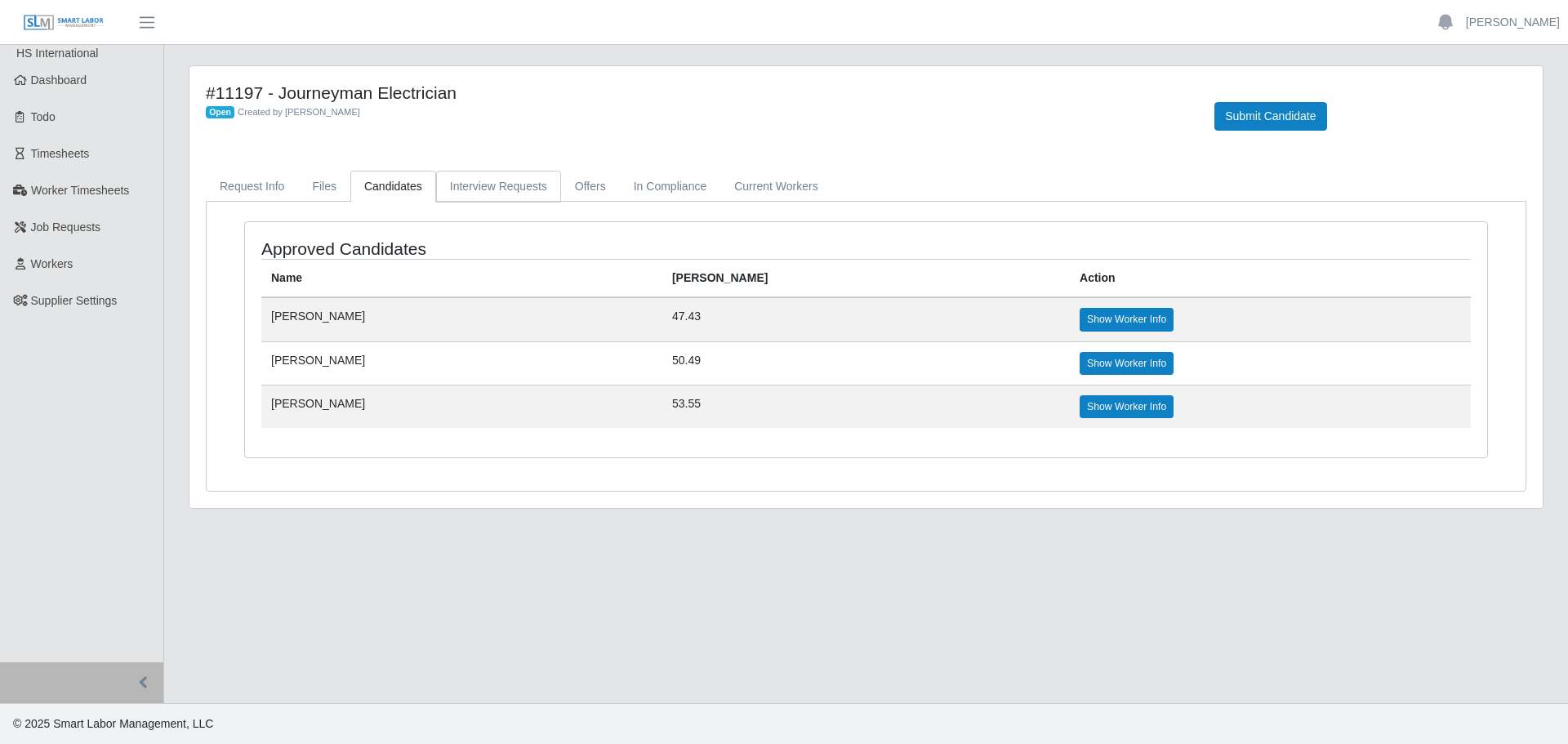
click at [523, 185] on link "Interview Requests" at bounding box center [498, 186] width 125 height 32
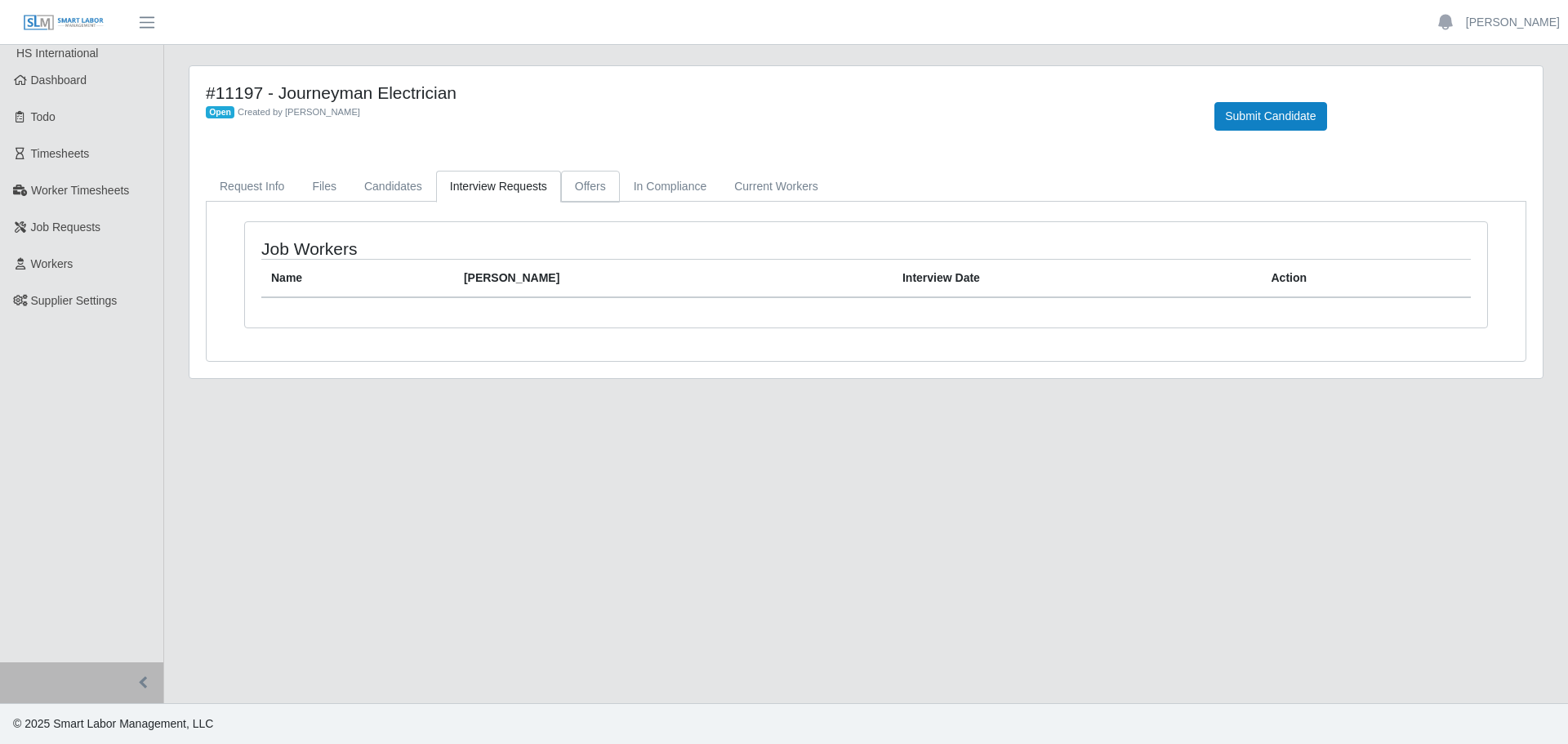
click at [599, 196] on link "Offers" at bounding box center [591, 186] width 59 height 32
click at [668, 173] on link "In Compliance" at bounding box center [670, 186] width 101 height 32
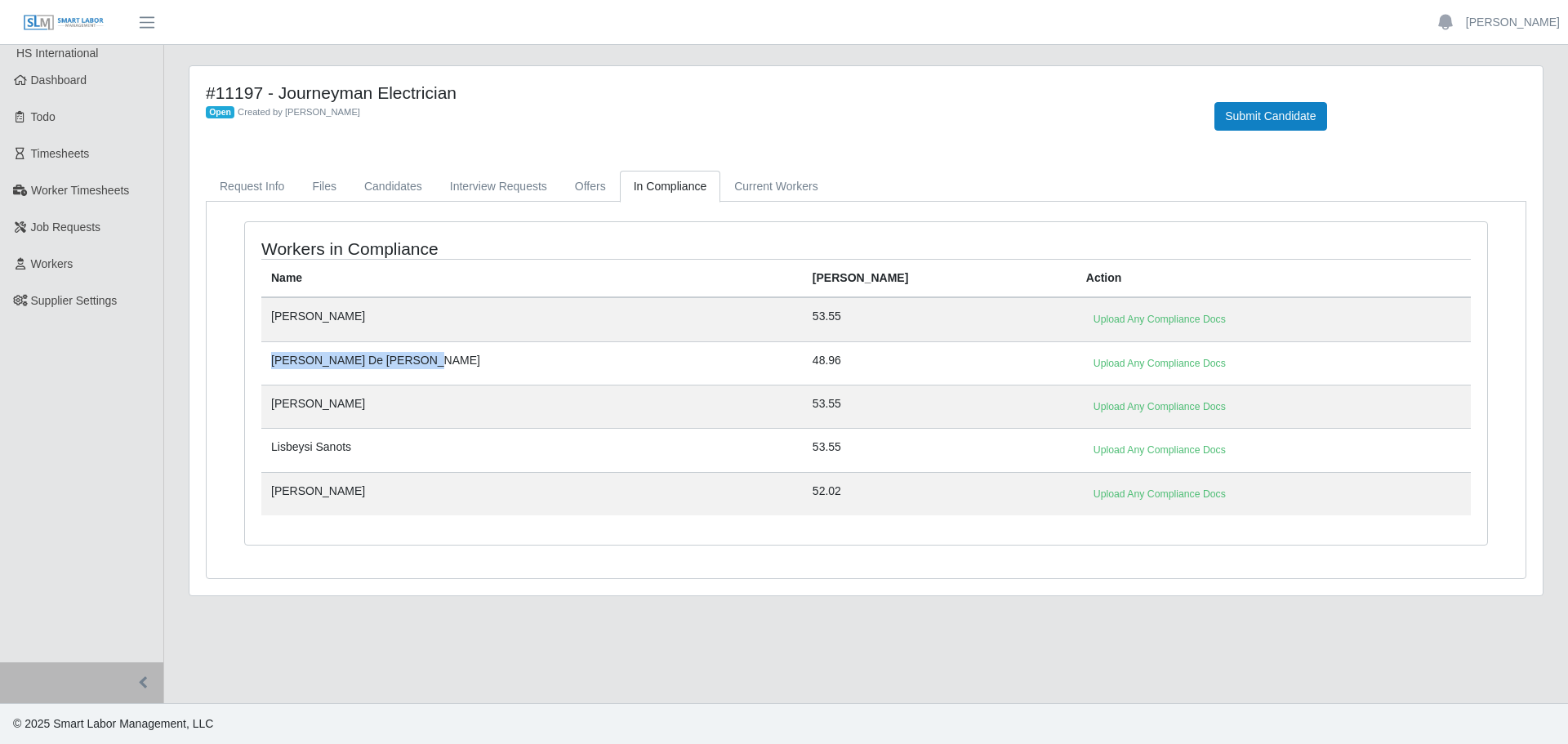
drag, startPoint x: 430, startPoint y: 361, endPoint x: 274, endPoint y: 356, distance: 156.1
click at [274, 356] on td "[PERSON_NAME] De [PERSON_NAME]" at bounding box center [532, 363] width 541 height 43
click at [439, 366] on td "[PERSON_NAME] De [PERSON_NAME]" at bounding box center [532, 363] width 541 height 43
drag, startPoint x: 424, startPoint y: 363, endPoint x: 268, endPoint y: 369, distance: 156.1
click at [268, 369] on td "[PERSON_NAME] De [PERSON_NAME]" at bounding box center [532, 363] width 541 height 43
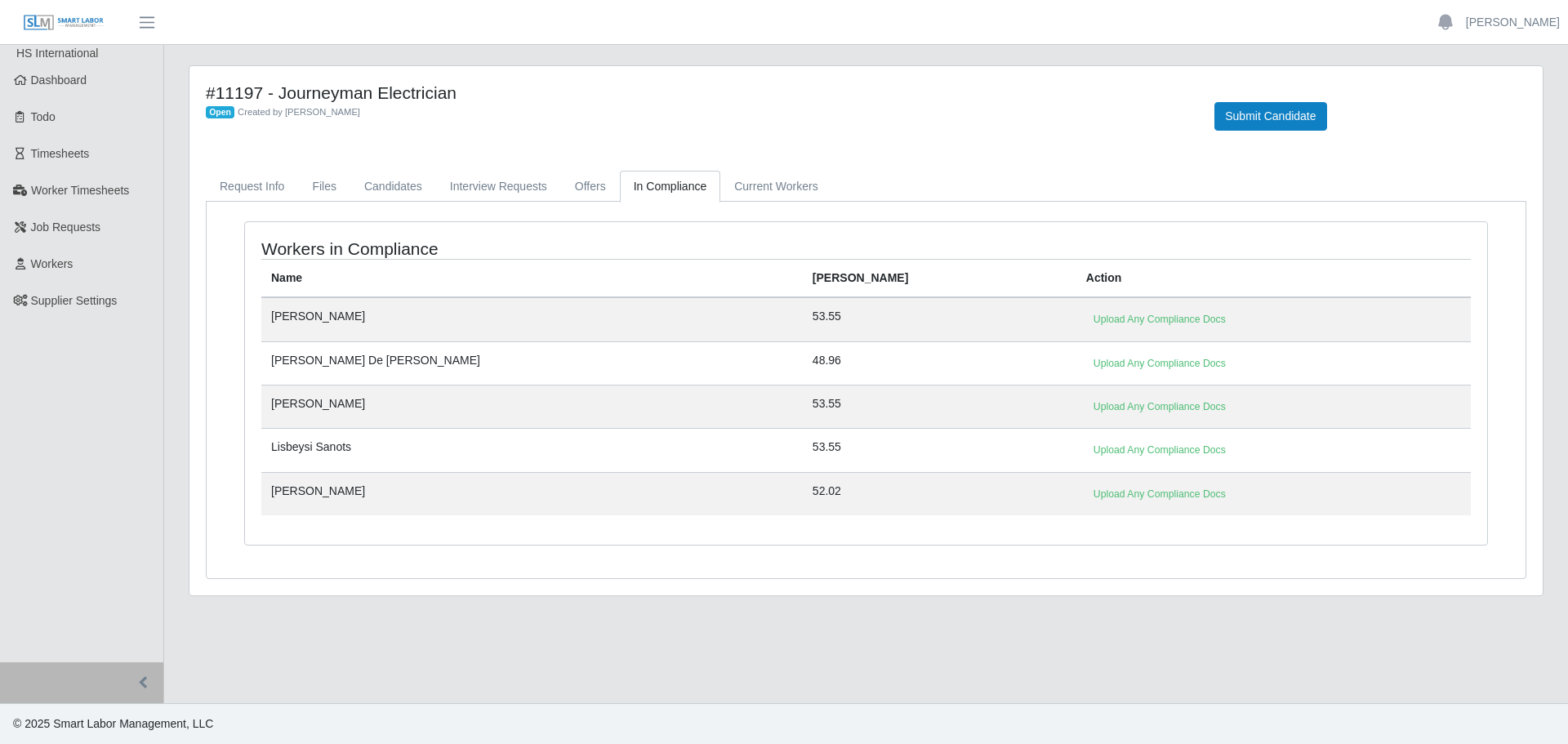
click at [545, 665] on main "#11197 - Journeyman Electrician Open Created by Jerrin Jaramillo Submit Candida…" at bounding box center [866, 374] width 1404 height 658
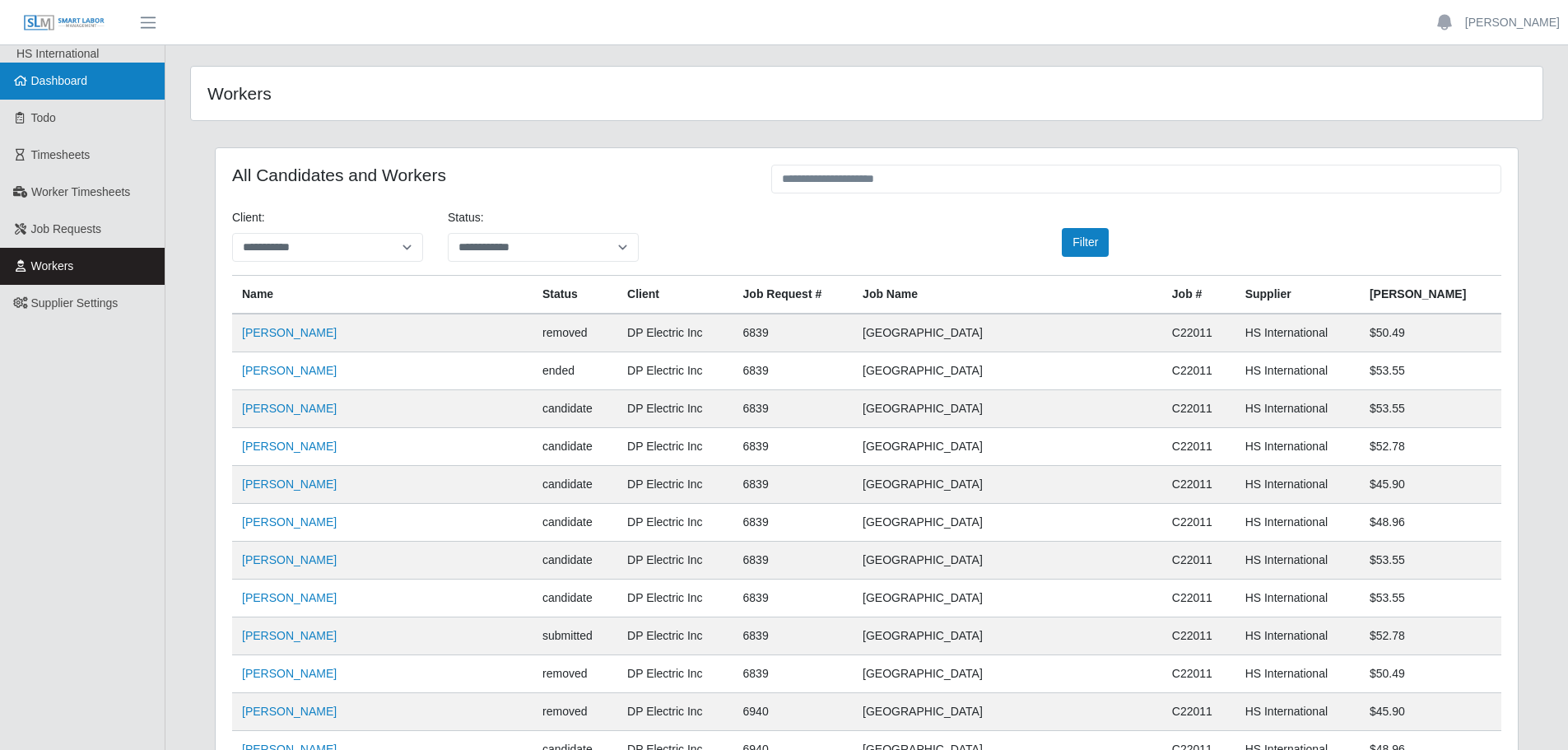
click at [36, 86] on span "Dashboard" at bounding box center [59, 80] width 57 height 13
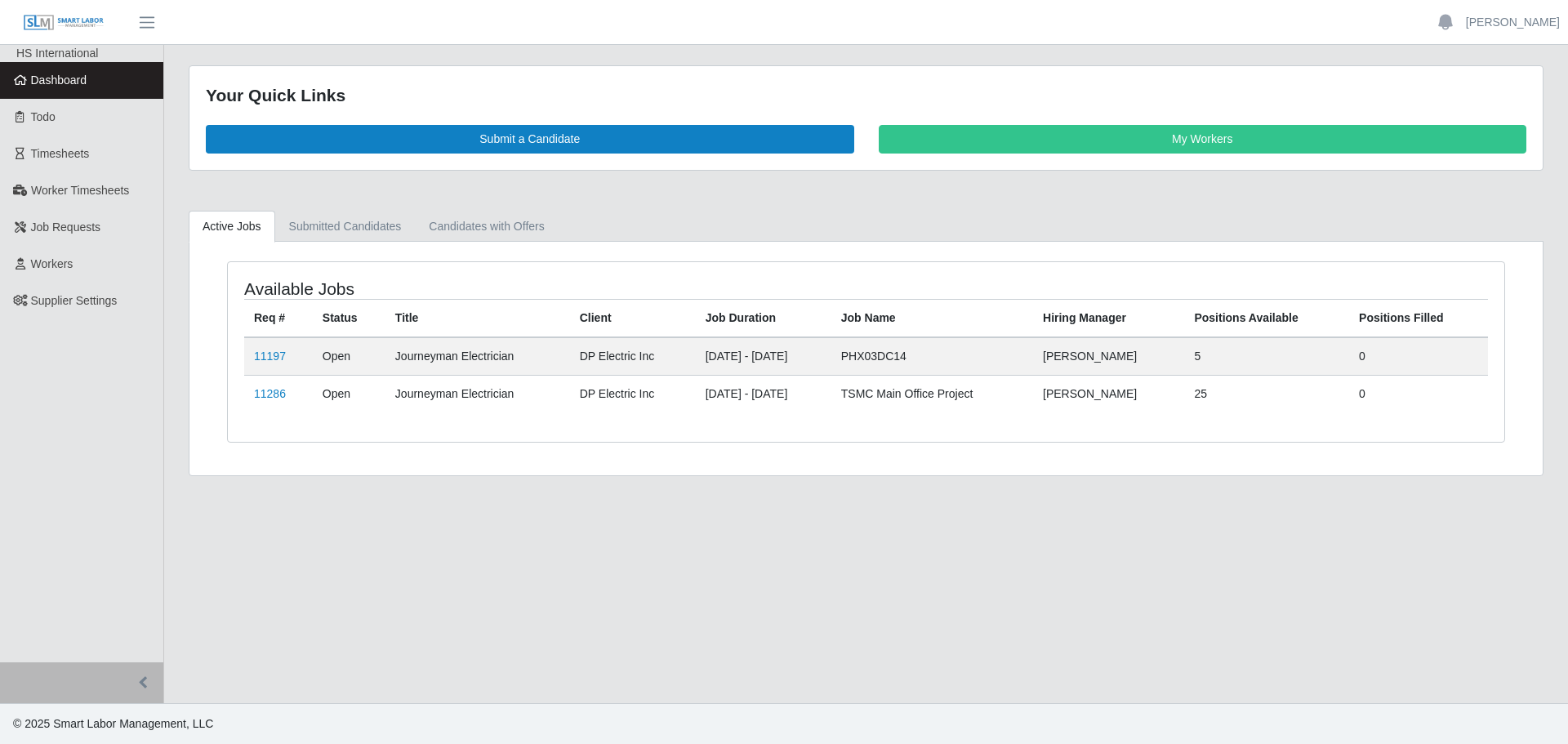
click at [265, 365] on td "11197" at bounding box center [278, 356] width 68 height 38
click at [266, 359] on link "11197" at bounding box center [269, 356] width 32 height 13
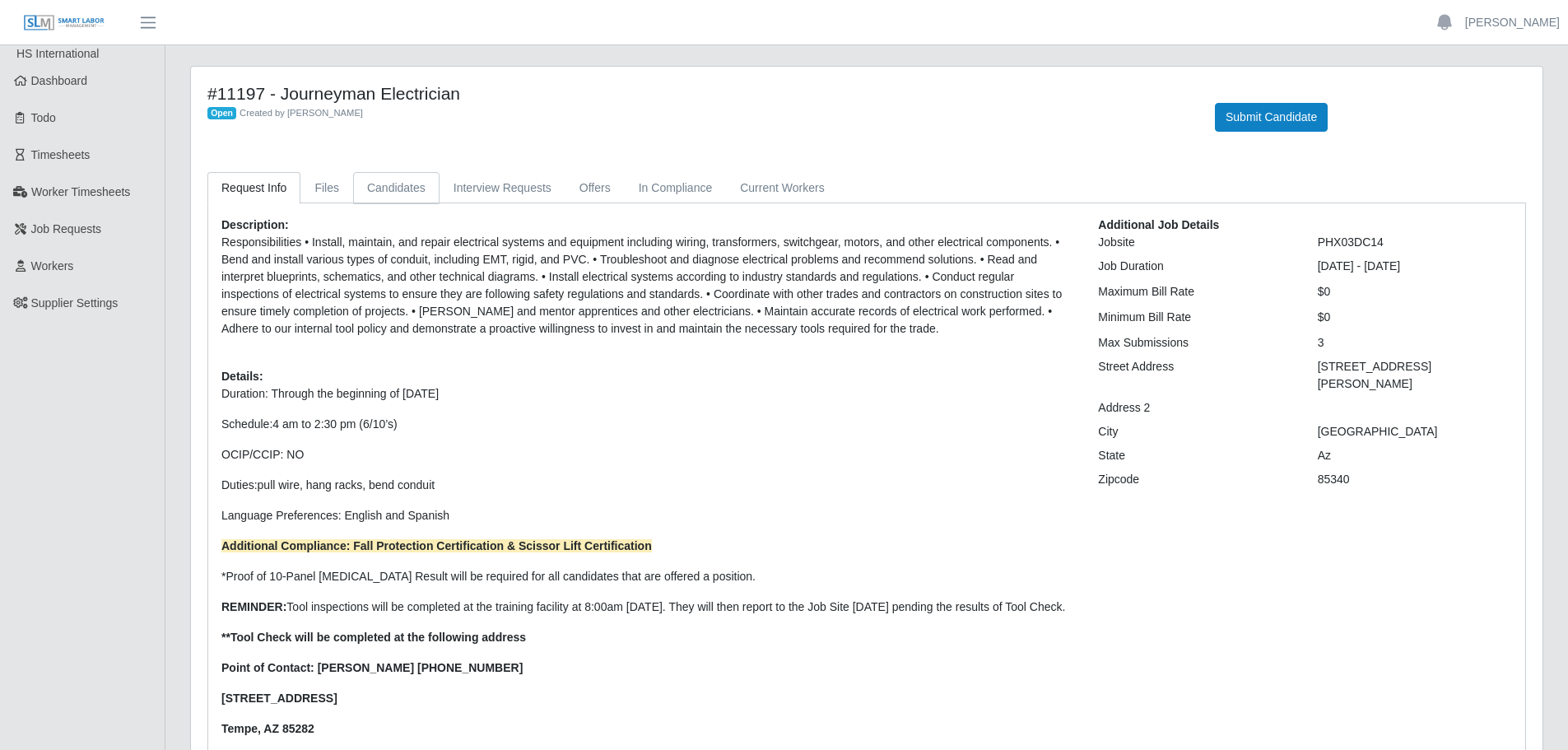
click at [380, 190] on link "Candidates" at bounding box center [396, 188] width 86 height 32
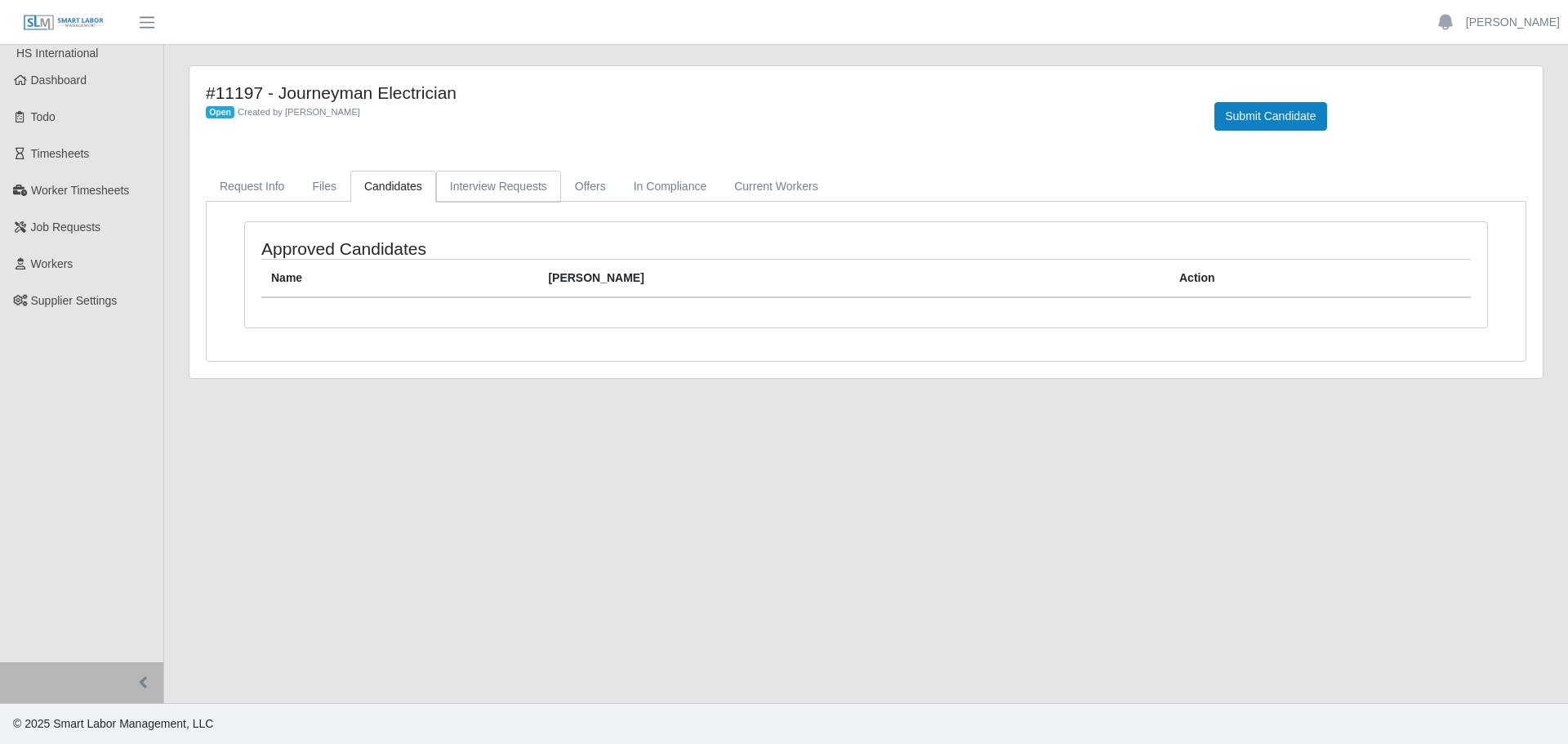
click at [473, 182] on link "Interview Requests" at bounding box center [498, 186] width 125 height 32
click at [579, 184] on link "Offers" at bounding box center [591, 186] width 59 height 32
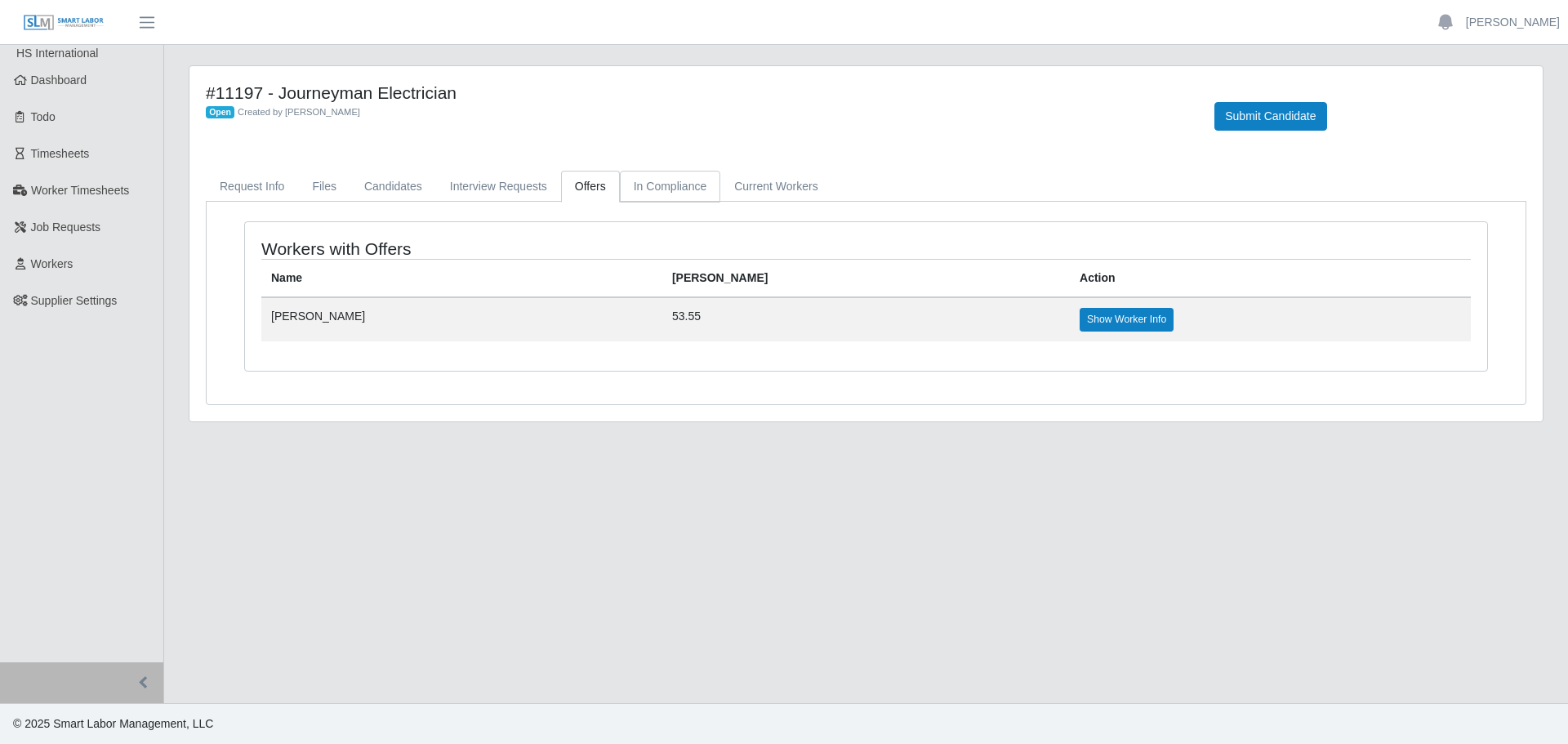
click at [649, 186] on link "In Compliance" at bounding box center [670, 186] width 101 height 32
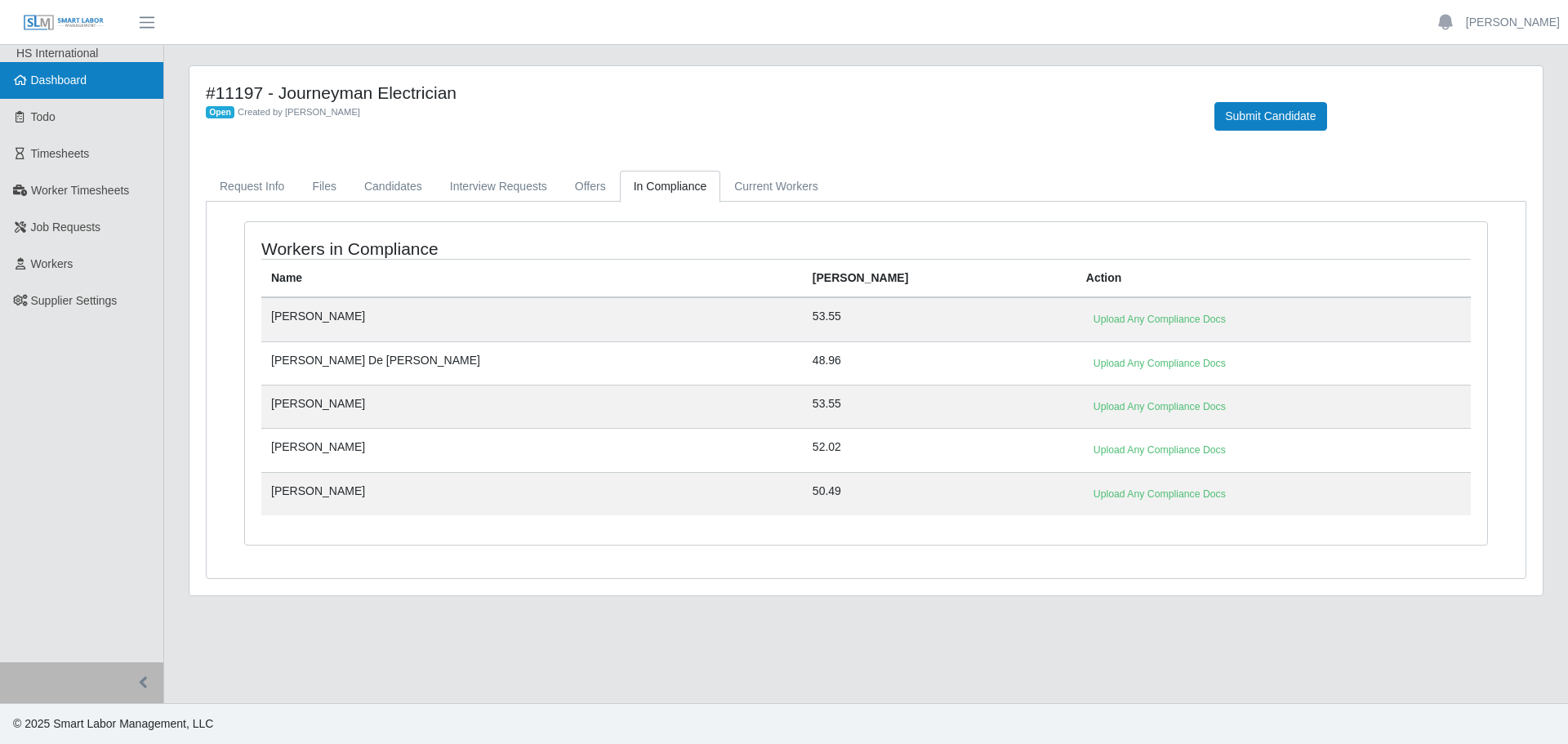
click at [57, 67] on link "Dashboard" at bounding box center [81, 80] width 163 height 37
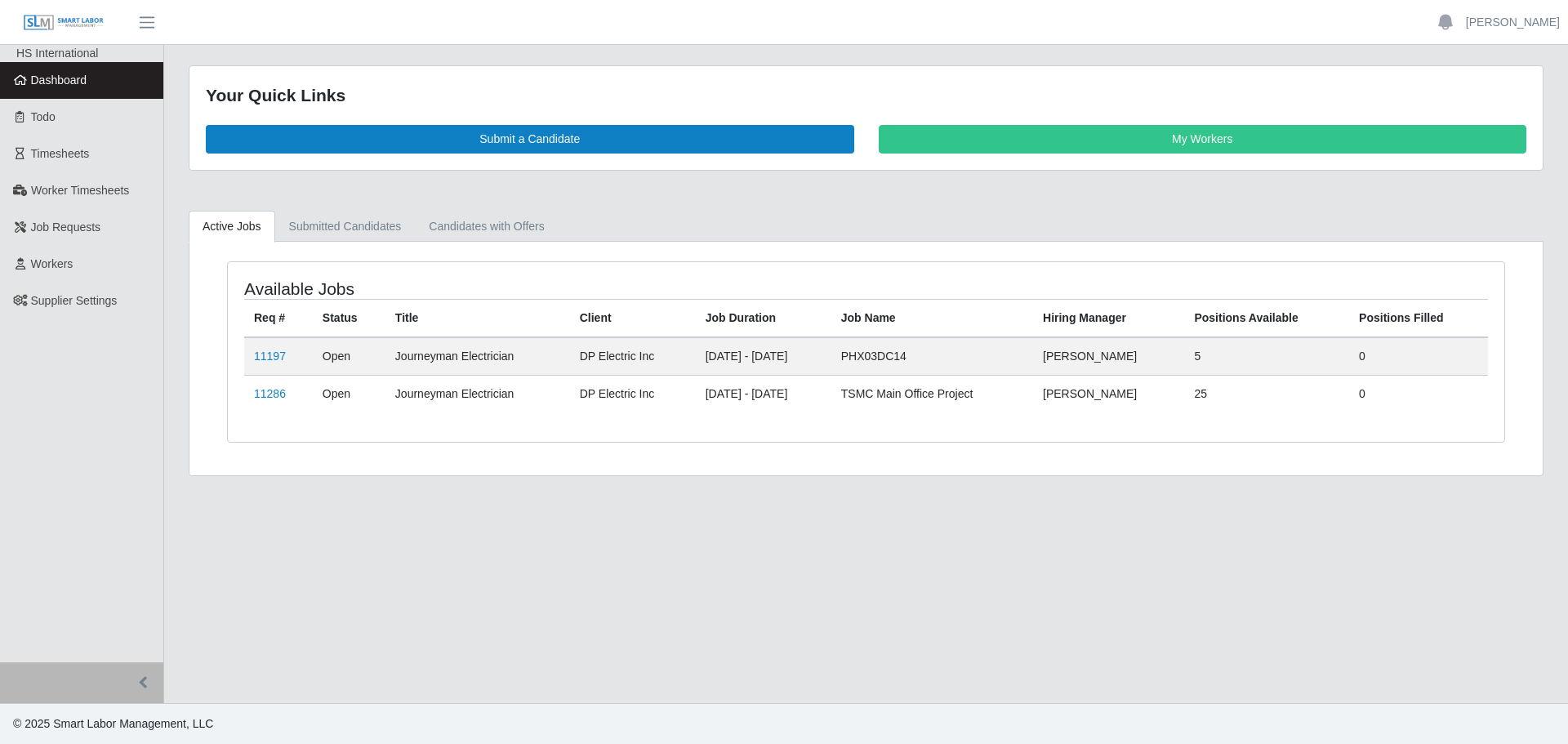
click at [252, 404] on td "11286" at bounding box center [278, 394] width 68 height 38
click at [261, 388] on link "11286" at bounding box center [269, 393] width 32 height 13
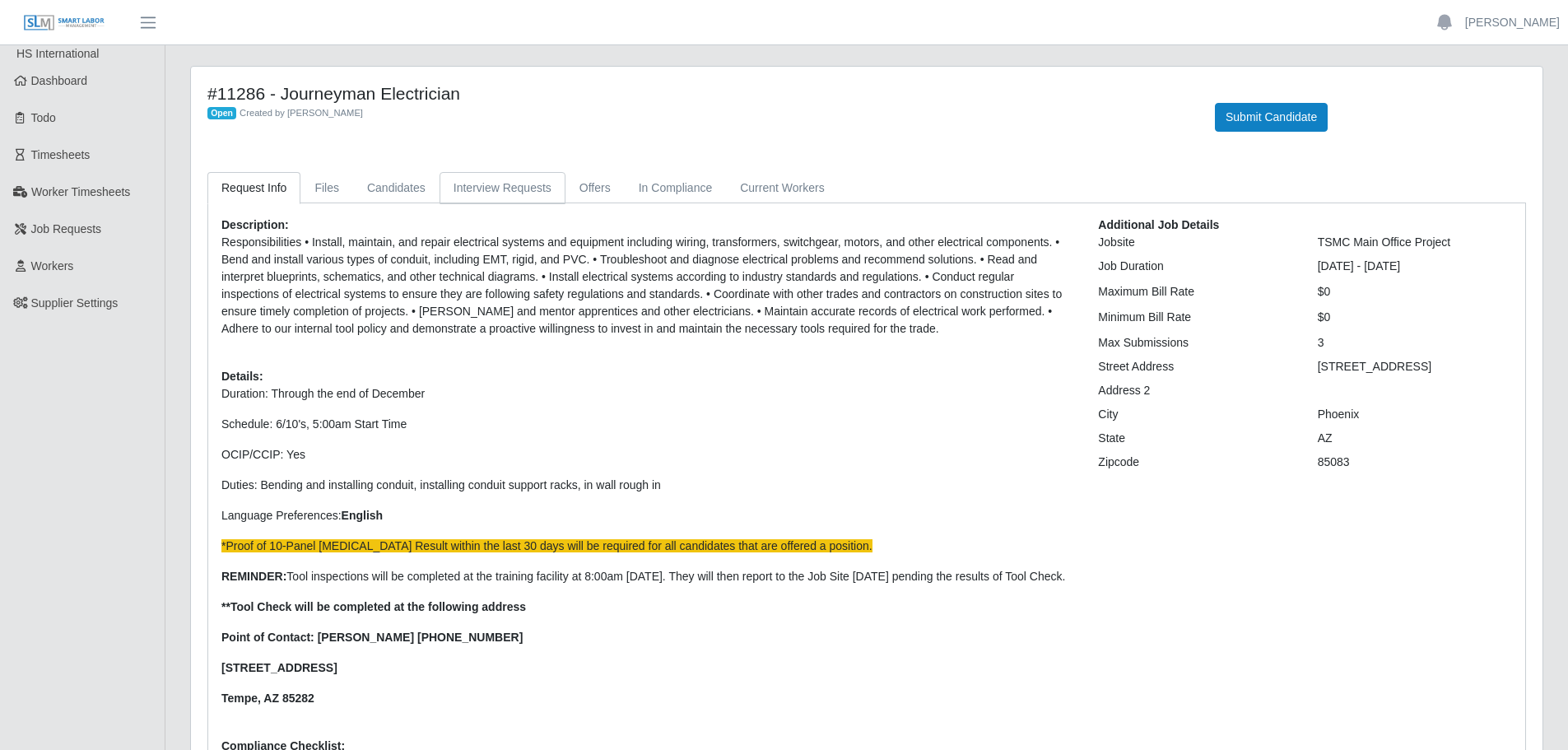
click at [473, 198] on link "Interview Requests" at bounding box center [502, 188] width 126 height 32
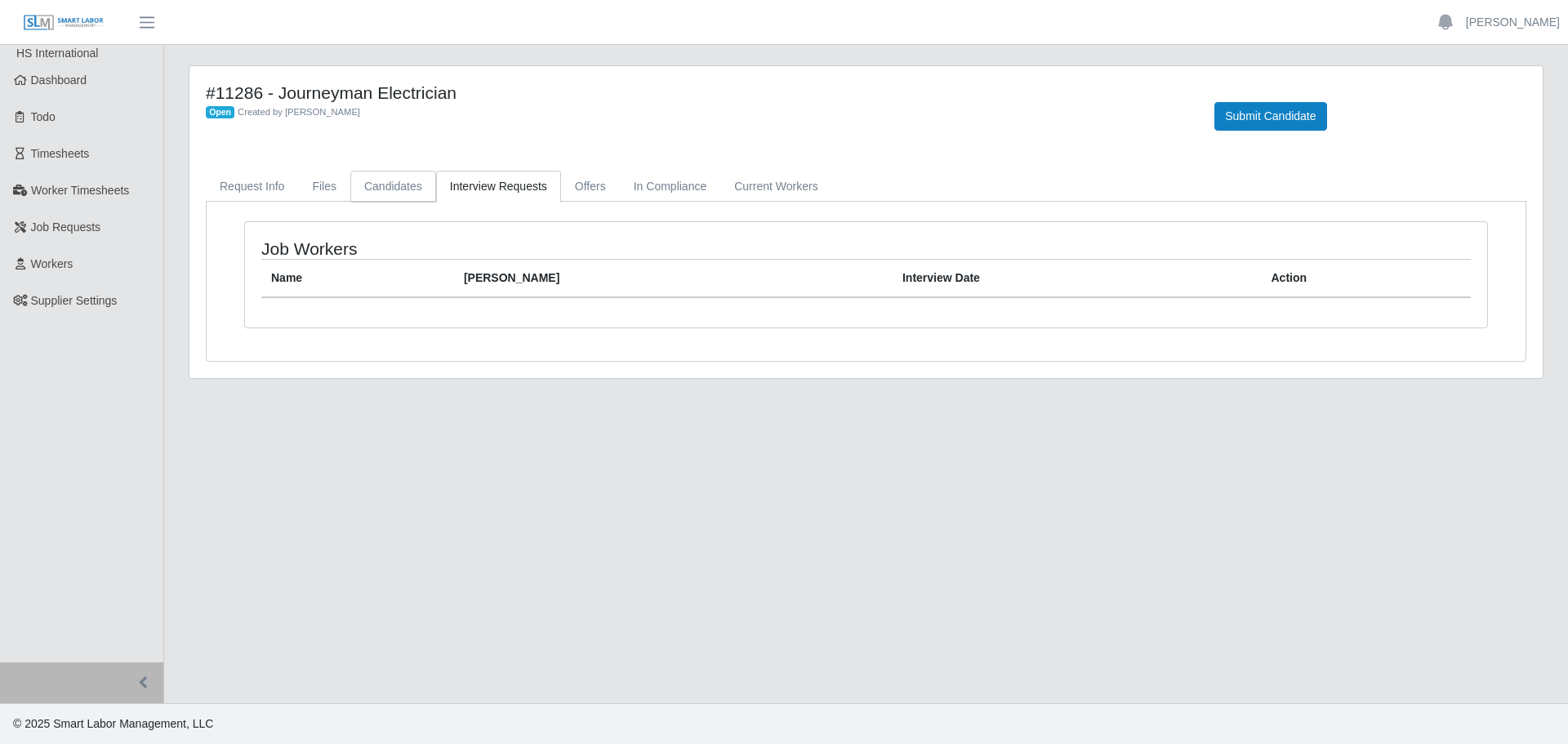
click at [401, 195] on link "Candidates" at bounding box center [393, 186] width 85 height 32
click at [568, 187] on link "Offers" at bounding box center [591, 186] width 59 height 32
click at [650, 187] on link "In Compliance" at bounding box center [670, 186] width 101 height 32
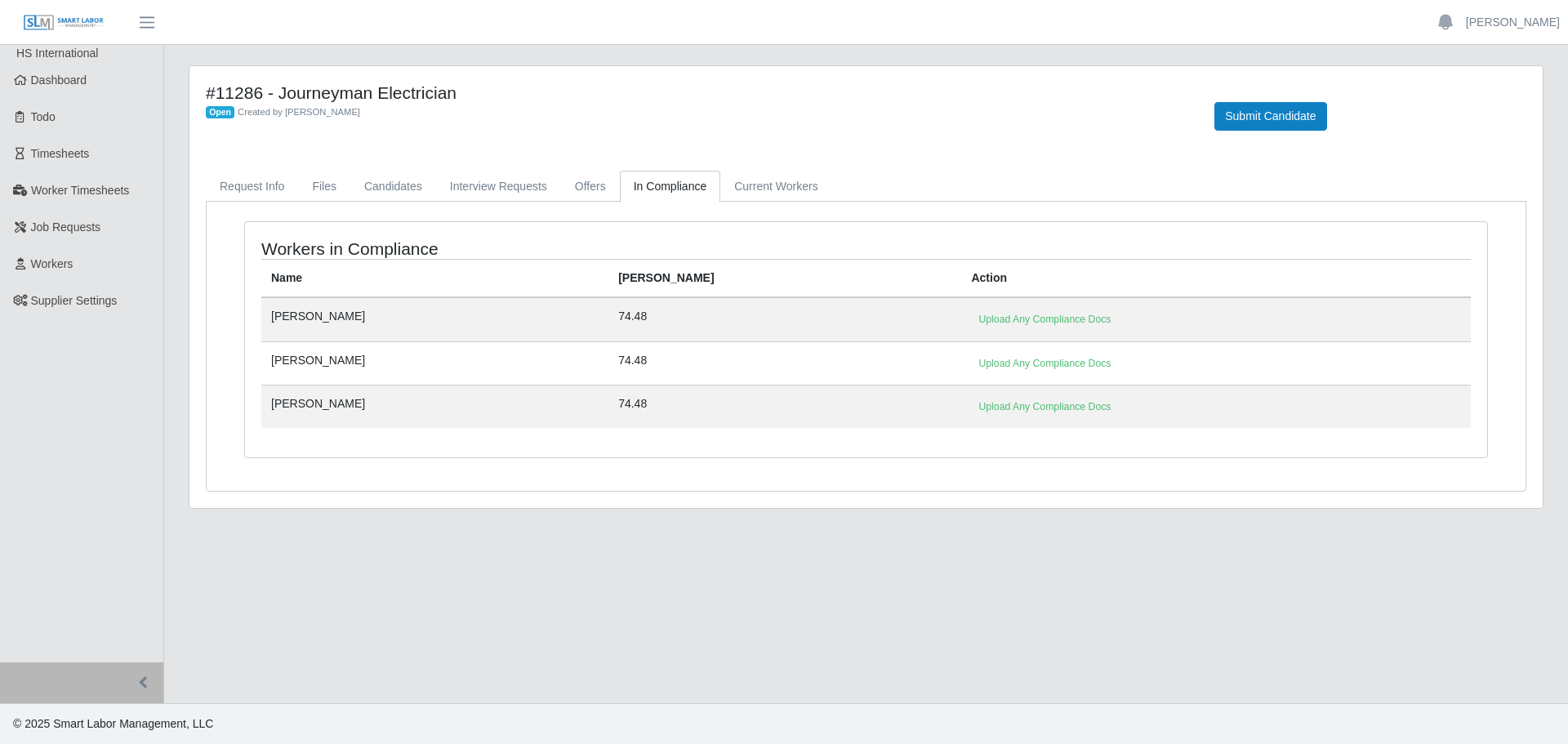
click at [772, 225] on div "Workers in Compliance Name Bill Rate Action Jaciel Ortiz 74.48 Upload Any Compl…" at bounding box center [866, 339] width 1242 height 235
click at [759, 199] on link "Current Workers" at bounding box center [775, 186] width 111 height 32
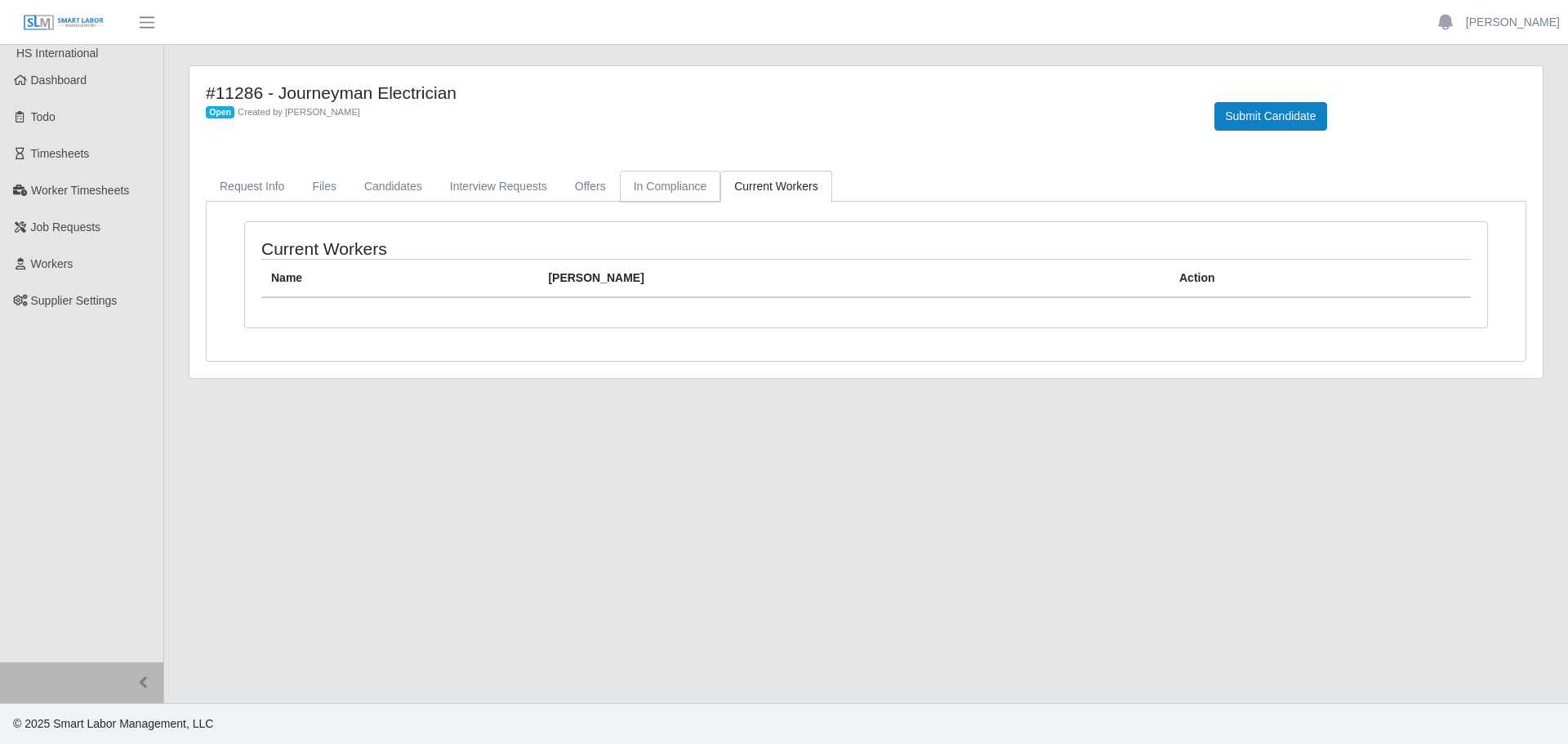
click at [687, 184] on link "In Compliance" at bounding box center [670, 186] width 101 height 32
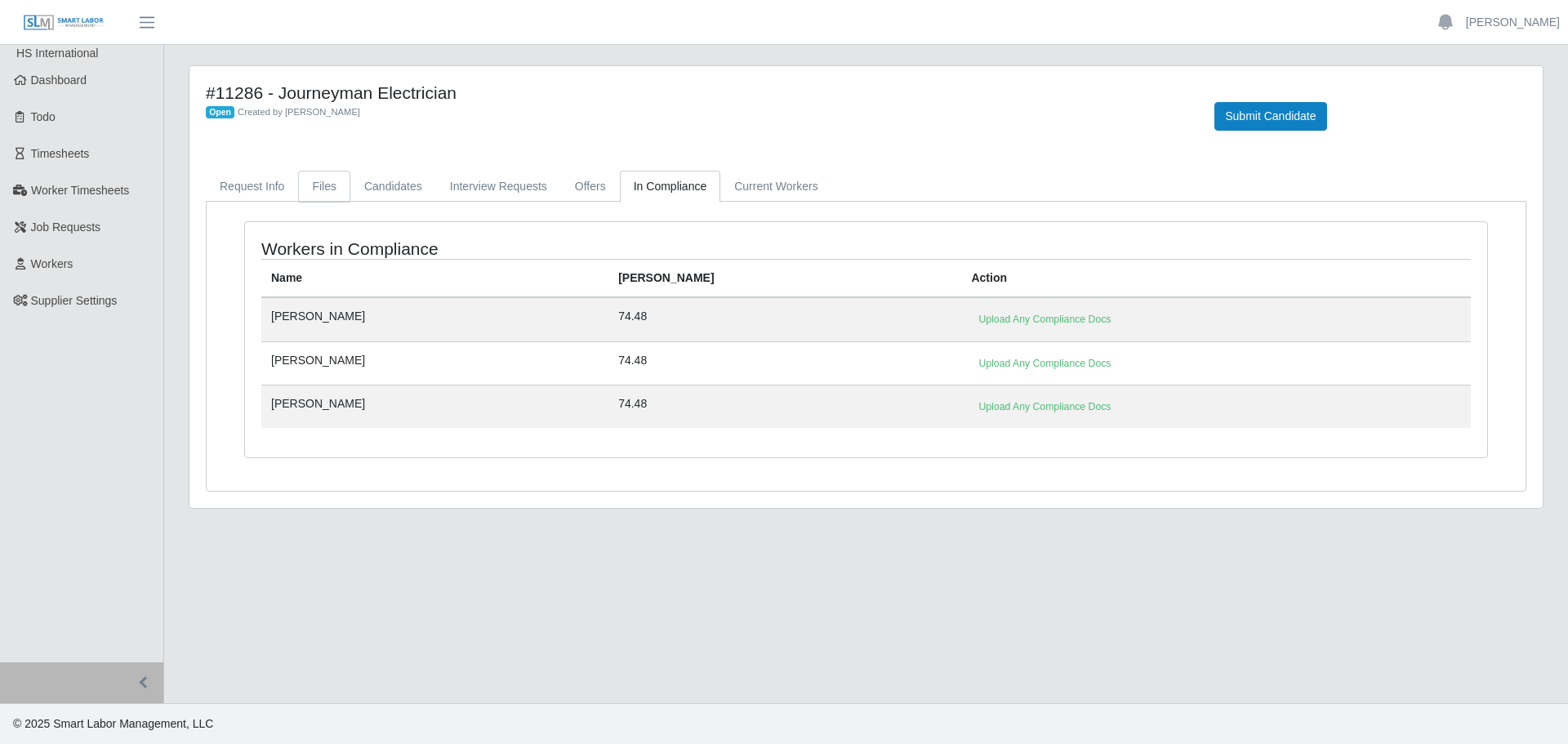
click at [333, 189] on link "Files" at bounding box center [324, 186] width 53 height 32
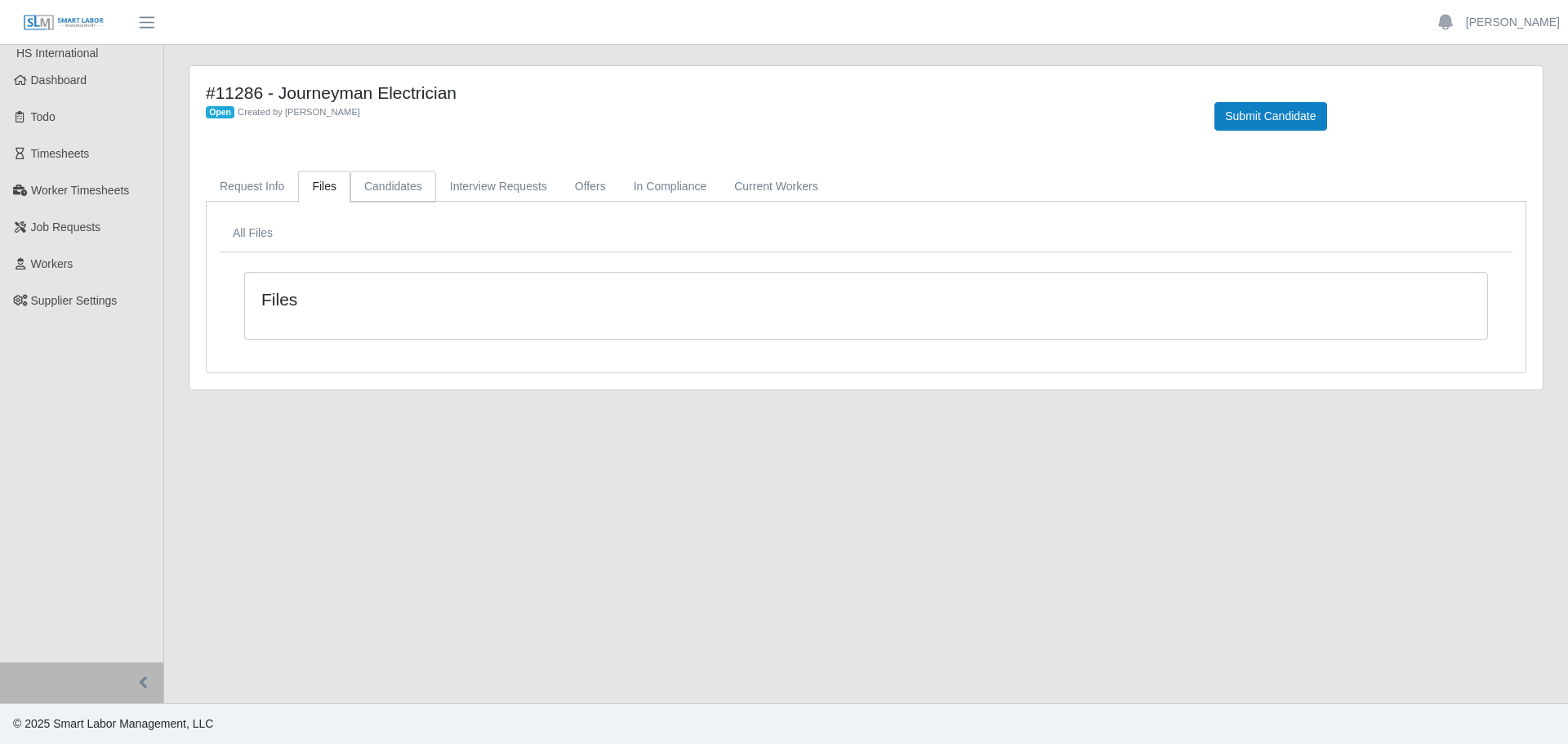
click at [370, 186] on link "Candidates" at bounding box center [393, 186] width 85 height 32
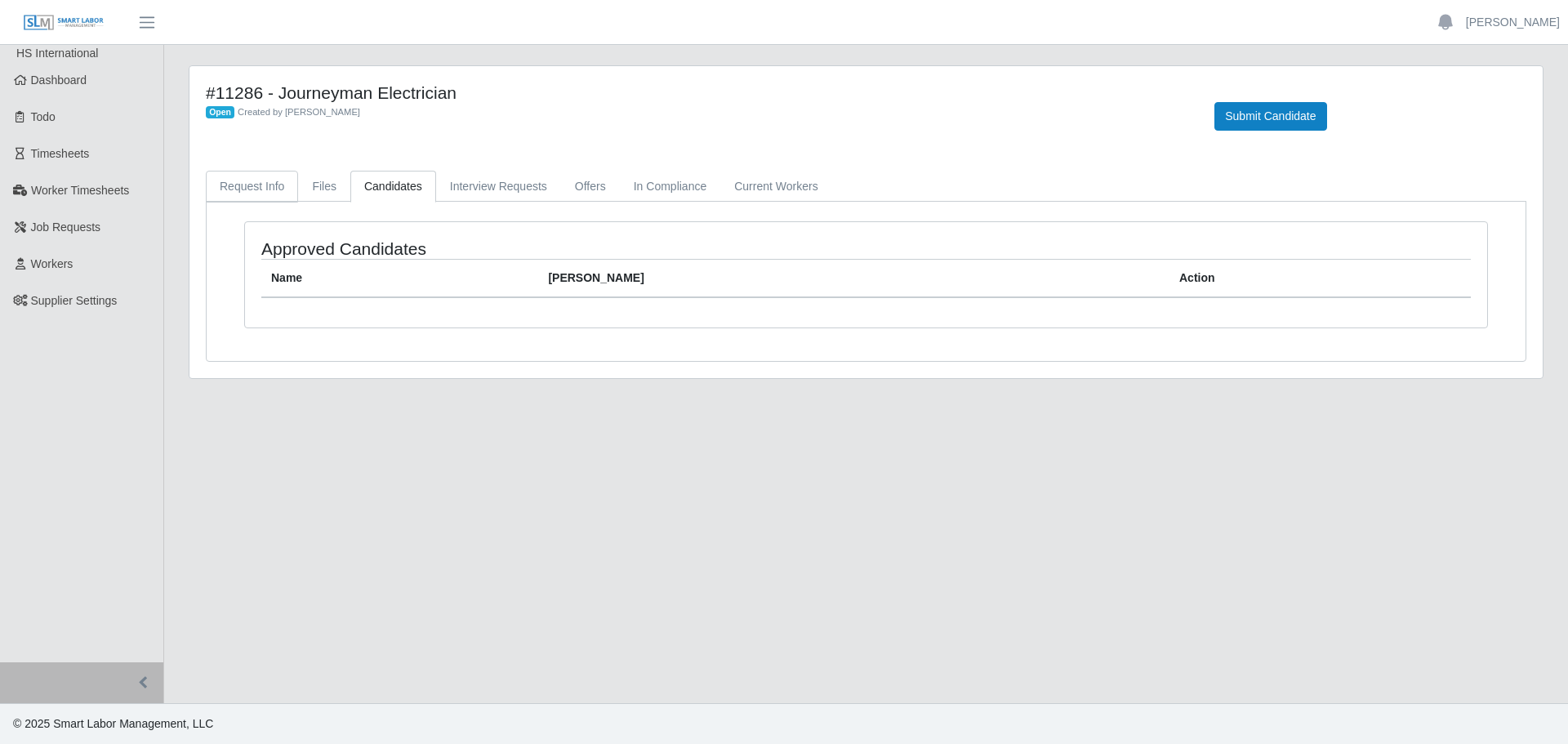
click at [265, 190] on link "Request Info" at bounding box center [251, 186] width 92 height 32
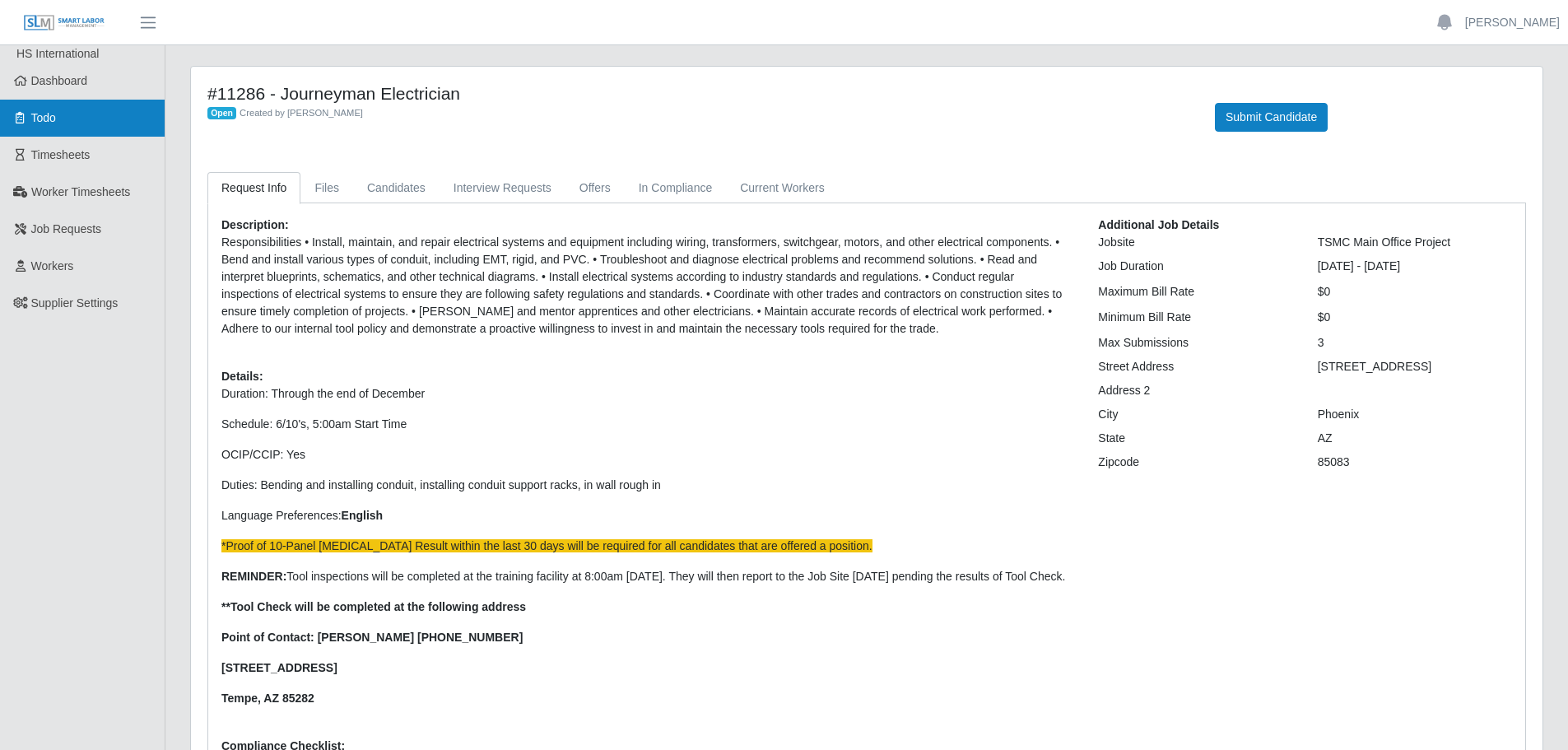
click at [43, 117] on span "Todo" at bounding box center [44, 117] width 24 height 13
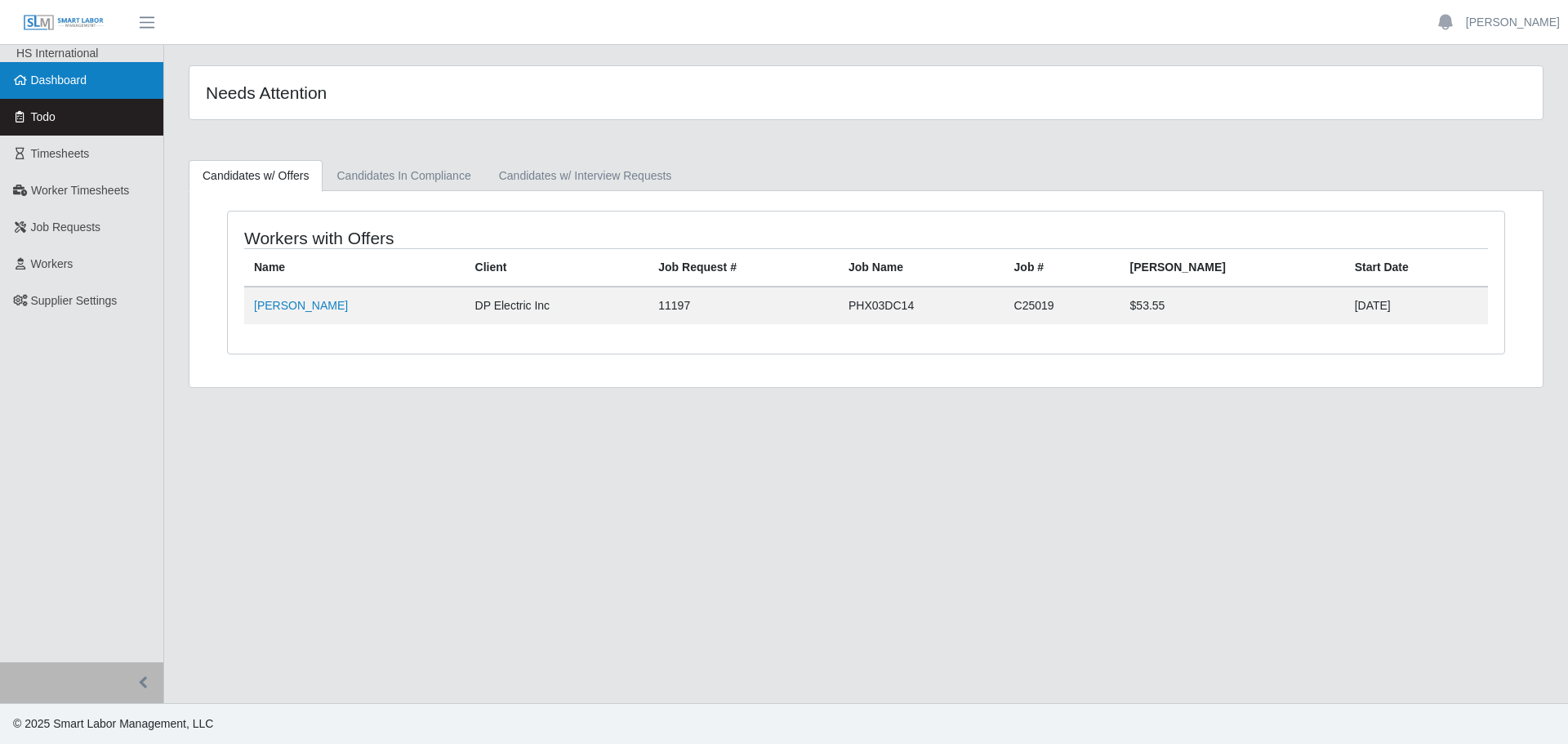
click at [40, 90] on link "Dashboard" at bounding box center [81, 80] width 163 height 37
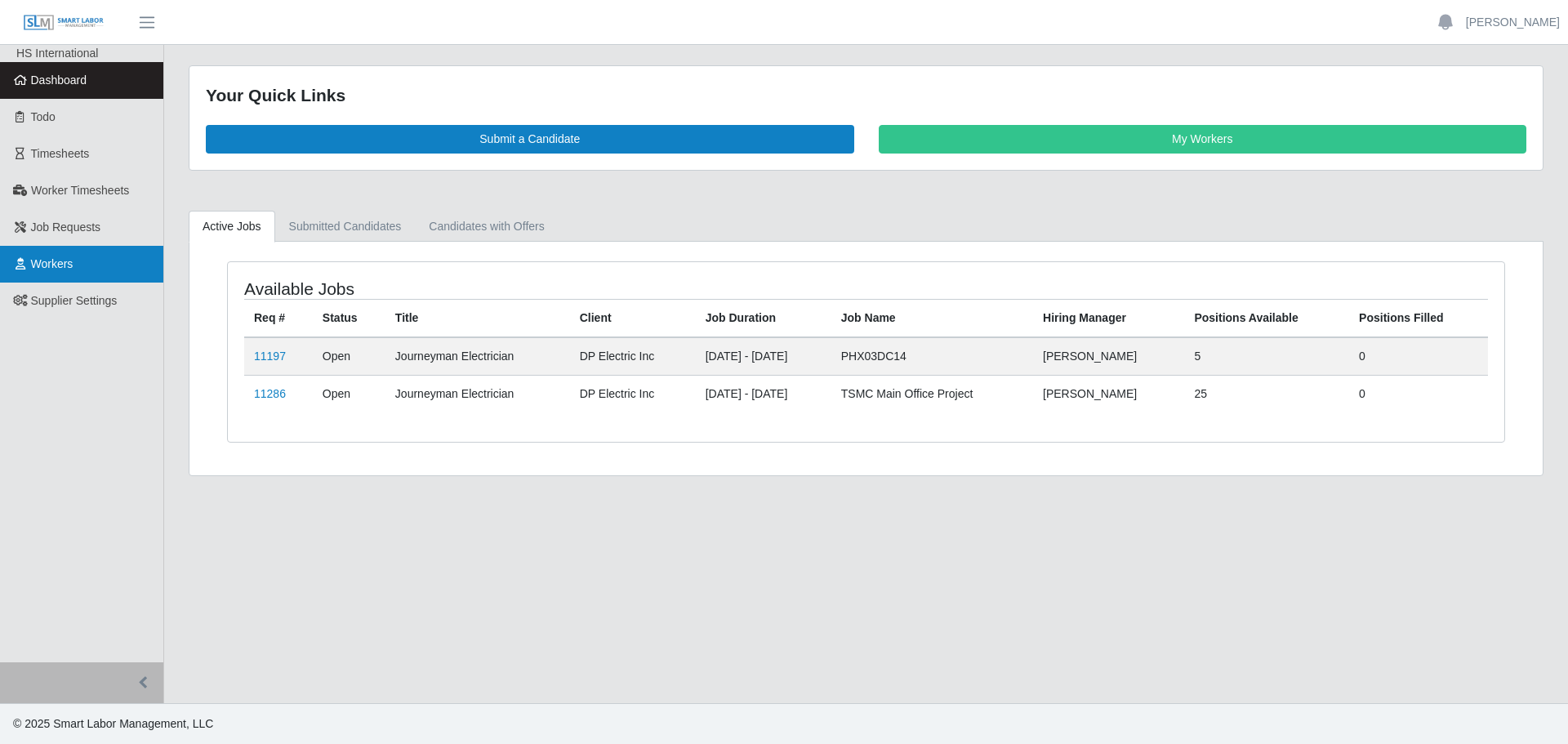
click at [68, 252] on link "Workers" at bounding box center [81, 264] width 163 height 37
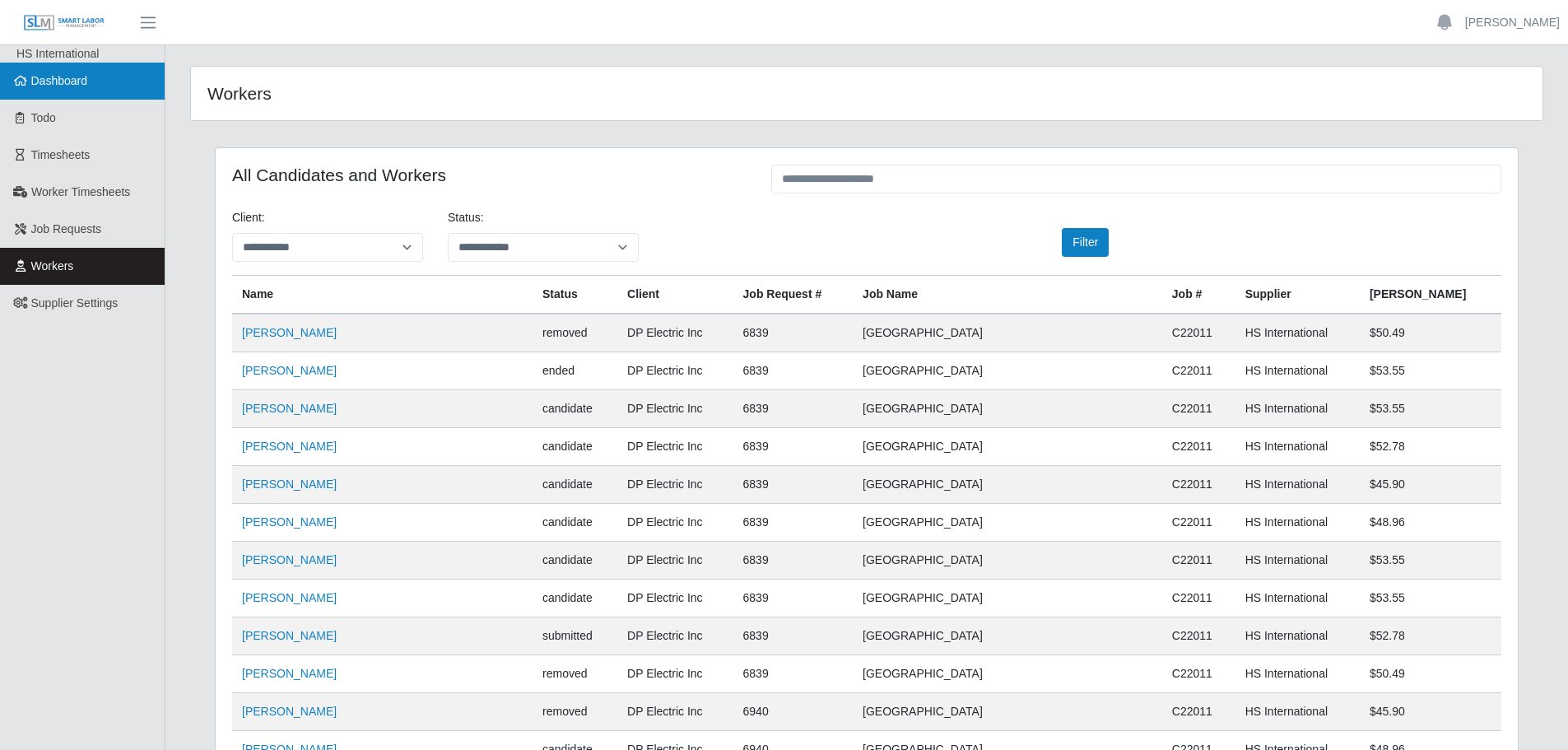
click at [57, 80] on span "Dashboard" at bounding box center [59, 80] width 57 height 13
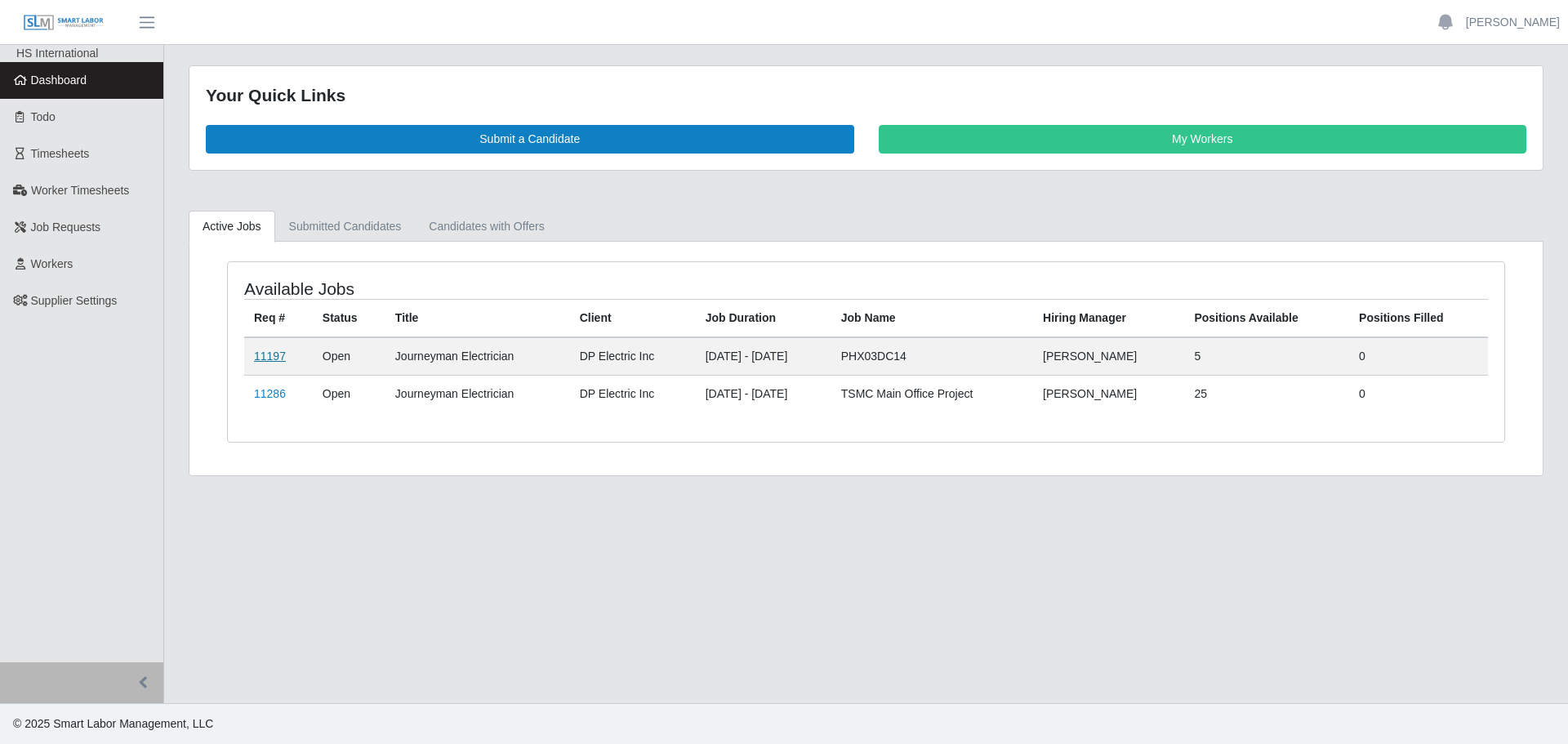
click at [259, 350] on link "11197" at bounding box center [269, 356] width 32 height 13
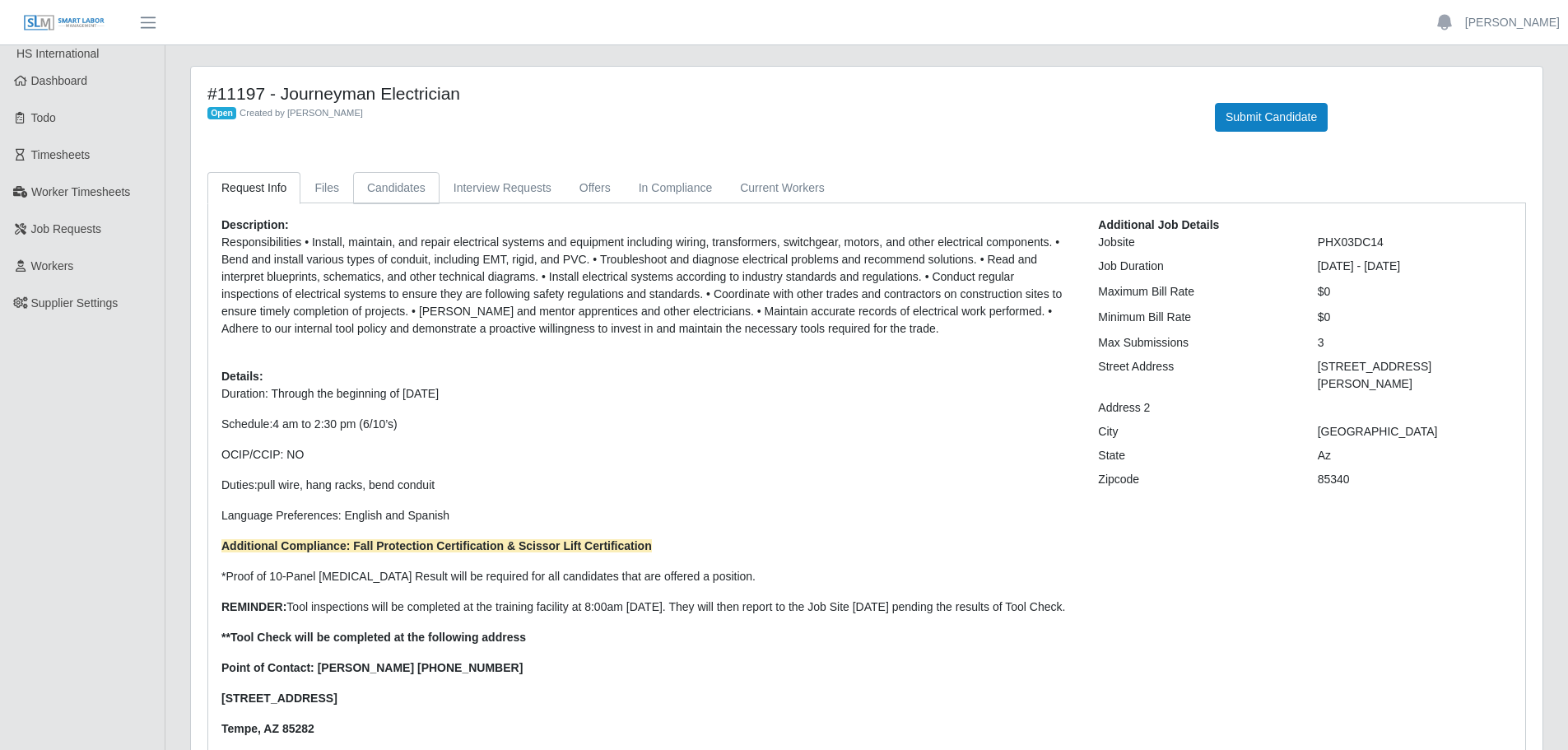
click at [403, 191] on link "Candidates" at bounding box center [396, 188] width 86 height 32
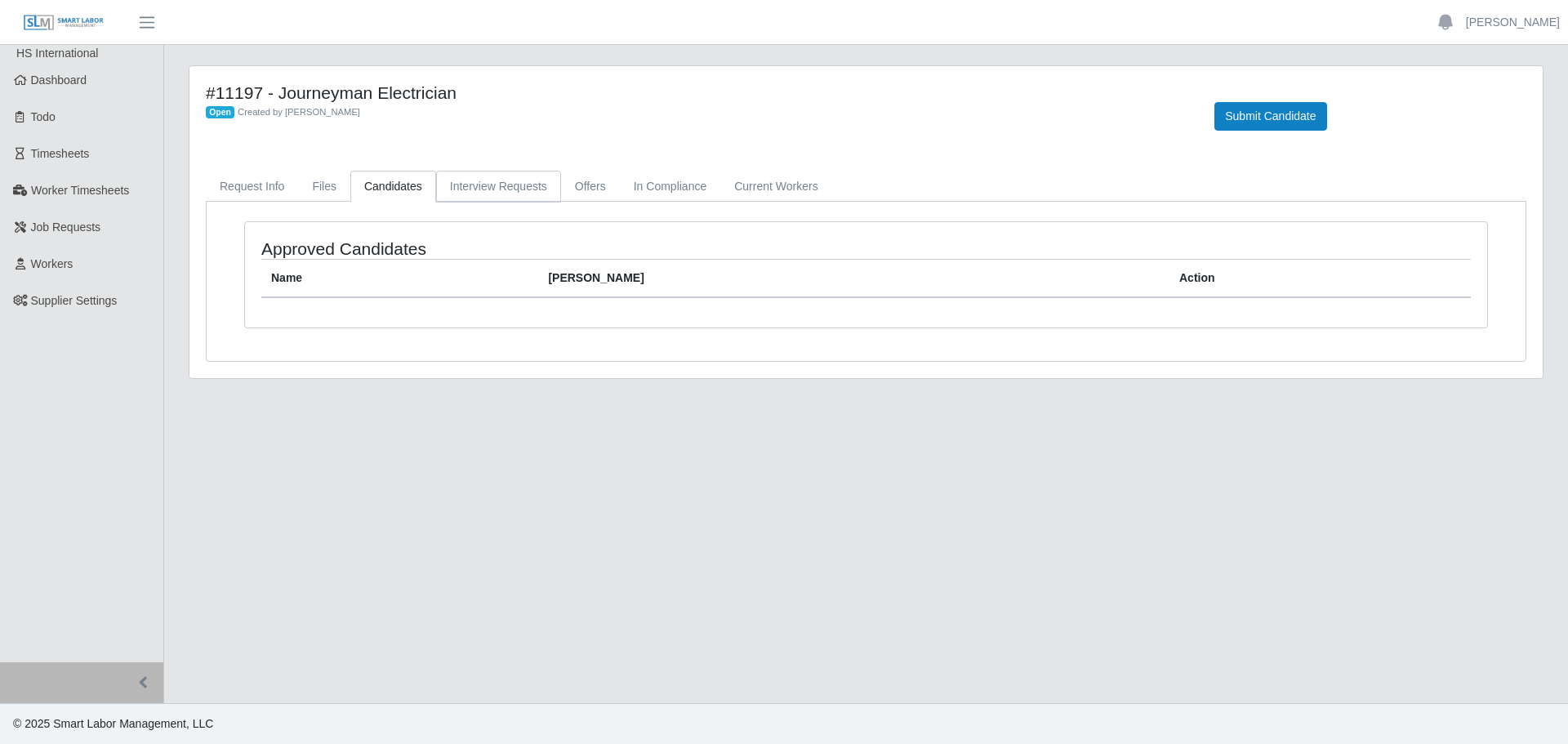
click at [506, 187] on link "Interview Requests" at bounding box center [498, 186] width 125 height 32
click at [577, 185] on link "Offers" at bounding box center [591, 186] width 59 height 32
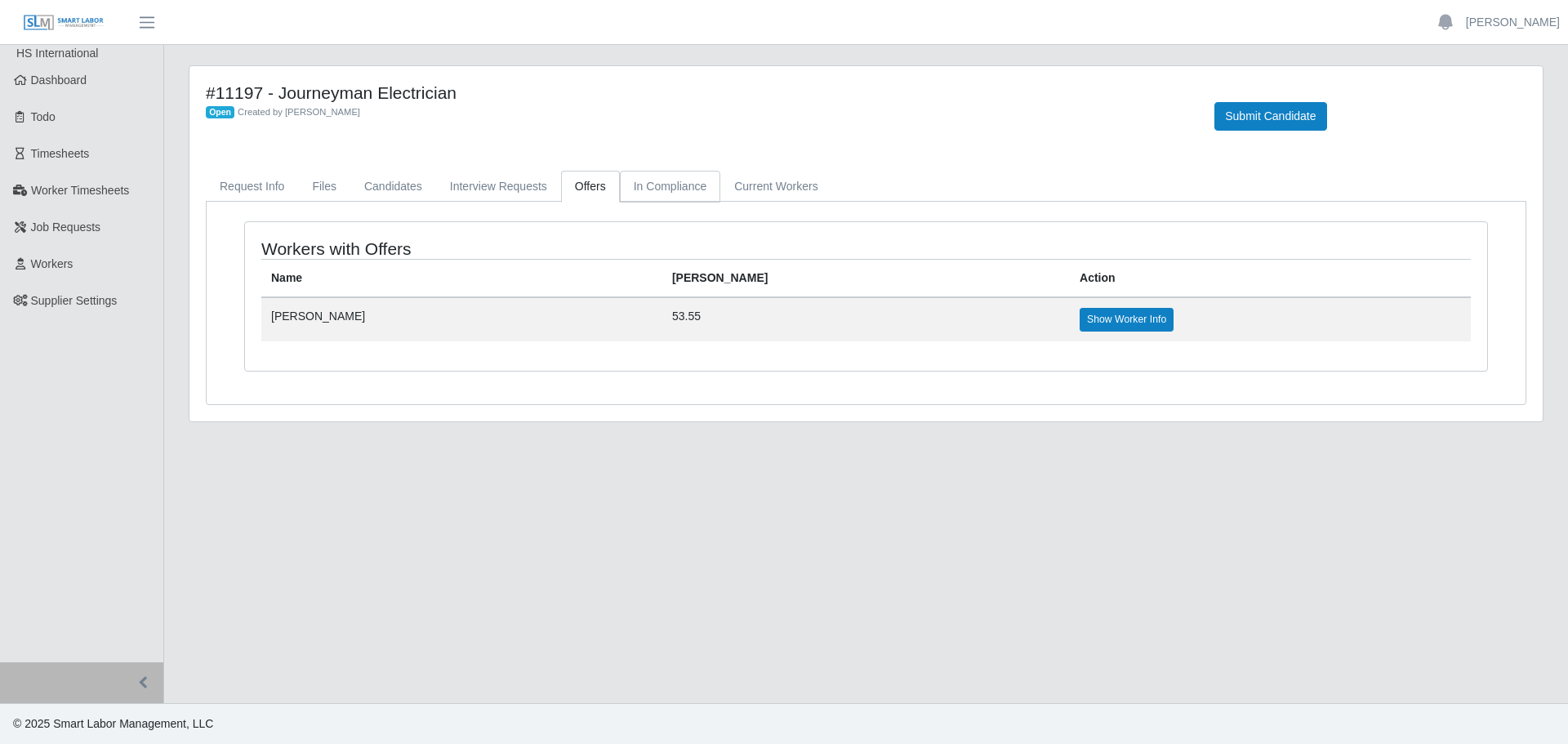
click at [658, 186] on link "In Compliance" at bounding box center [670, 186] width 101 height 32
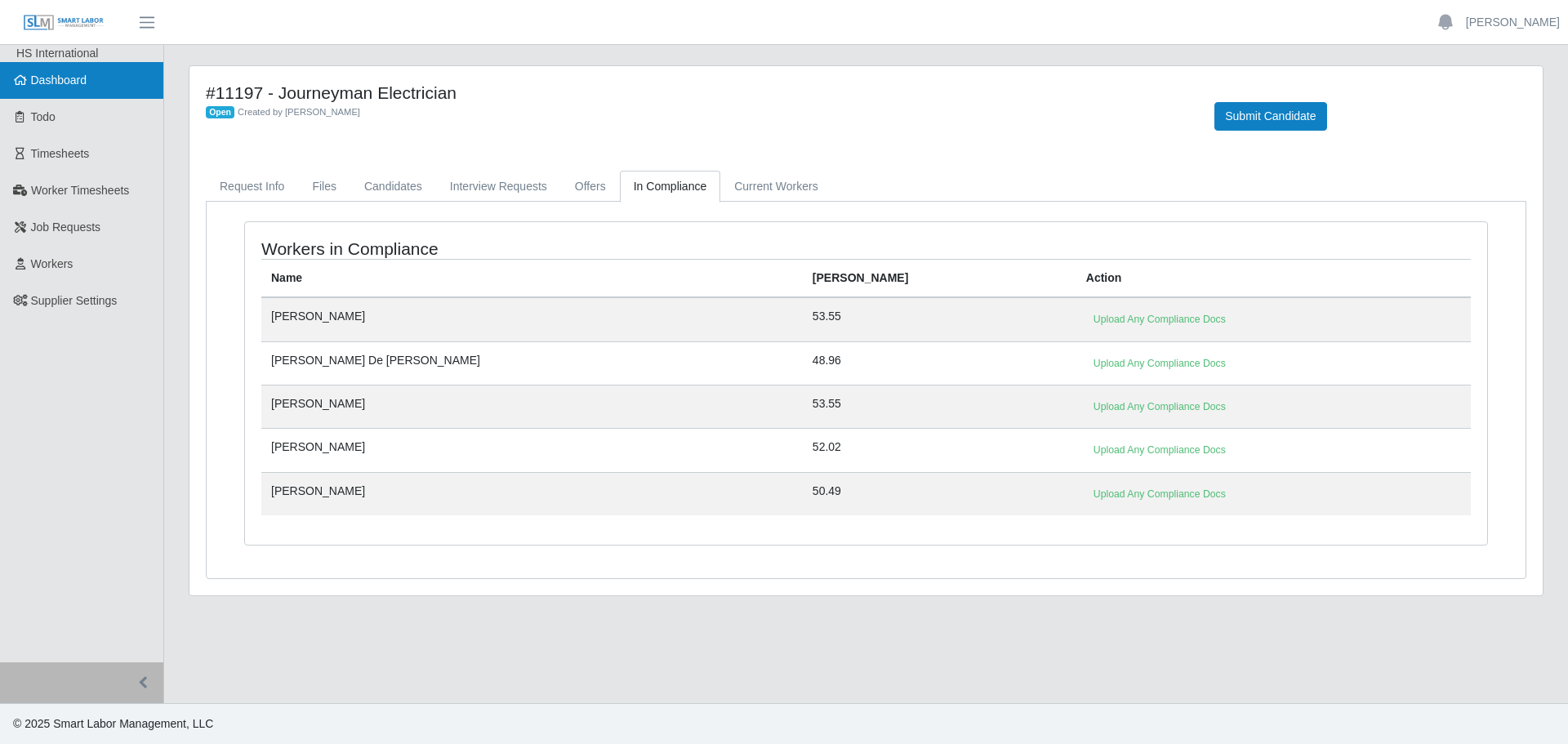
click at [73, 95] on link "Dashboard" at bounding box center [81, 80] width 163 height 37
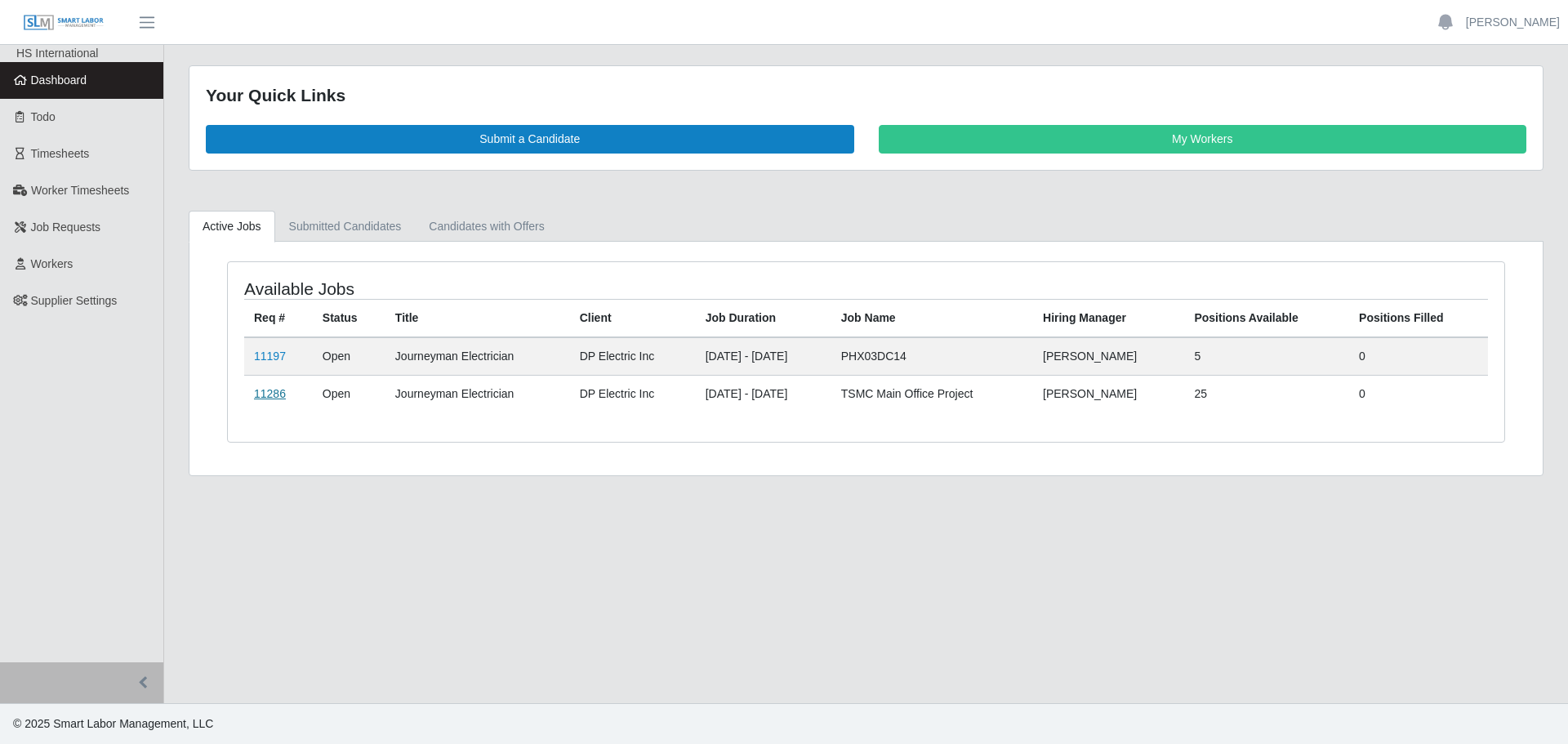
click at [260, 392] on link "11286" at bounding box center [269, 393] width 32 height 13
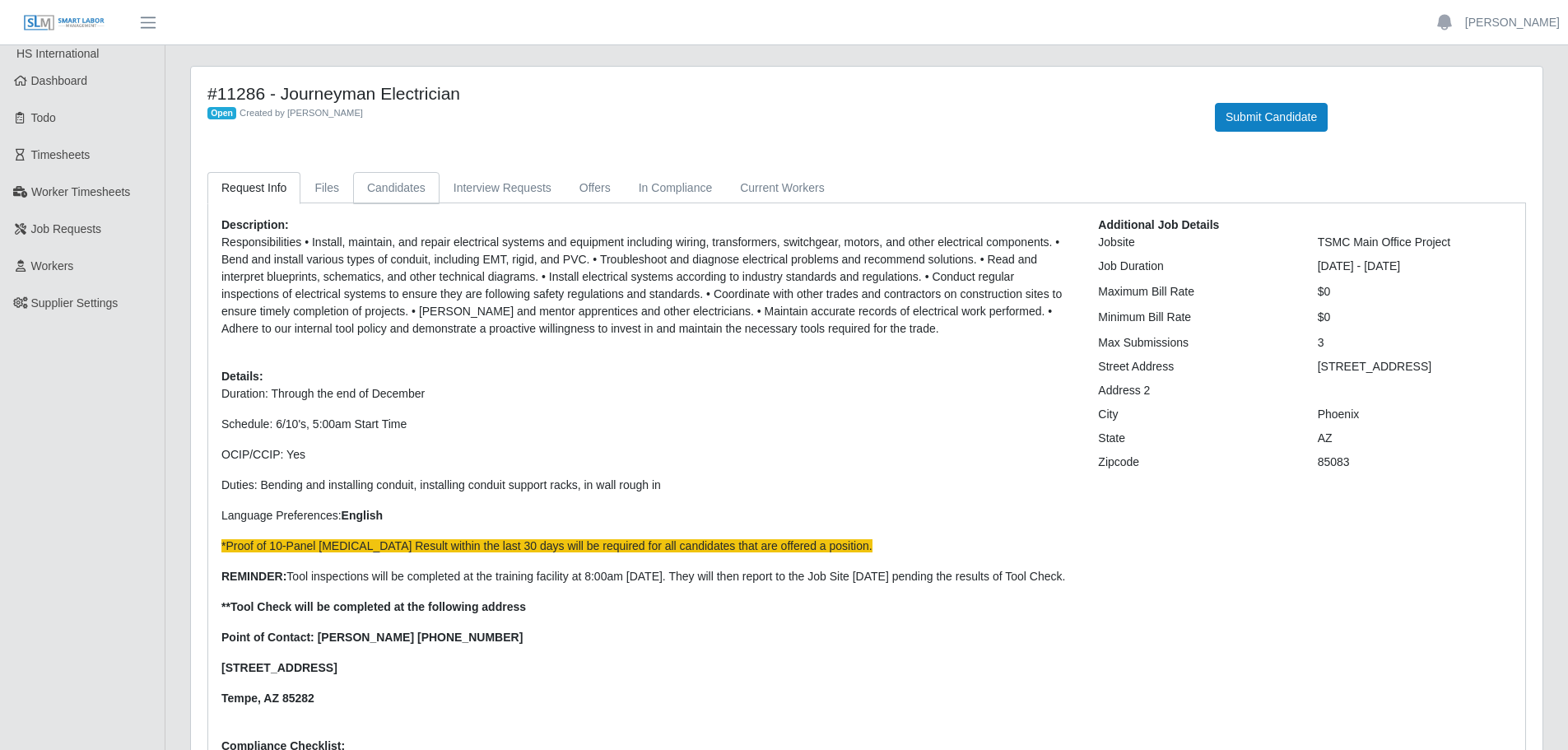
click at [386, 179] on link "Candidates" at bounding box center [396, 188] width 86 height 32
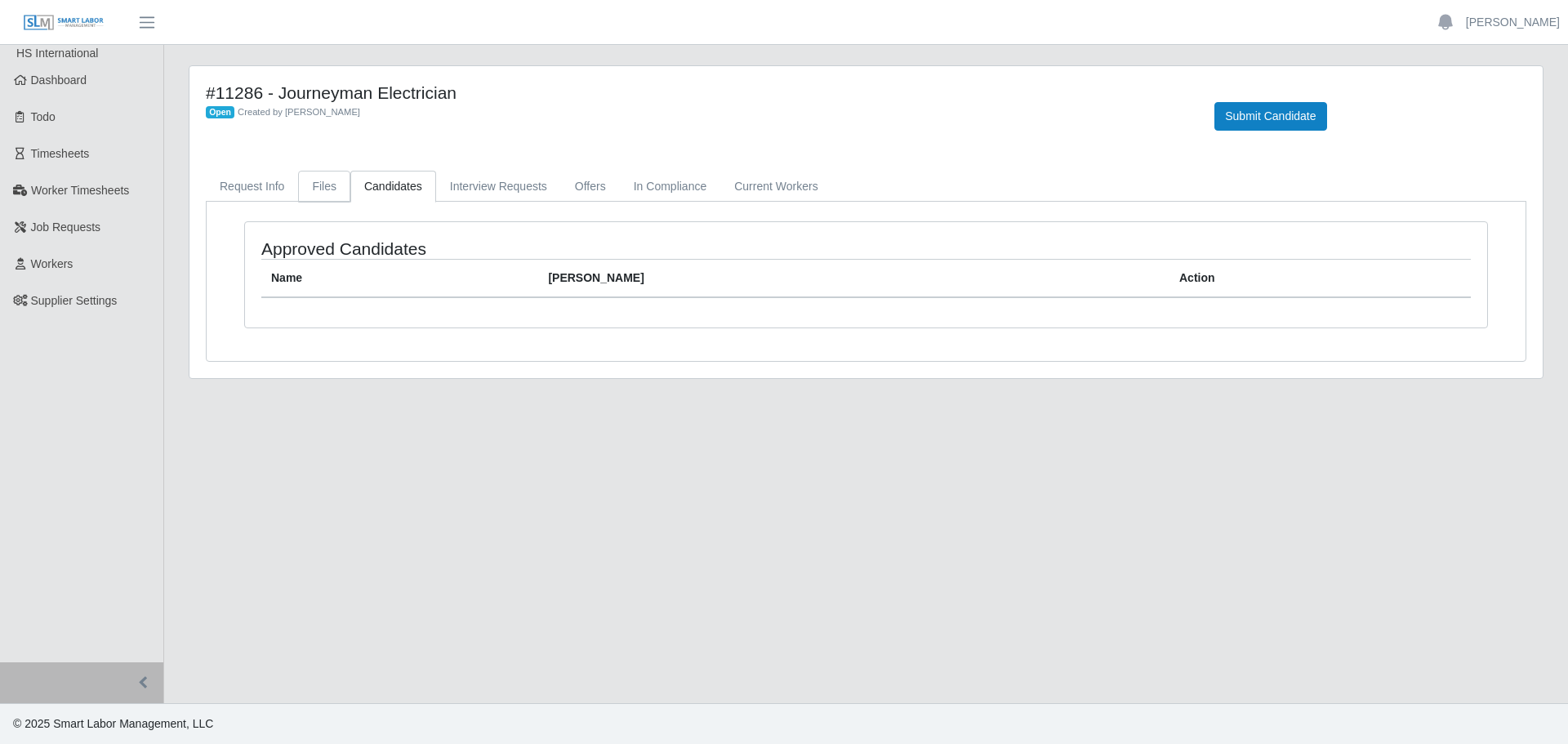
click at [331, 192] on link "Files" at bounding box center [324, 186] width 53 height 32
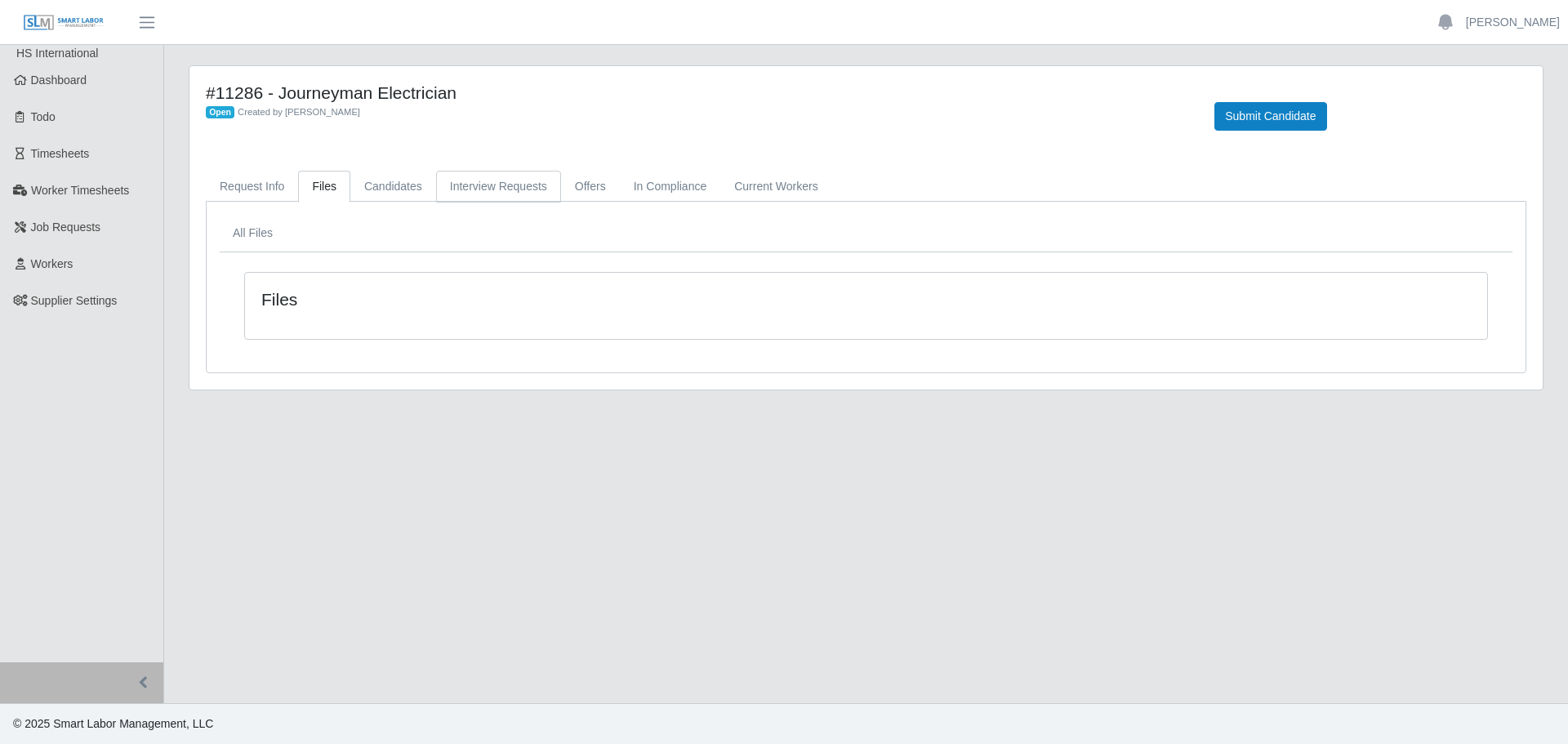
click at [531, 175] on link "Interview Requests" at bounding box center [498, 186] width 125 height 32
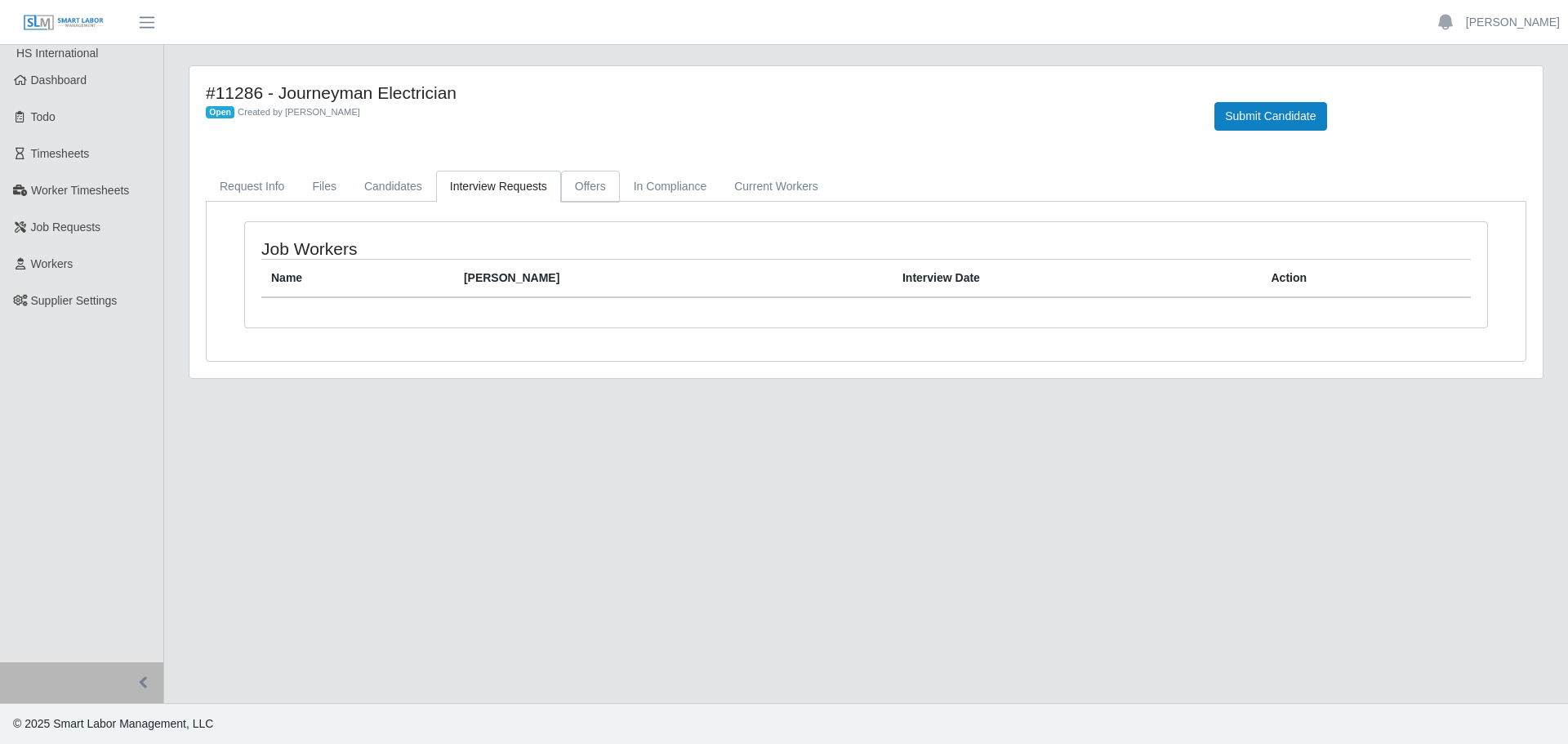
click at [585, 180] on link "Offers" at bounding box center [591, 186] width 59 height 32
click at [661, 178] on link "In Compliance" at bounding box center [670, 186] width 101 height 32
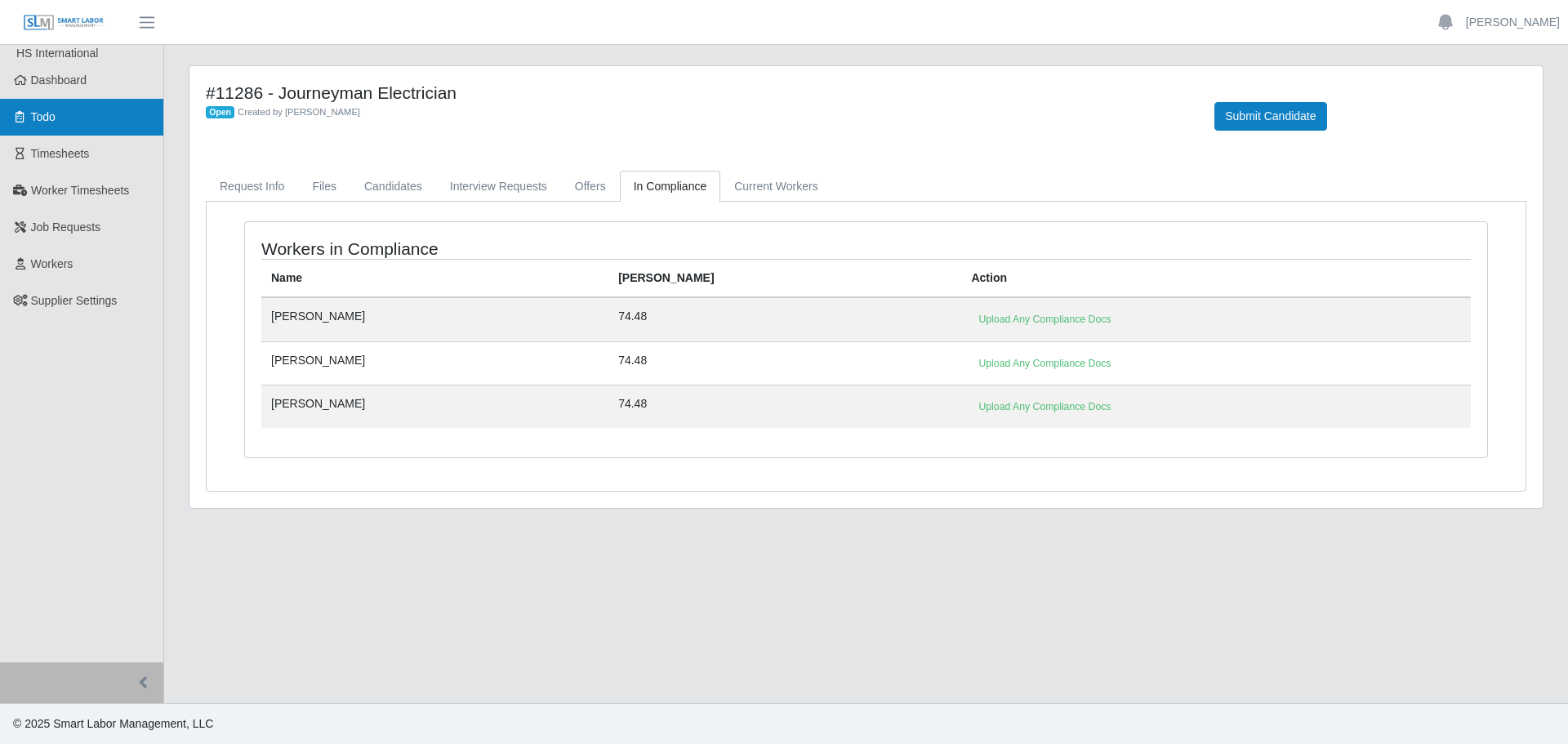
click at [42, 117] on span "Todo" at bounding box center [43, 117] width 24 height 13
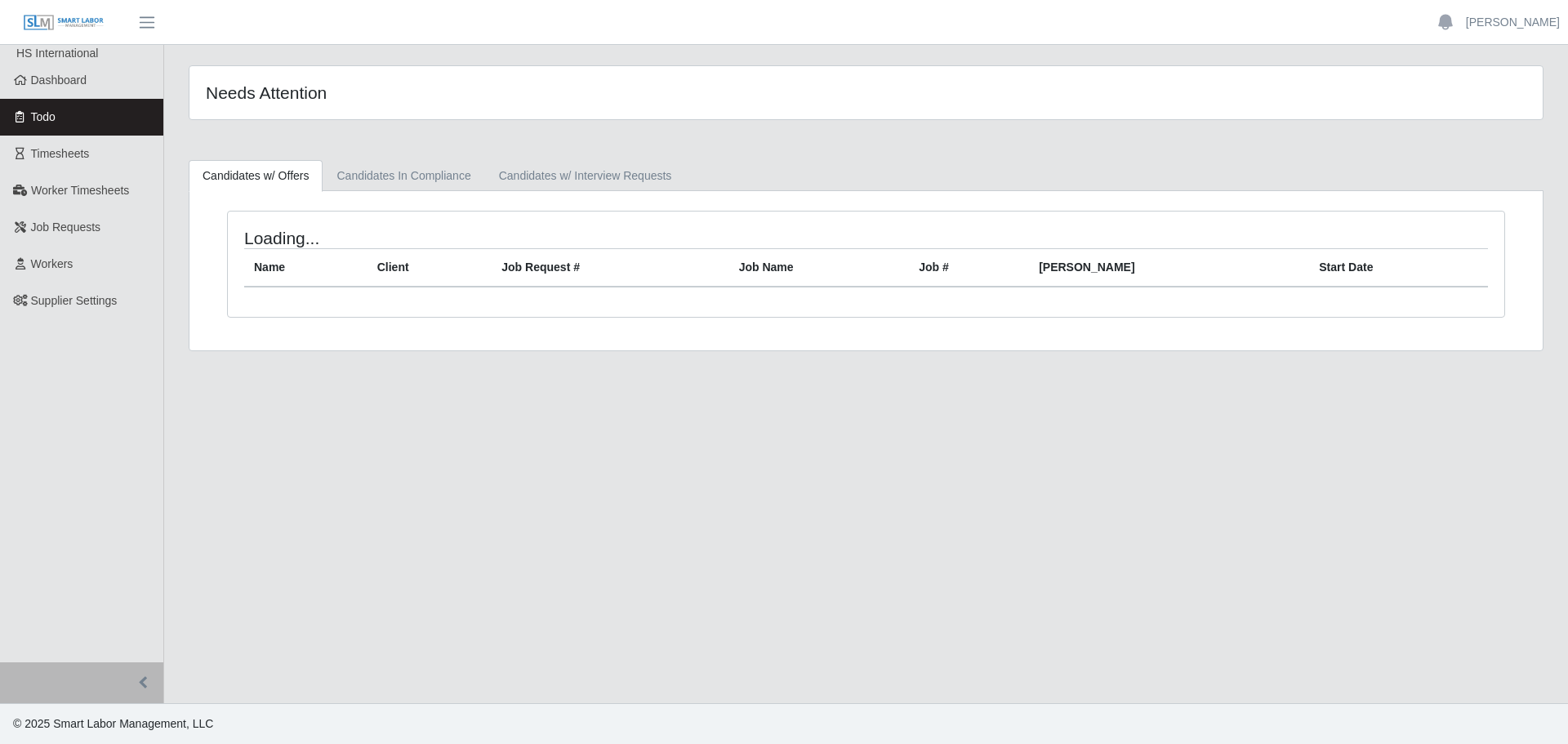
click at [57, 95] on link "Dashboard" at bounding box center [81, 80] width 163 height 37
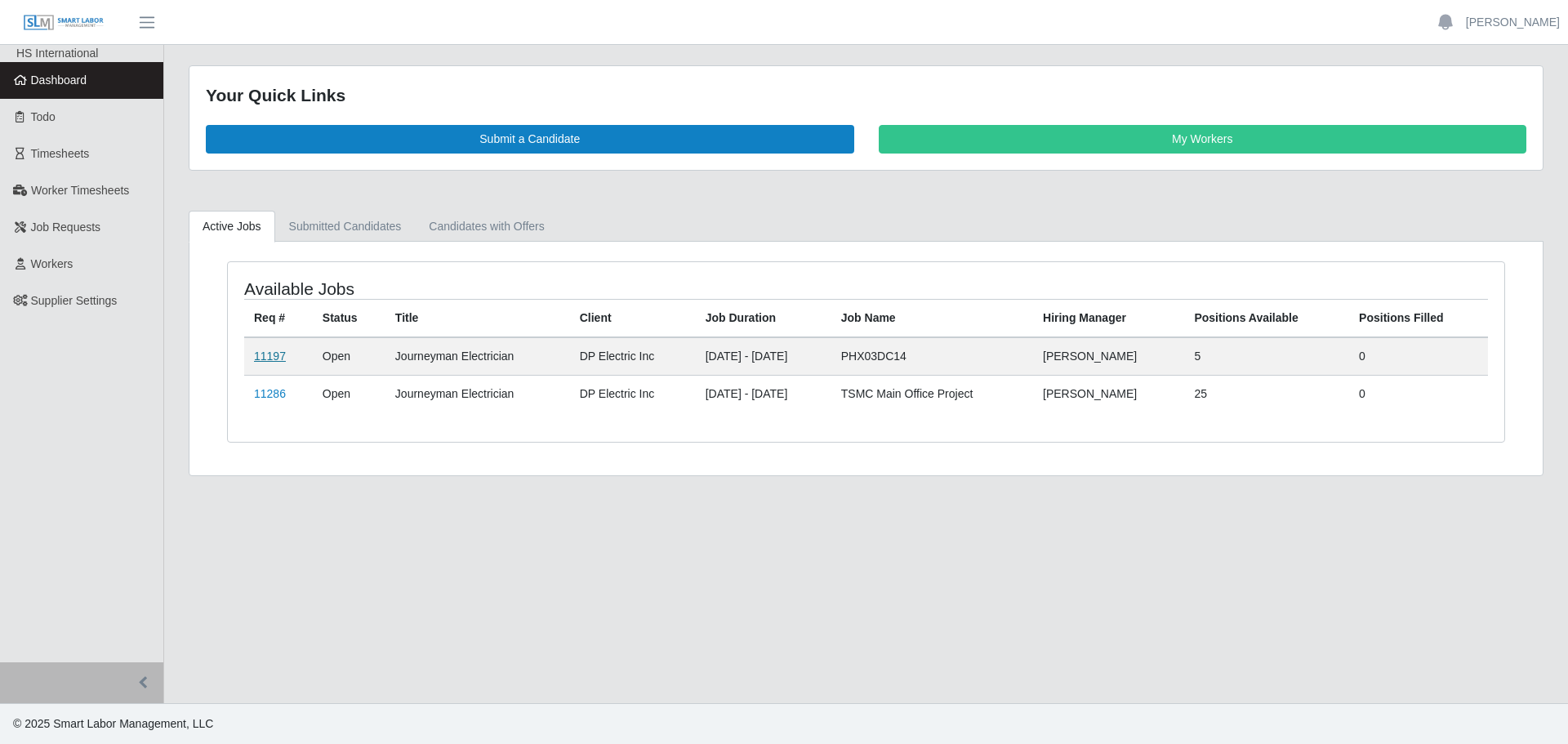
click at [271, 359] on link "11197" at bounding box center [269, 356] width 32 height 13
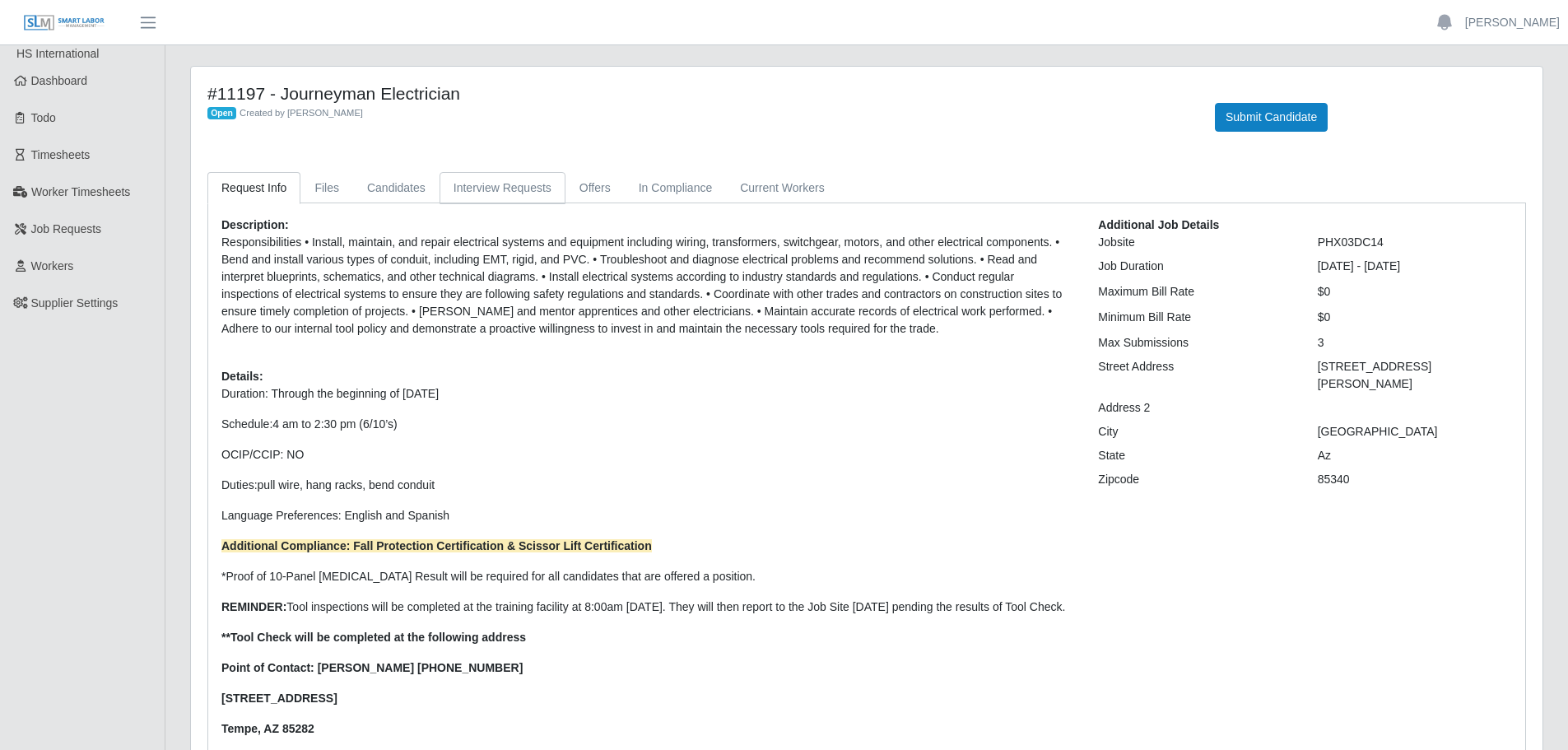
click at [483, 184] on link "Interview Requests" at bounding box center [502, 188] width 126 height 32
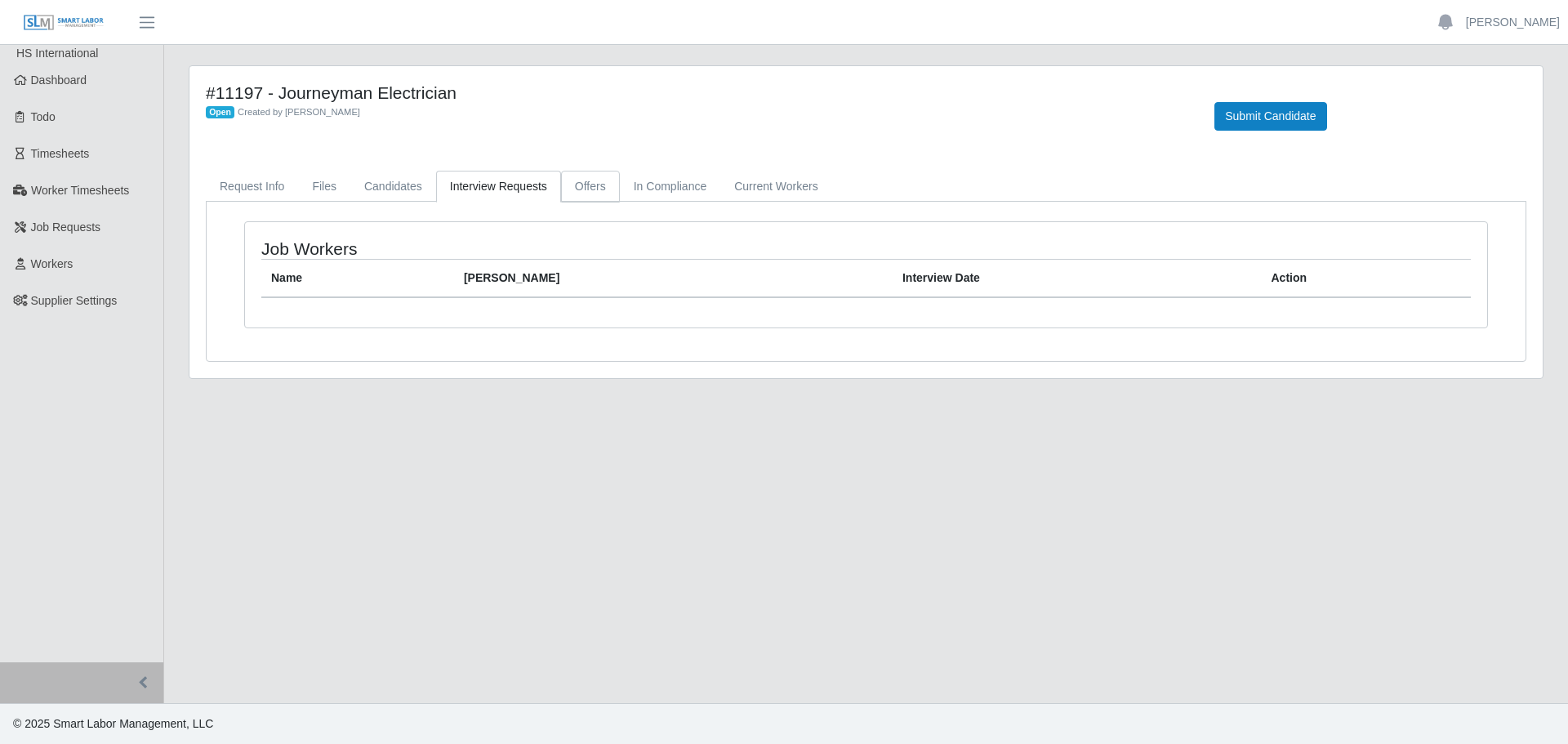
click at [597, 186] on link "Offers" at bounding box center [591, 186] width 59 height 32
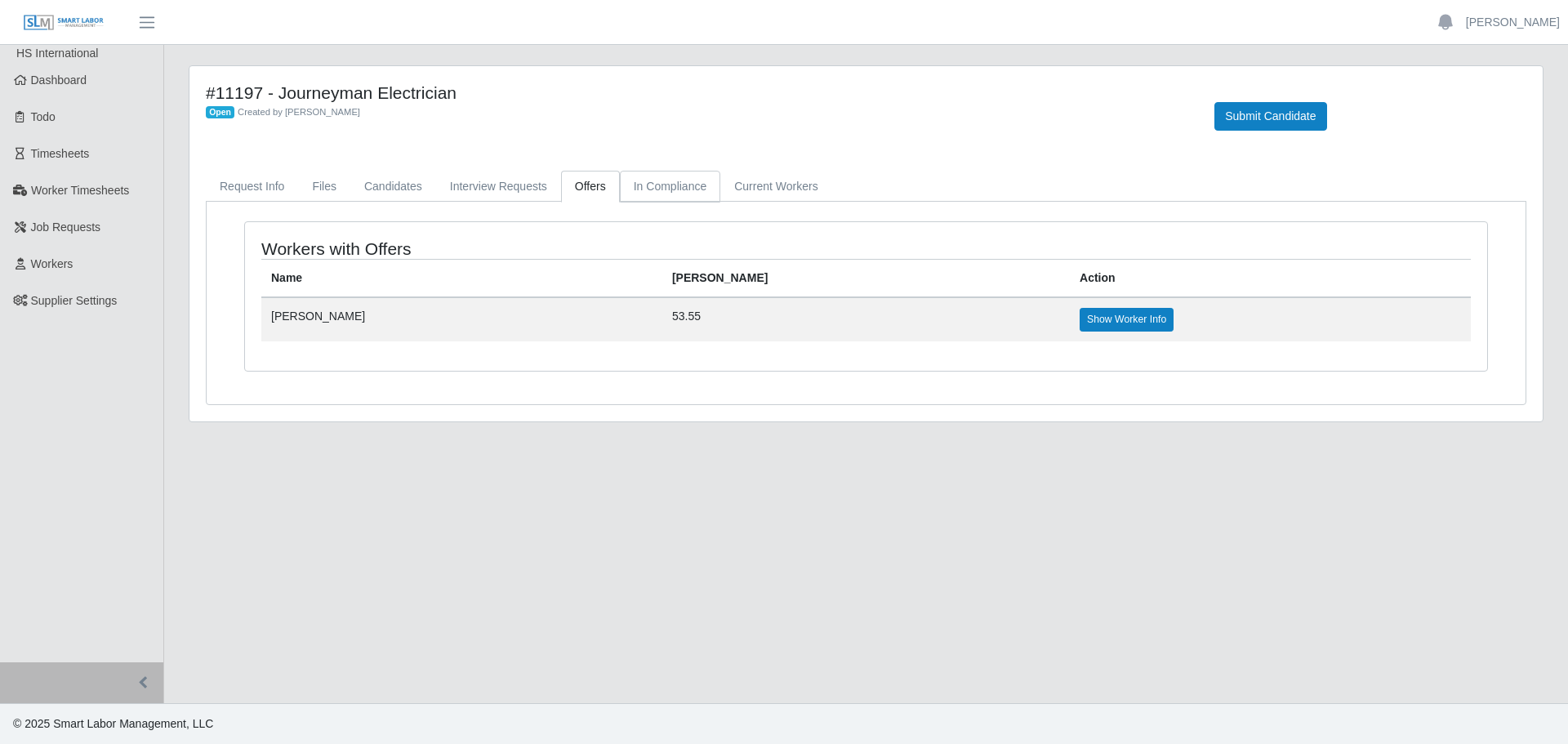
click at [685, 191] on link "In Compliance" at bounding box center [670, 186] width 101 height 32
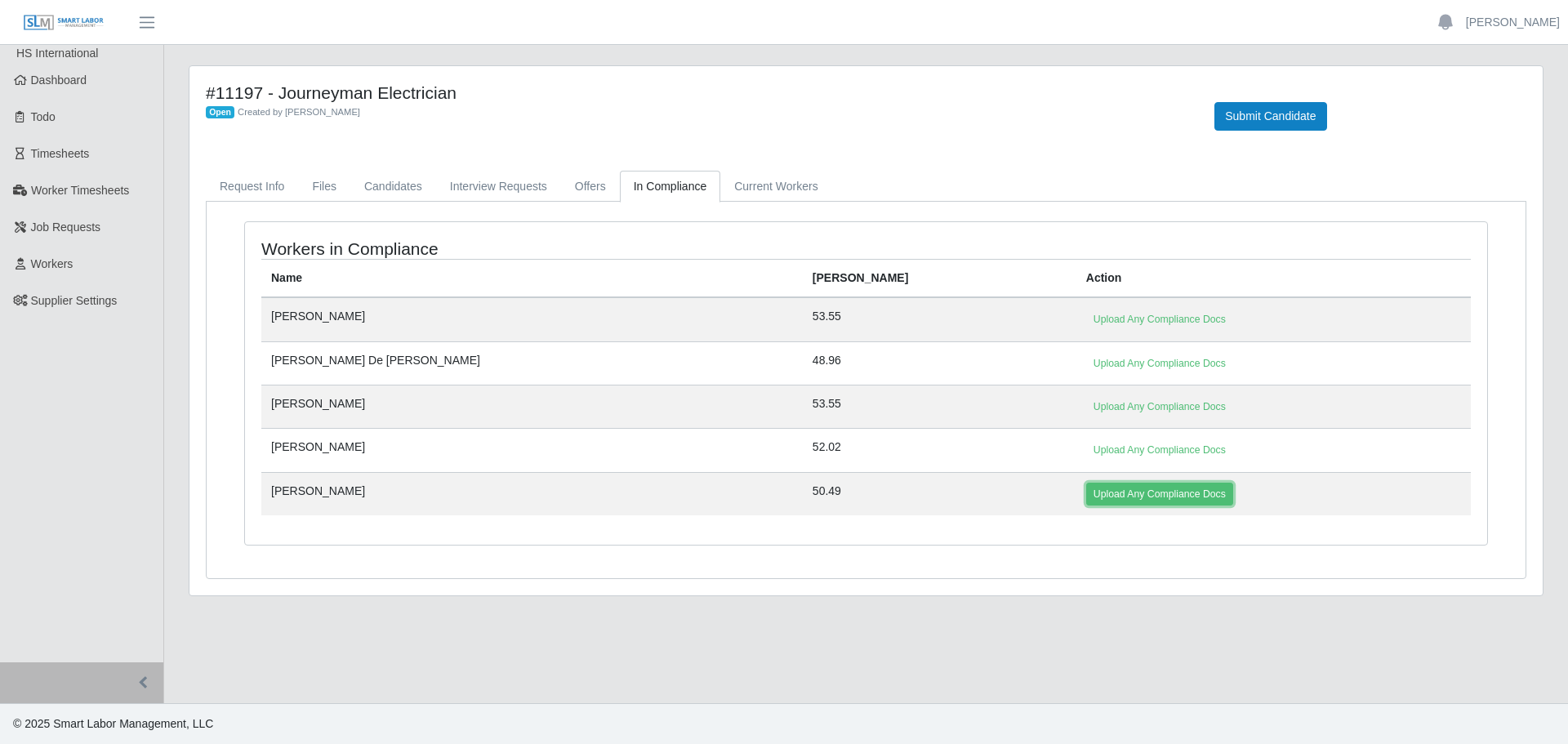
click at [1086, 496] on link "Upload Any Compliance Docs" at bounding box center [1160, 494] width 147 height 22
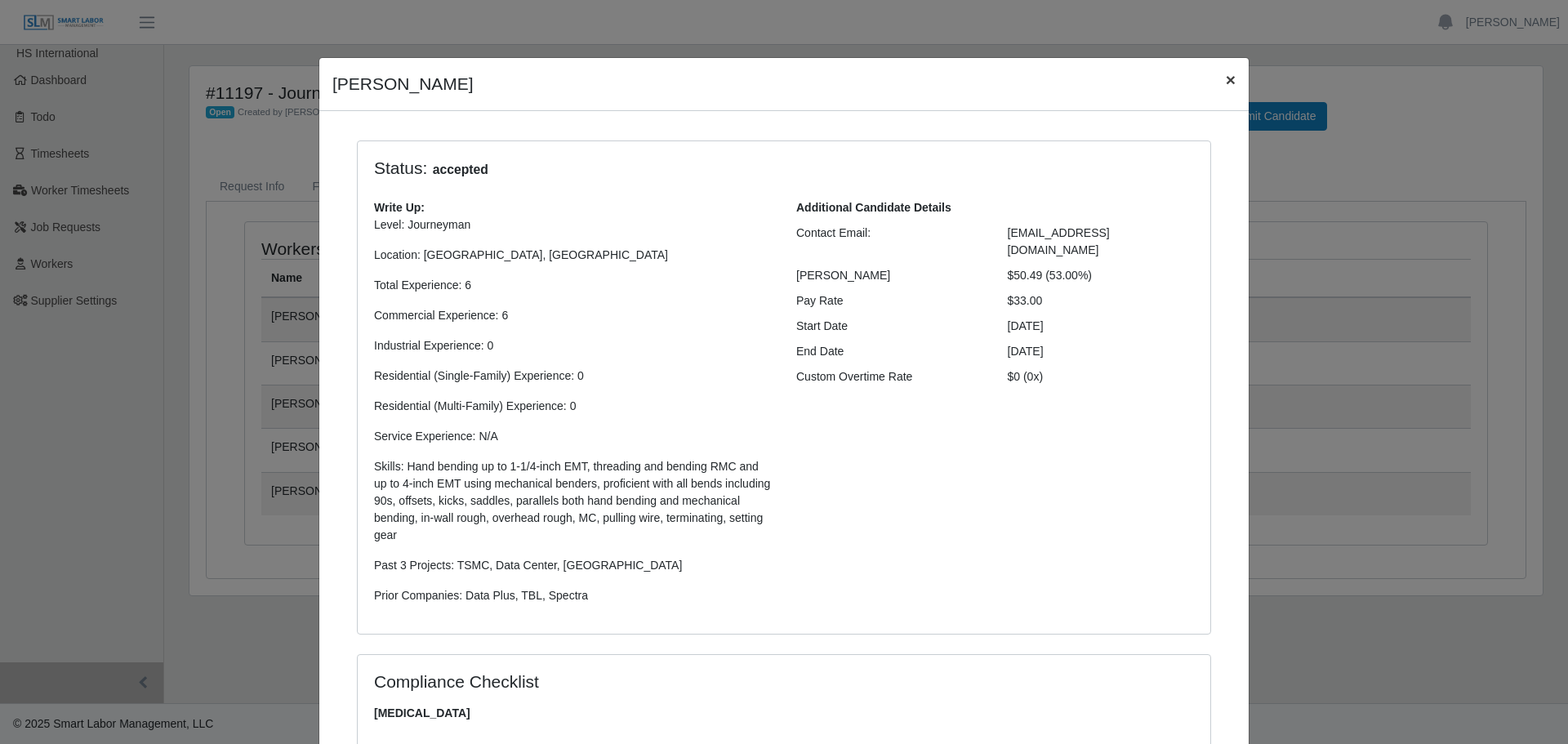
click at [1226, 83] on span "×" at bounding box center [1230, 79] width 9 height 19
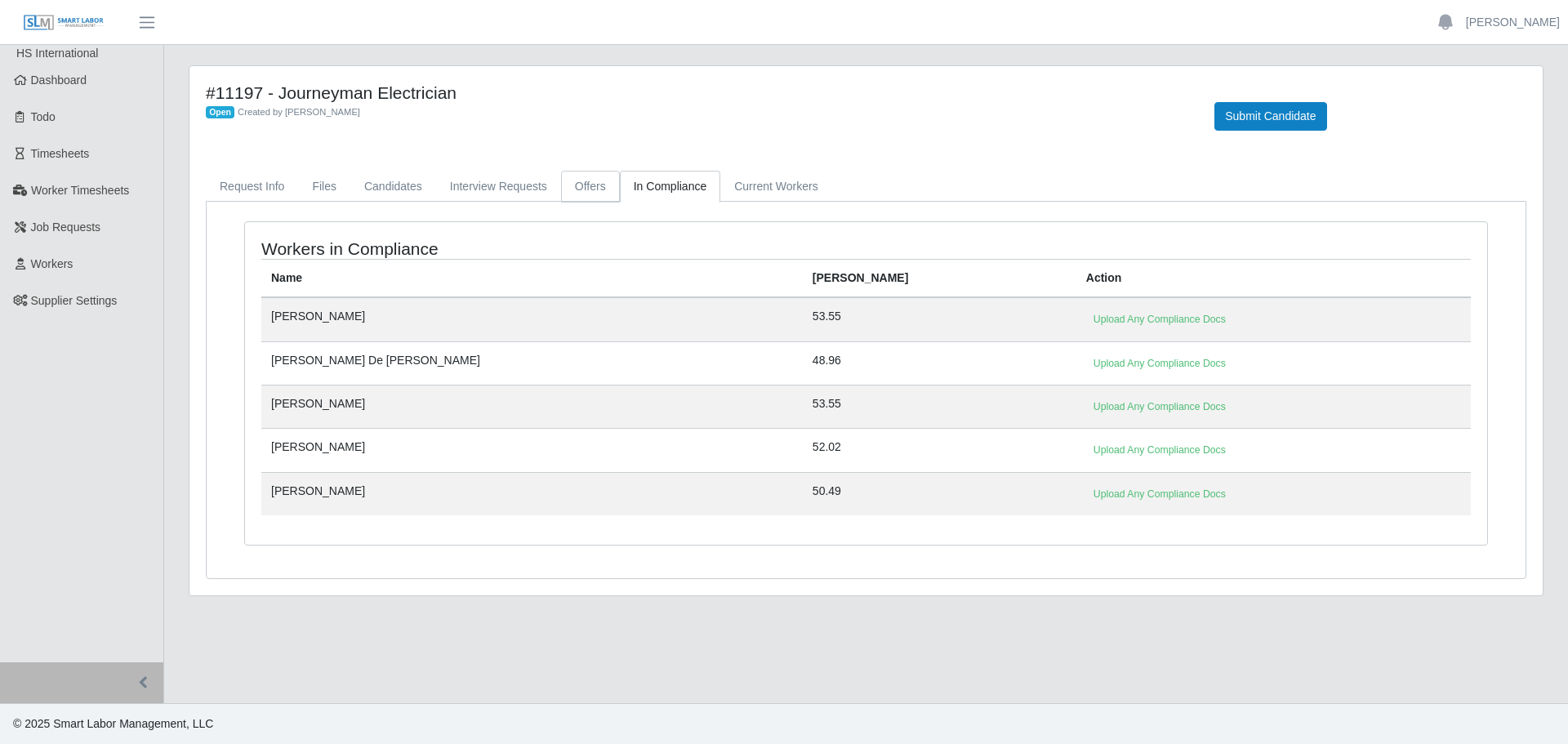
click at [572, 184] on link "Offers" at bounding box center [591, 186] width 59 height 32
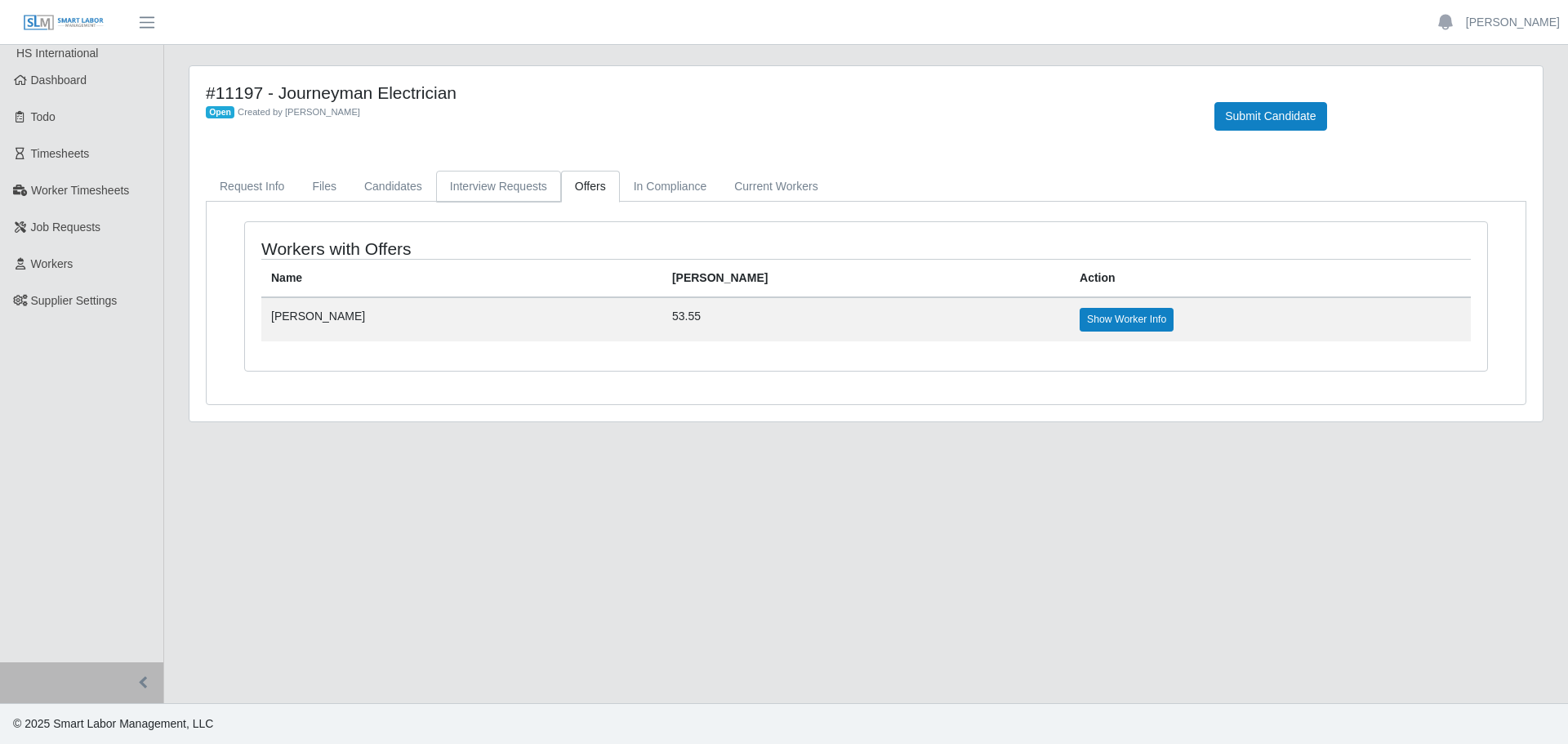
click at [496, 189] on link "Interview Requests" at bounding box center [498, 186] width 125 height 32
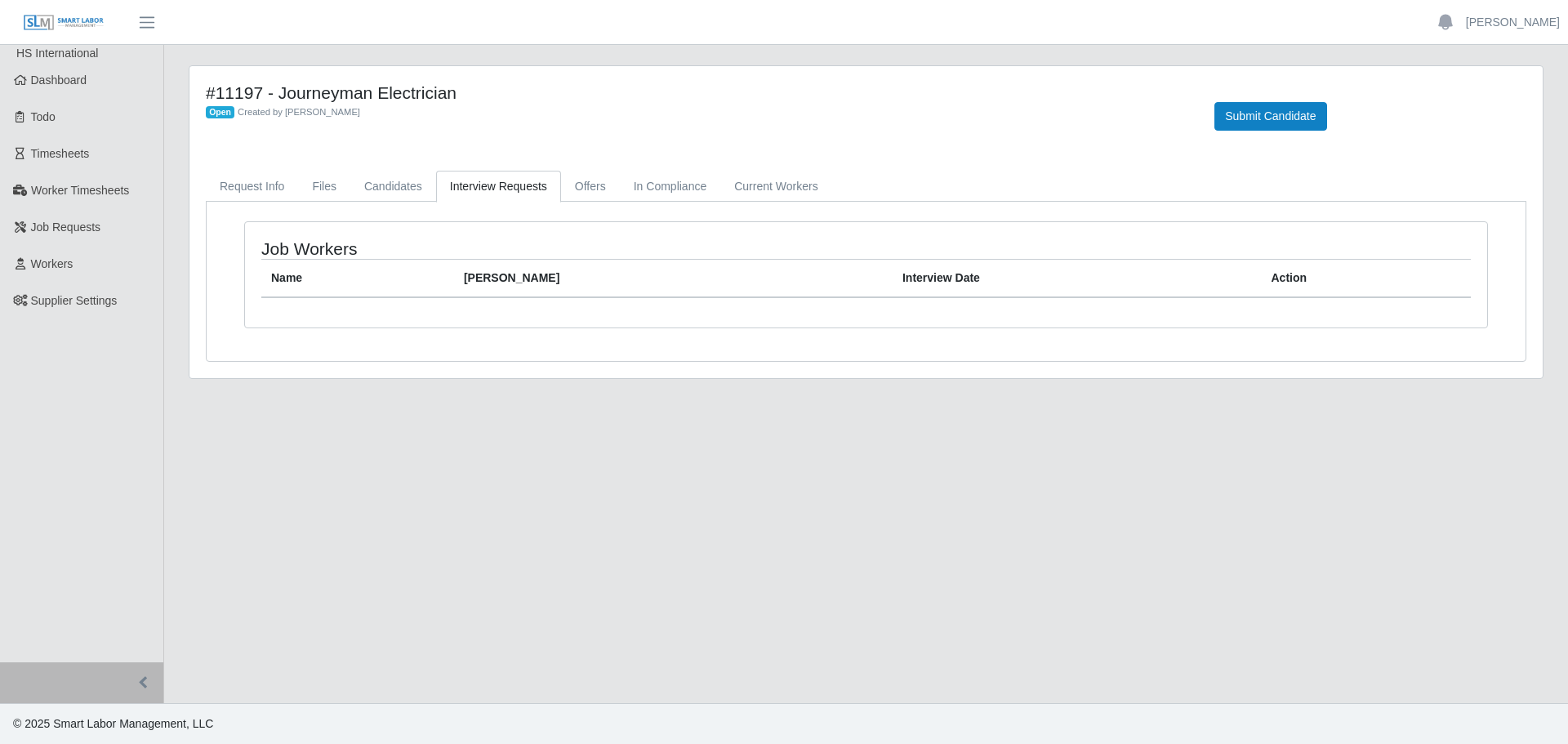
click at [509, 187] on link "Interview Requests" at bounding box center [498, 186] width 125 height 32
click at [620, 177] on link "In Compliance" at bounding box center [670, 186] width 101 height 32
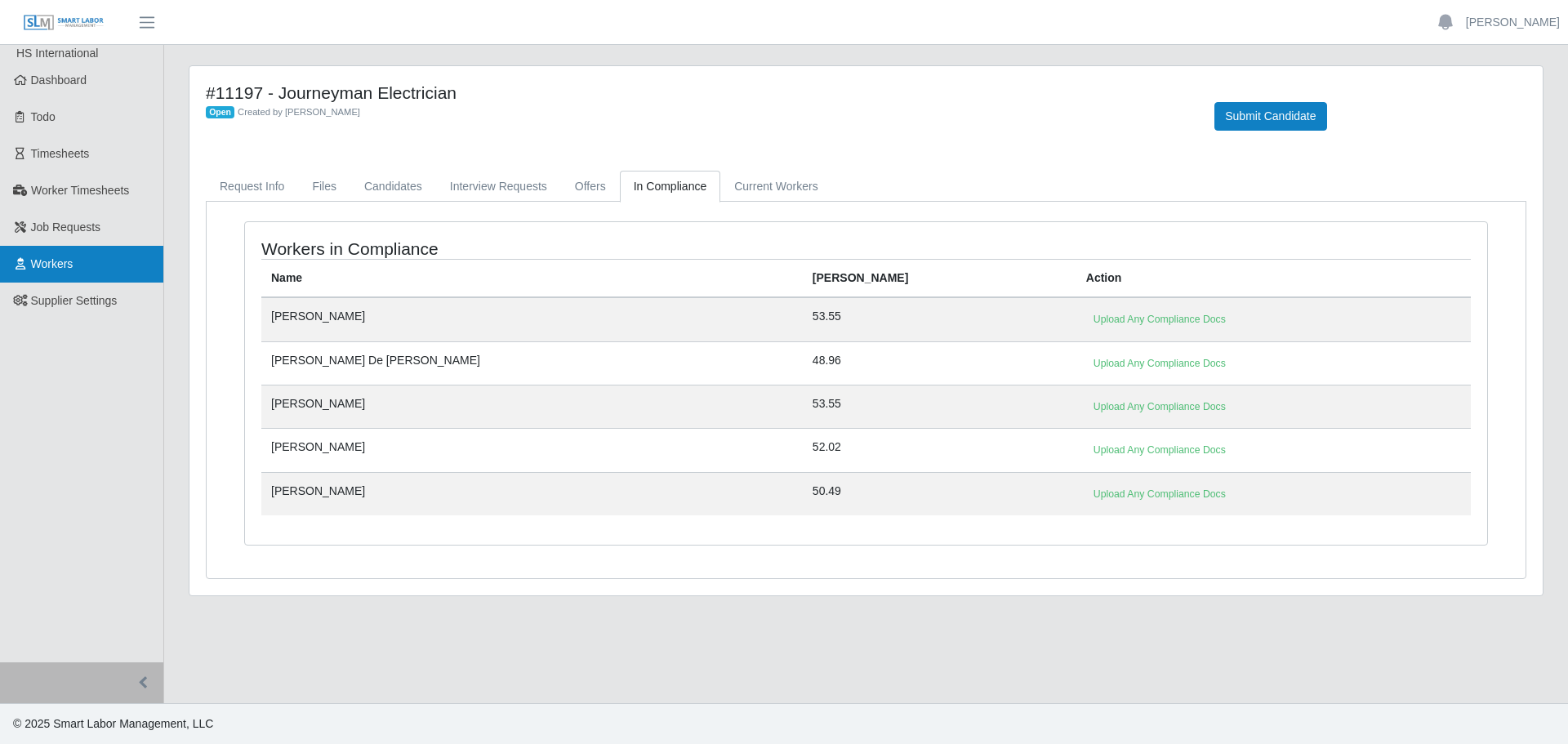
click at [69, 278] on link "Workers" at bounding box center [81, 264] width 163 height 37
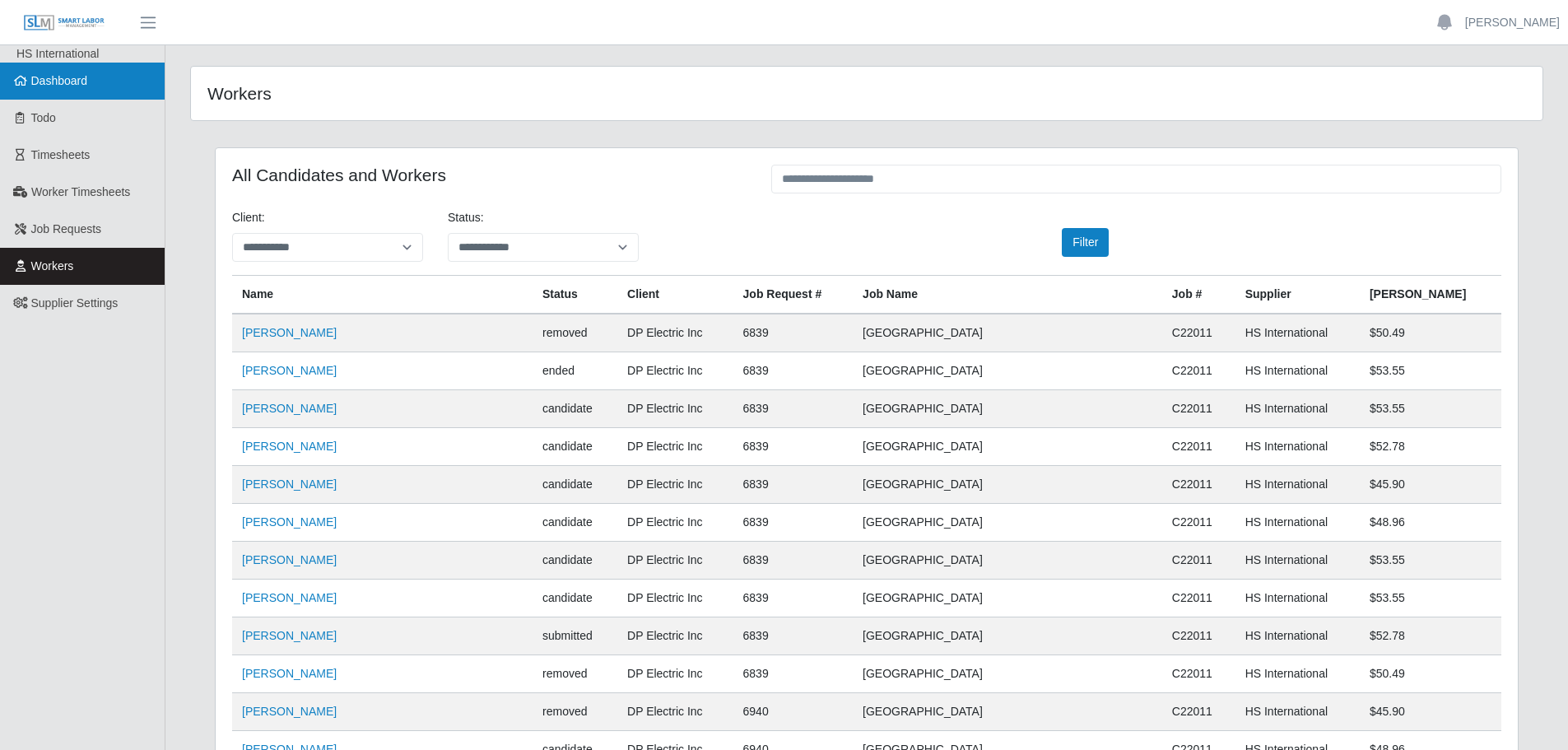
click at [80, 85] on span "Dashboard" at bounding box center [59, 80] width 57 height 13
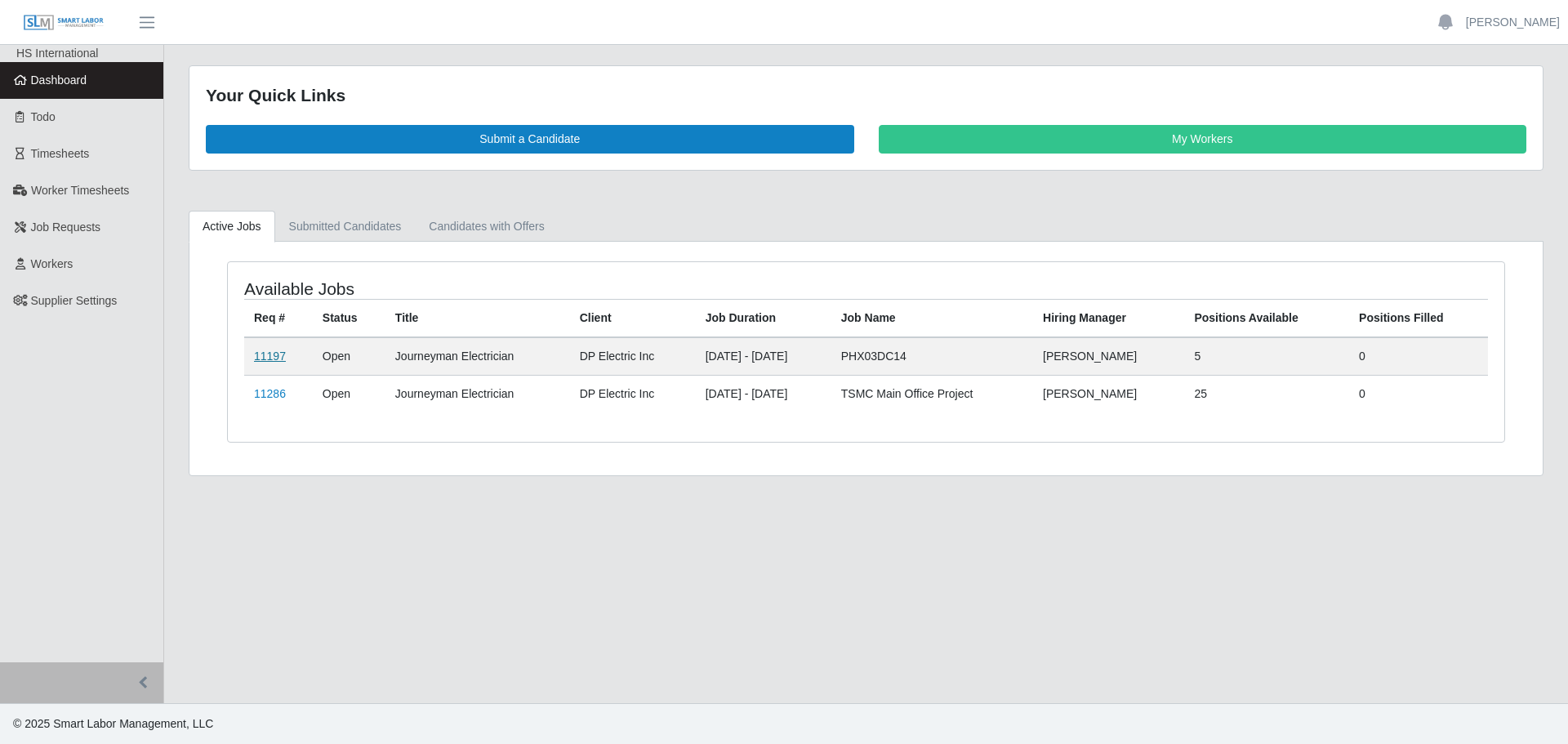
click at [273, 362] on link "11197" at bounding box center [269, 356] width 32 height 13
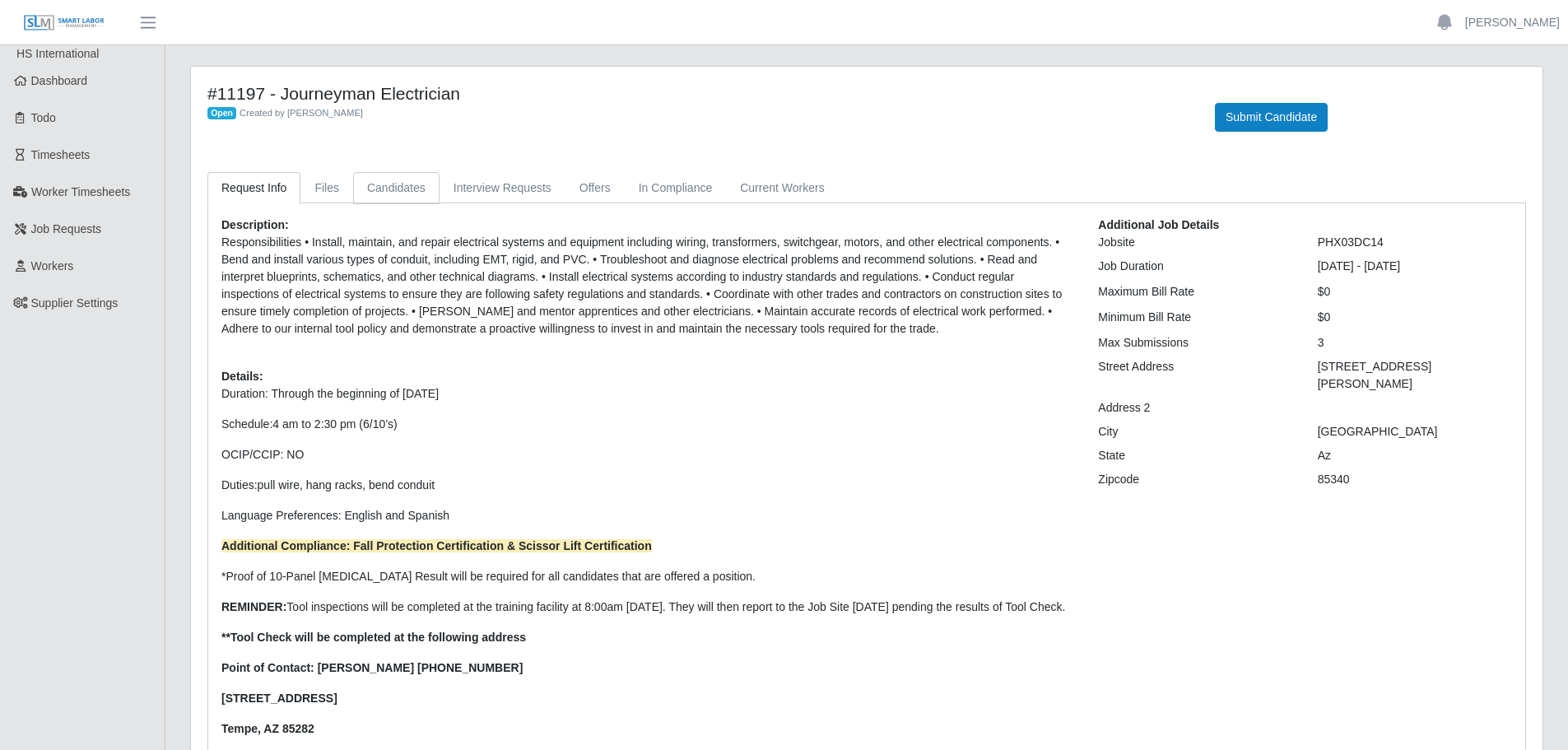
click at [366, 185] on link "Candidates" at bounding box center [396, 188] width 86 height 32
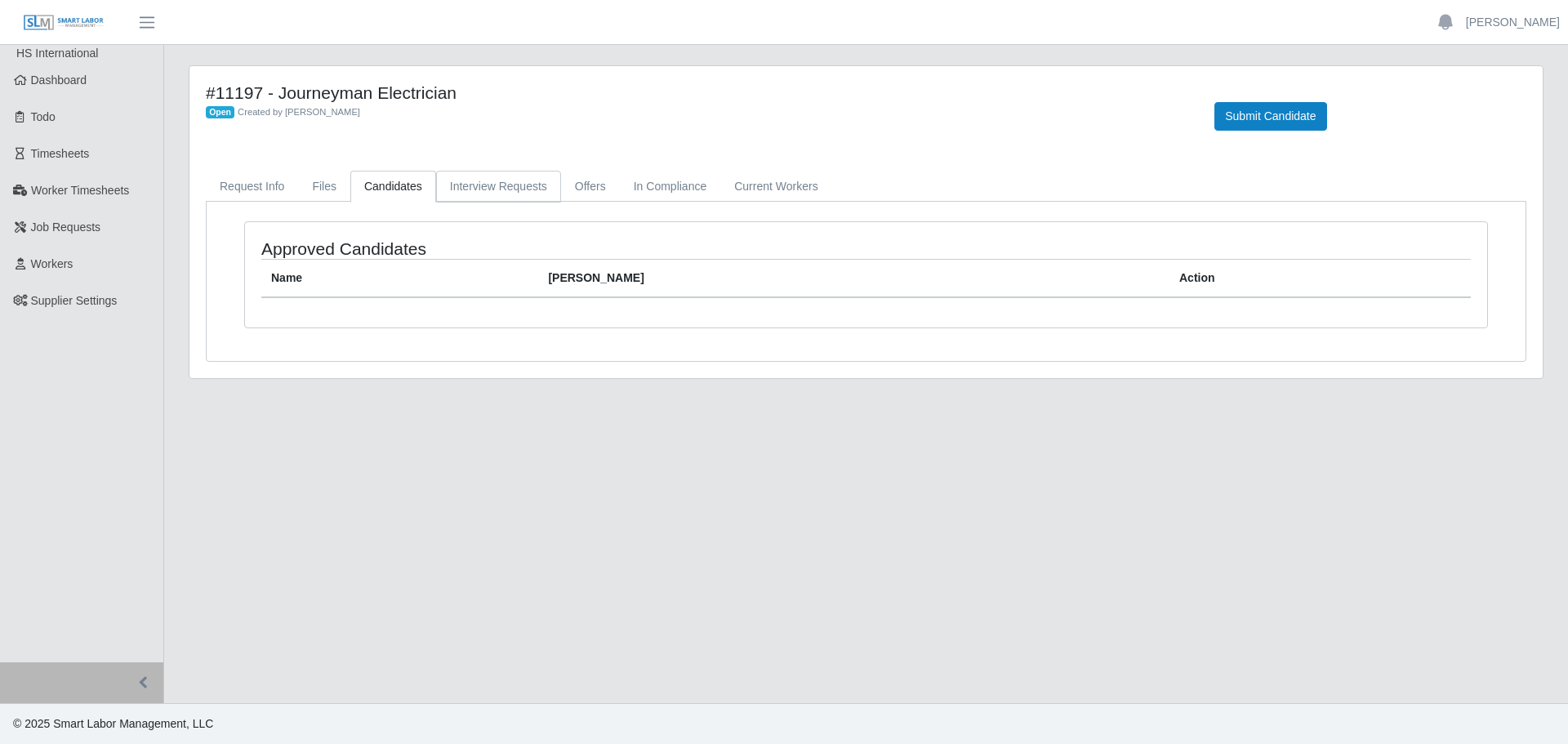
drag, startPoint x: 482, startPoint y: 175, endPoint x: 496, endPoint y: 175, distance: 14.0
click at [483, 175] on link "Interview Requests" at bounding box center [498, 186] width 125 height 32
click at [582, 180] on link "Offers" at bounding box center [591, 186] width 59 height 32
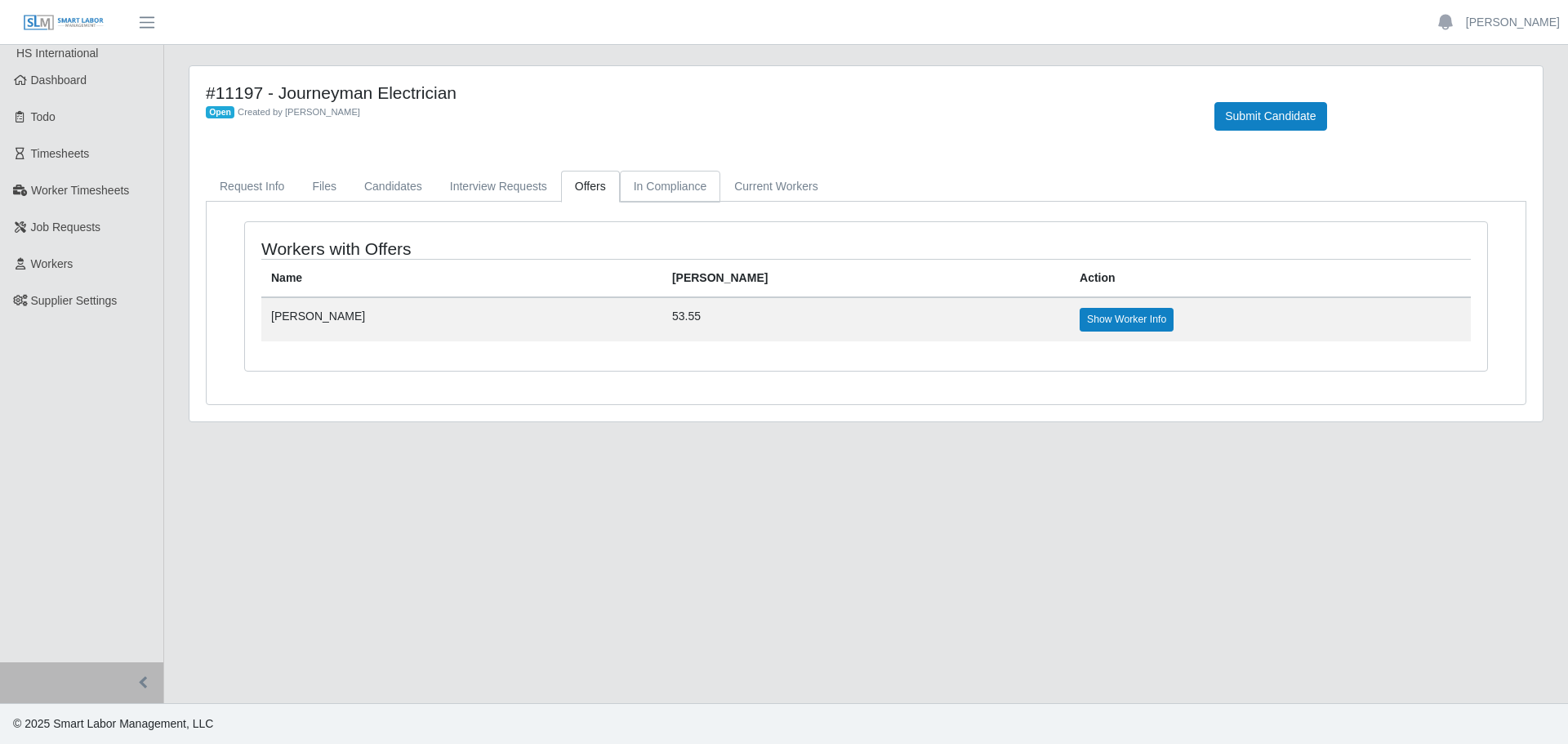
click at [660, 181] on link "In Compliance" at bounding box center [670, 186] width 101 height 32
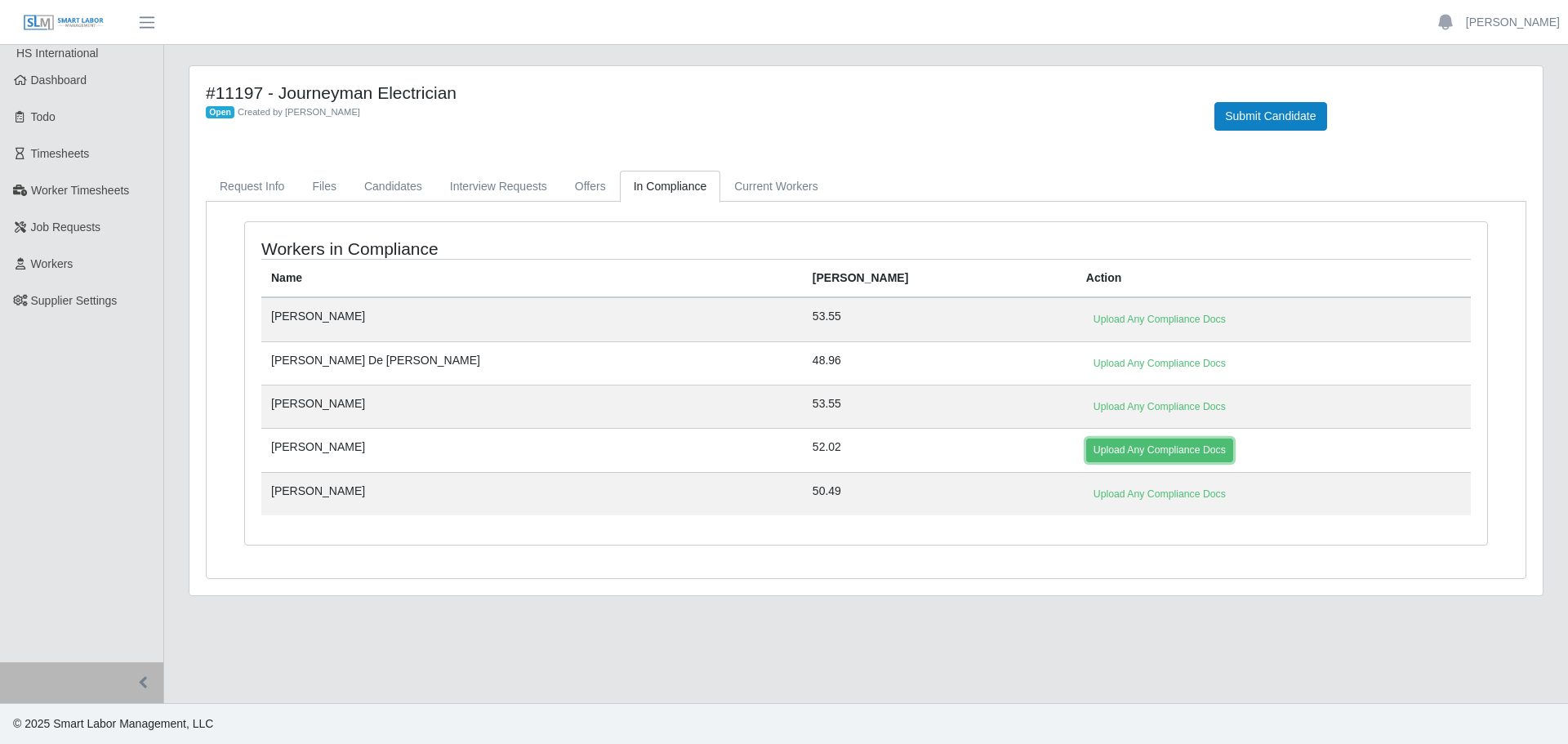
click at [1086, 449] on link "Upload Any Compliance Docs" at bounding box center [1160, 450] width 147 height 22
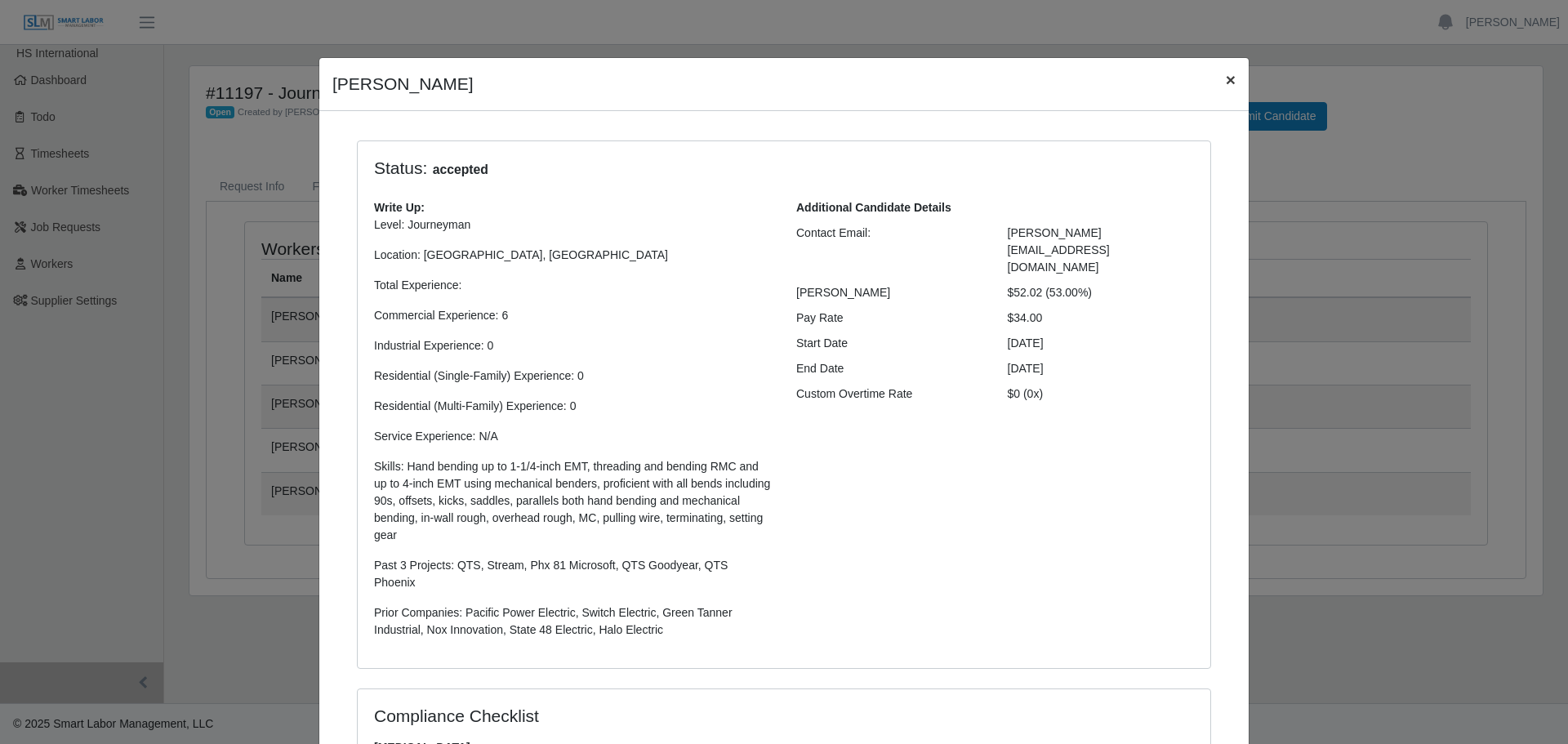
click at [1226, 78] on span "×" at bounding box center [1230, 79] width 9 height 19
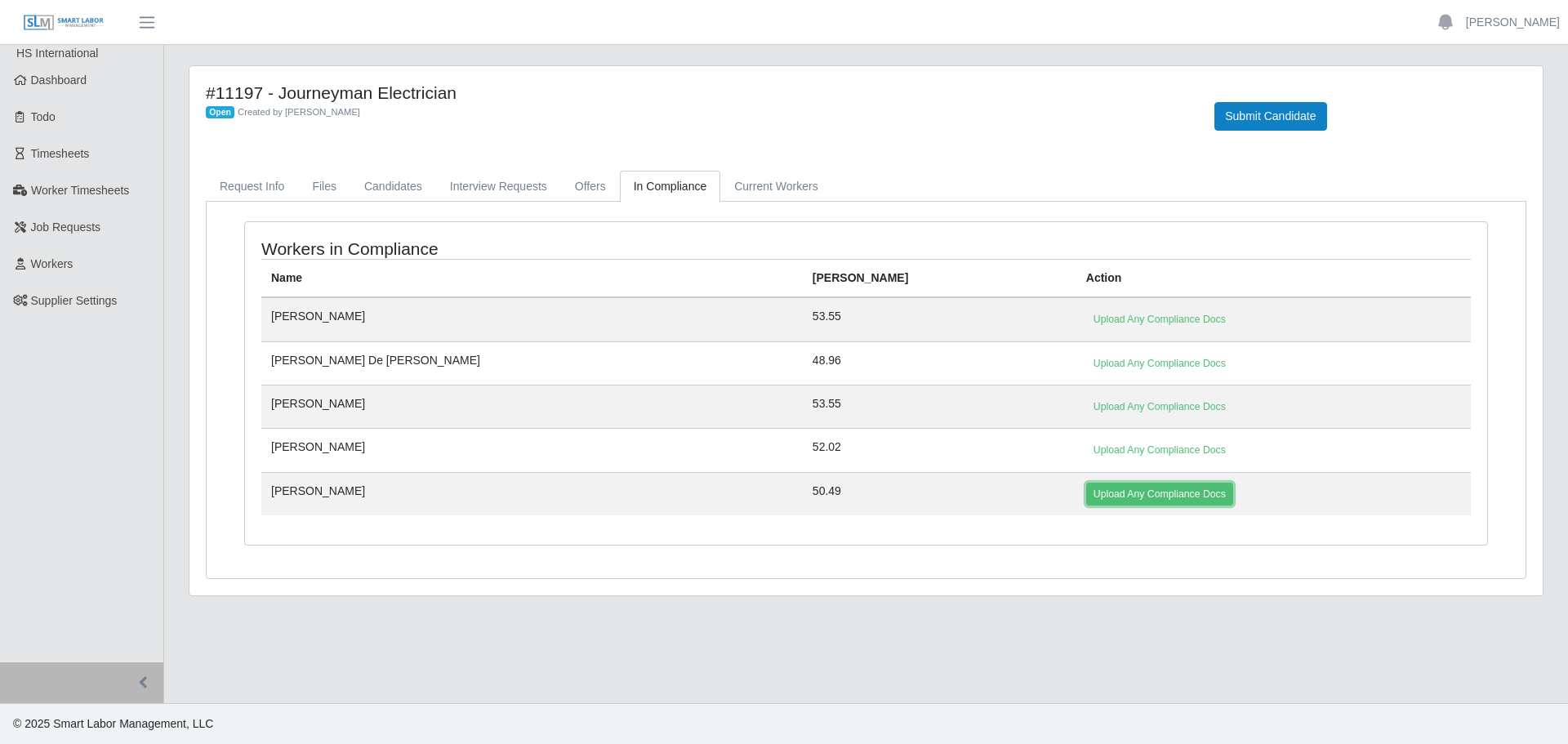
click at [1086, 491] on link "Upload Any Compliance Docs" at bounding box center [1160, 494] width 147 height 22
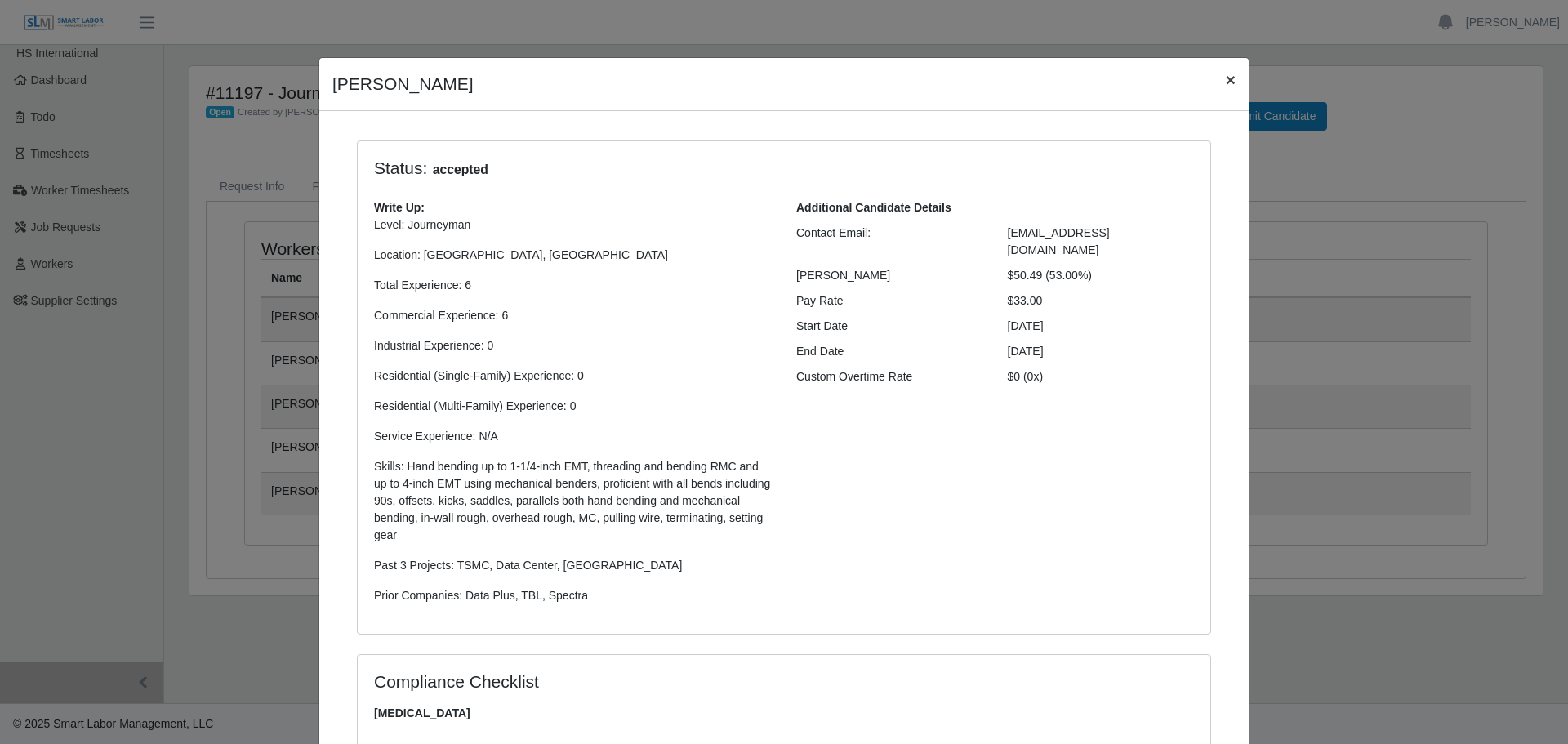
click at [1227, 78] on span "×" at bounding box center [1230, 79] width 9 height 19
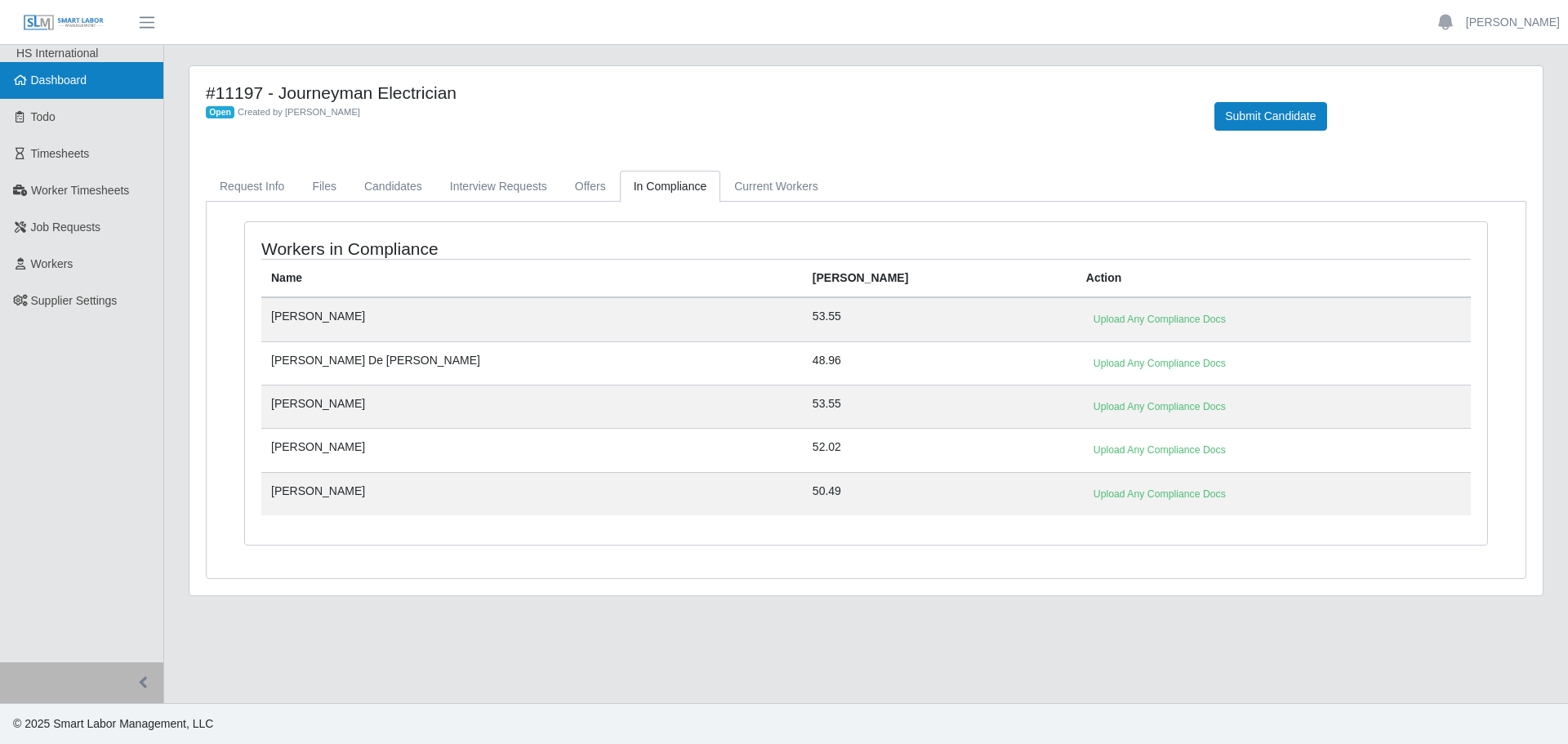
click at [69, 85] on span "Dashboard" at bounding box center [59, 79] width 56 height 13
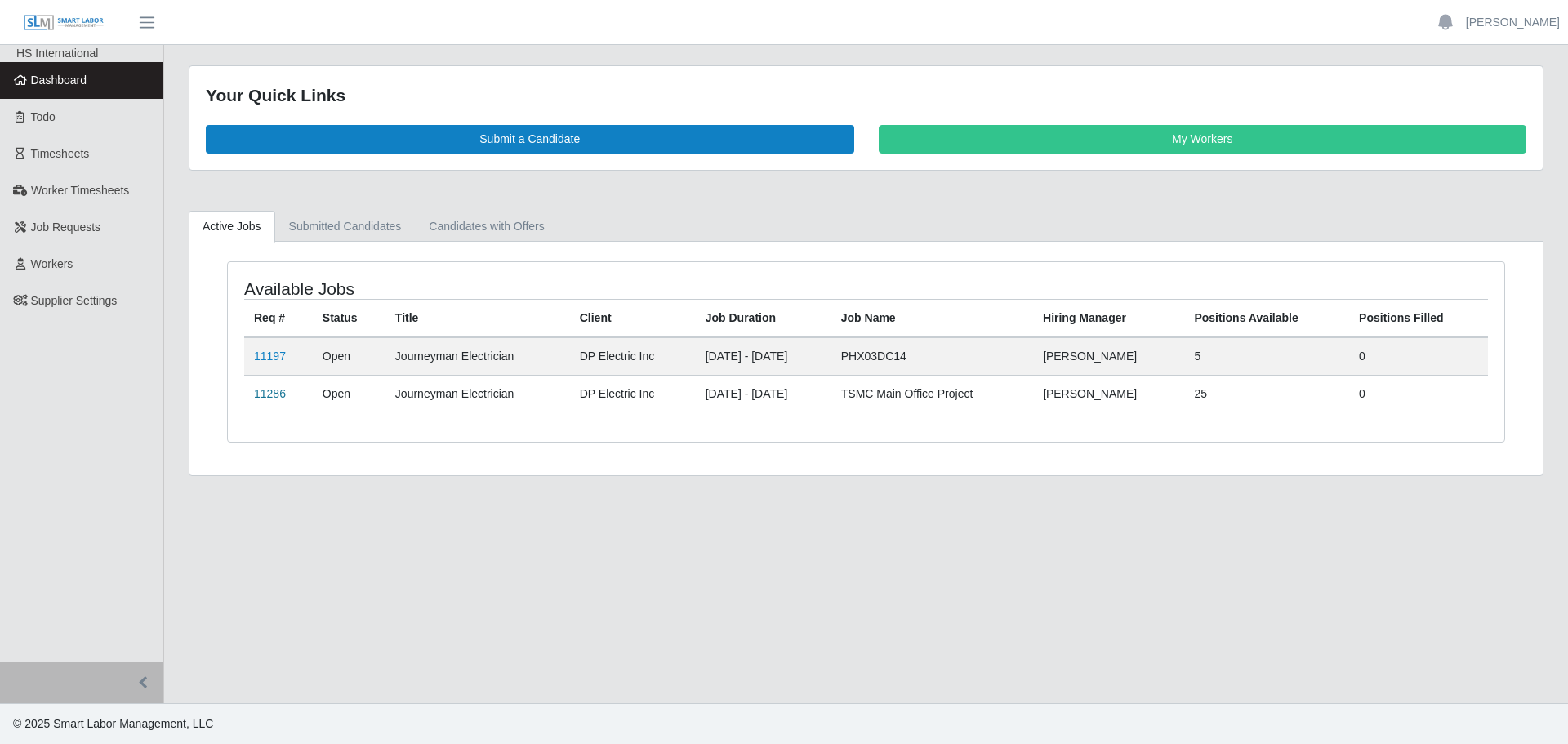
click at [280, 396] on link "11286" at bounding box center [269, 393] width 32 height 13
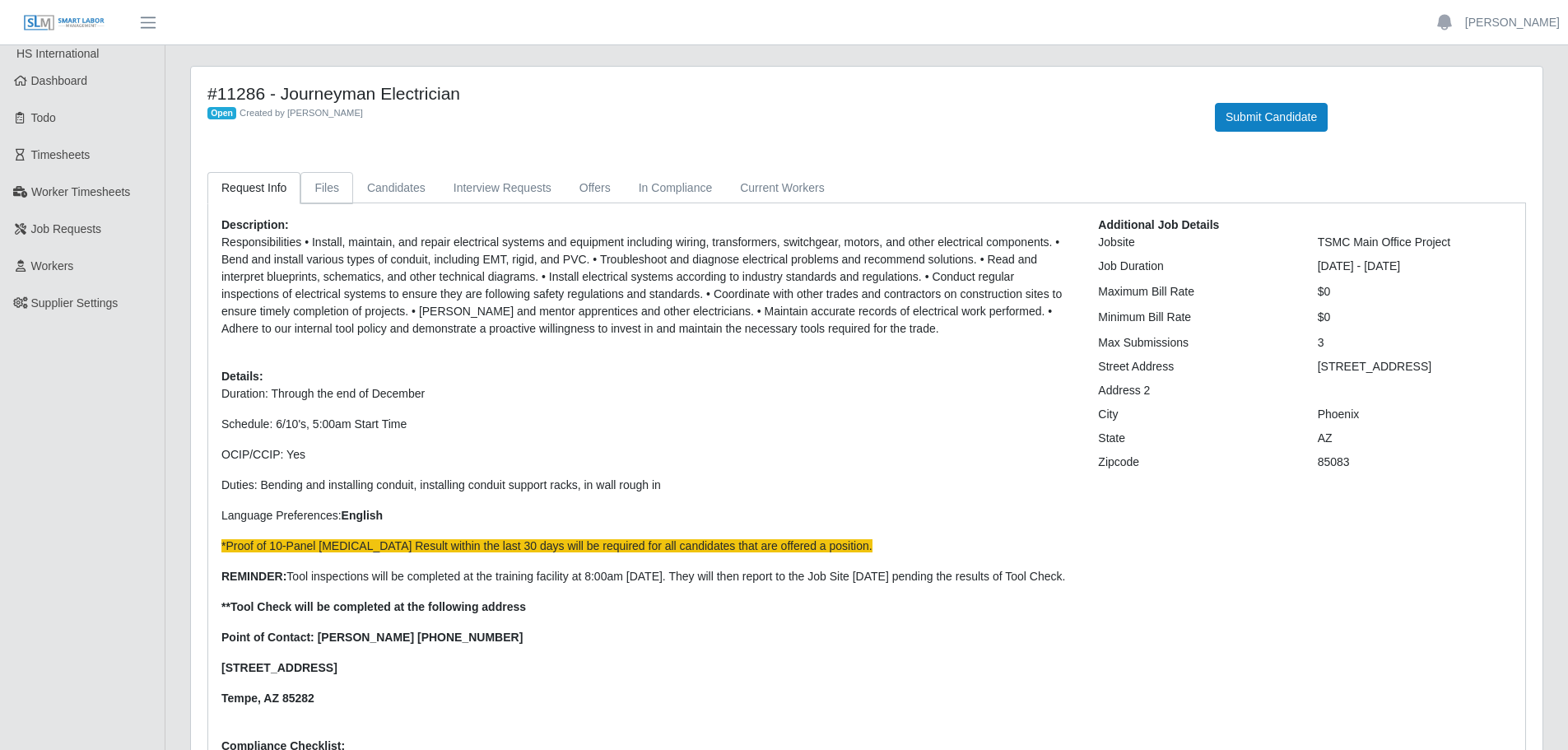
click at [320, 186] on link "Files" at bounding box center [326, 188] width 53 height 32
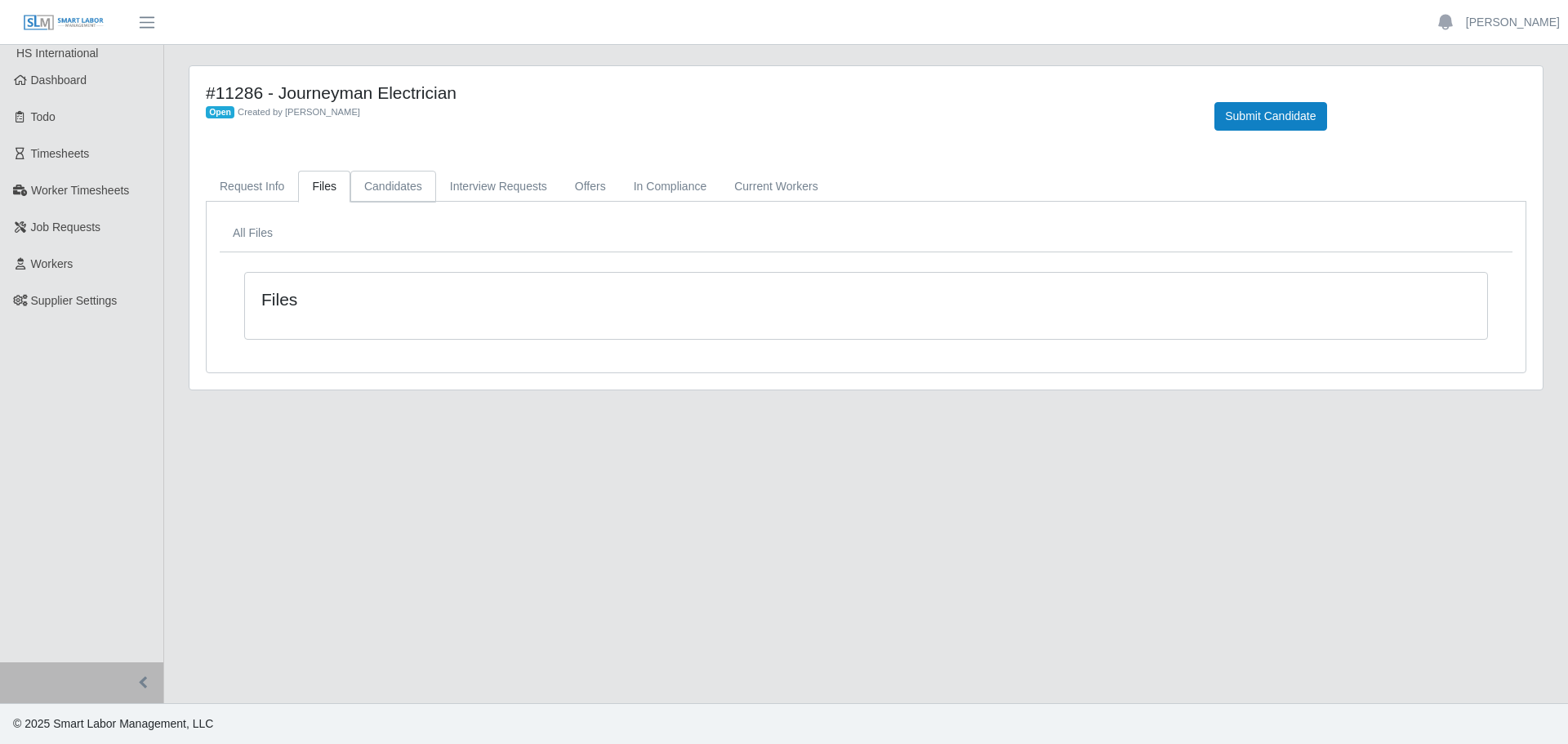
click at [363, 183] on link "Candidates" at bounding box center [393, 186] width 85 height 32
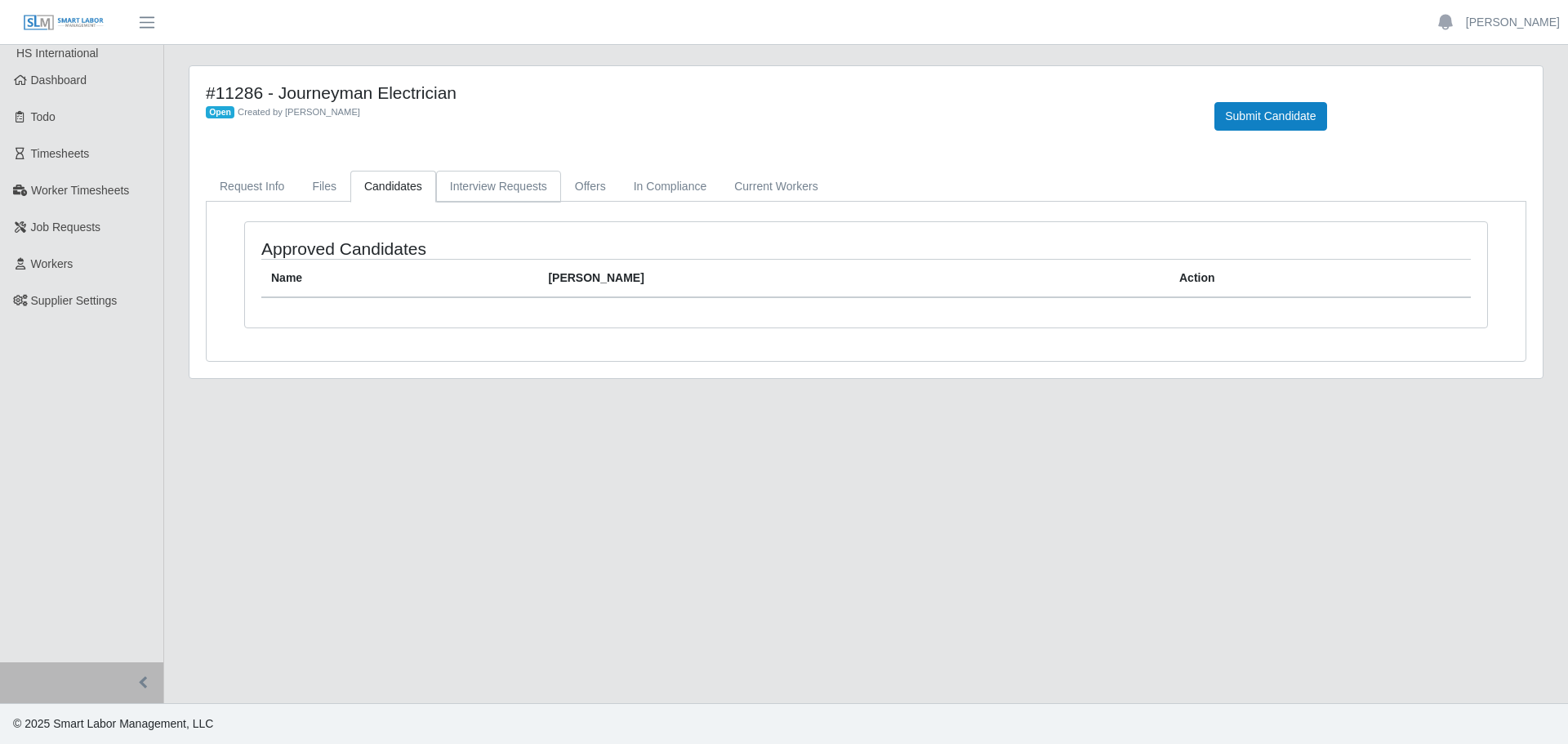
click at [477, 187] on link "Interview Requests" at bounding box center [498, 186] width 125 height 32
click at [608, 188] on link "Offers" at bounding box center [591, 186] width 59 height 32
click at [654, 188] on link "In Compliance" at bounding box center [670, 186] width 101 height 32
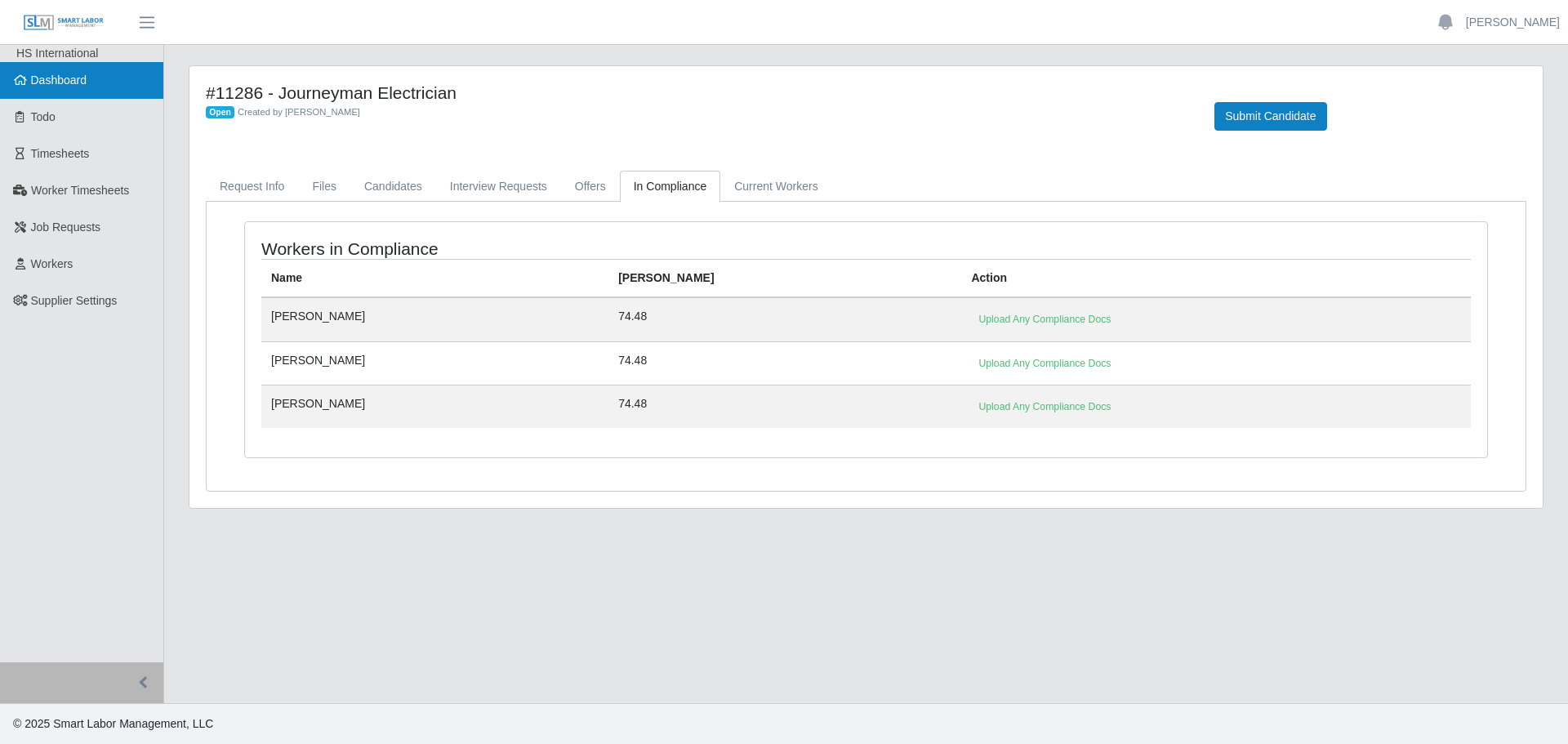
click at [59, 93] on link "Dashboard" at bounding box center [81, 80] width 163 height 37
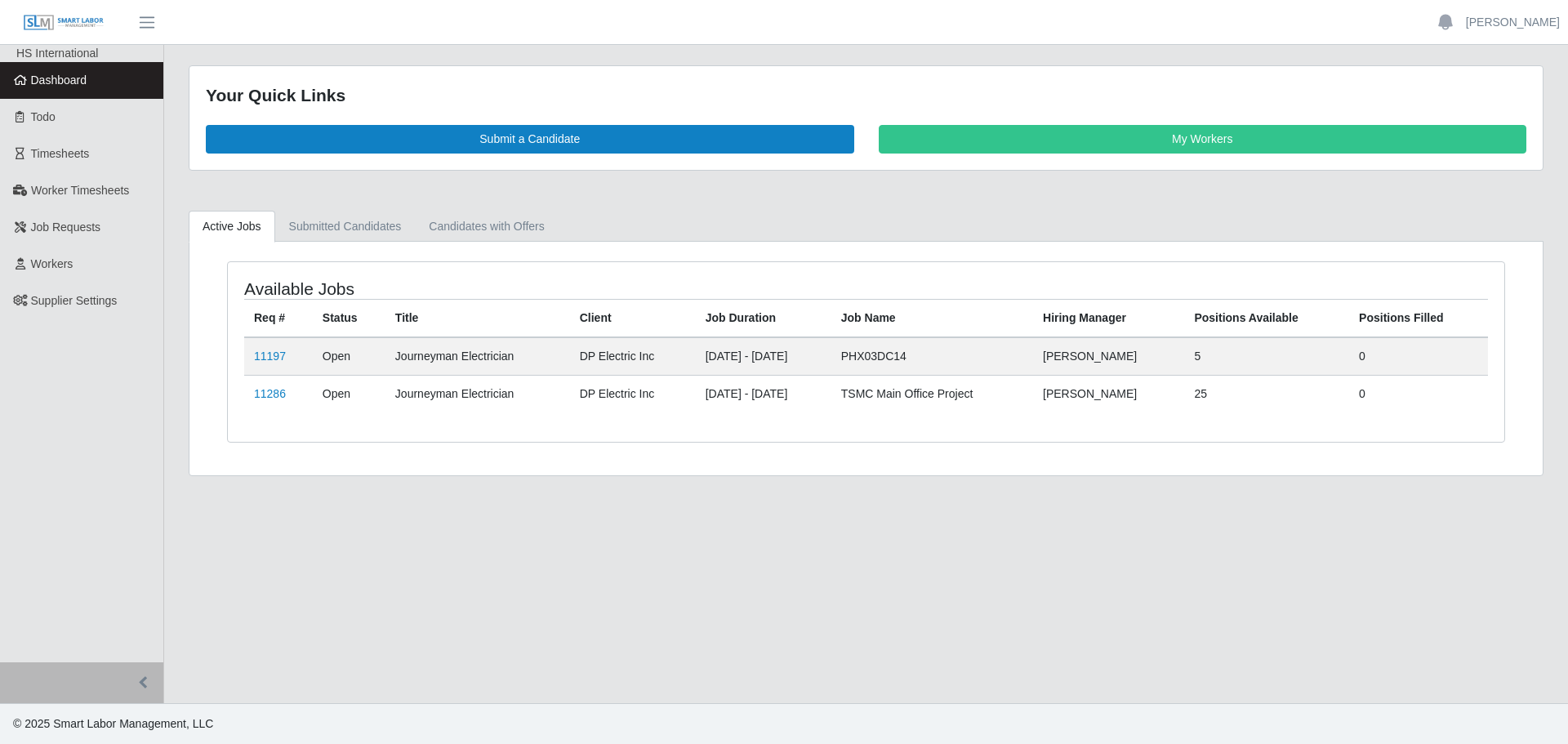
click at [250, 359] on td "11197" at bounding box center [278, 356] width 68 height 38
click at [258, 354] on link "11197" at bounding box center [269, 356] width 32 height 13
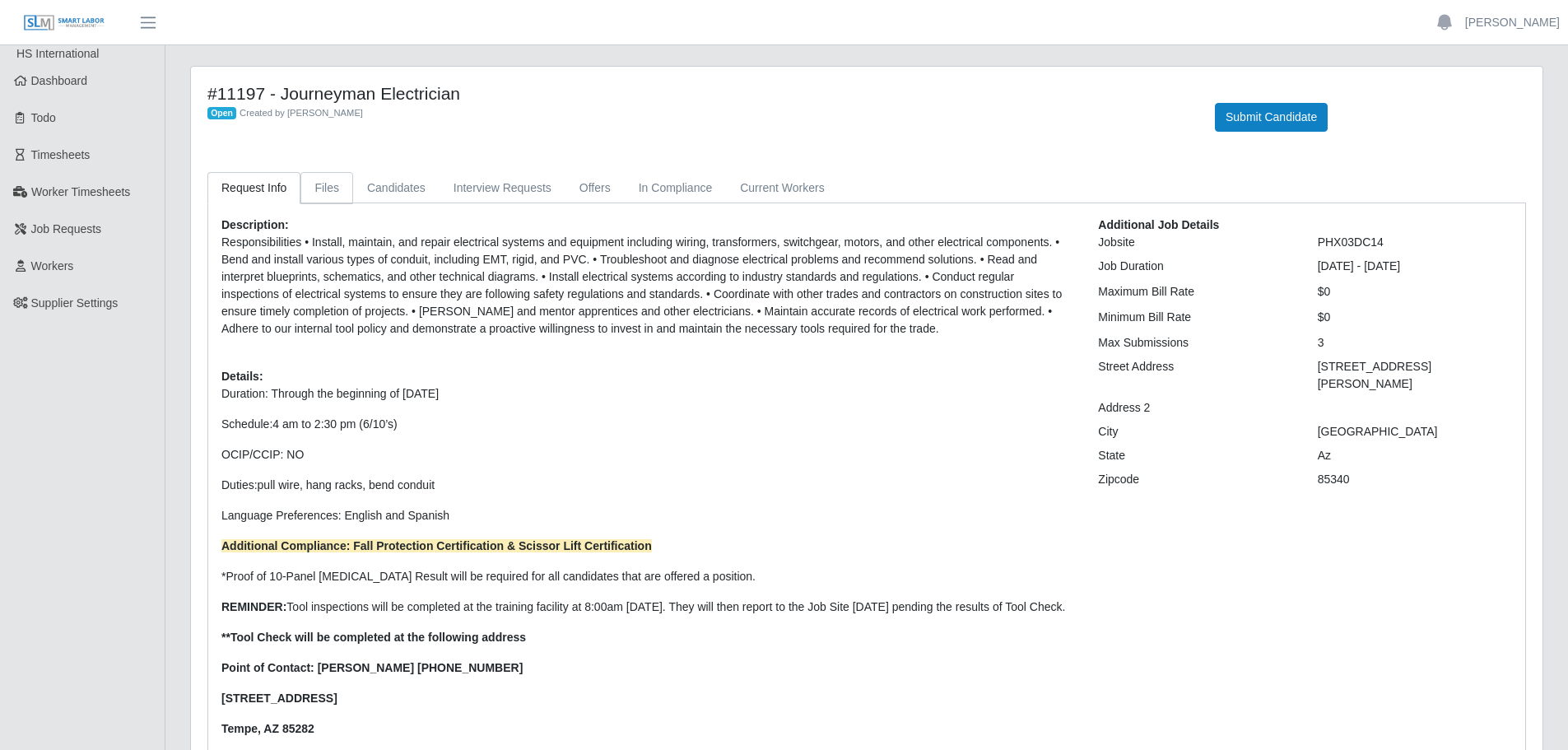
click at [338, 189] on link "Files" at bounding box center [326, 188] width 53 height 32
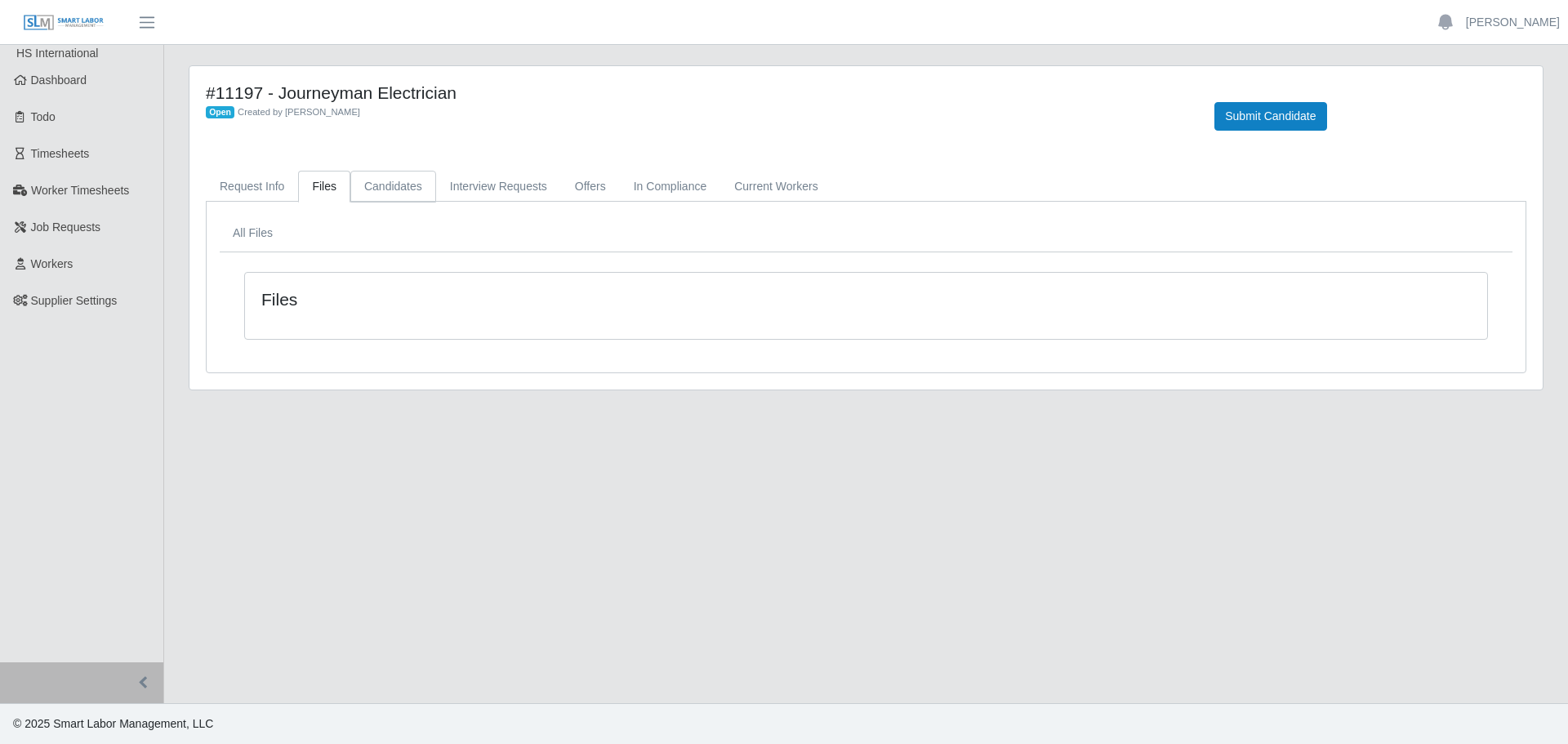
click at [405, 186] on link "Candidates" at bounding box center [393, 186] width 85 height 32
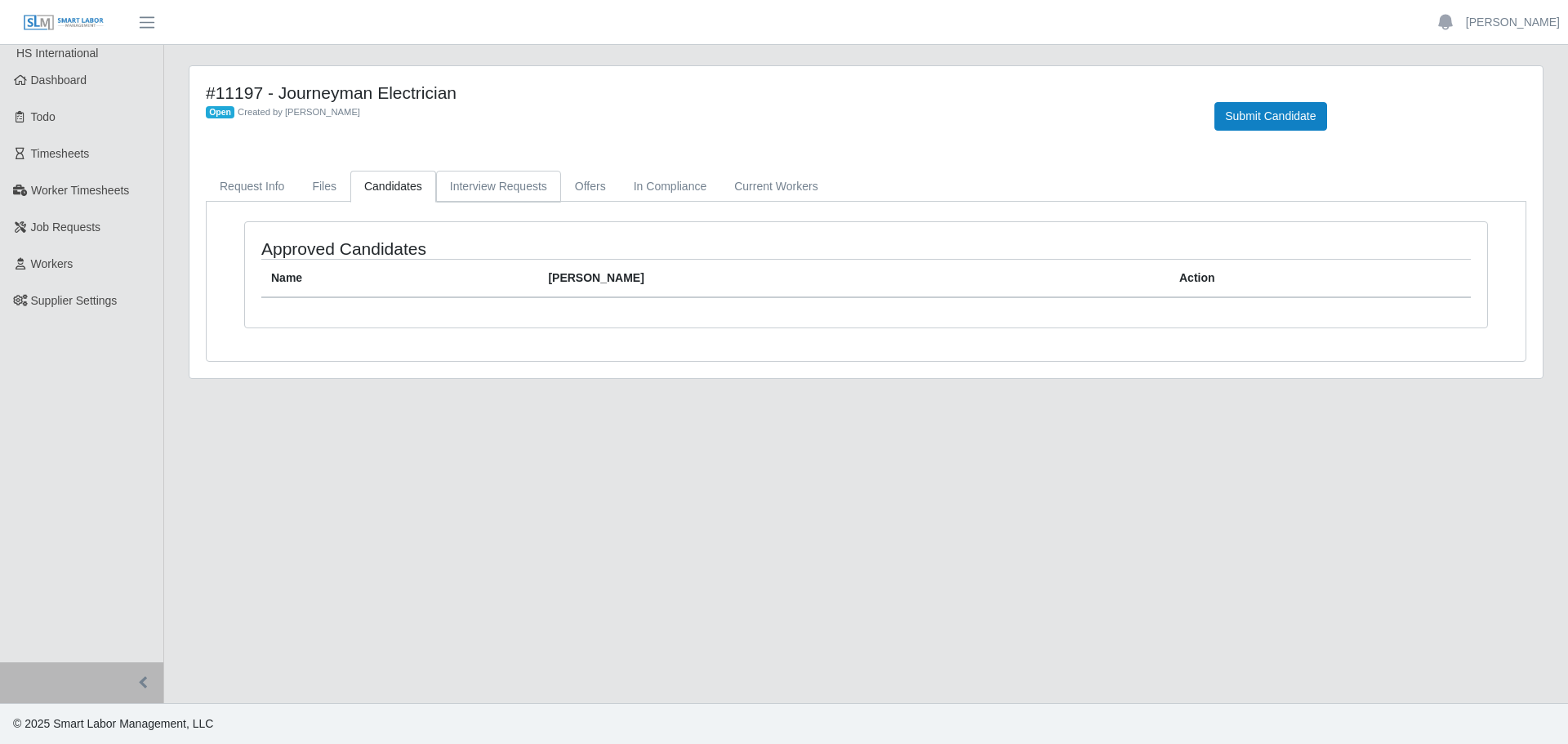
click at [479, 199] on link "Interview Requests" at bounding box center [498, 186] width 125 height 32
click at [591, 191] on link "Offers" at bounding box center [591, 186] width 59 height 32
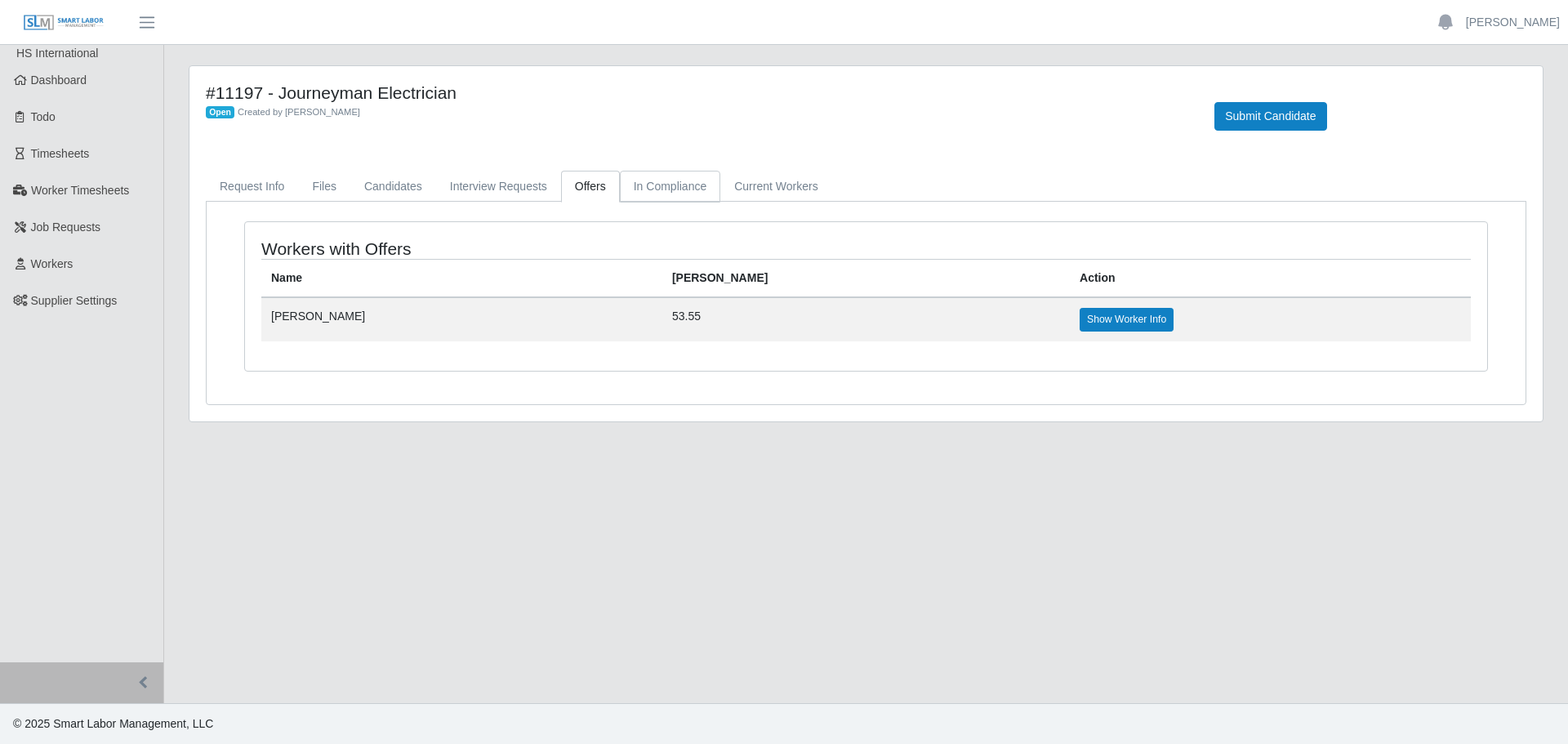
click at [669, 198] on link "In Compliance" at bounding box center [670, 186] width 101 height 32
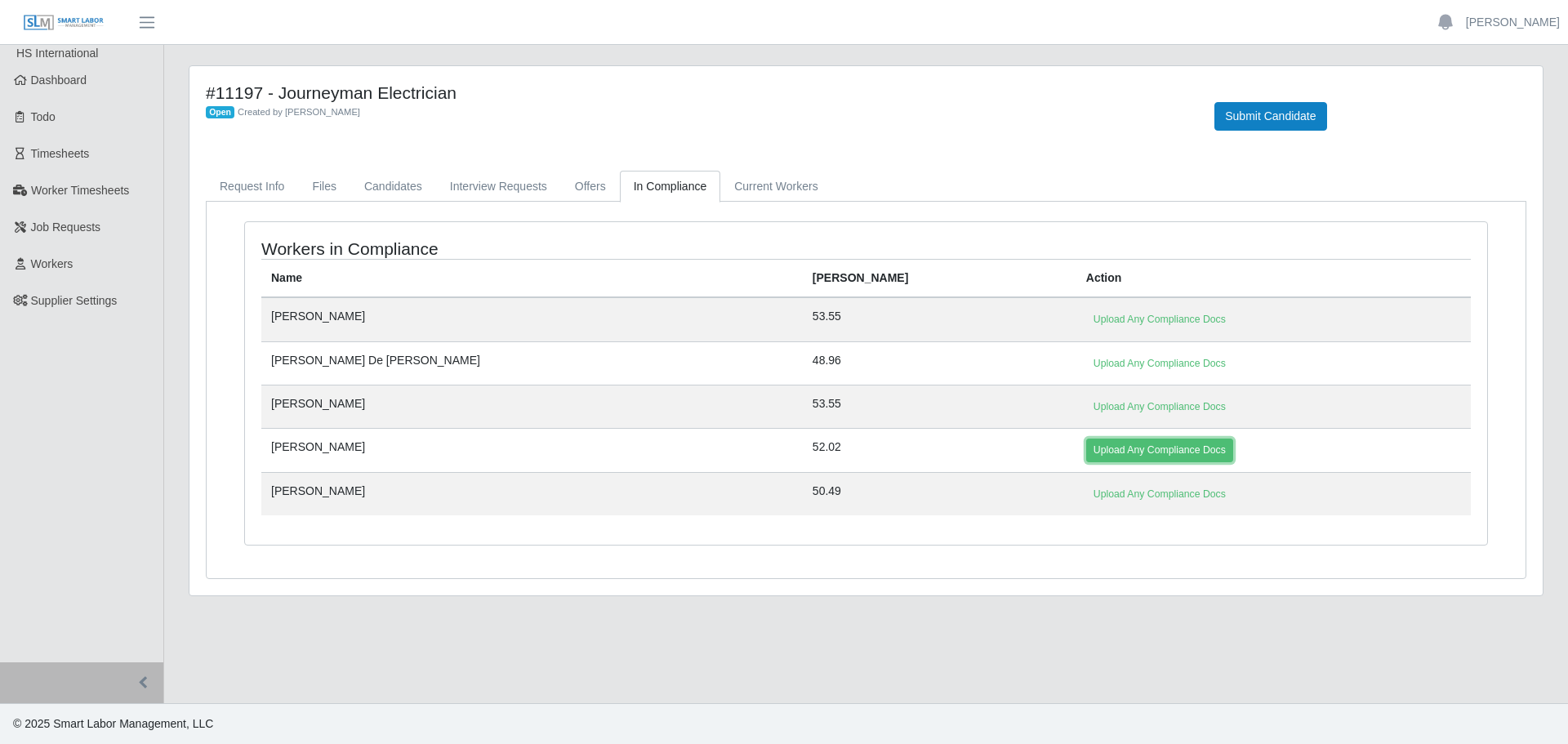
click at [1086, 456] on link "Upload Any Compliance Docs" at bounding box center [1160, 450] width 147 height 22
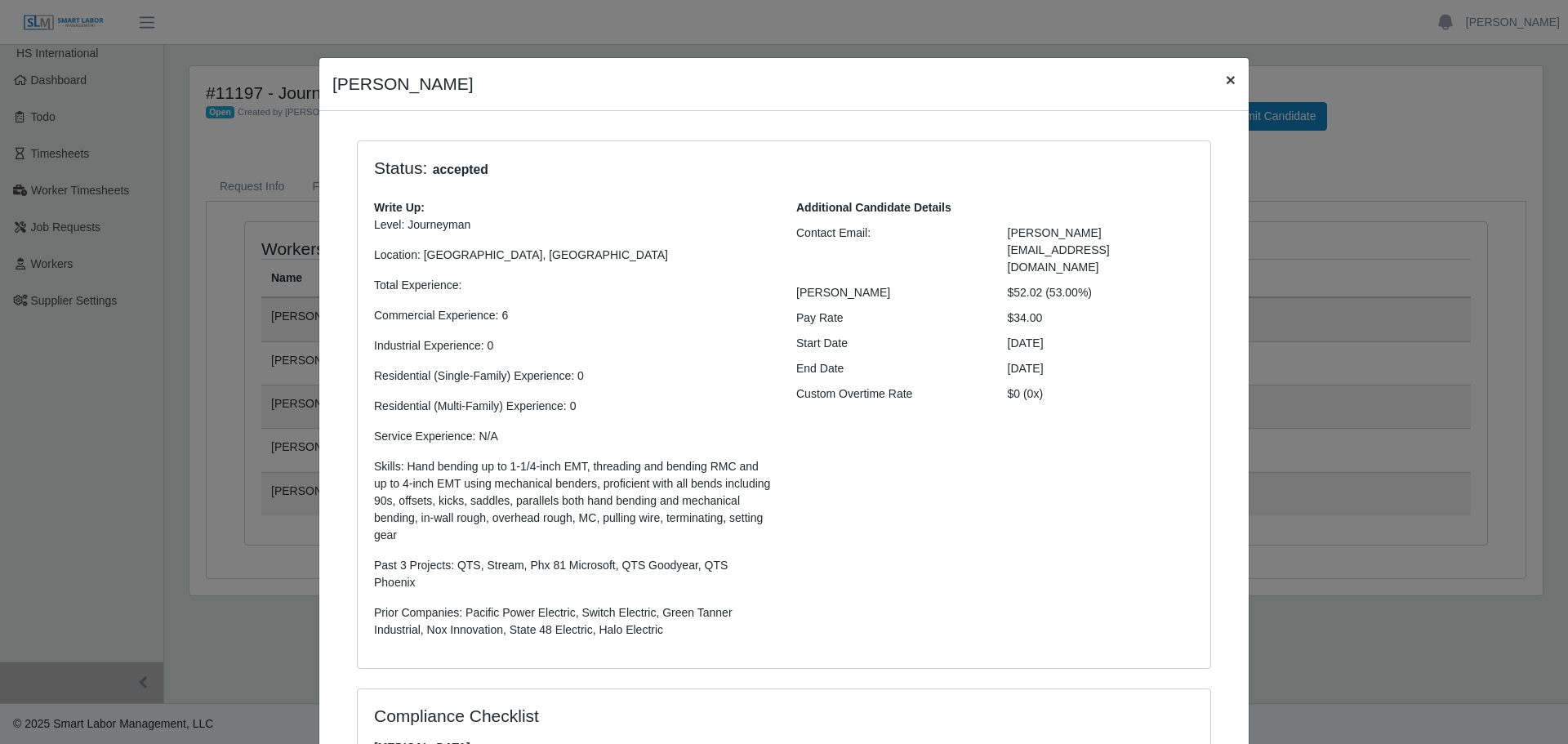
click at [1226, 74] on span "×" at bounding box center [1230, 79] width 9 height 19
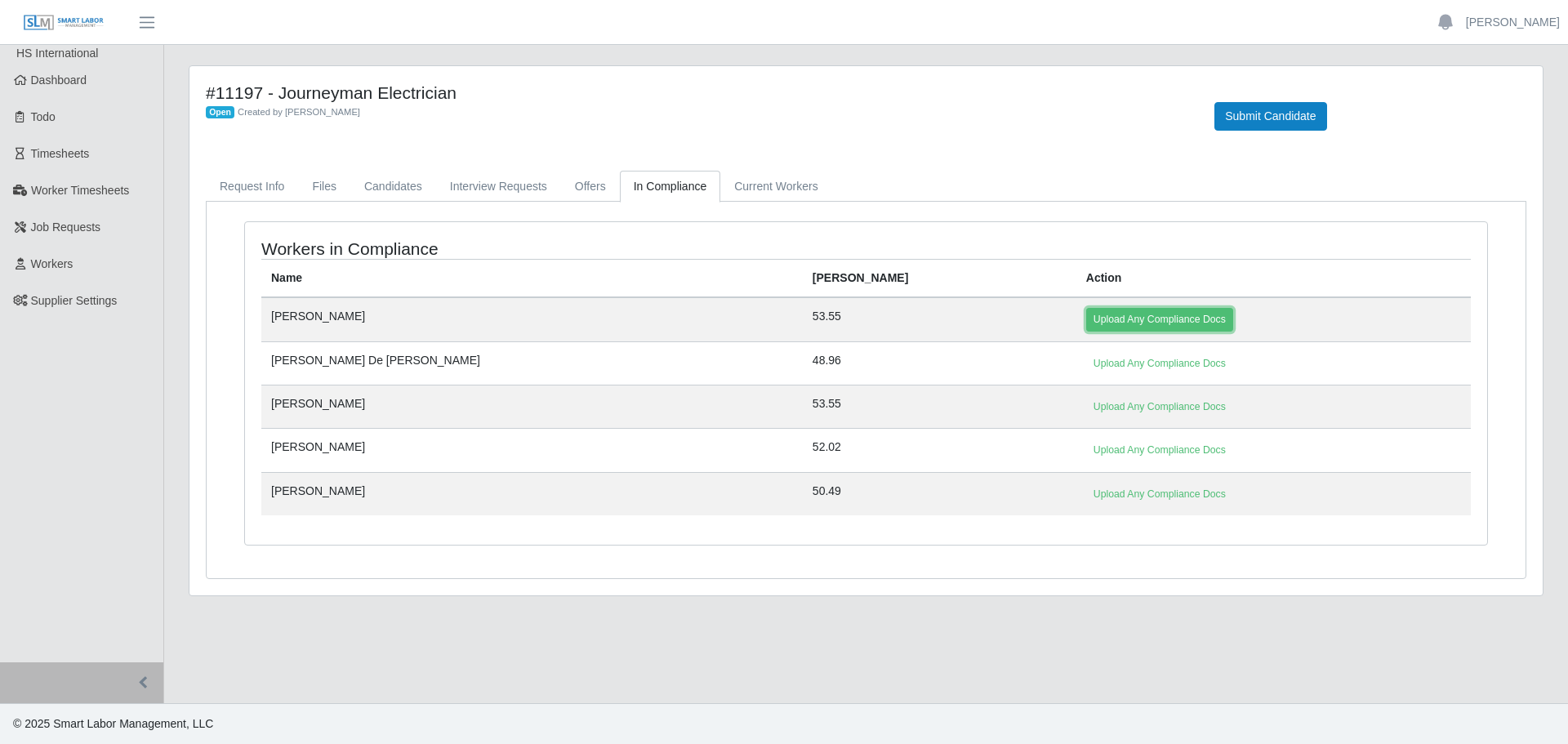
click at [1086, 326] on link "Upload Any Compliance Docs" at bounding box center [1160, 319] width 147 height 22
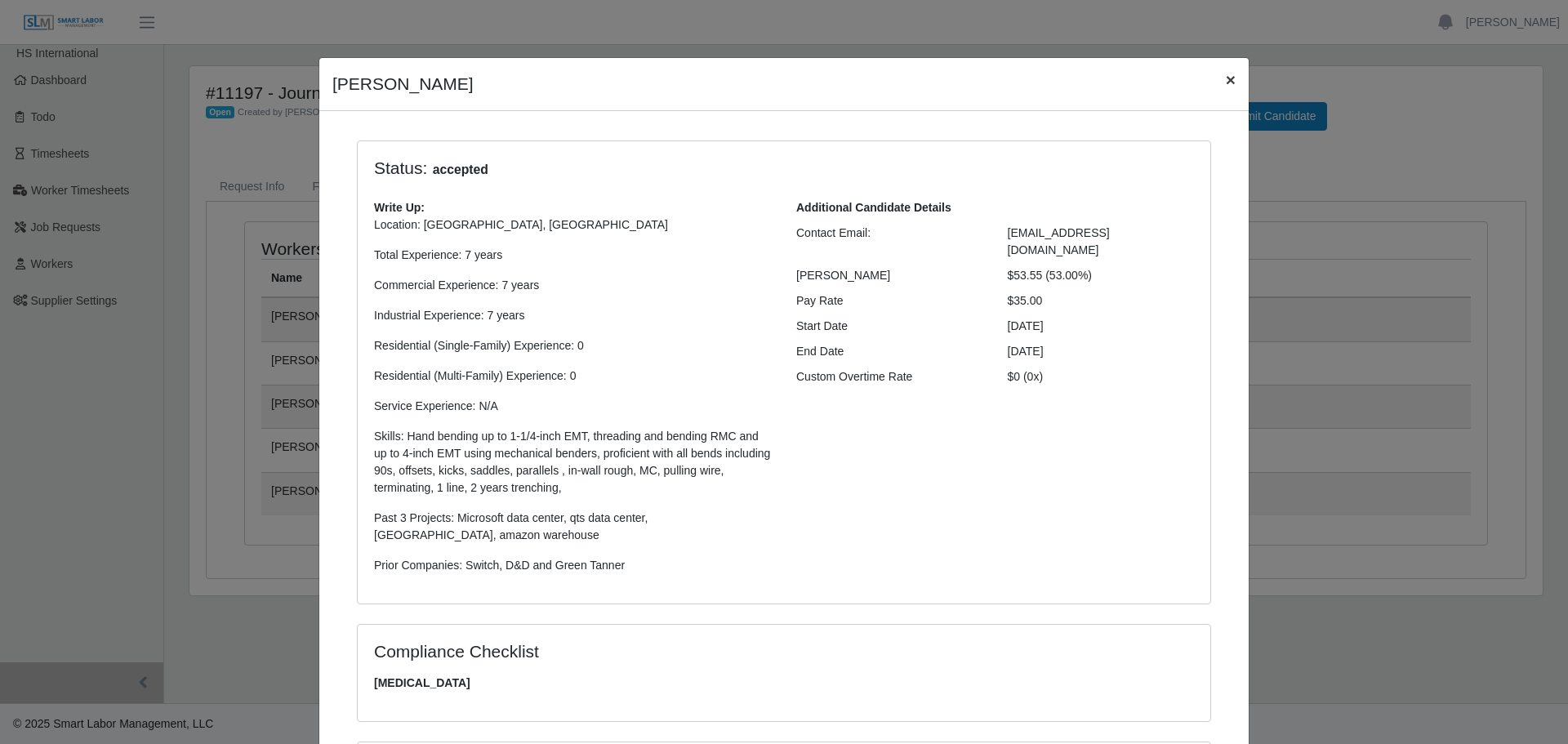
click at [1226, 79] on span "×" at bounding box center [1230, 79] width 9 height 19
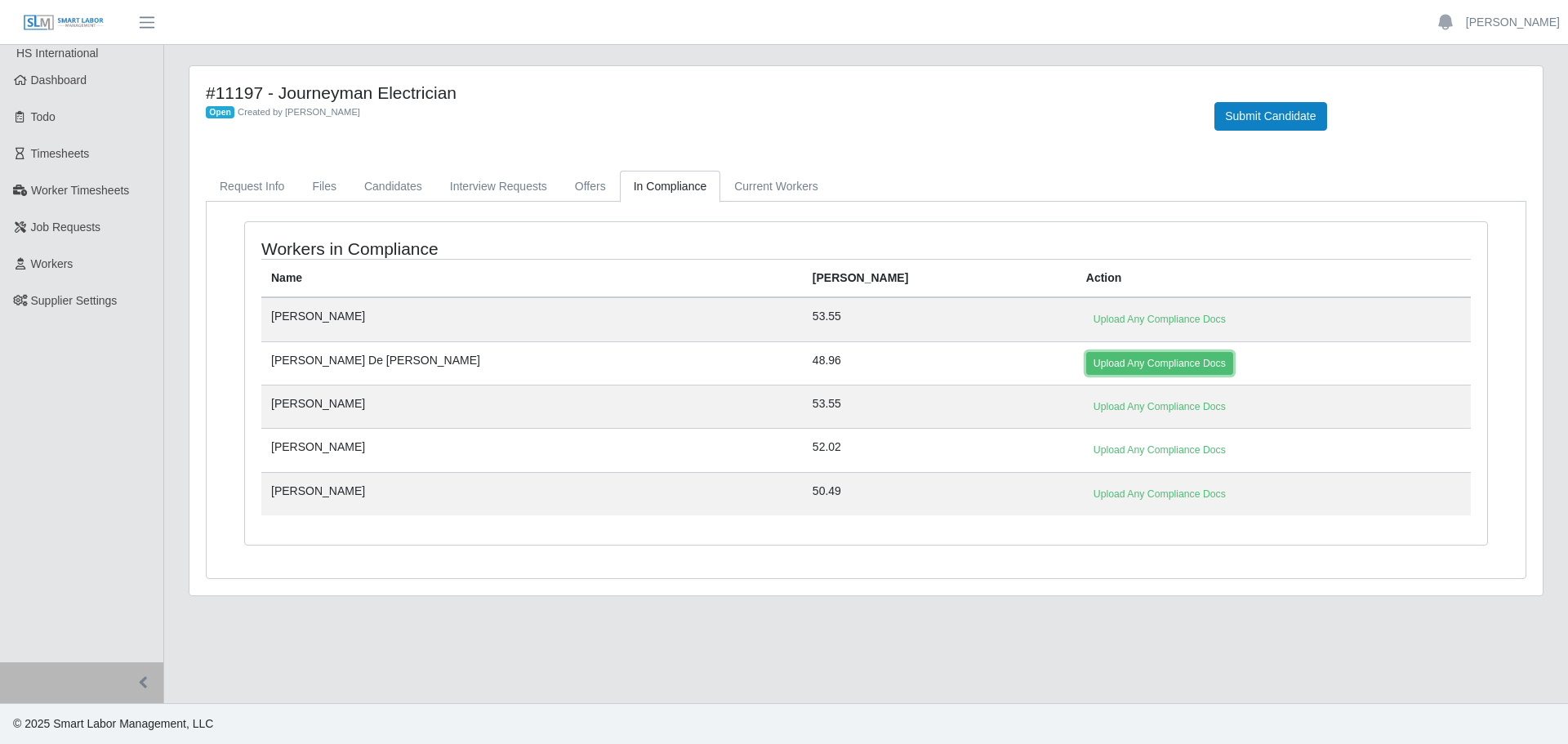
click at [1086, 360] on link "Upload Any Compliance Docs" at bounding box center [1160, 363] width 147 height 22
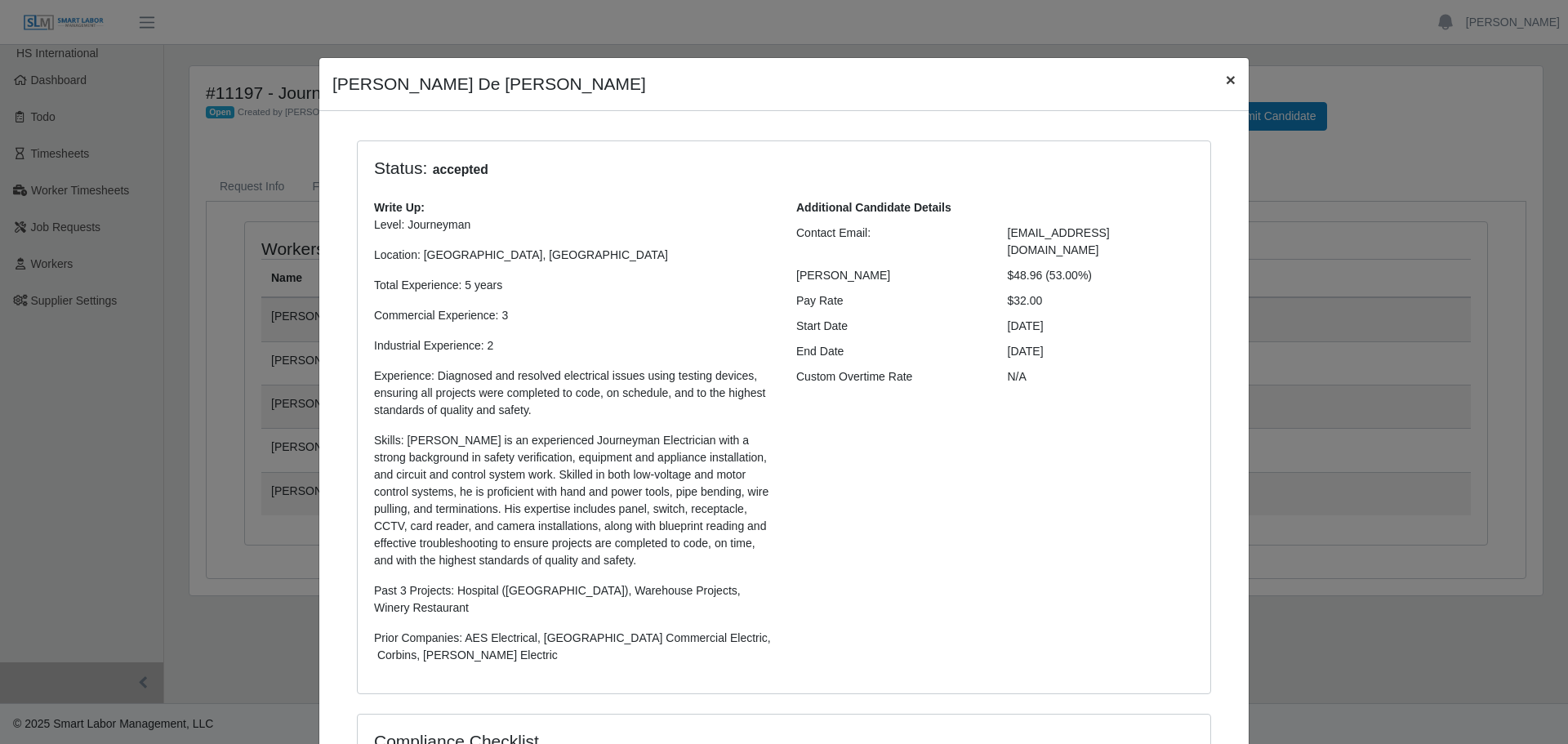
click at [1226, 77] on span "×" at bounding box center [1230, 79] width 9 height 19
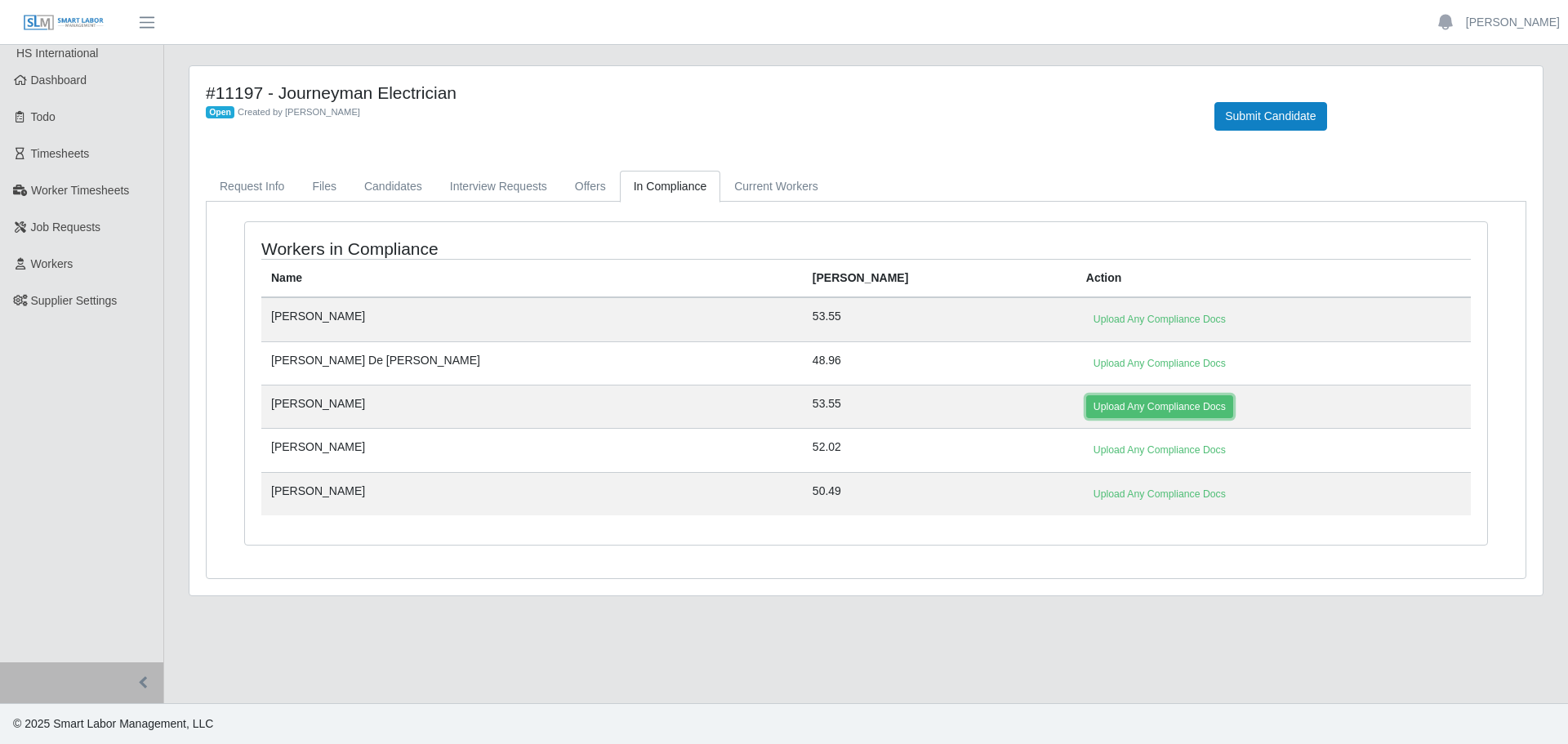
click at [1086, 404] on link "Upload Any Compliance Docs" at bounding box center [1160, 407] width 147 height 22
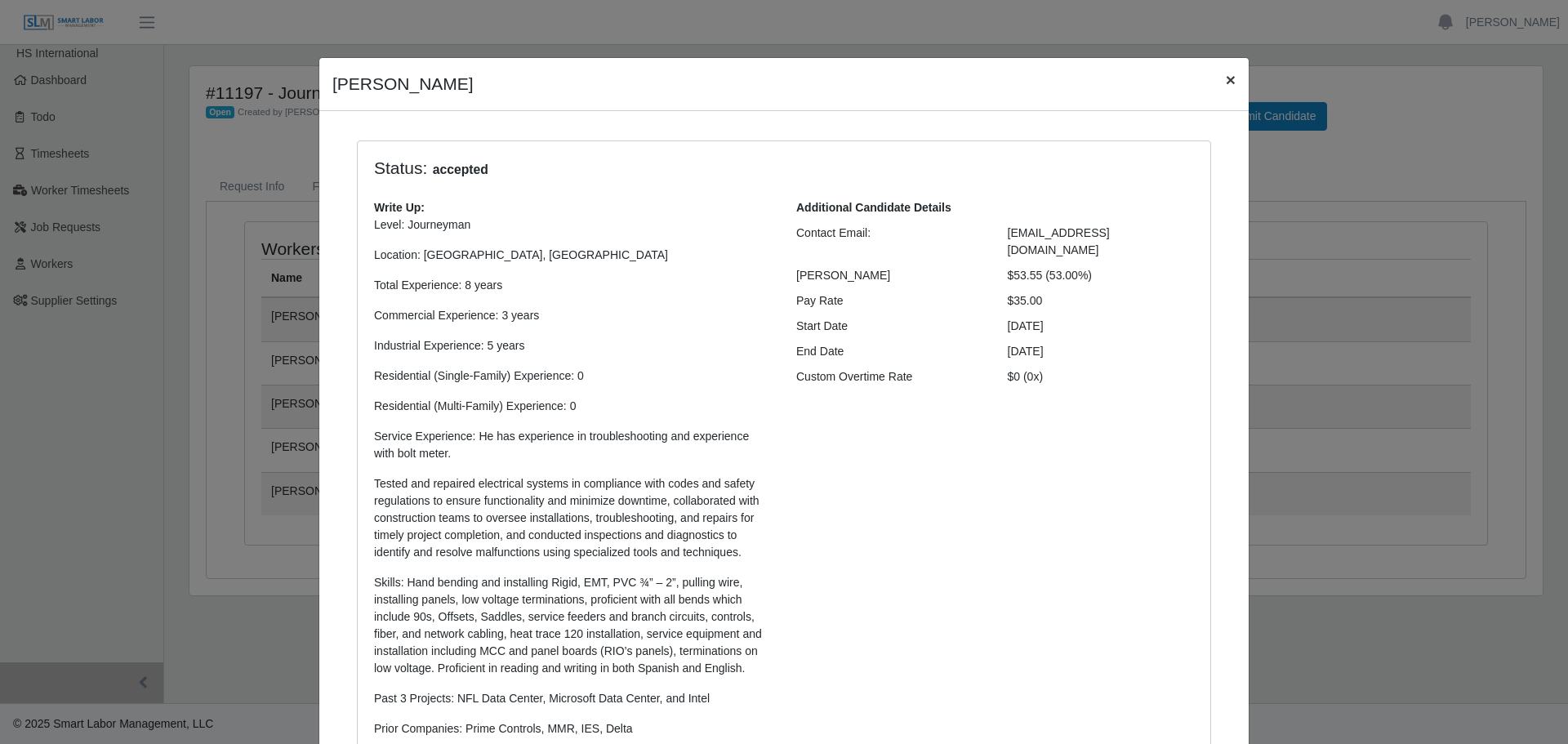
click at [1227, 80] on span "×" at bounding box center [1230, 79] width 9 height 19
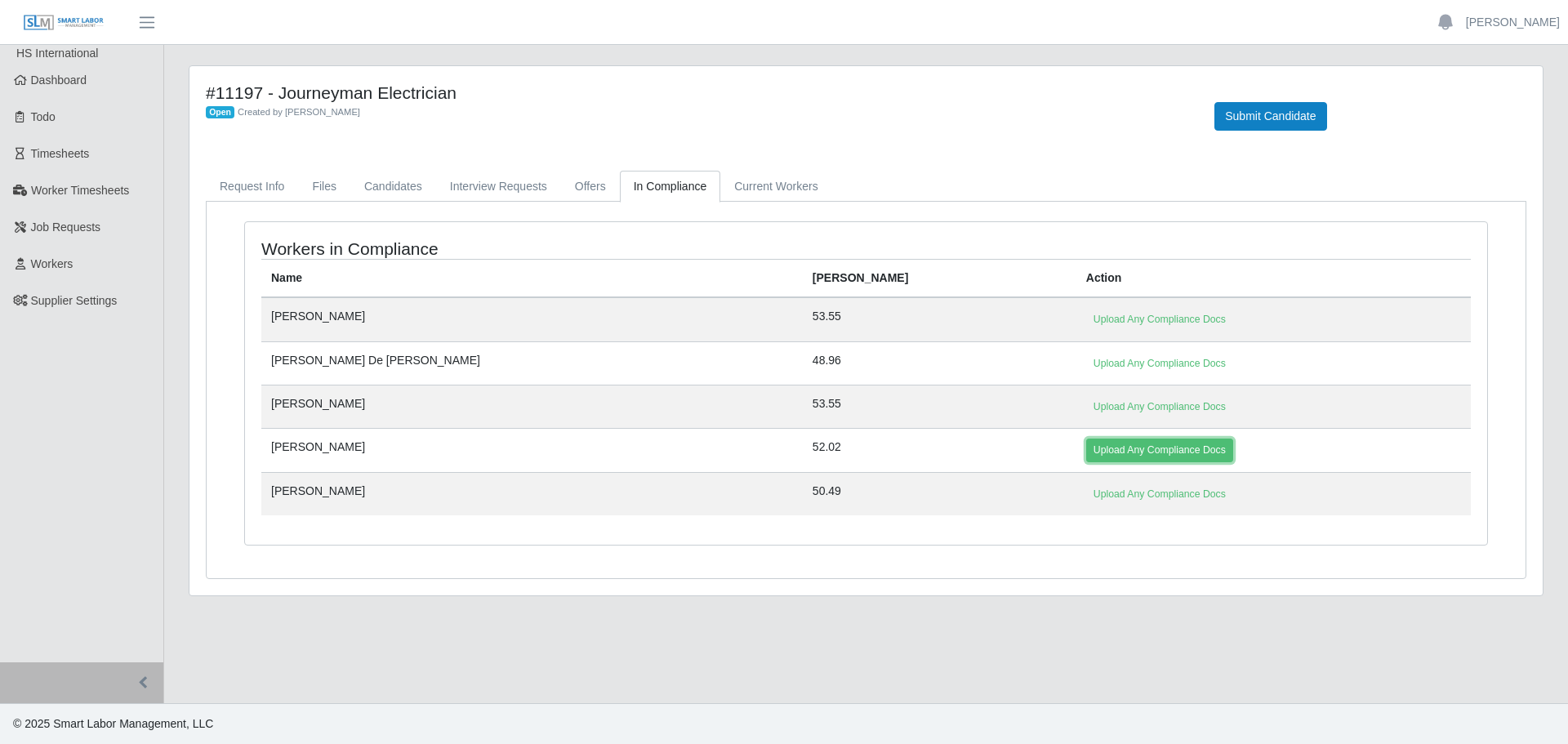
click at [1086, 460] on link "Upload Any Compliance Docs" at bounding box center [1160, 450] width 147 height 22
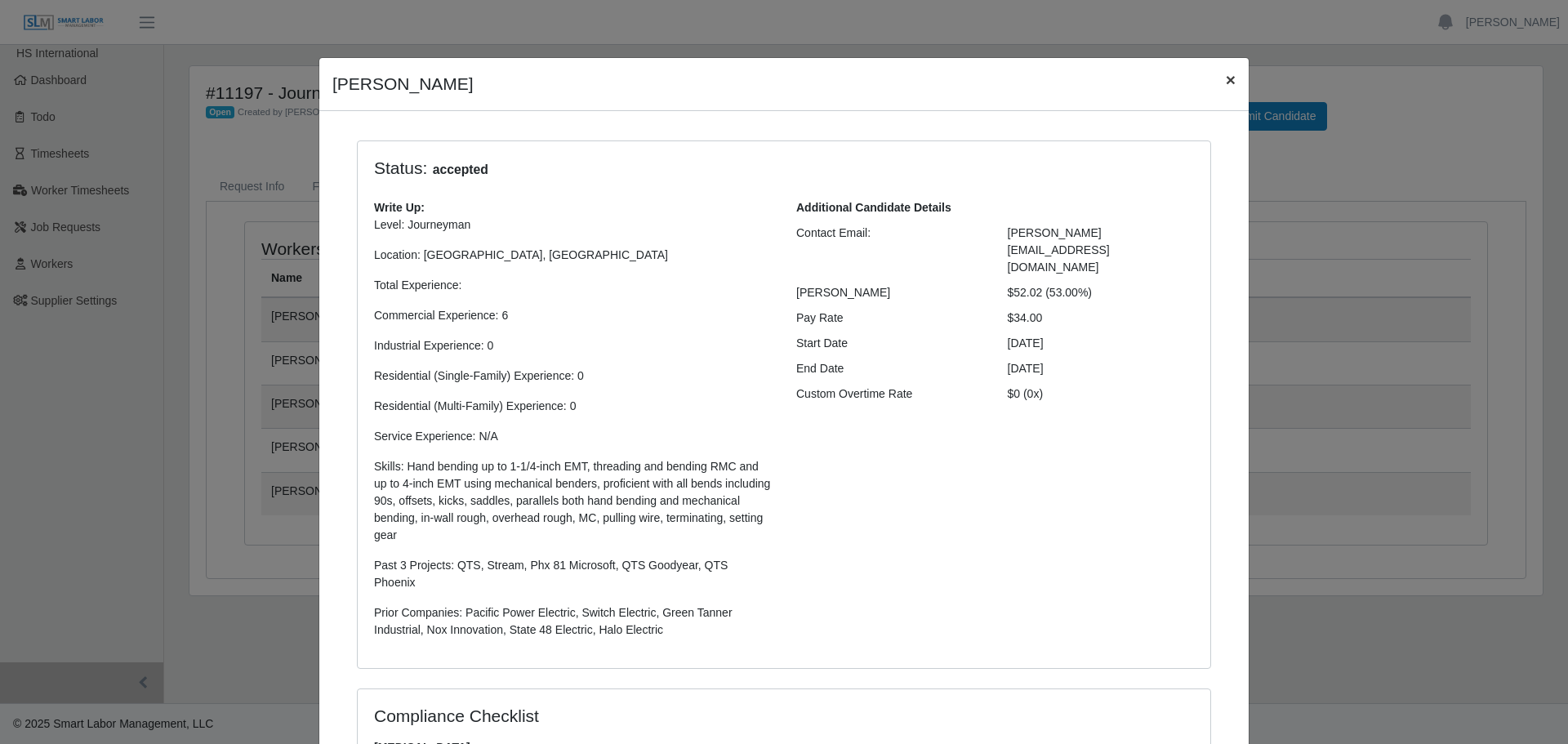
click at [1226, 85] on span "×" at bounding box center [1230, 79] width 9 height 19
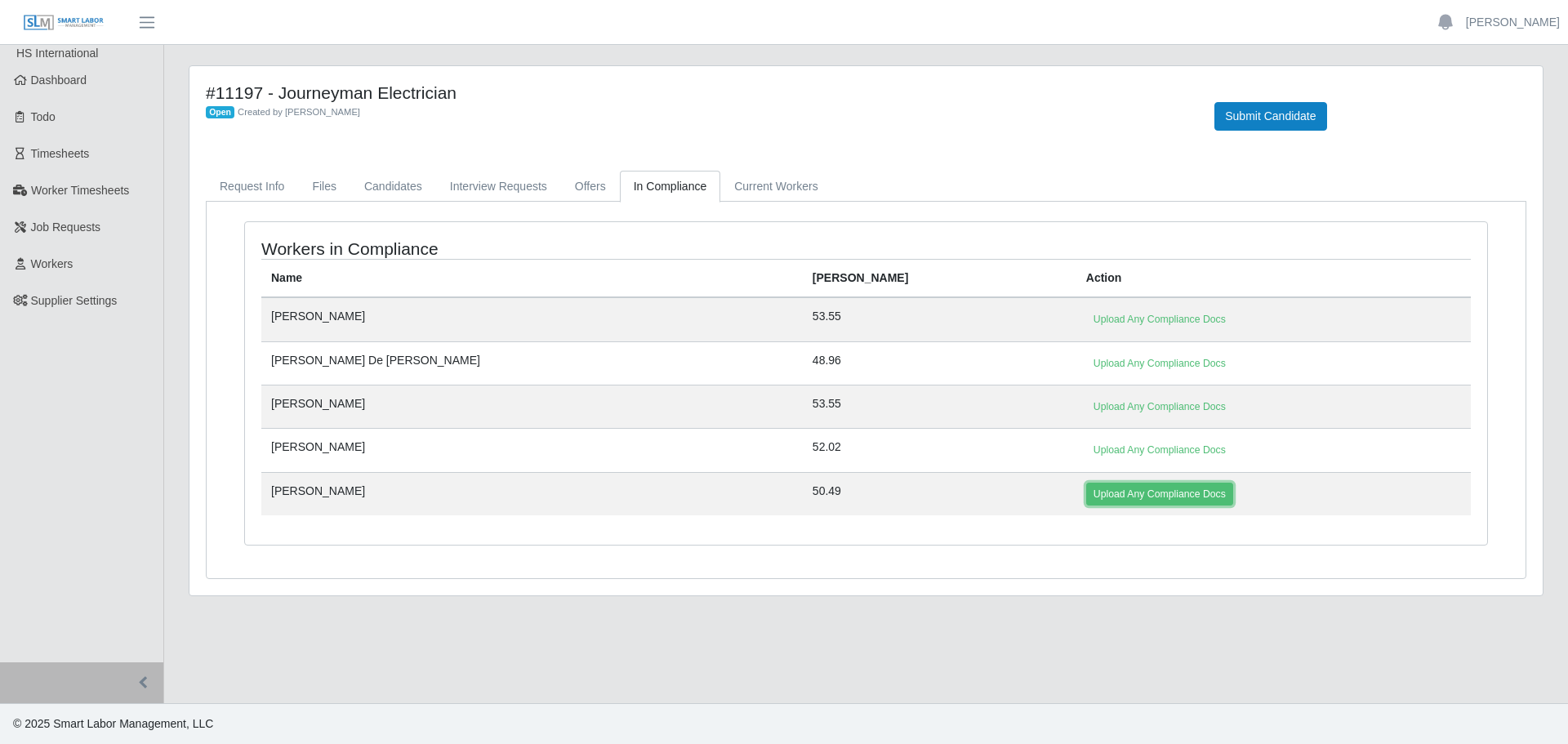
click at [1086, 504] on link "Upload Any Compliance Docs" at bounding box center [1160, 494] width 147 height 22
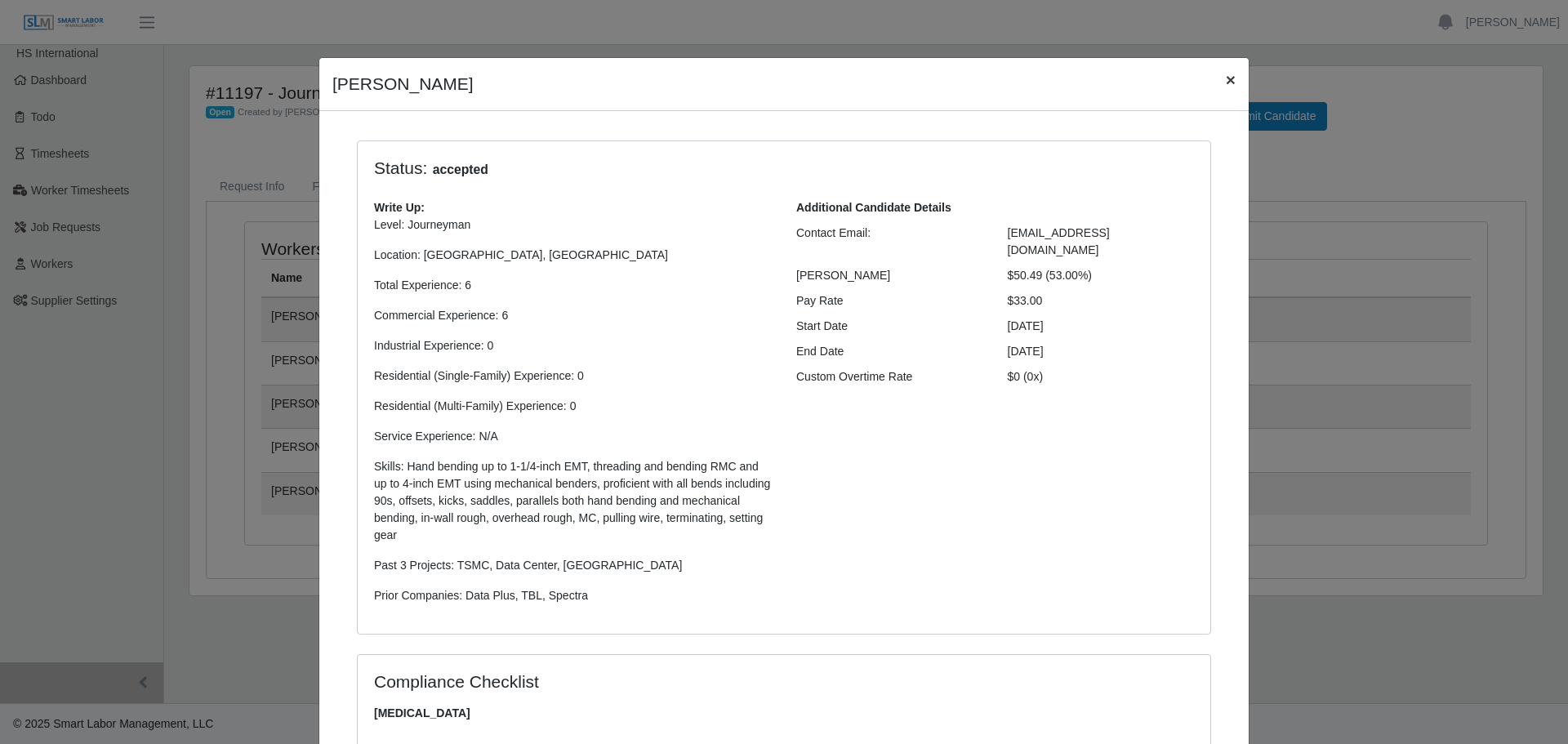
click at [1226, 83] on span "×" at bounding box center [1230, 79] width 9 height 19
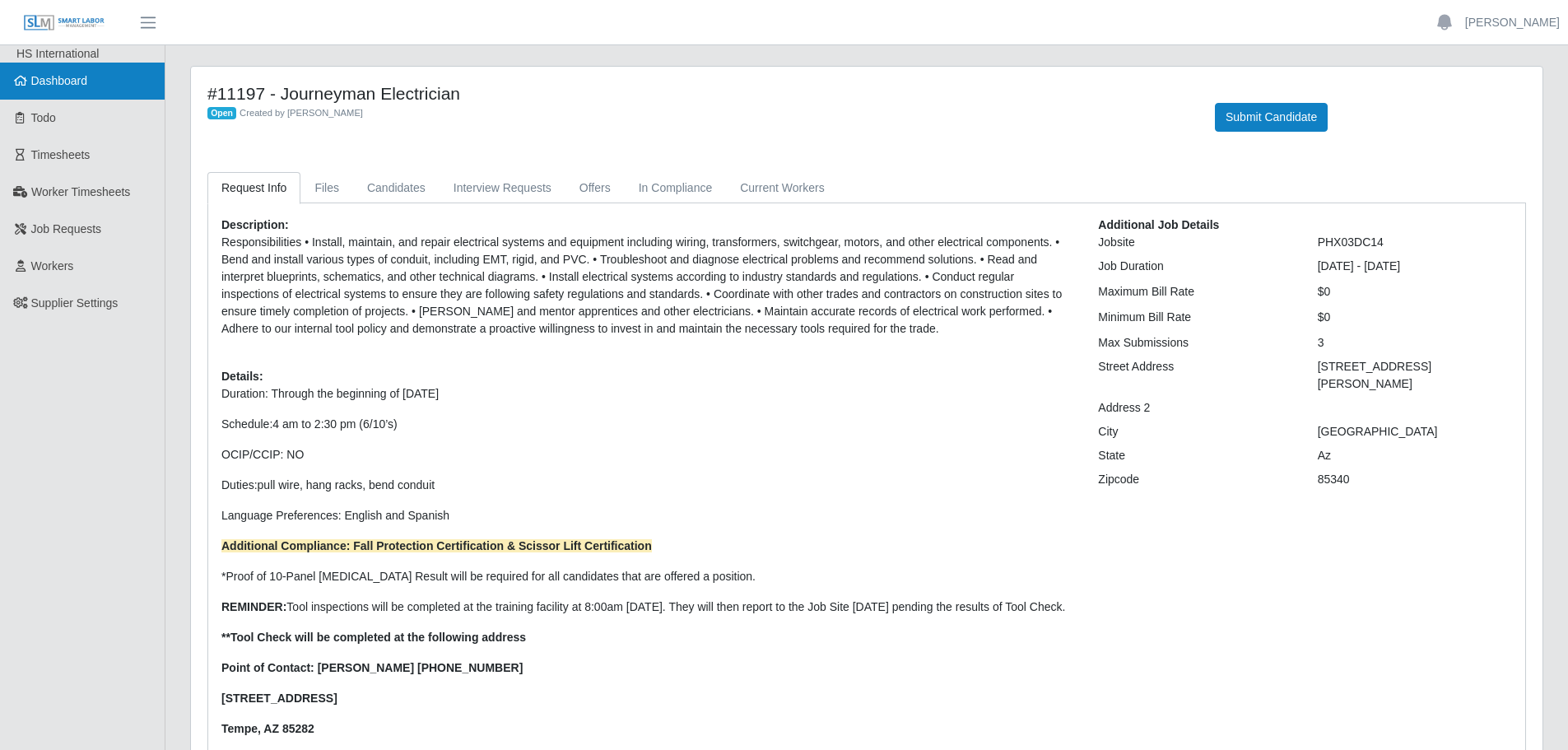
click at [68, 87] on span "Dashboard" at bounding box center [59, 80] width 57 height 13
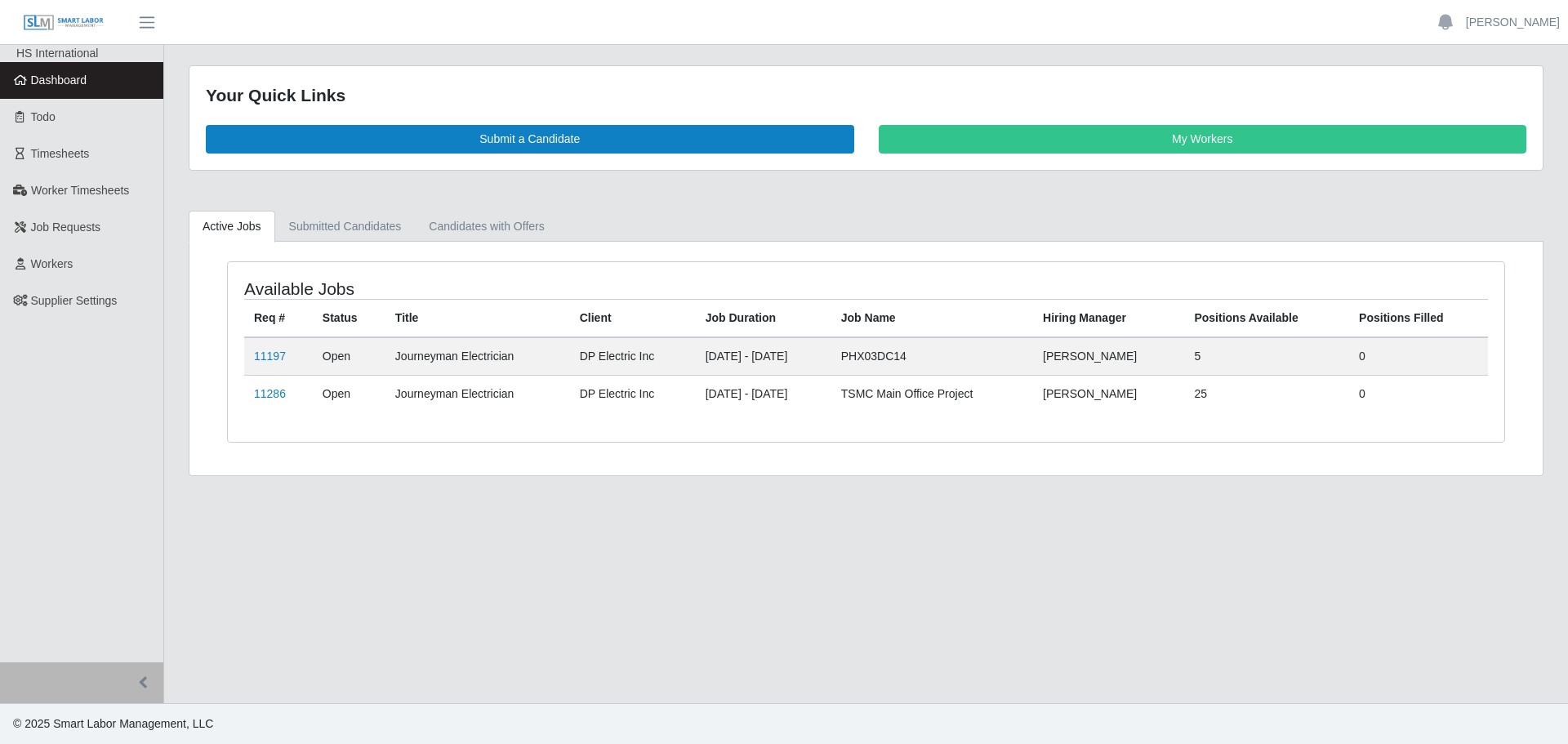
click at [244, 393] on td "11286" at bounding box center [278, 394] width 68 height 38
click at [250, 393] on td "11286" at bounding box center [278, 394] width 68 height 38
click at [258, 392] on link "11286" at bounding box center [269, 393] width 32 height 13
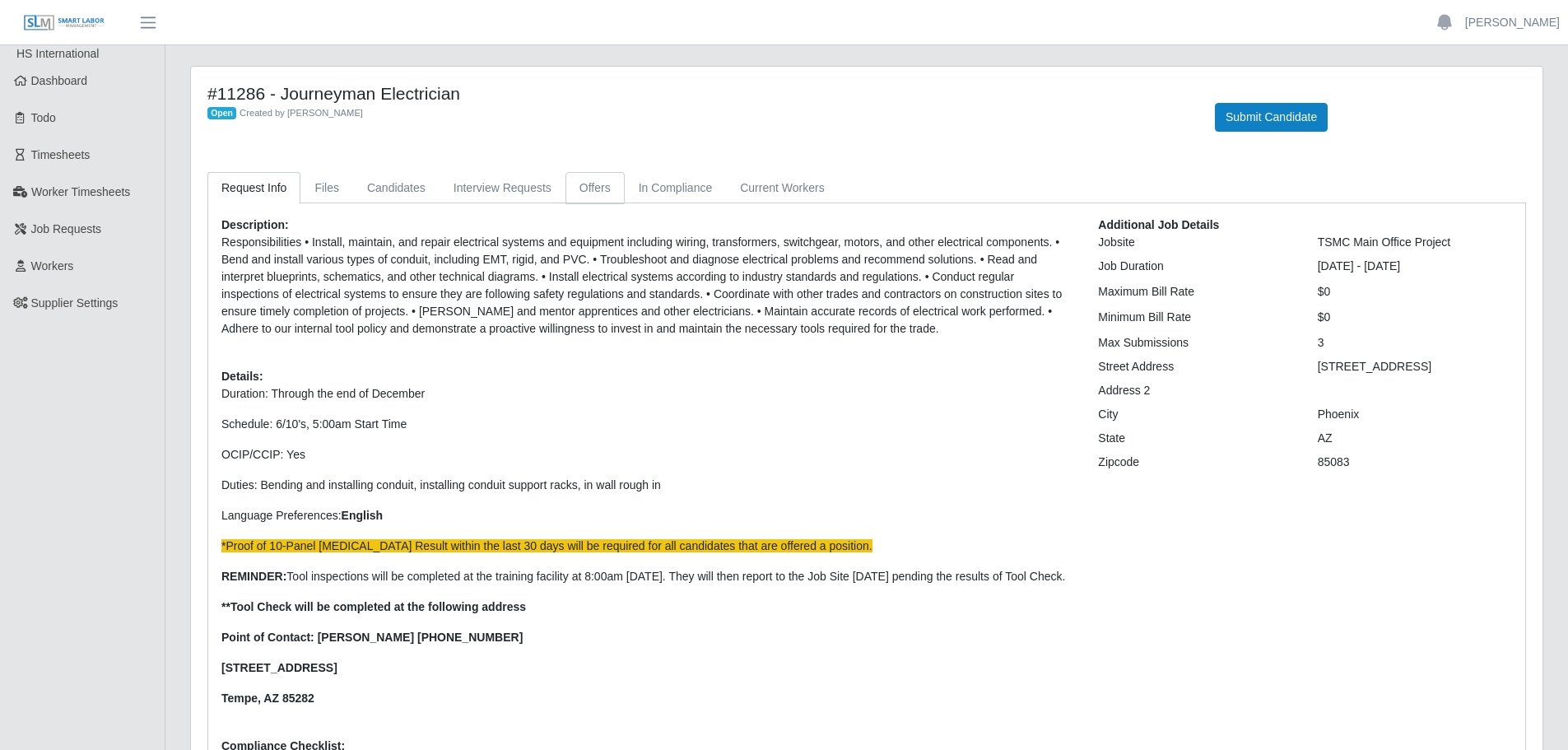
click at [586, 192] on link "Offers" at bounding box center [595, 188] width 59 height 32
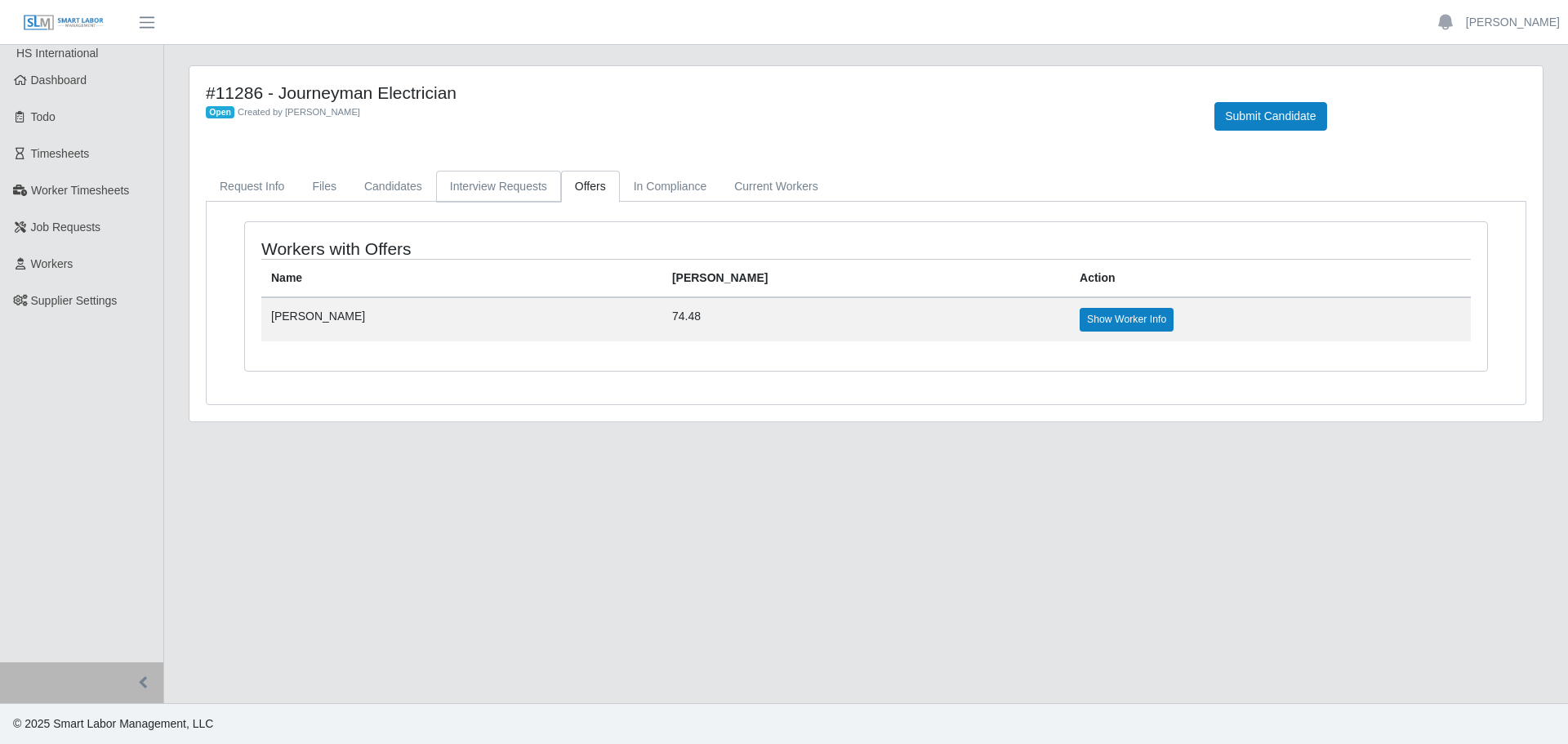
click at [507, 183] on link "Interview Requests" at bounding box center [498, 186] width 125 height 32
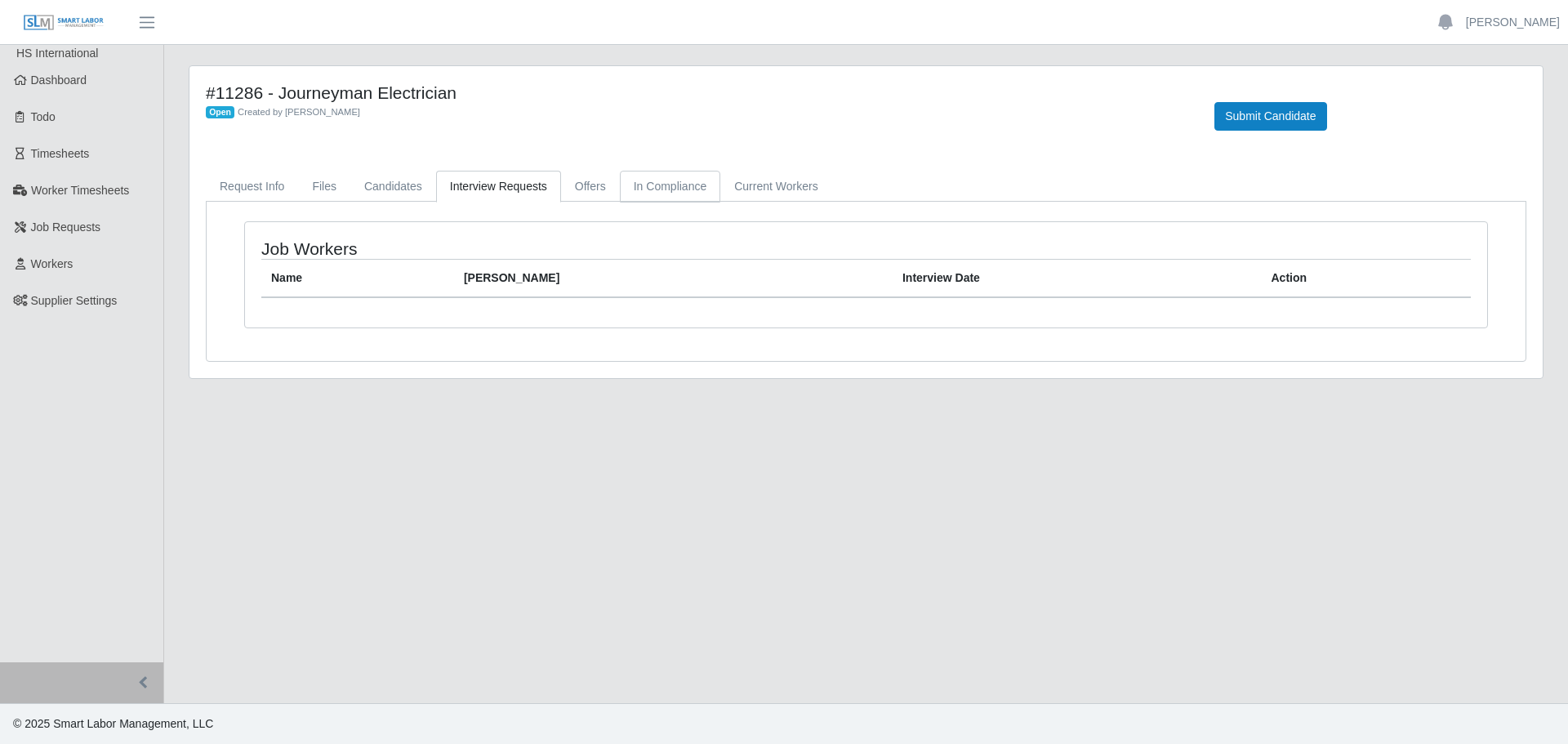
click at [667, 189] on link "In Compliance" at bounding box center [670, 186] width 101 height 32
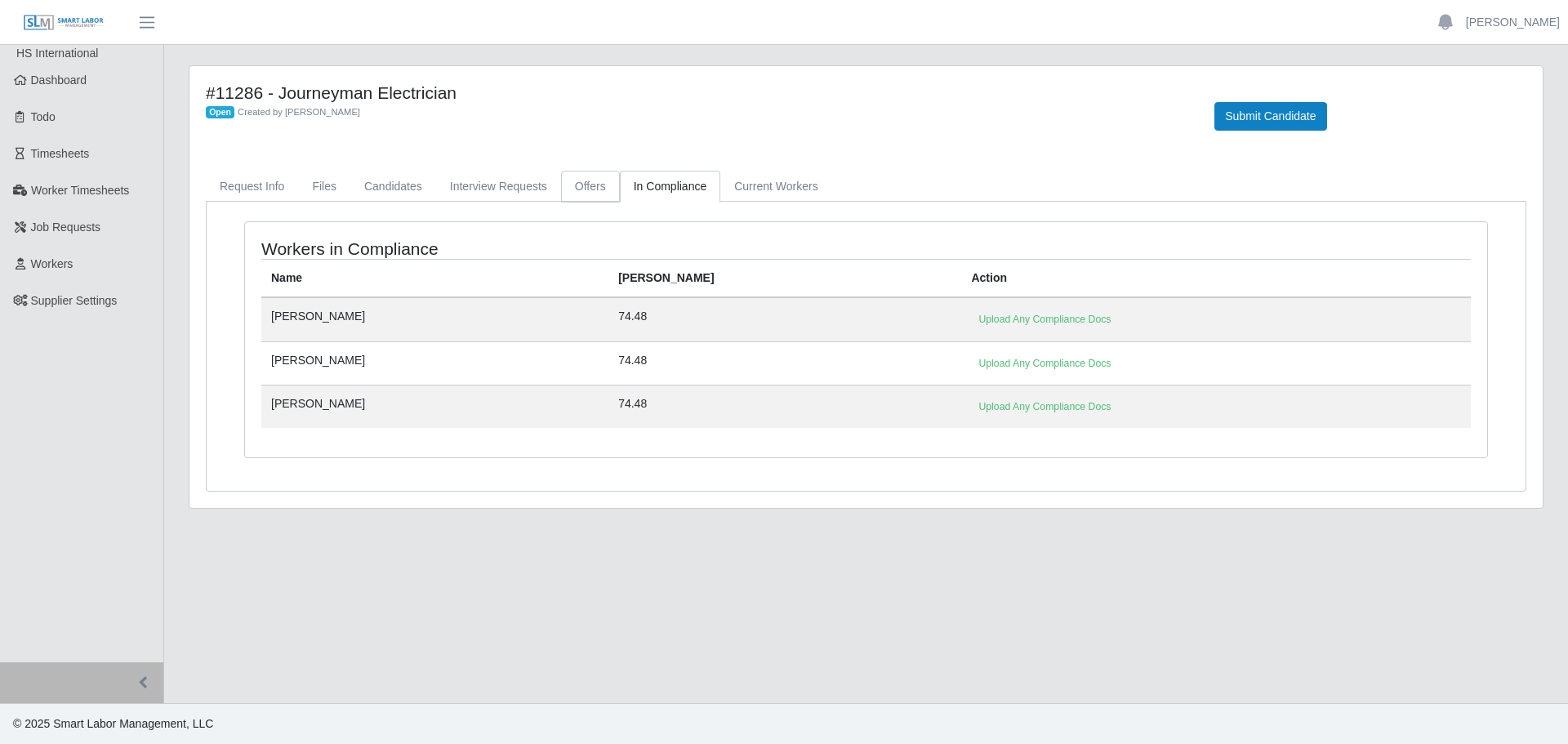
click at [590, 189] on link "Offers" at bounding box center [591, 186] width 59 height 32
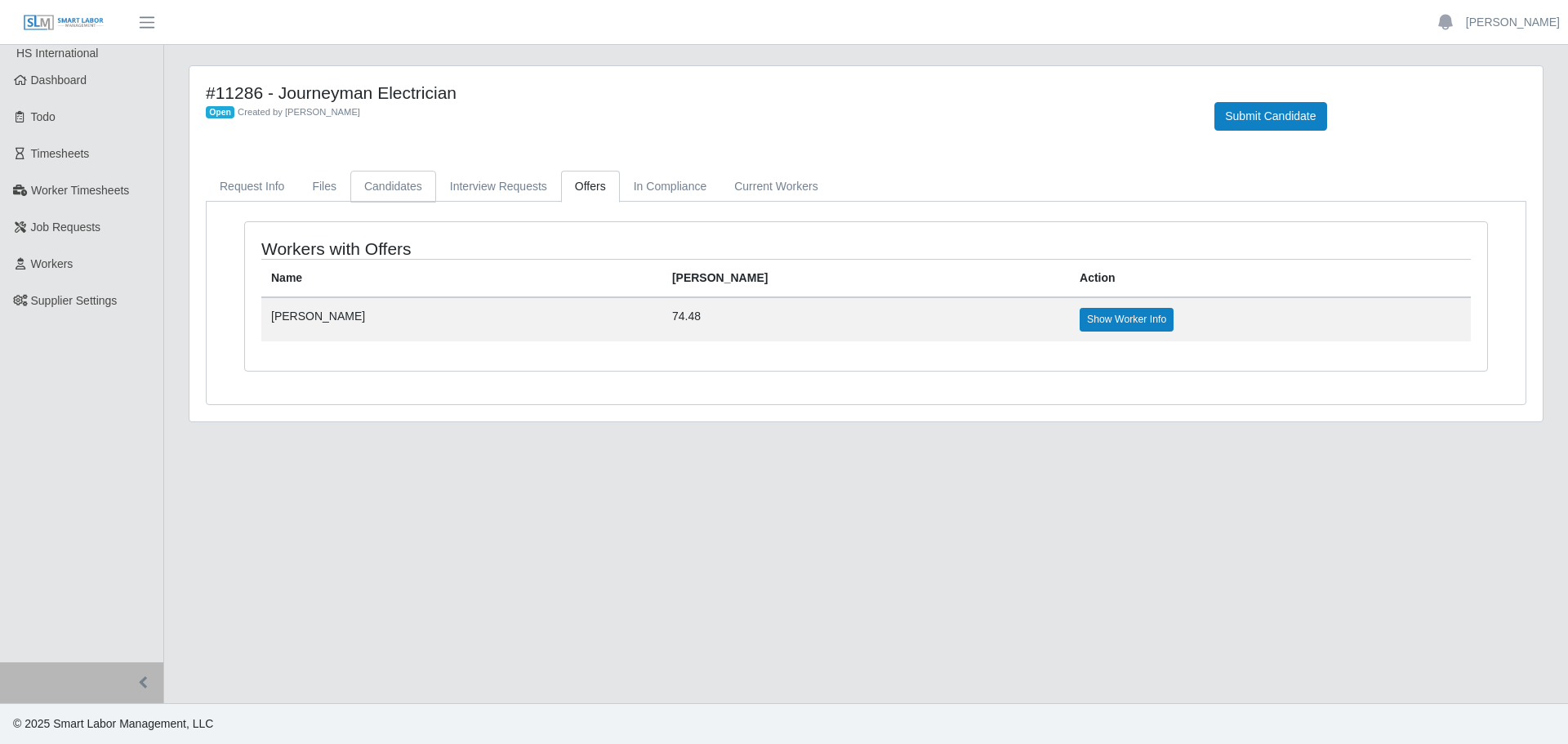
click at [374, 188] on link "Candidates" at bounding box center [393, 186] width 85 height 32
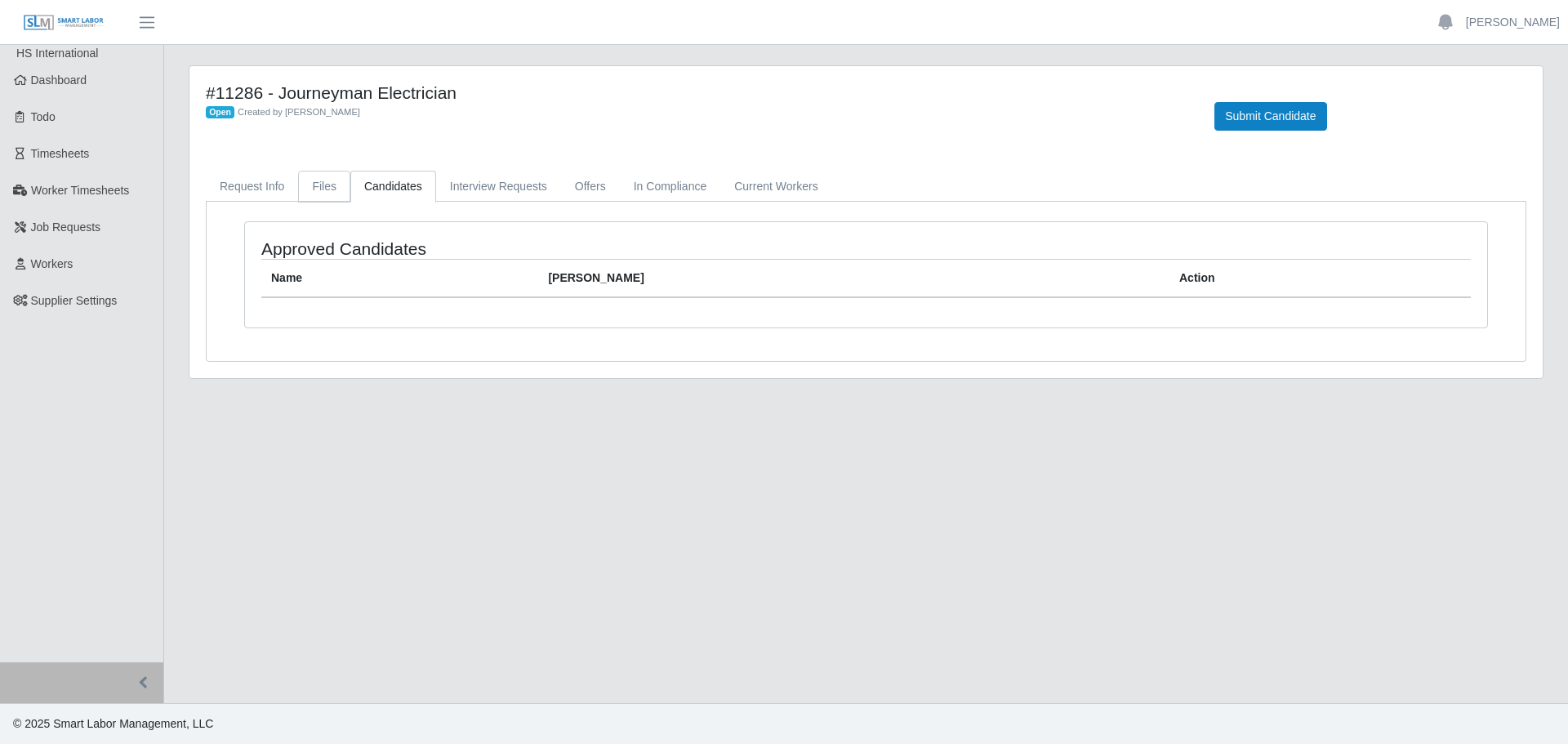
click at [340, 186] on link "Files" at bounding box center [324, 186] width 53 height 32
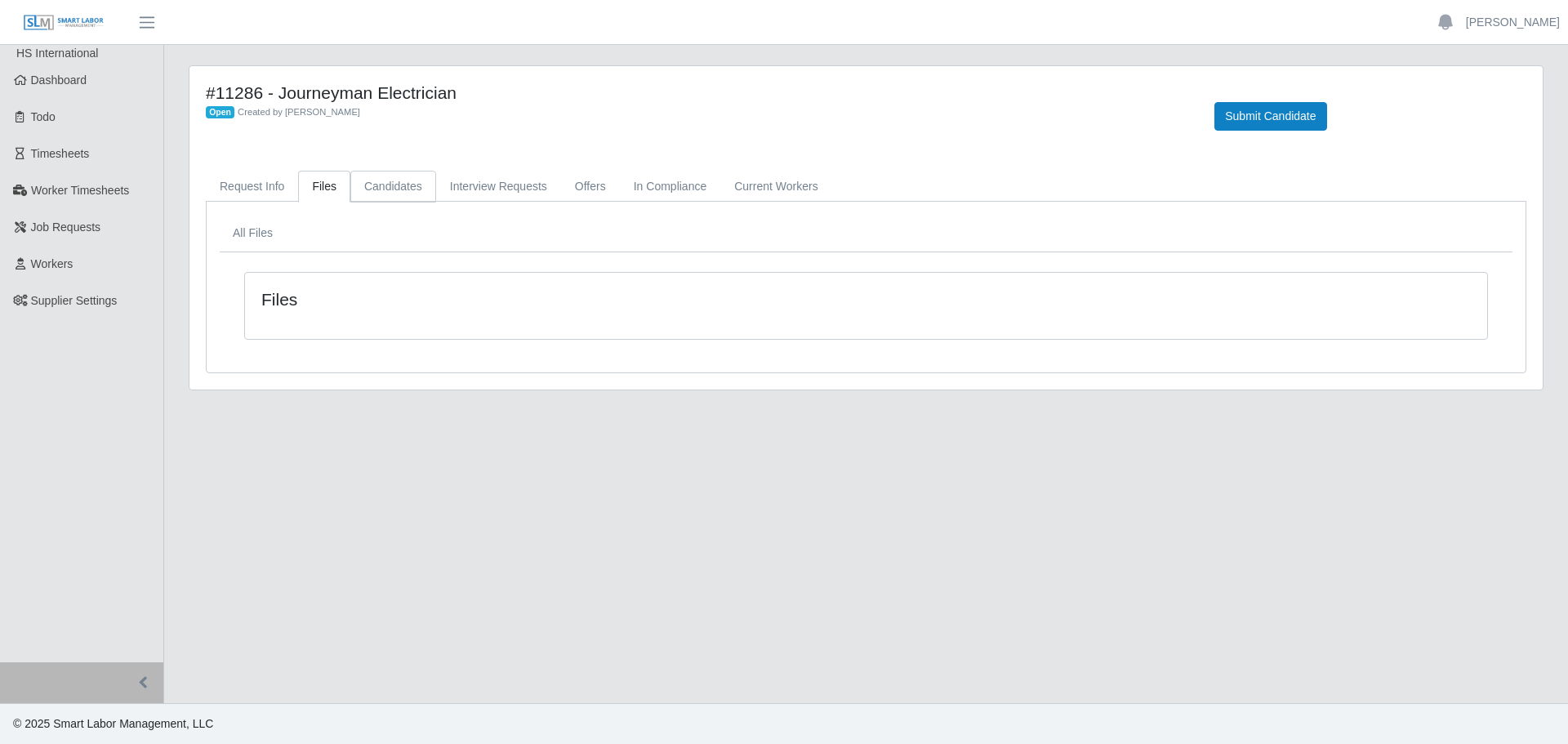
click at [412, 192] on link "Candidates" at bounding box center [393, 186] width 85 height 32
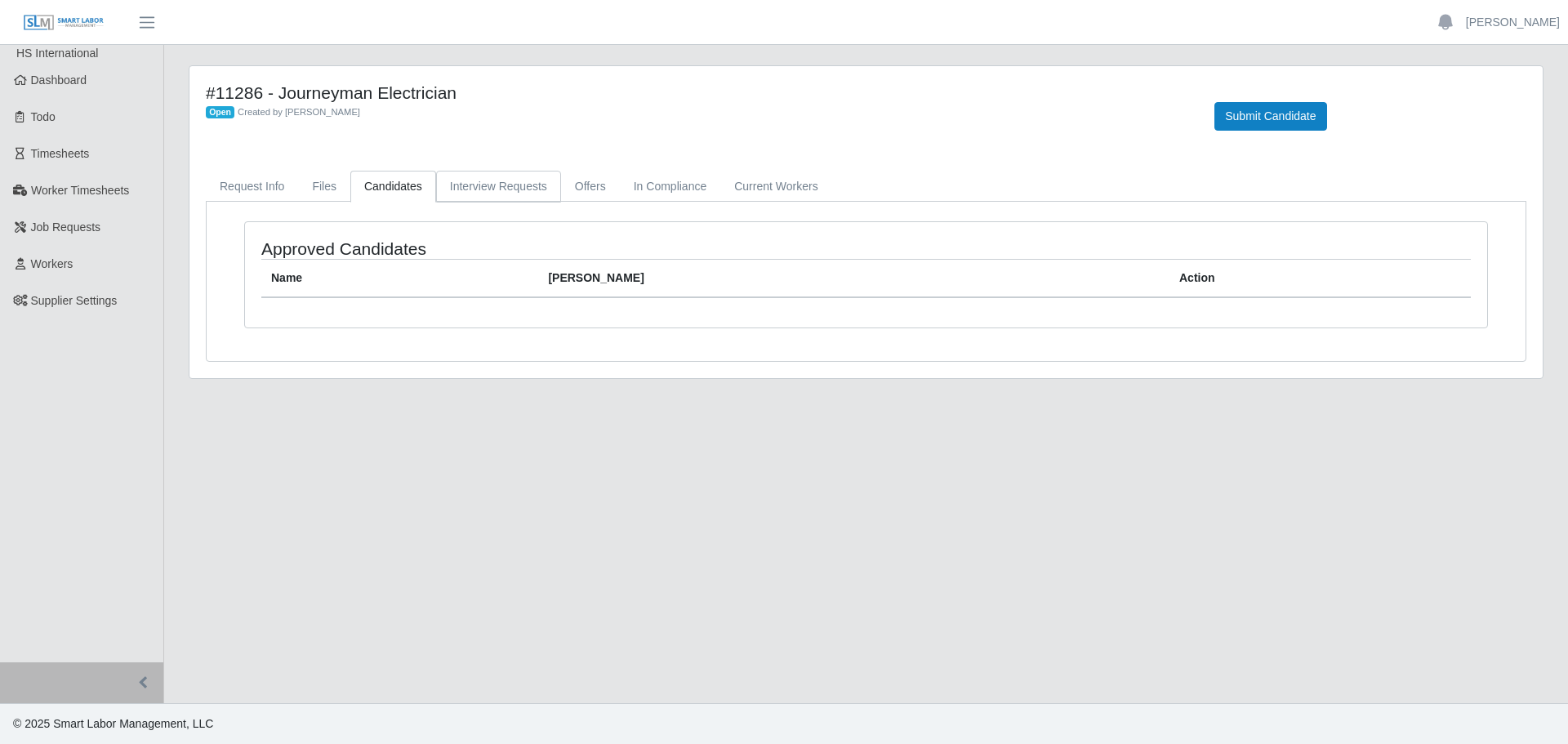
click at [491, 192] on link "Interview Requests" at bounding box center [498, 186] width 125 height 32
click at [596, 193] on link "Offers" at bounding box center [591, 186] width 59 height 32
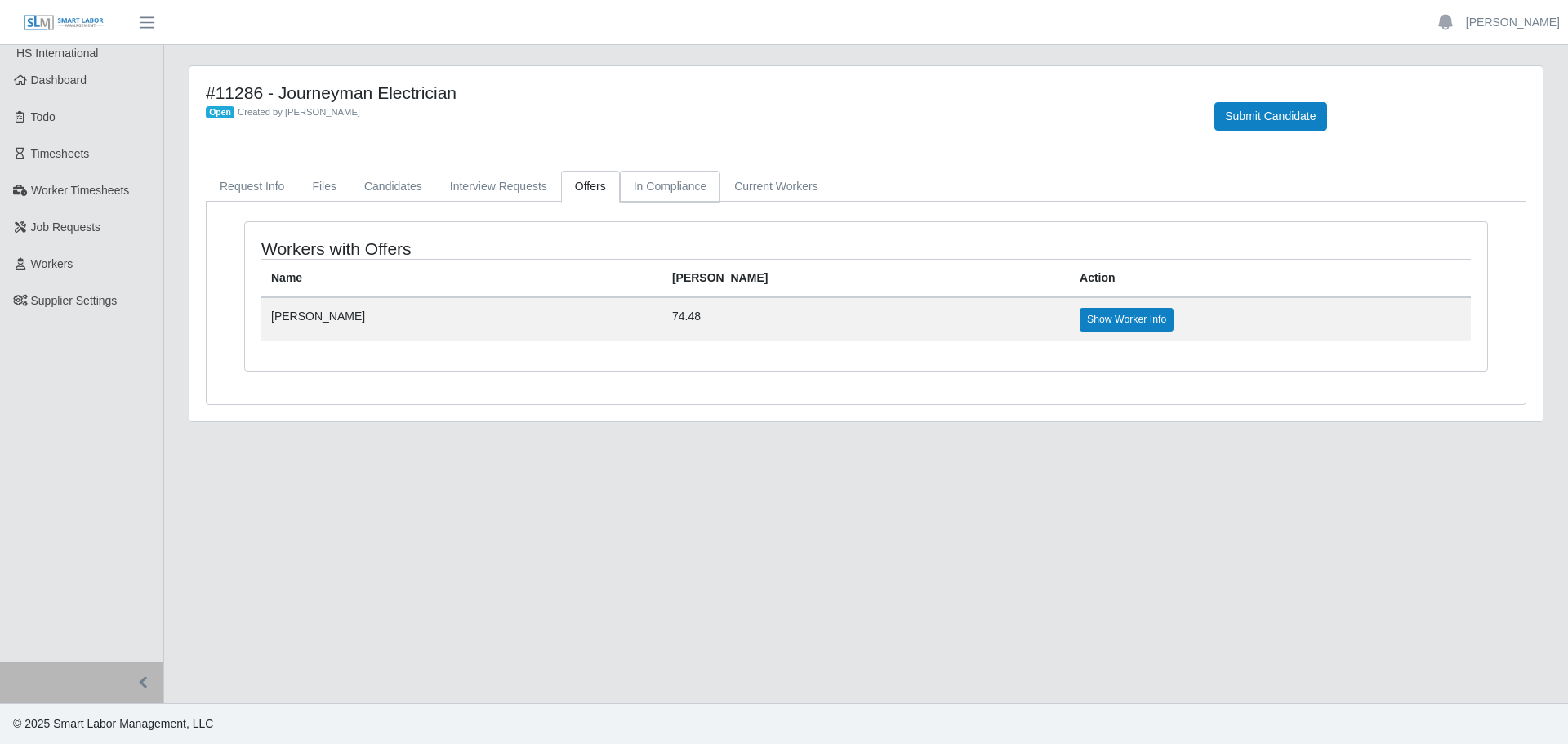
click at [671, 192] on link "In Compliance" at bounding box center [670, 186] width 101 height 32
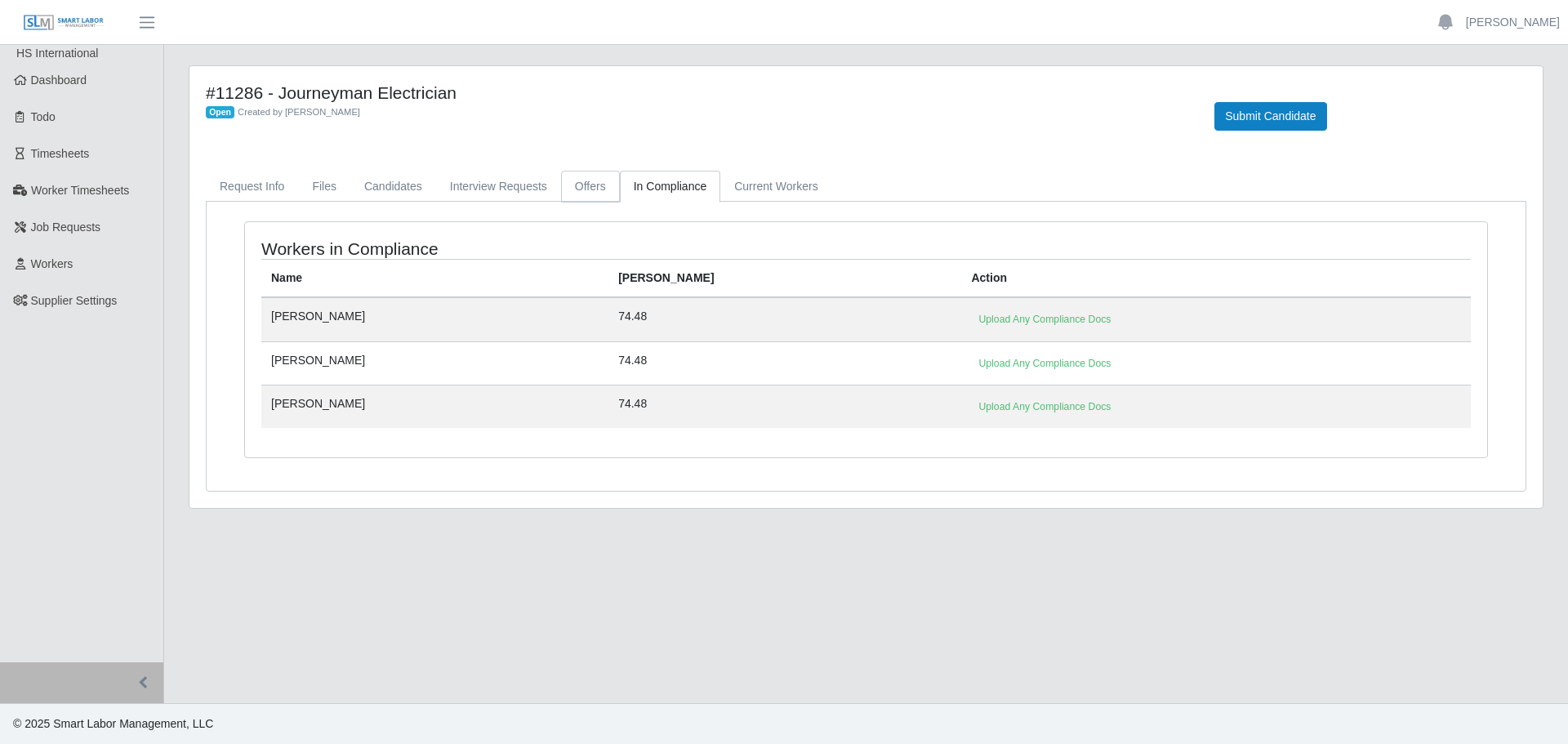
click at [584, 192] on link "Offers" at bounding box center [591, 186] width 59 height 32
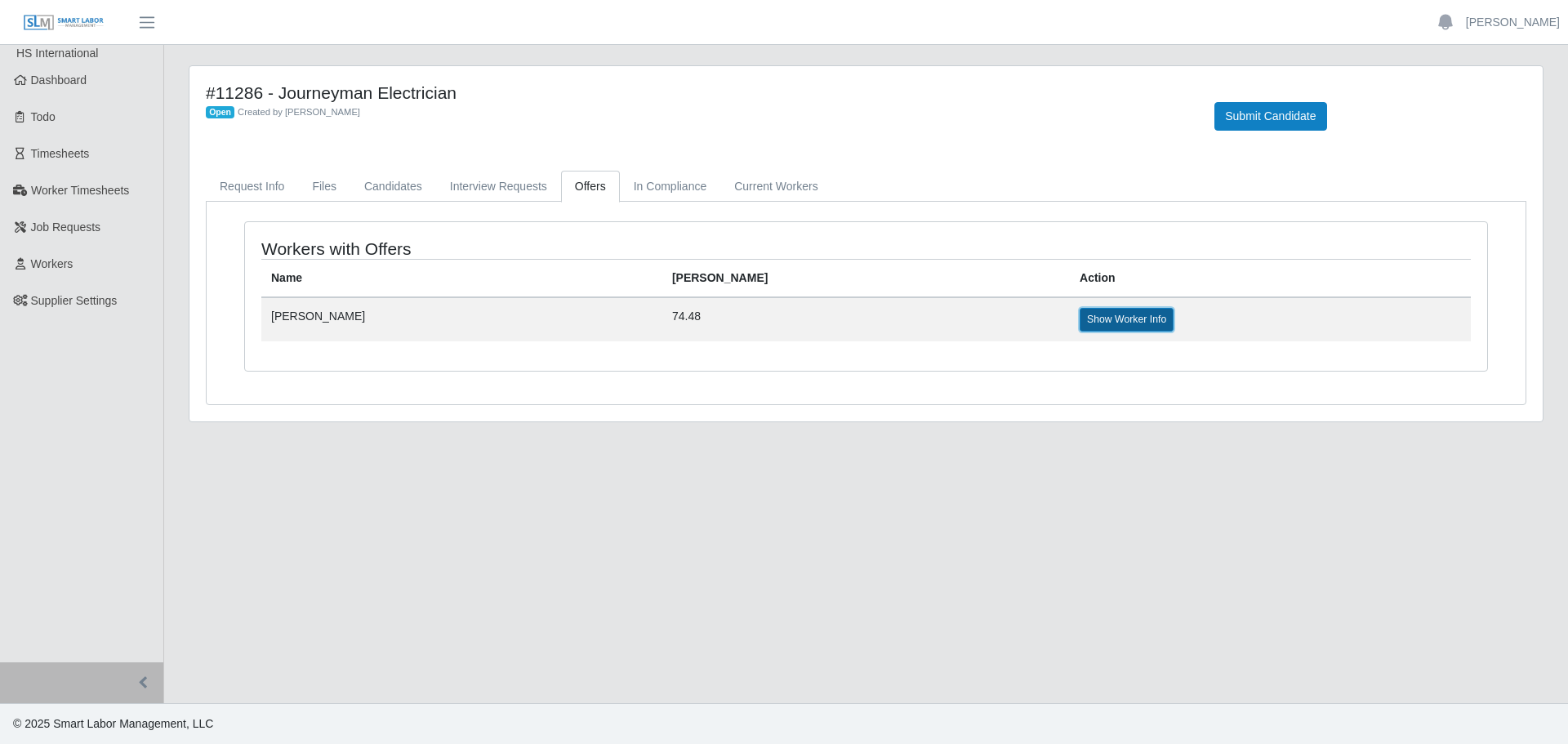
click at [1080, 317] on link "Show Worker Info" at bounding box center [1127, 319] width 94 height 22
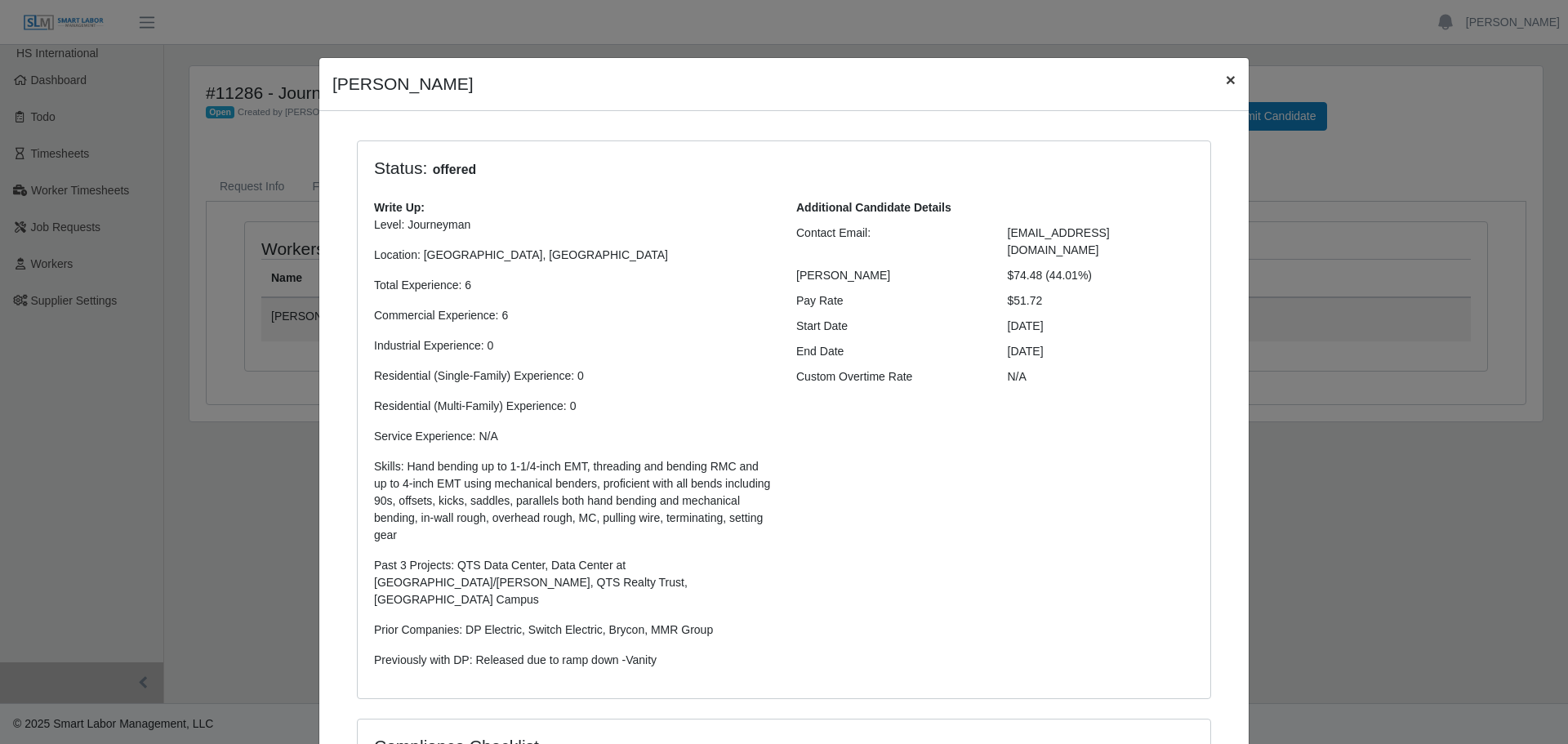
click at [1226, 84] on span "×" at bounding box center [1230, 79] width 9 height 19
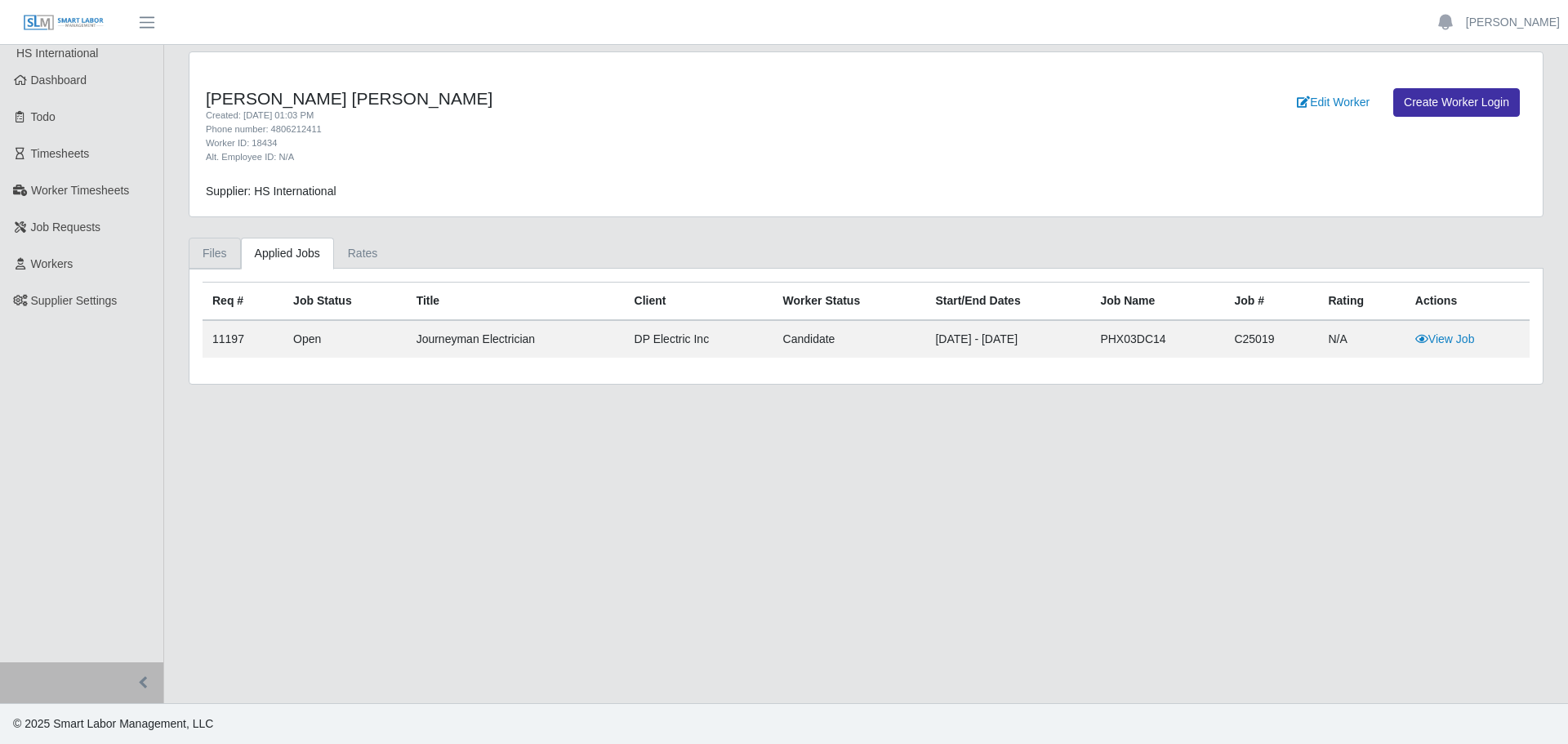
click at [216, 255] on link "Files" at bounding box center [215, 253] width 53 height 32
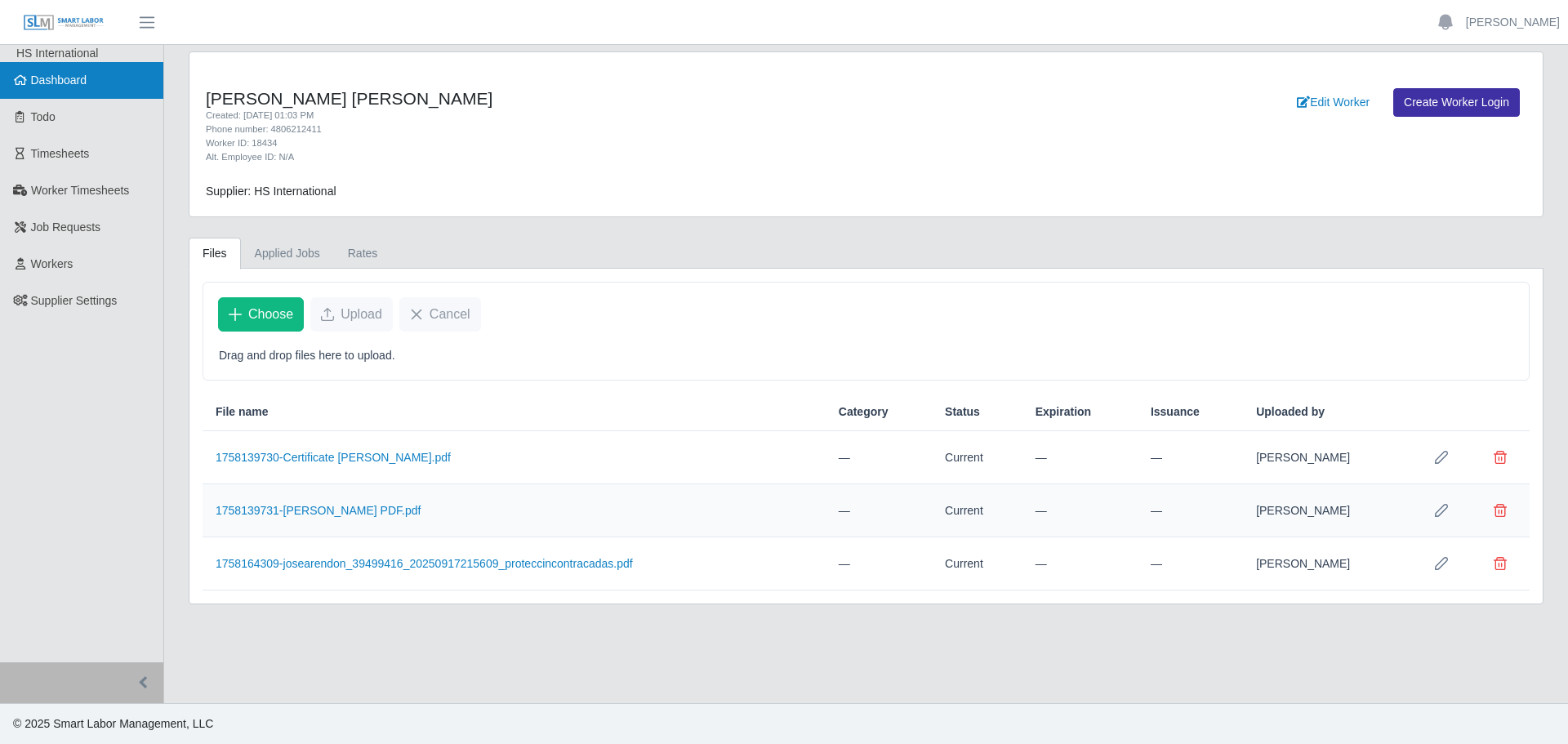
click at [63, 85] on span "Dashboard" at bounding box center [59, 79] width 56 height 13
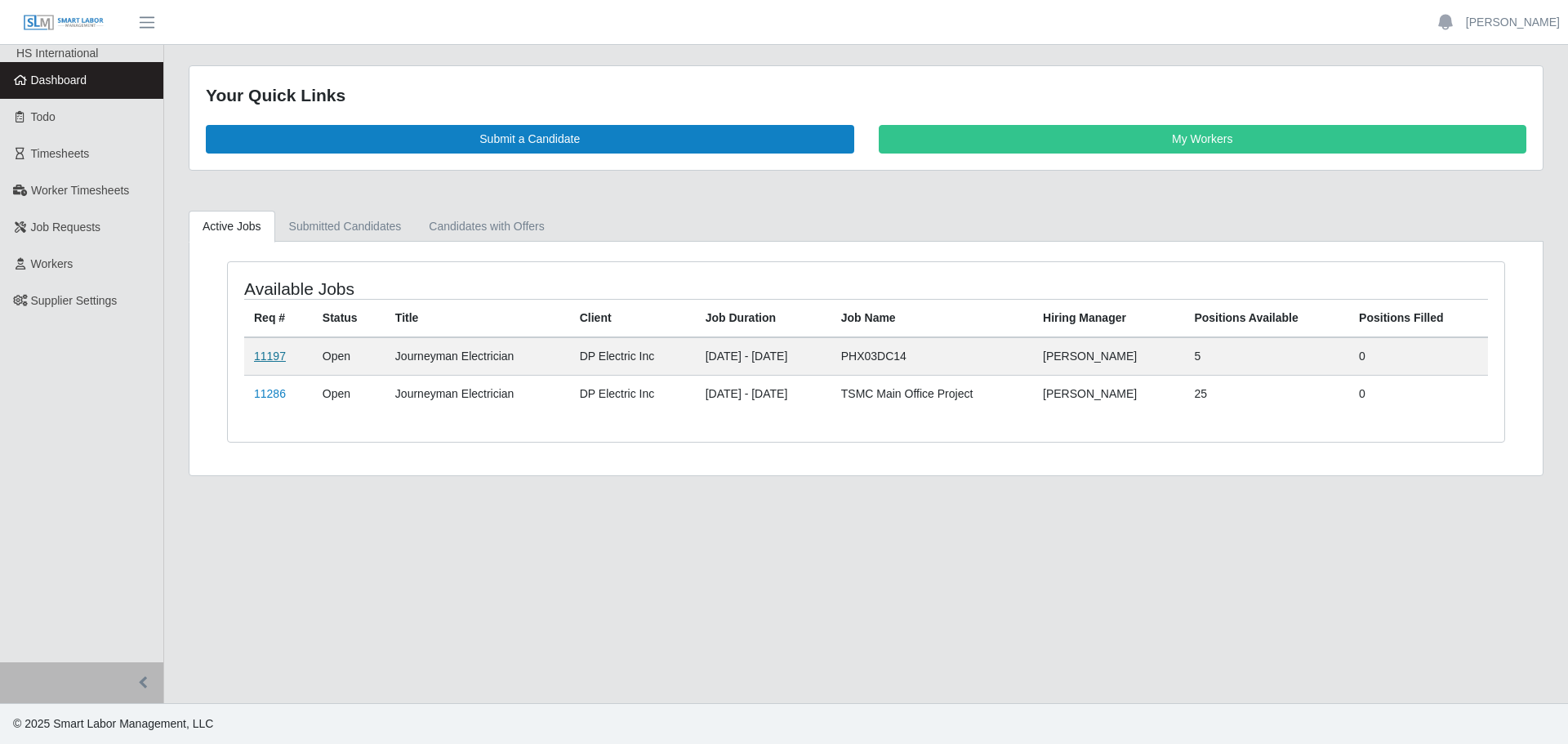
click at [260, 361] on link "11197" at bounding box center [269, 356] width 32 height 13
